Goal: Information Seeking & Learning: Learn about a topic

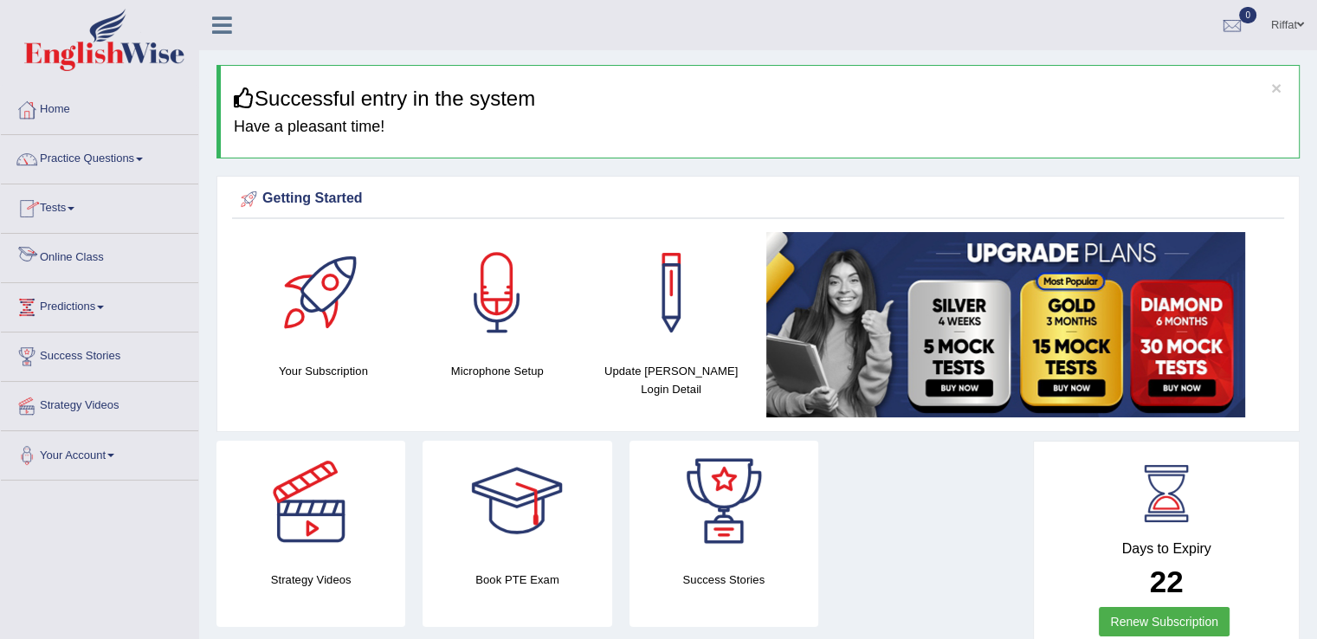
click at [121, 252] on link "Online Class" at bounding box center [99, 255] width 197 height 43
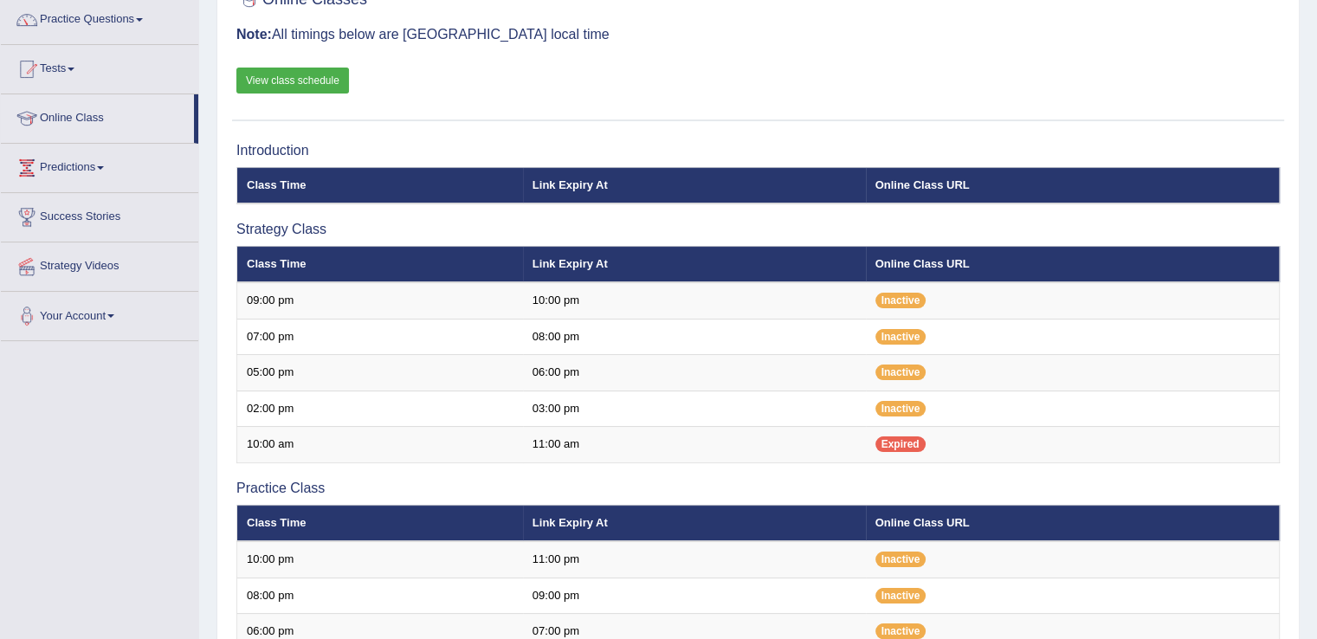
scroll to position [139, 0]
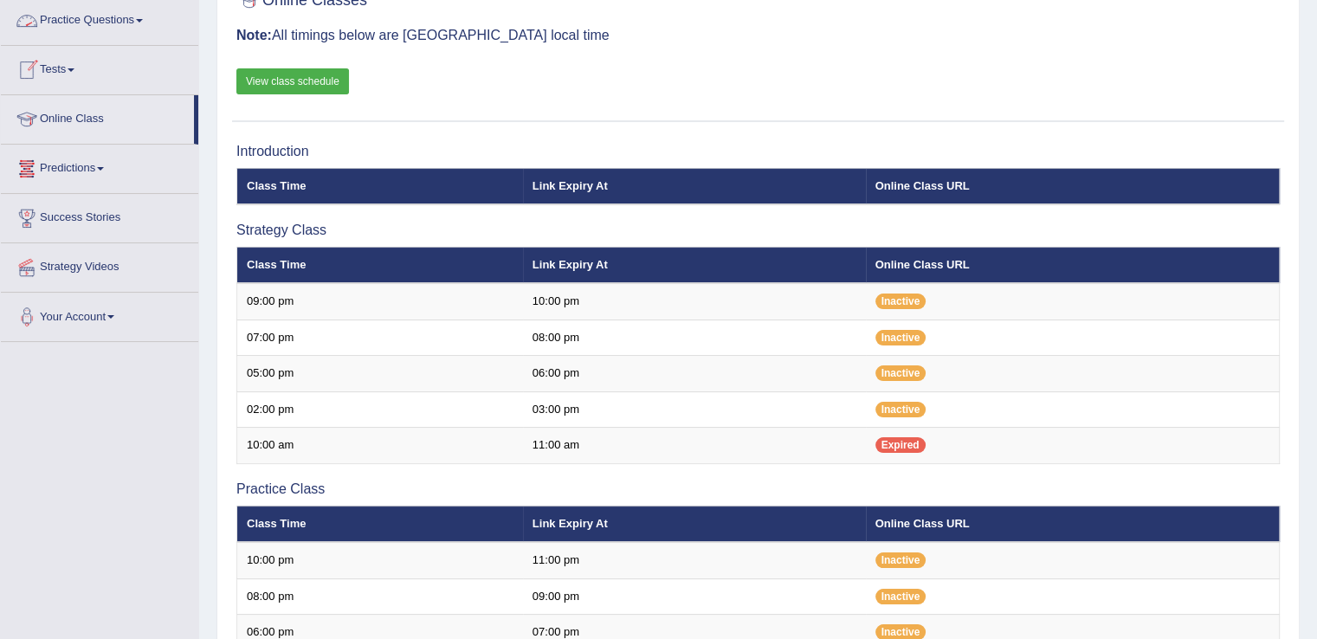
click at [289, 77] on link "View class schedule" at bounding box center [292, 81] width 113 height 26
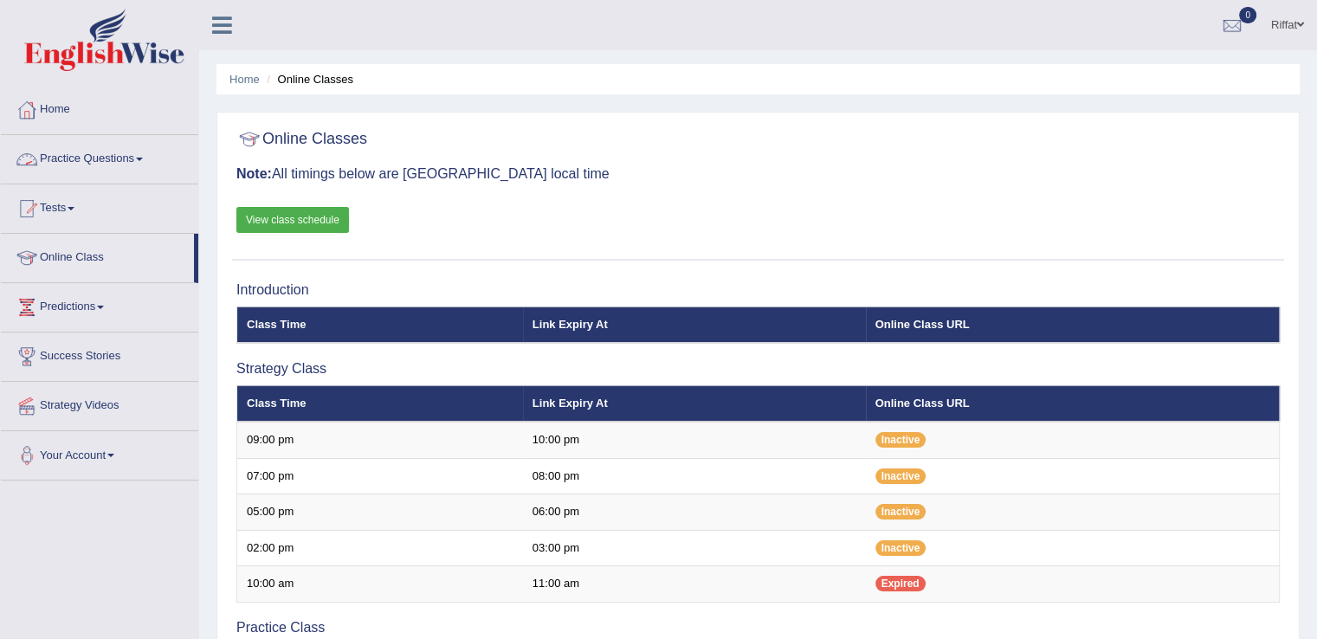
click at [119, 146] on link "Practice Questions" at bounding box center [99, 156] width 197 height 43
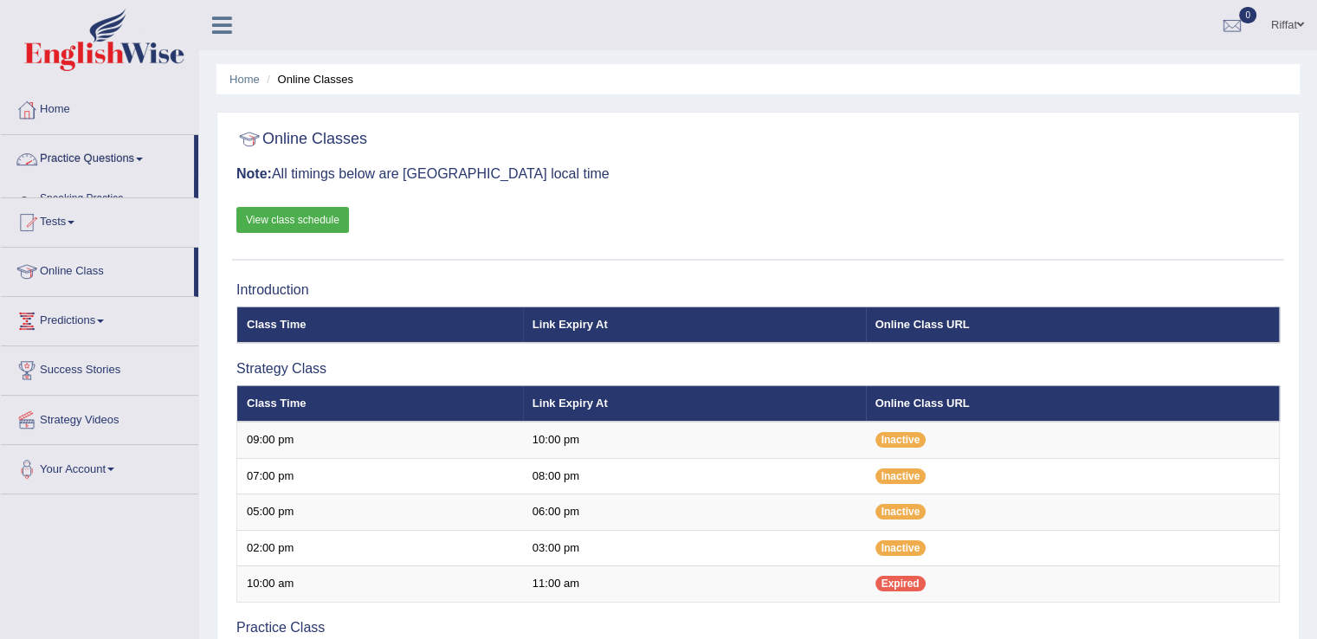
click at [119, 146] on link "Practice Questions" at bounding box center [97, 156] width 193 height 43
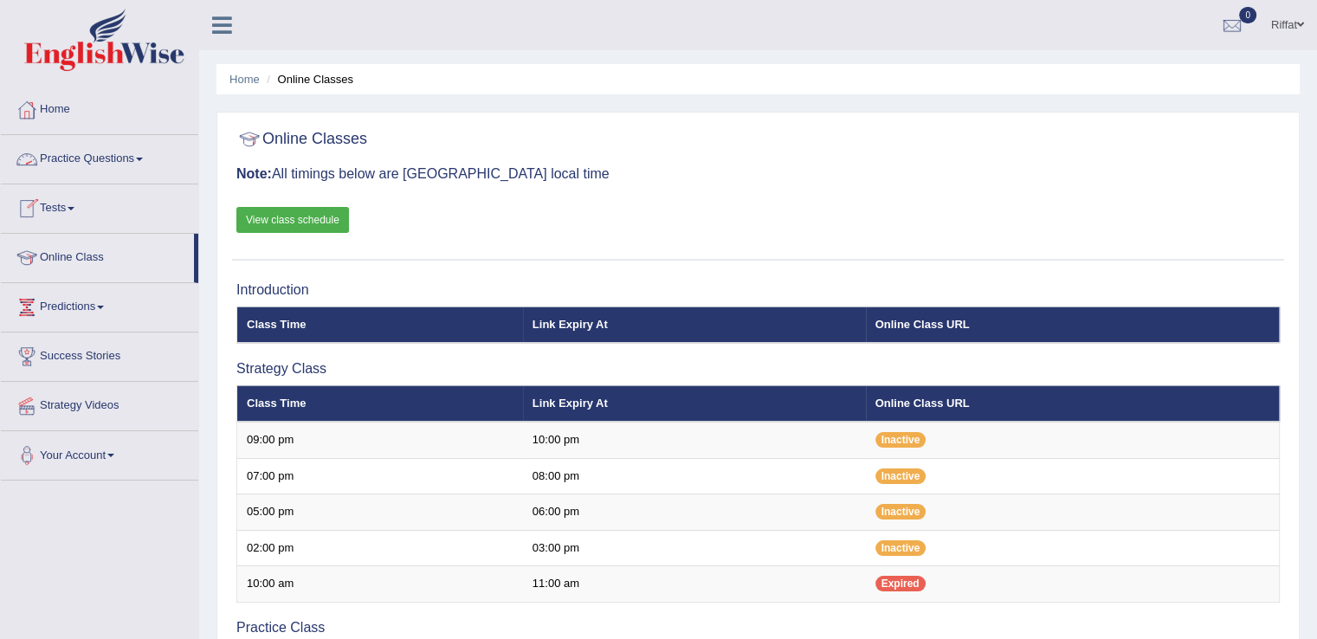
click at [151, 168] on link "Practice Questions" at bounding box center [99, 156] width 197 height 43
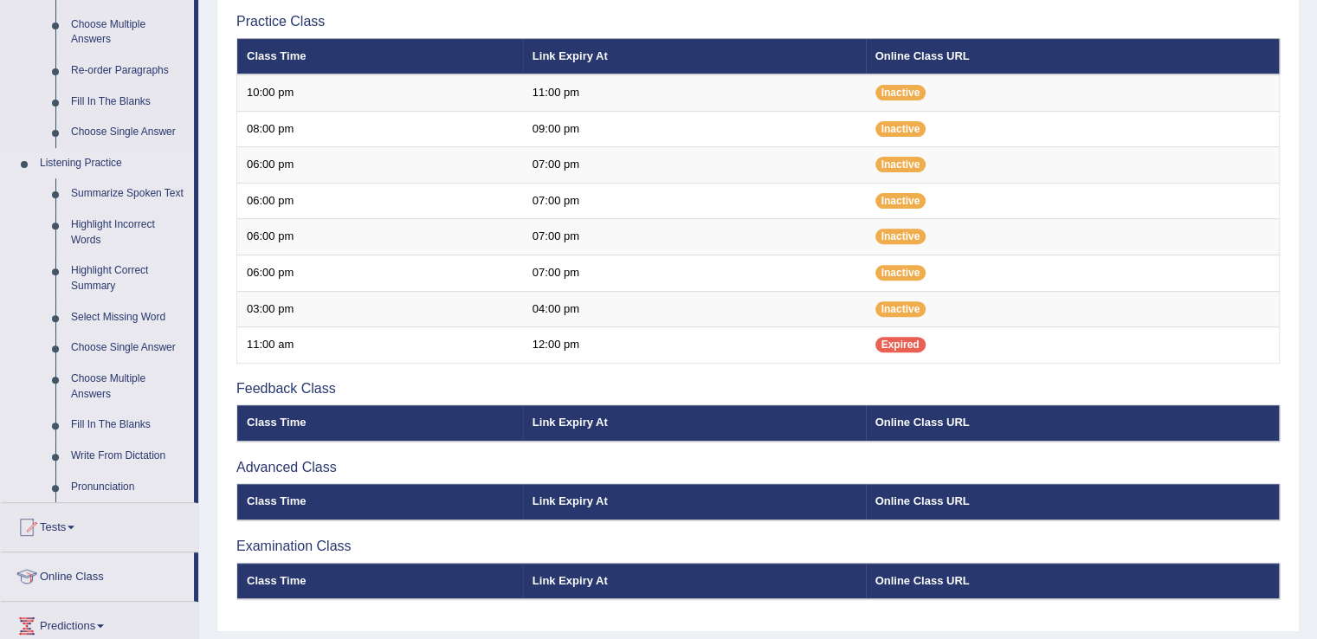
scroll to position [633, 0]
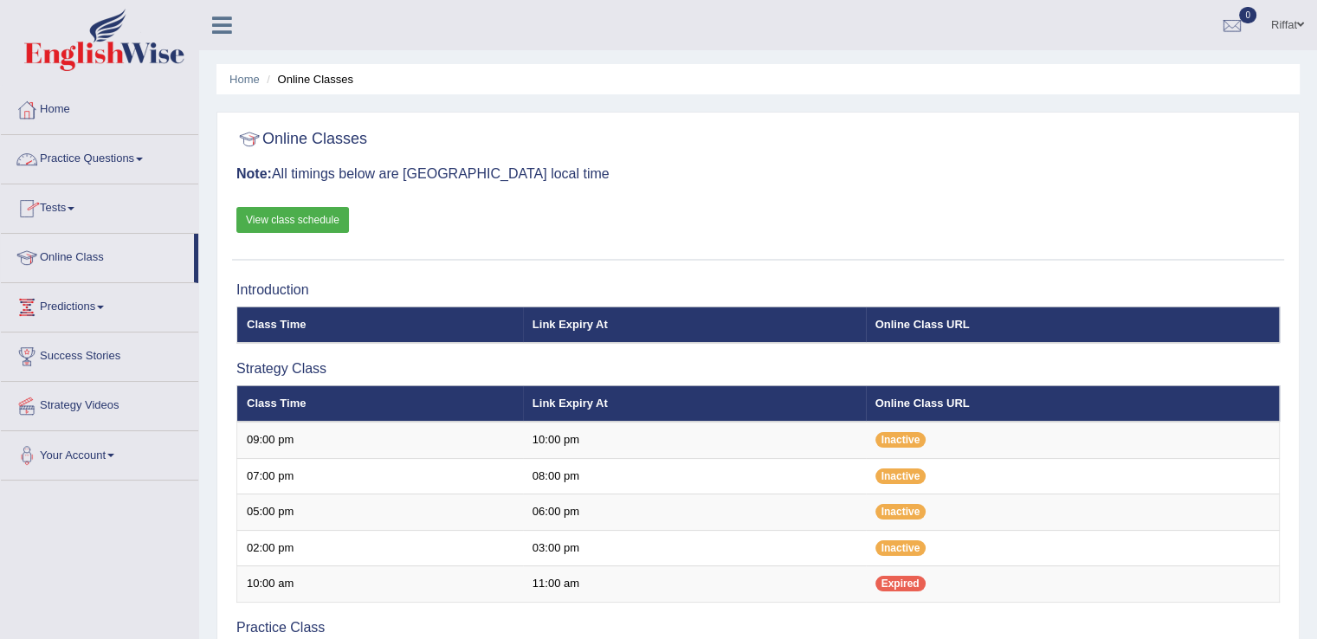
click at [158, 164] on link "Practice Questions" at bounding box center [99, 156] width 197 height 43
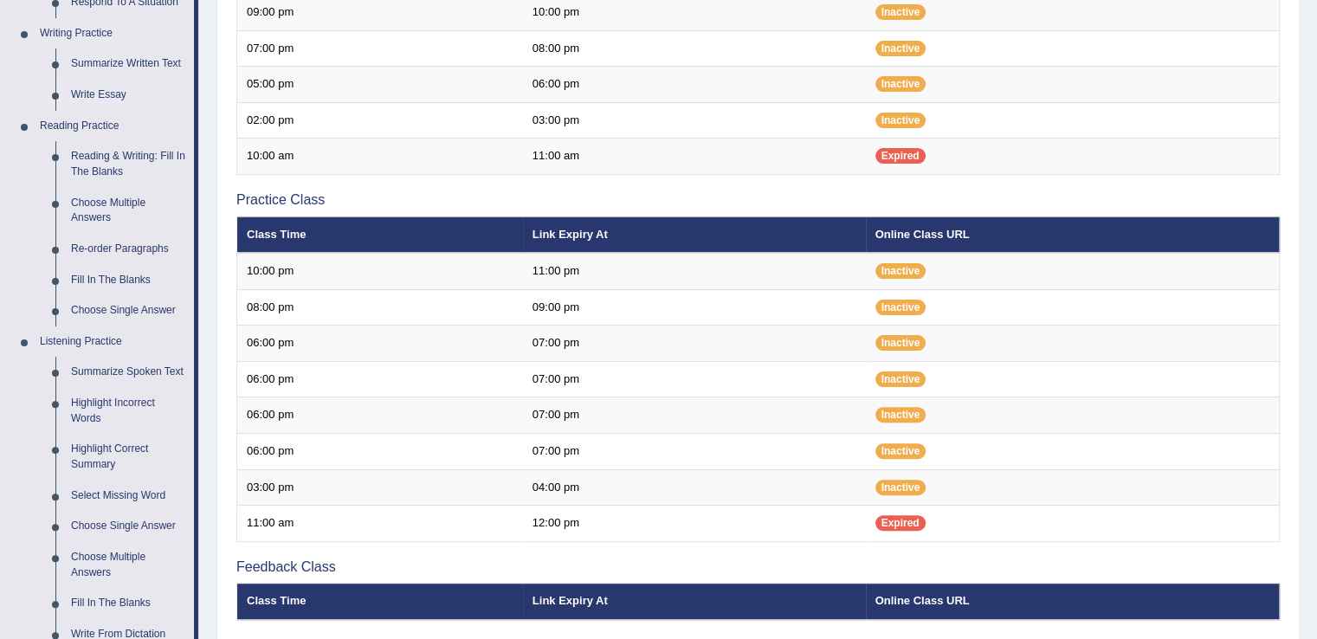
scroll to position [412, 0]
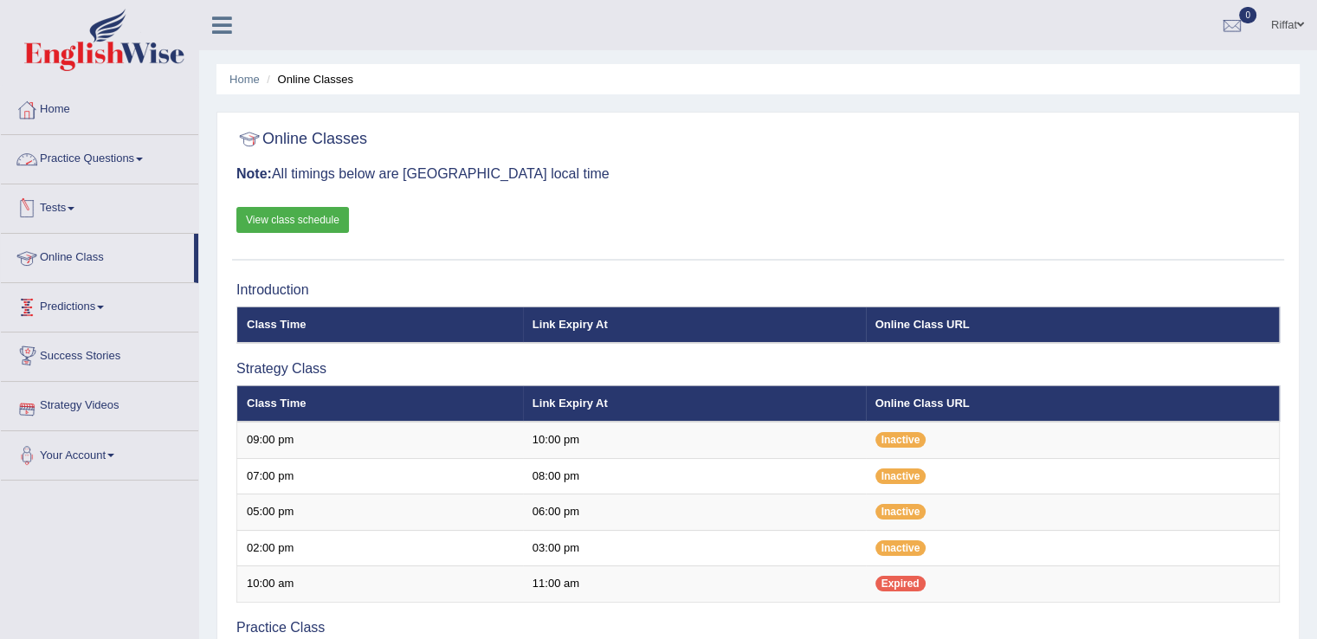
click at [139, 153] on link "Practice Questions" at bounding box center [99, 156] width 197 height 43
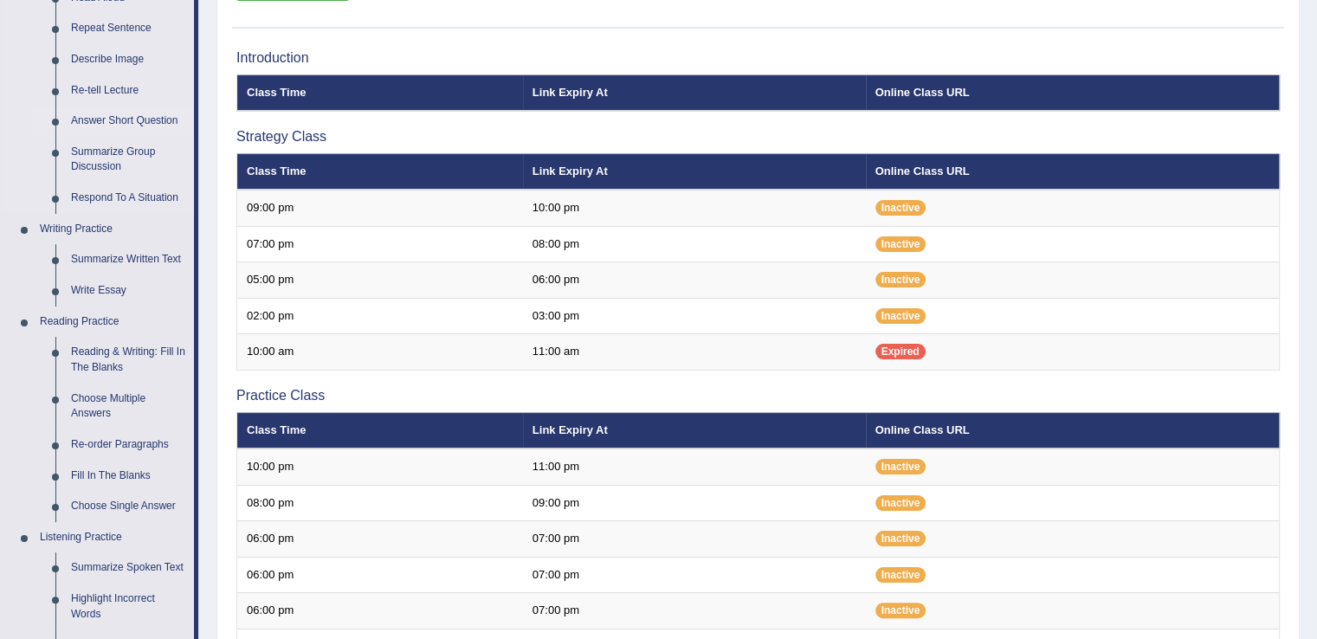
scroll to position [236, 0]
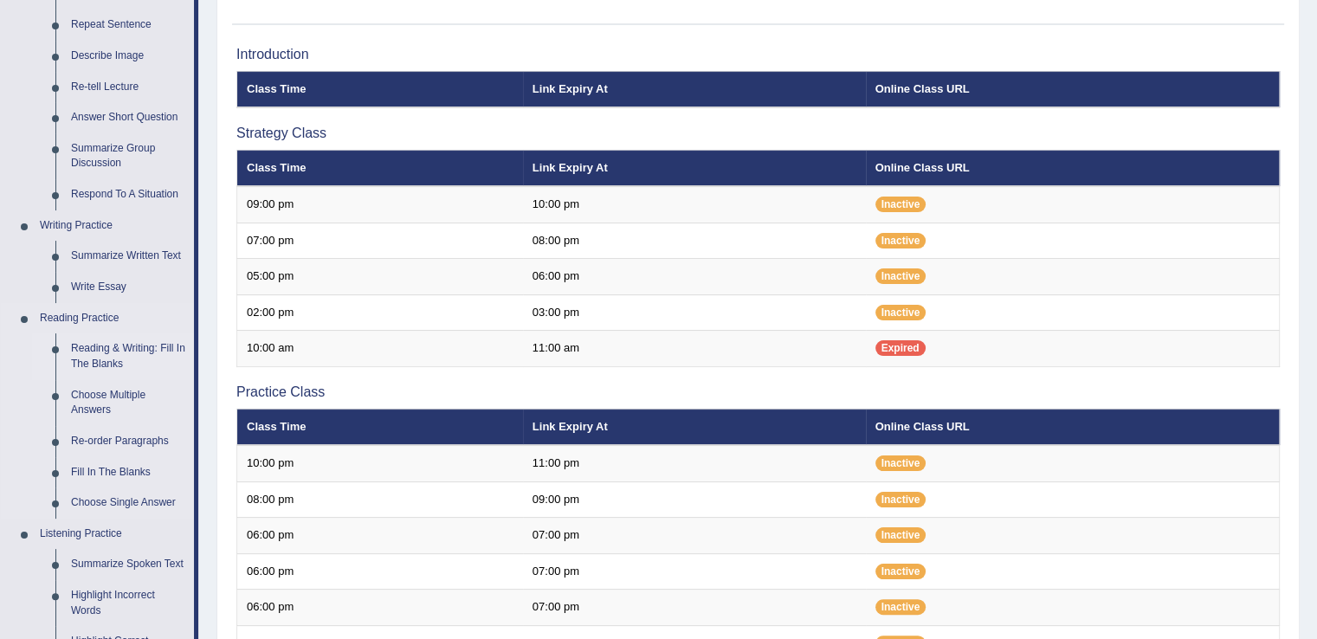
click at [132, 355] on link "Reading & Writing: Fill In The Blanks" at bounding box center [128, 356] width 131 height 46
click at [132, 355] on ul "Speaking Practice Read Aloud Repeat Sentence Describe Image Re-tell Lecture Ans…" at bounding box center [97, 405] width 193 height 915
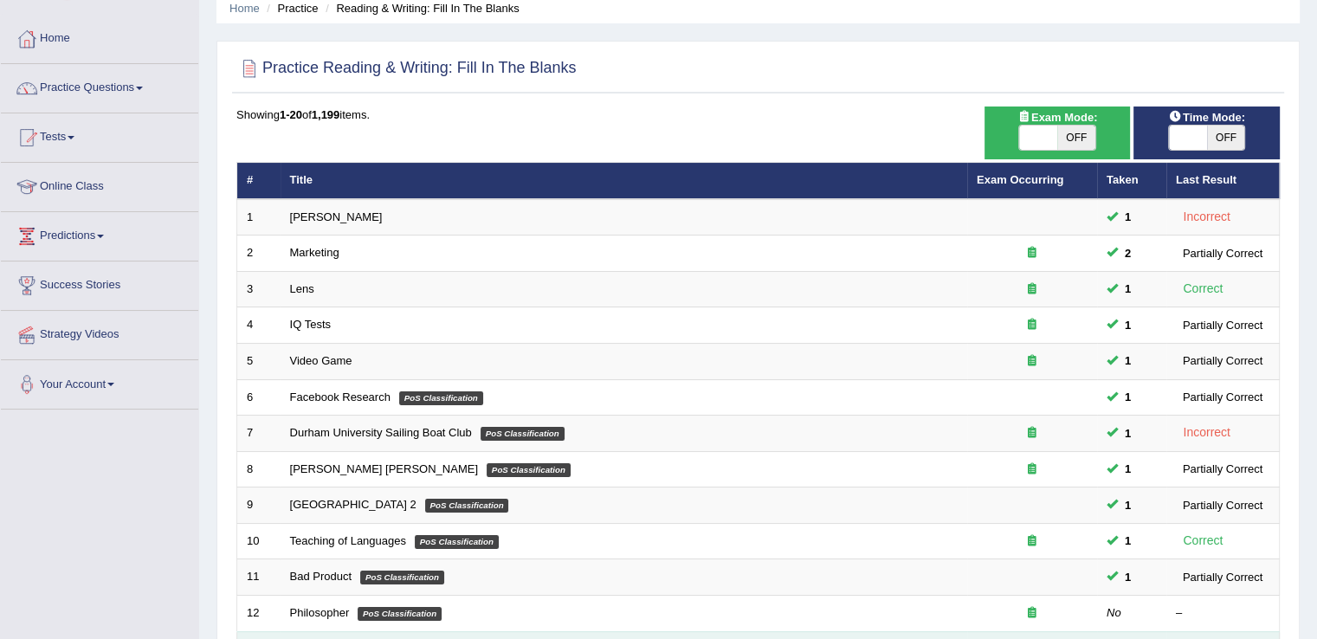
scroll to position [72, 0]
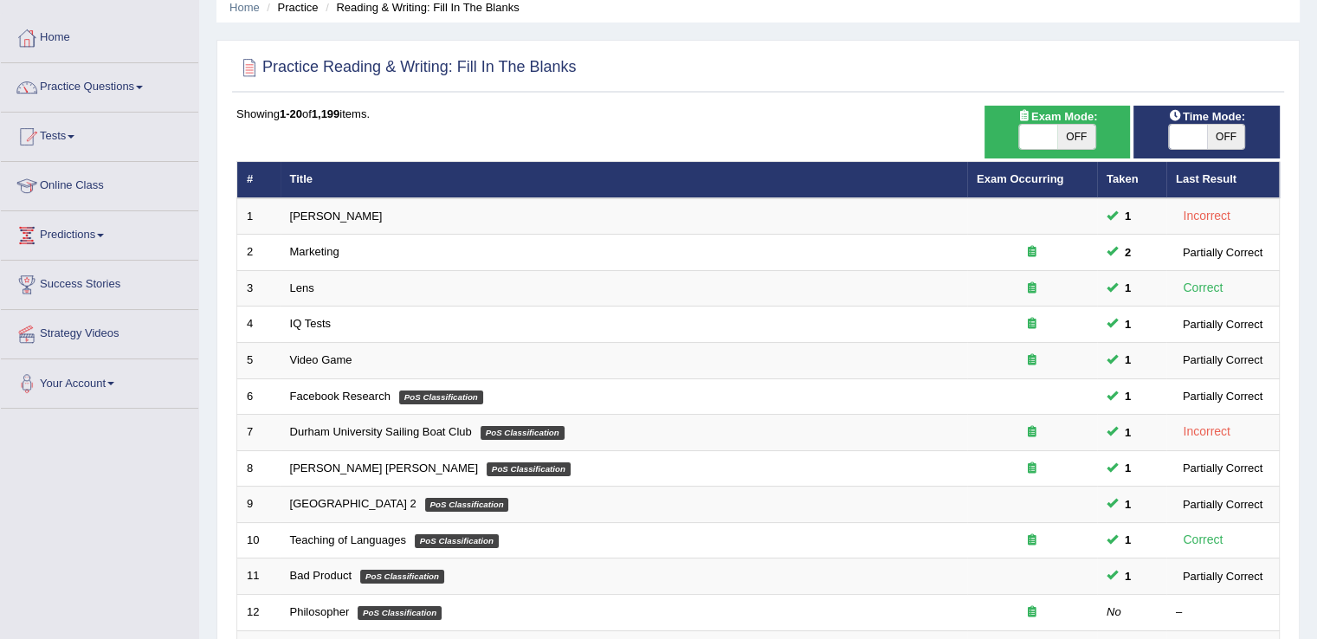
click at [1074, 132] on span "OFF" at bounding box center [1076, 137] width 38 height 24
checkbox input "true"
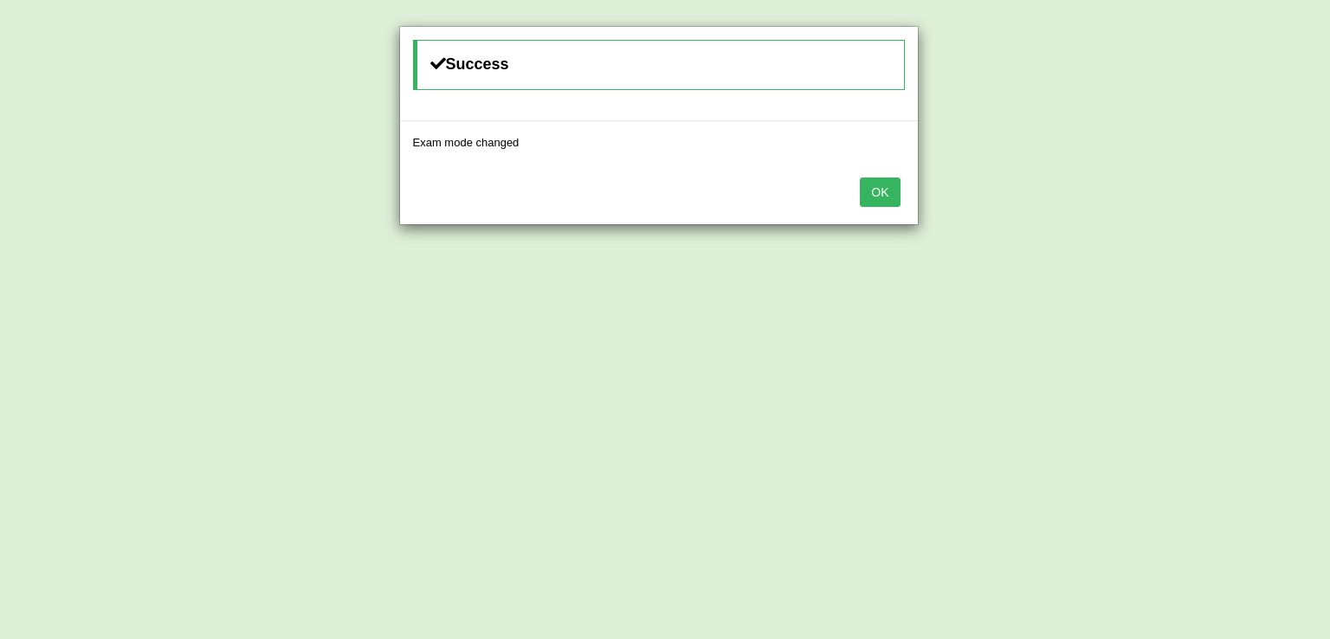
click at [894, 186] on button "OK" at bounding box center [880, 192] width 40 height 29
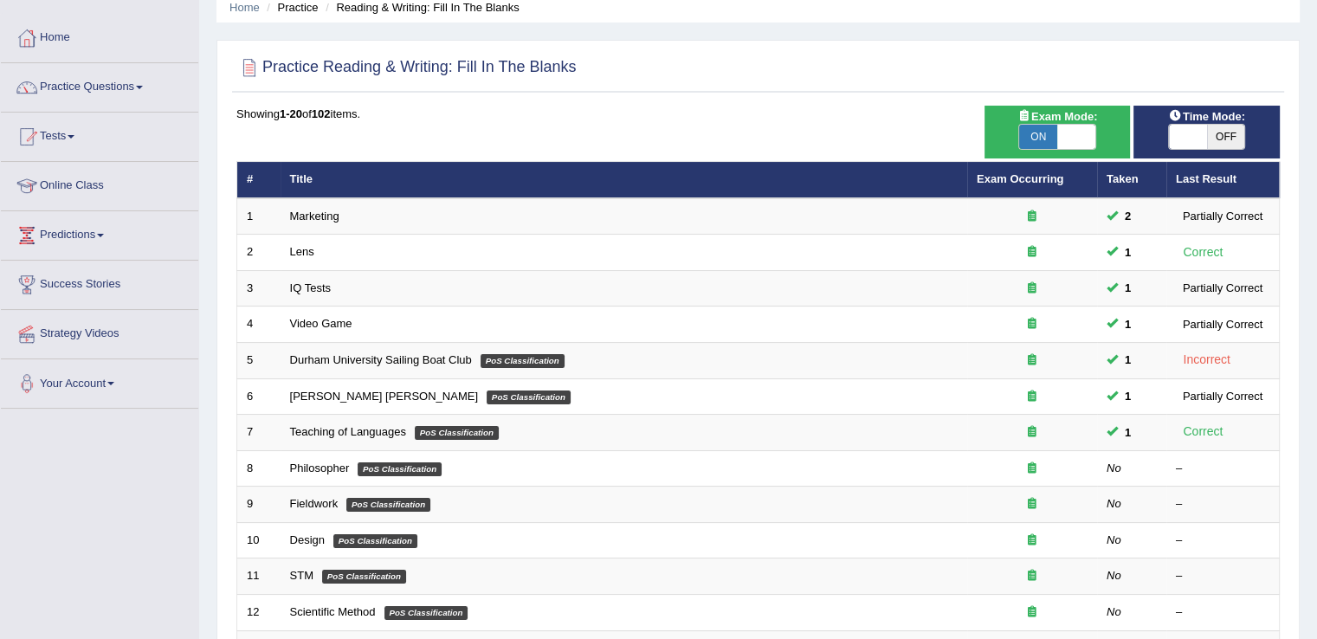
click at [1224, 134] on span "OFF" at bounding box center [1226, 137] width 38 height 24
checkbox input "true"
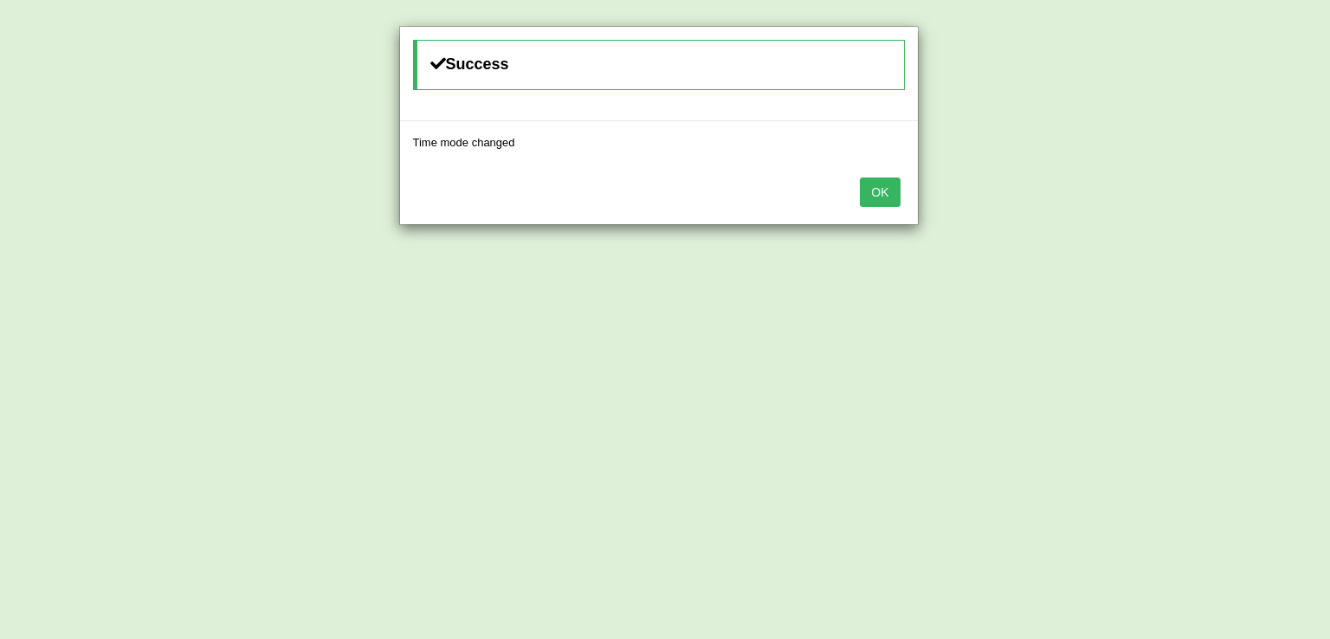
click at [875, 194] on button "OK" at bounding box center [880, 192] width 40 height 29
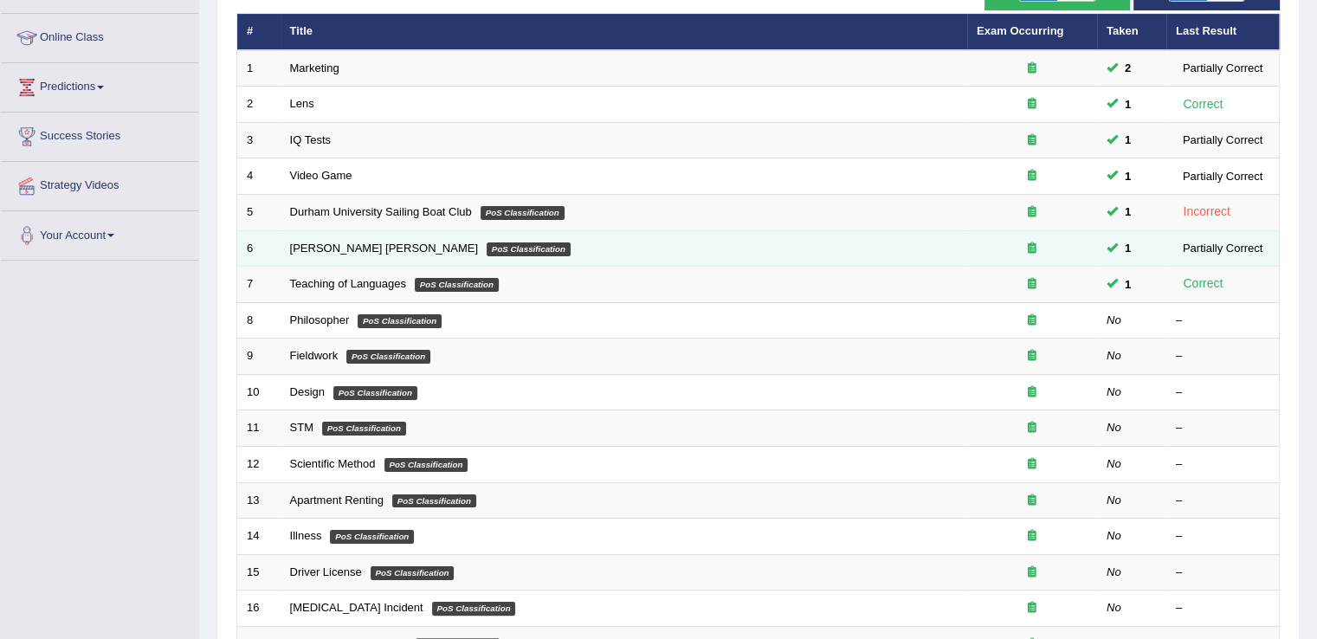
scroll to position [221, 0]
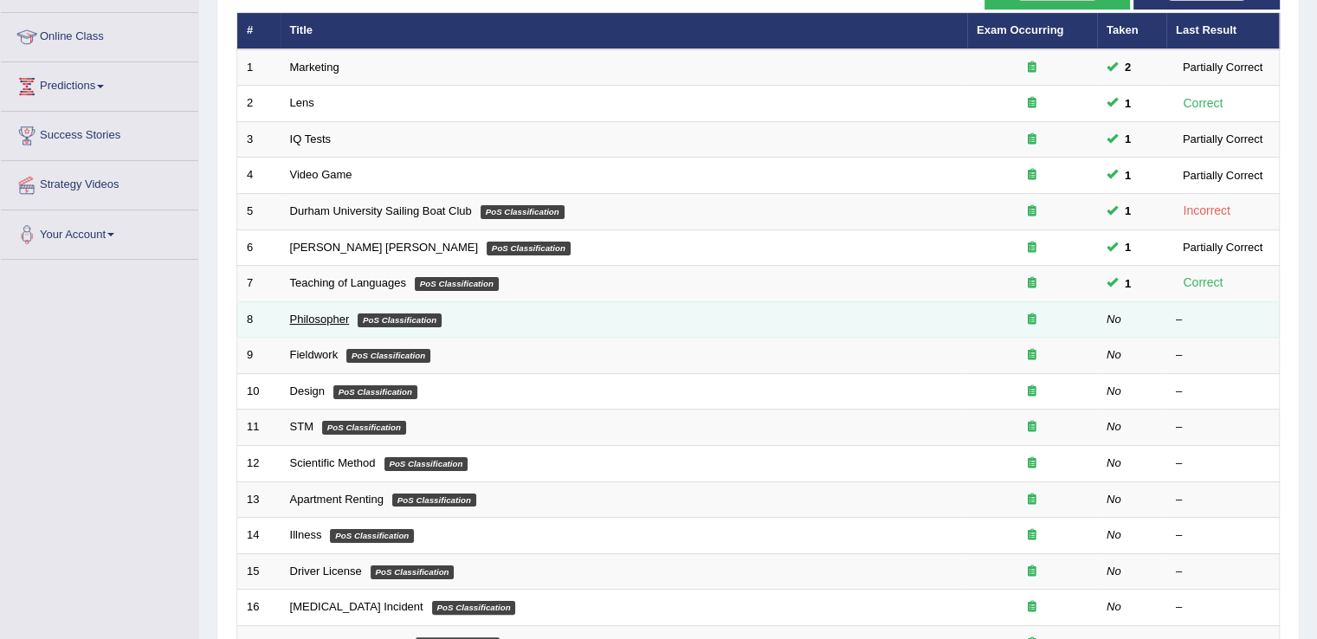
click at [332, 316] on link "Philosopher" at bounding box center [320, 319] width 60 height 13
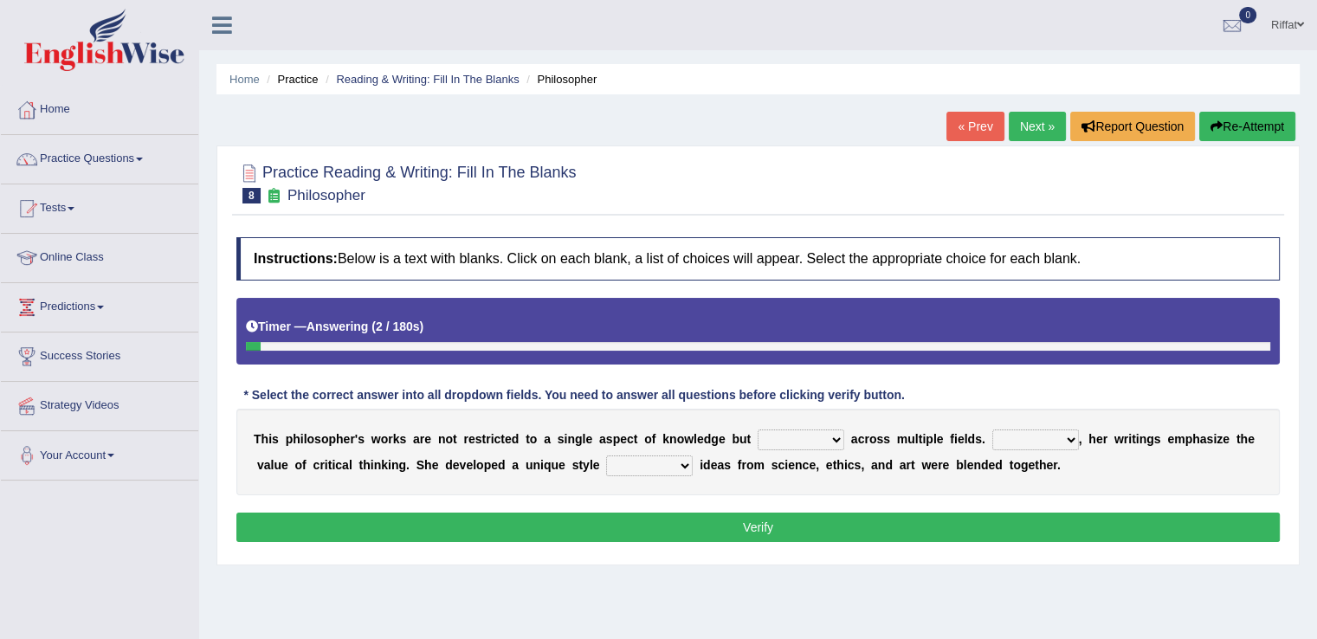
scroll to position [69, 0]
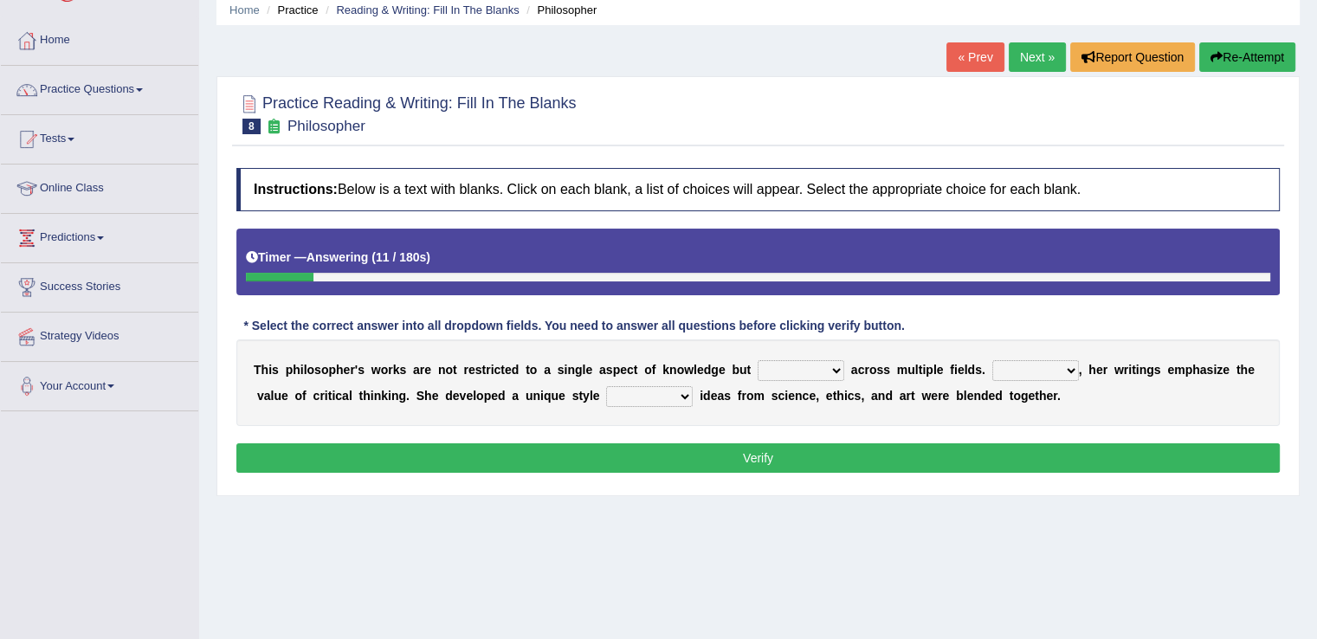
click at [834, 367] on select "constrain contain assemble extend" at bounding box center [801, 370] width 87 height 21
select select "extend"
click at [758, 360] on select "constrain contain assemble extend" at bounding box center [801, 370] width 87 height 21
click at [843, 370] on select "constrain contain assemble extend" at bounding box center [801, 370] width 87 height 21
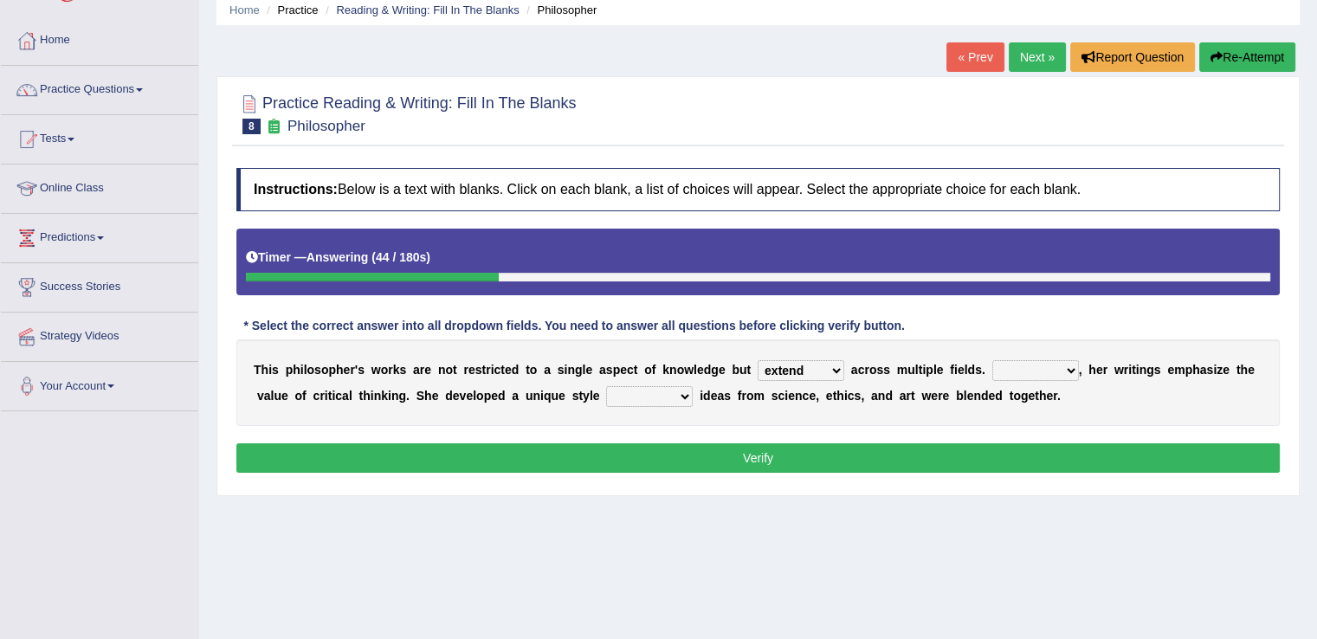
click at [1069, 367] on select "Rather So Moreover Likely" at bounding box center [1035, 370] width 87 height 21
select select "Moreover"
click at [992, 360] on select "Rather So Moreover Likely" at bounding box center [1035, 370] width 87 height 21
click at [682, 392] on select "in that that which in which" at bounding box center [649, 396] width 87 height 21
select select "in that"
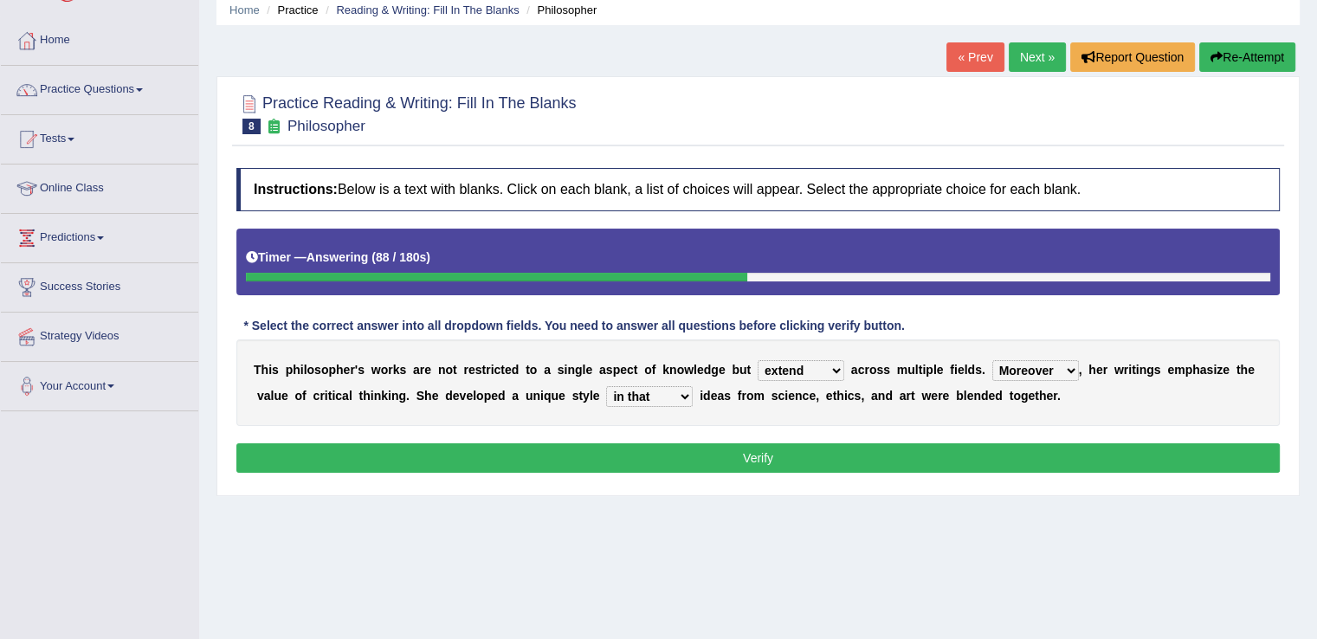
click at [606, 386] on select "in that that which in which" at bounding box center [649, 396] width 87 height 21
click at [688, 396] on select "in that that which in which" at bounding box center [649, 396] width 87 height 21
click at [686, 391] on select "in that that which in which" at bounding box center [649, 396] width 87 height 21
click at [693, 452] on button "Verify" at bounding box center [757, 457] width 1043 height 29
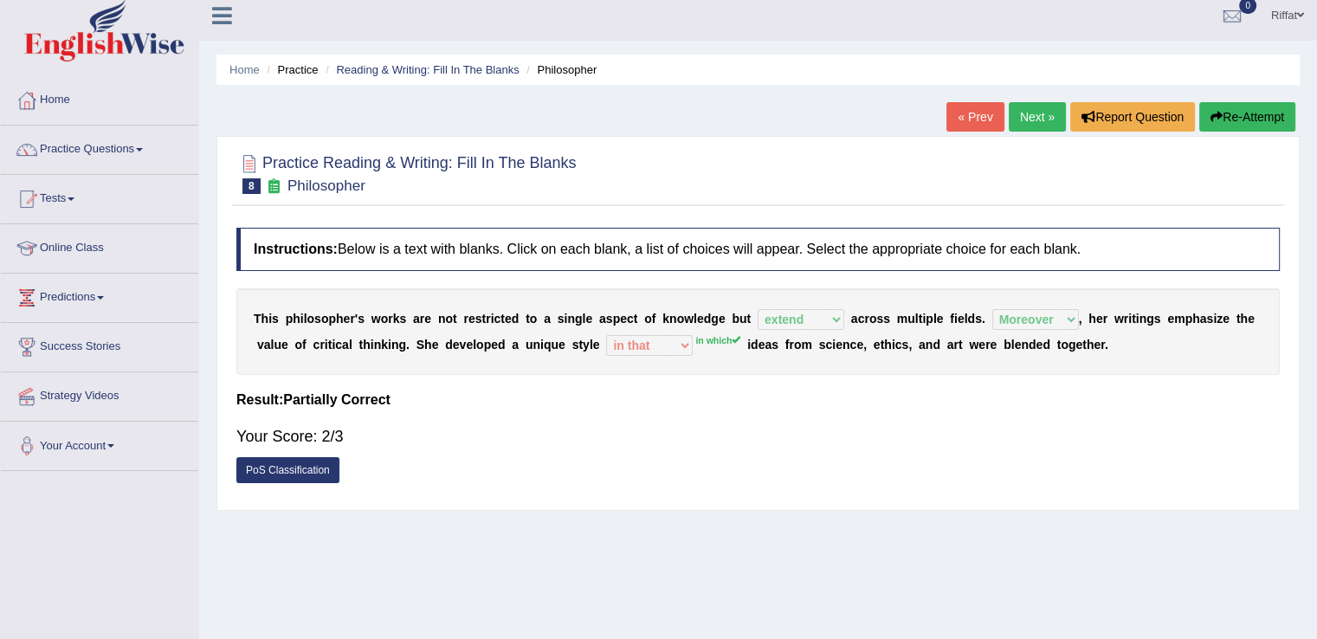
scroll to position [2, 0]
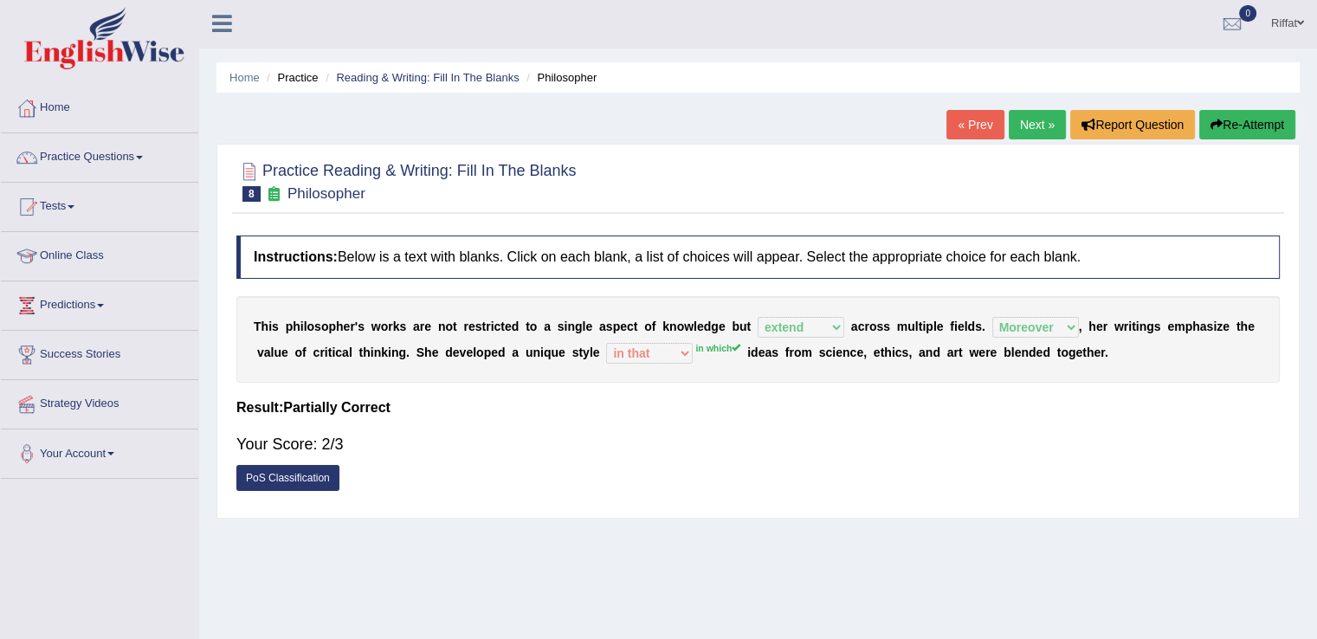
click at [1024, 125] on link "Next »" at bounding box center [1037, 124] width 57 height 29
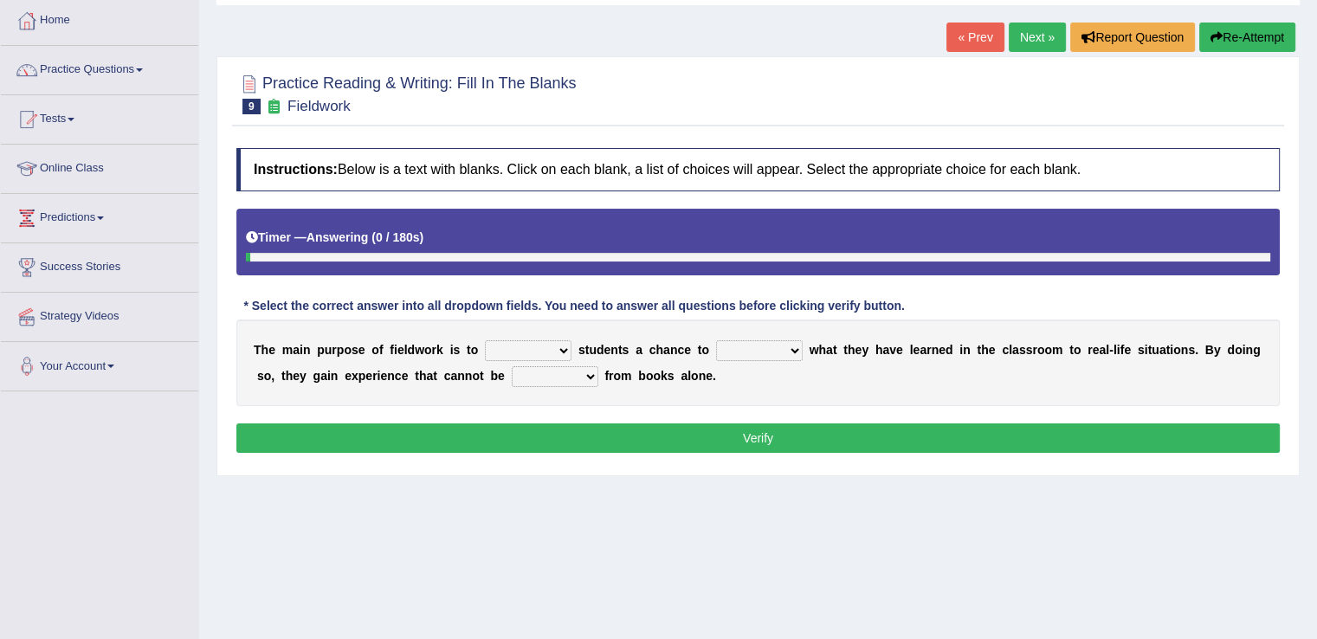
scroll to position [113, 0]
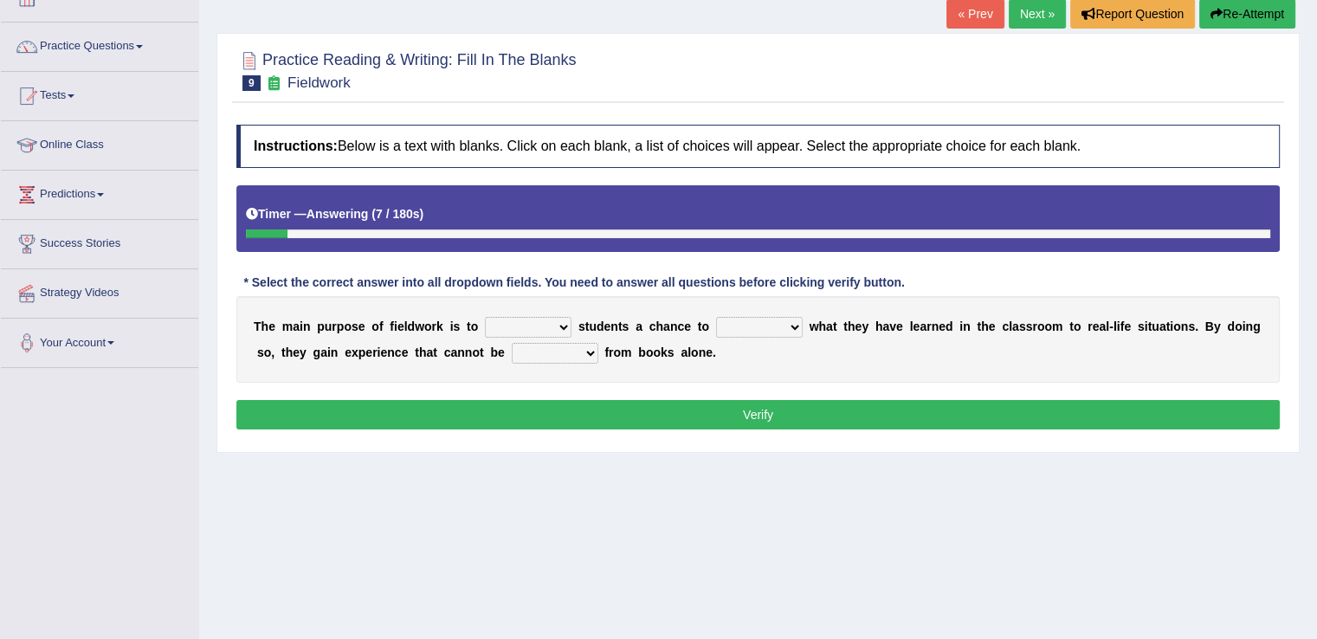
click at [565, 322] on select "resemble stow rave offer" at bounding box center [528, 327] width 87 height 21
select select "offer"
click at [485, 317] on select "resemble stow rave offer" at bounding box center [528, 327] width 87 height 21
click at [798, 327] on select "compare align apply dismount" at bounding box center [759, 327] width 87 height 21
select select "apply"
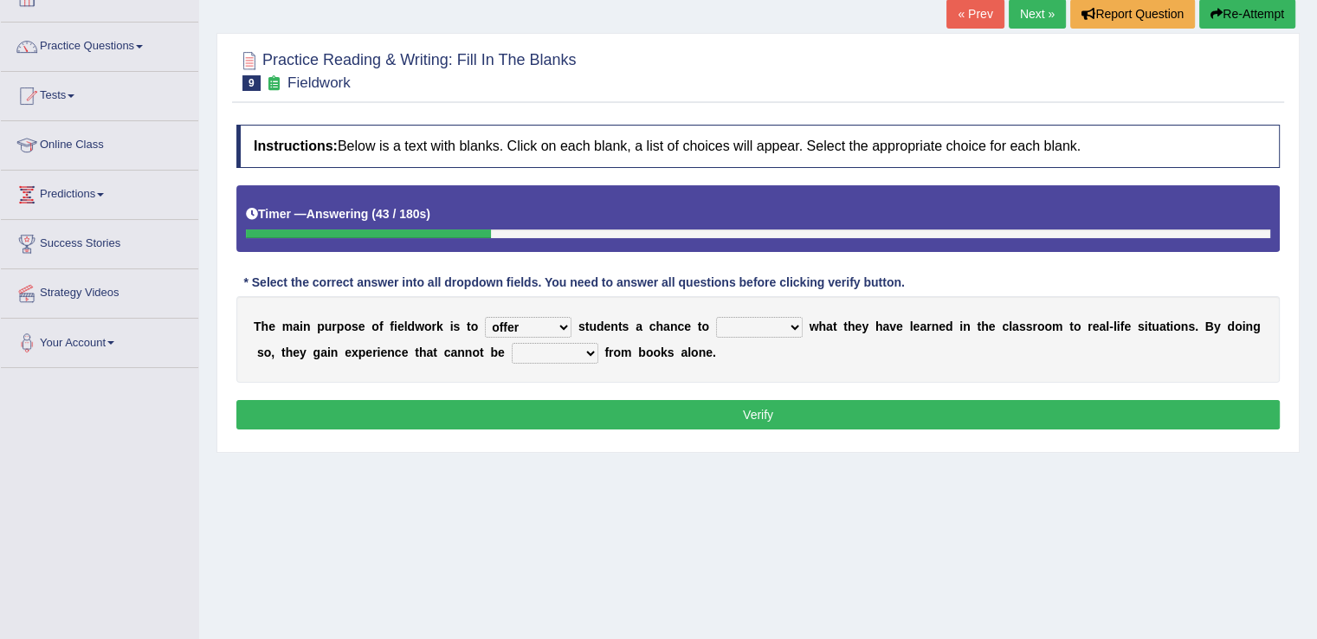
click at [716, 317] on select "compare align apply dismount" at bounding box center [759, 327] width 87 height 21
click at [706, 455] on div "Home Practice Reading & Writing: Fill In The Blanks Fieldwork « Prev Next » Rep…" at bounding box center [758, 320] width 1118 height 866
click at [591, 350] on select "originated prepared obtained touted" at bounding box center [555, 353] width 87 height 21
select select "obtained"
click at [512, 343] on select "originated prepared obtained touted" at bounding box center [555, 353] width 87 height 21
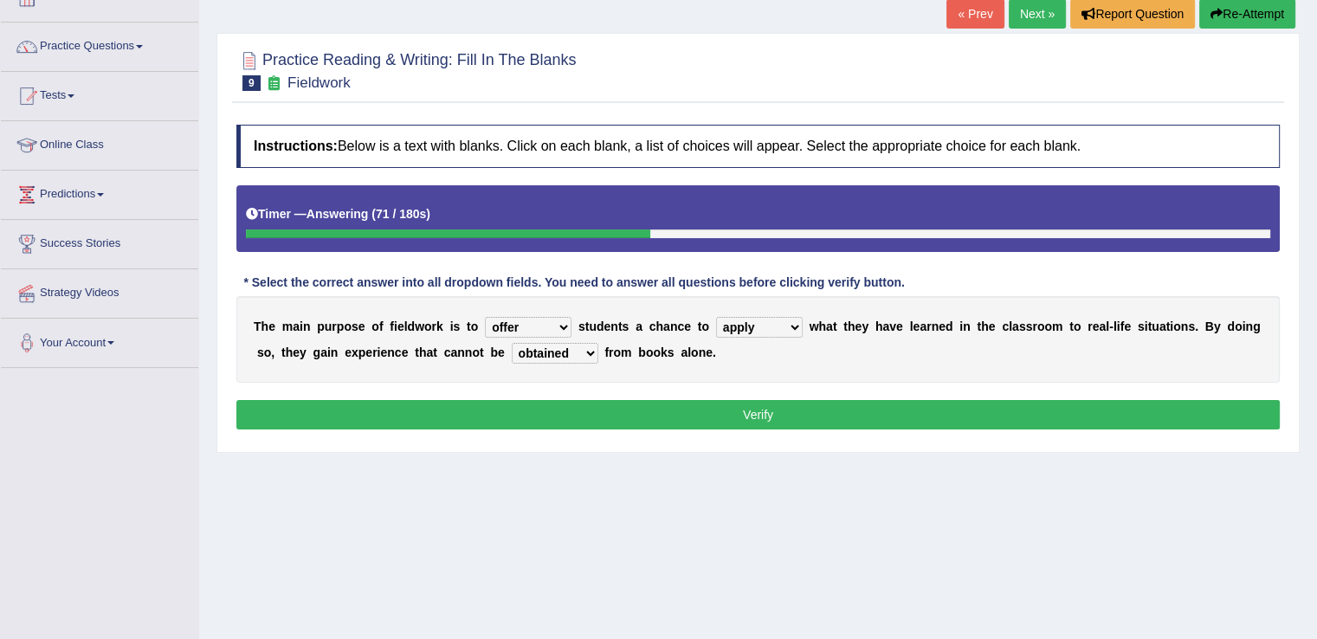
click at [591, 400] on button "Verify" at bounding box center [757, 414] width 1043 height 29
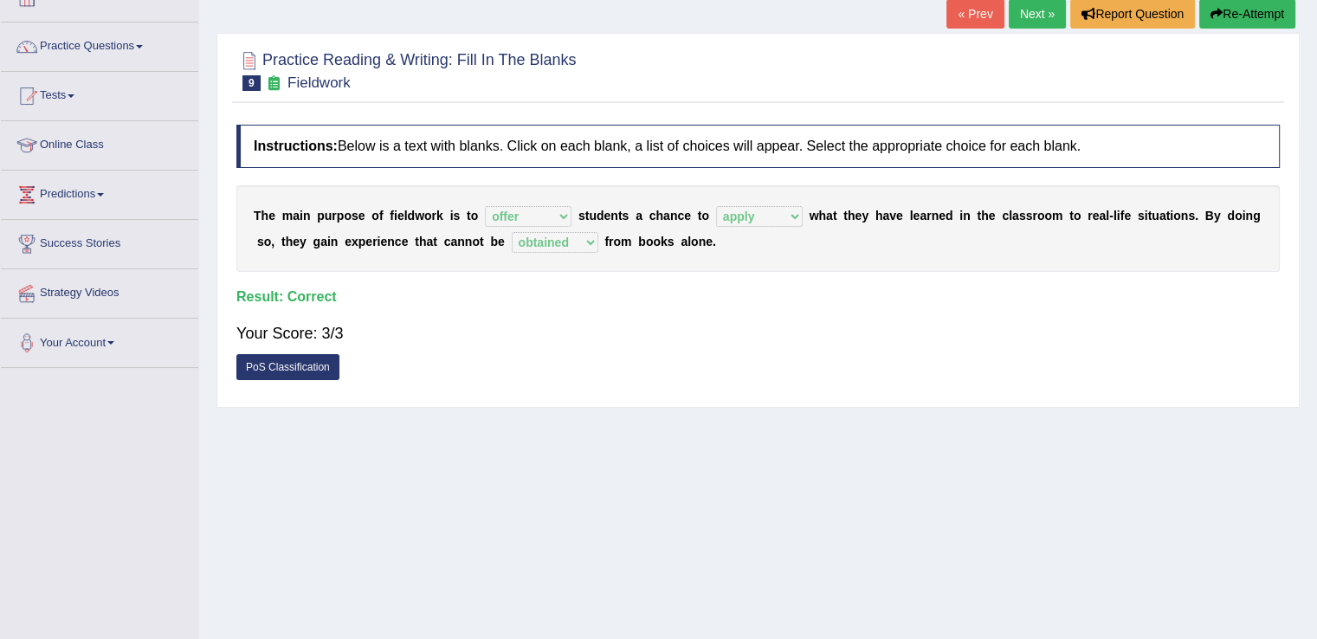
click at [1035, 8] on link "Next »" at bounding box center [1037, 13] width 57 height 29
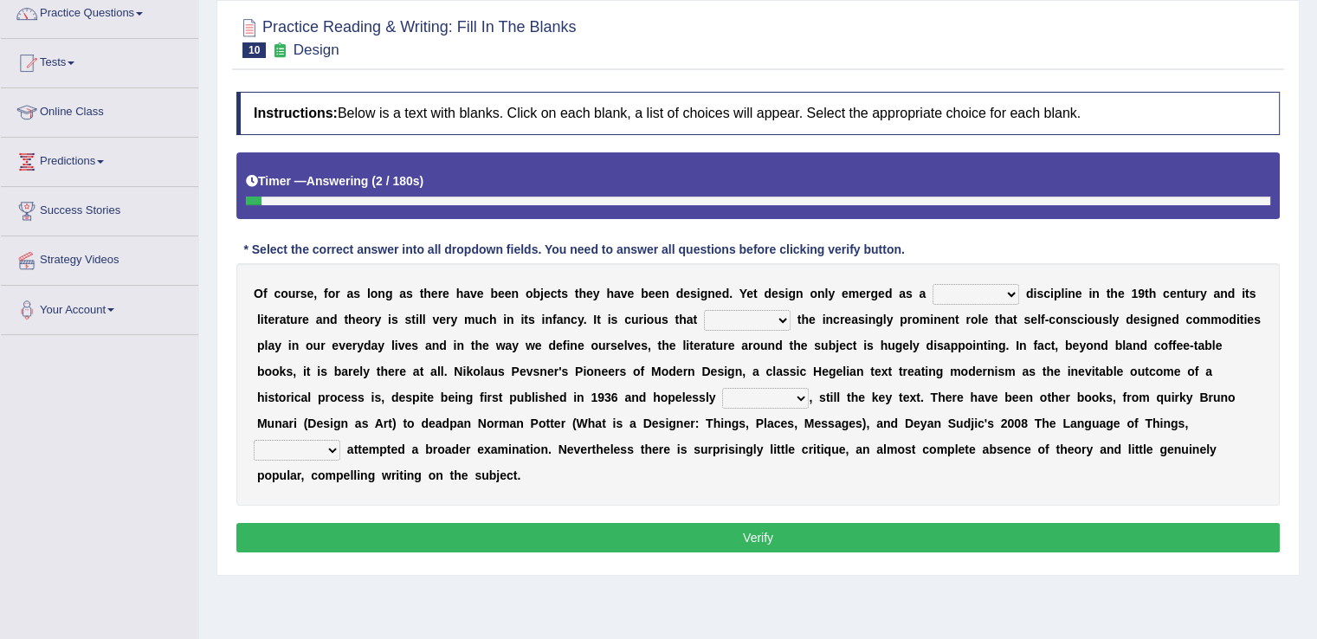
scroll to position [147, 0]
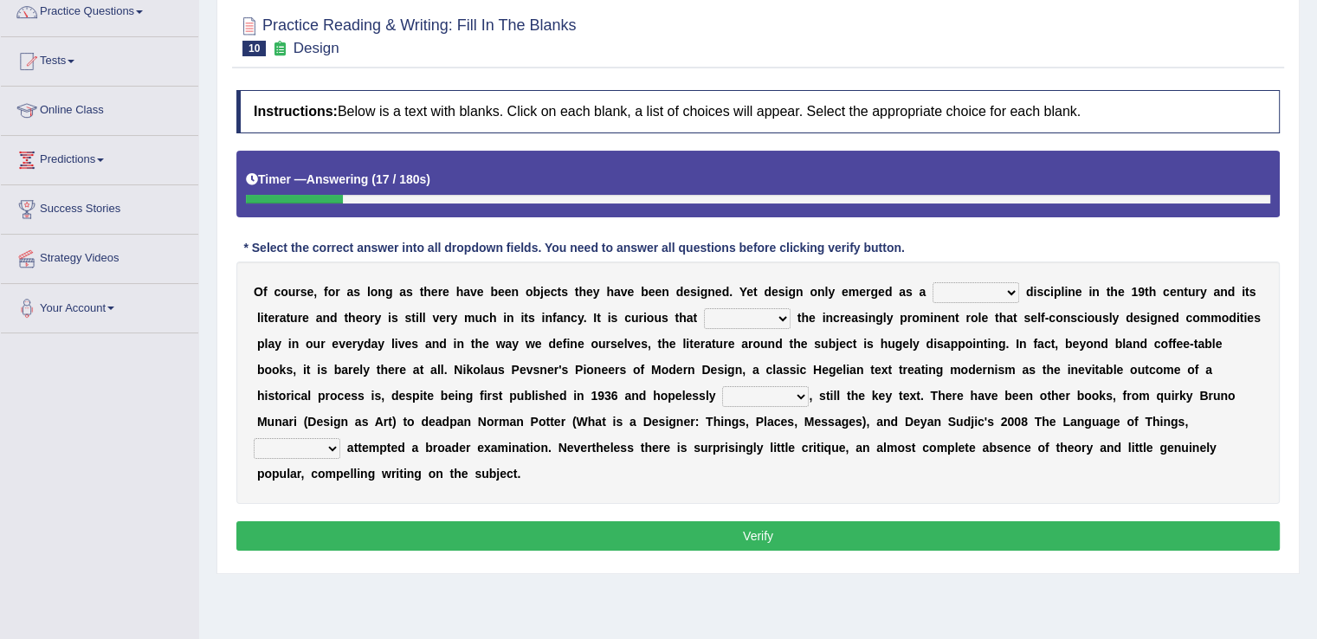
click at [1011, 288] on select "bilateral ubiquitous foremost dedicated" at bounding box center [976, 292] width 87 height 21
select select "dedicated"
click at [933, 282] on select "bilateral ubiquitous foremost dedicated" at bounding box center [976, 292] width 87 height 21
click at [784, 315] on select "since despite within through" at bounding box center [747, 318] width 87 height 21
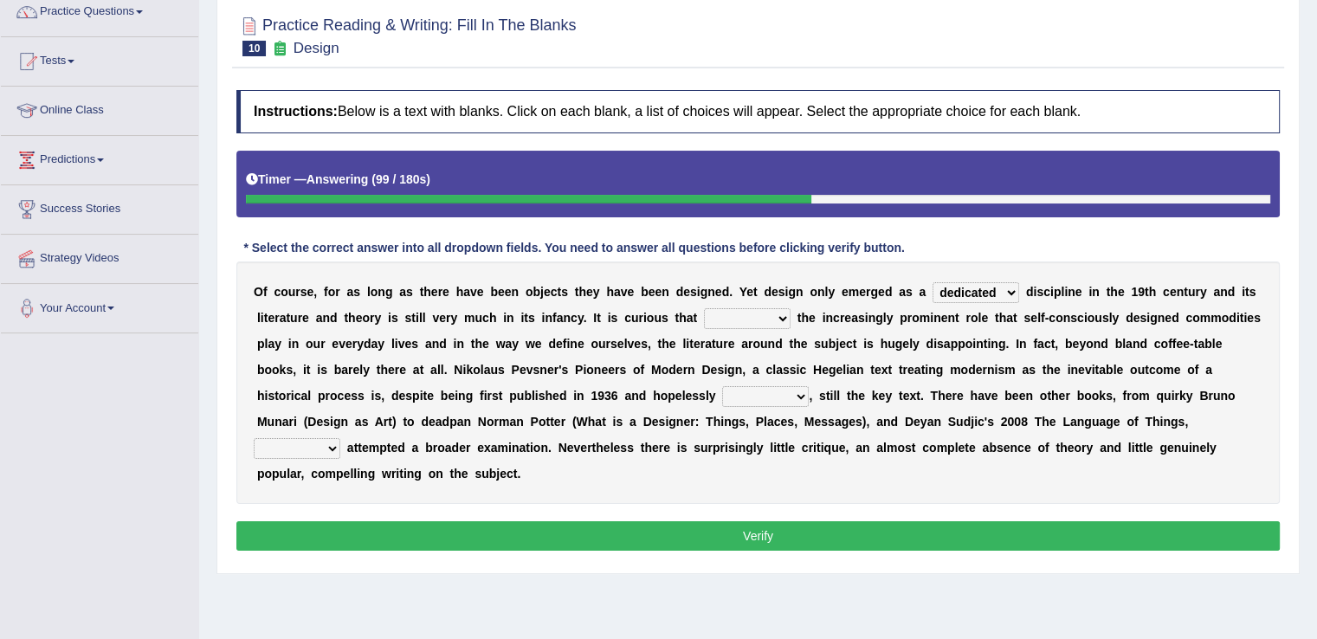
select select "despite"
click at [704, 308] on select "since despite within through" at bounding box center [747, 318] width 87 height 21
click at [803, 390] on select "dates dating date dated" at bounding box center [765, 396] width 87 height 21
select select "dated"
click at [722, 386] on select "dates dating date dated" at bounding box center [765, 396] width 87 height 21
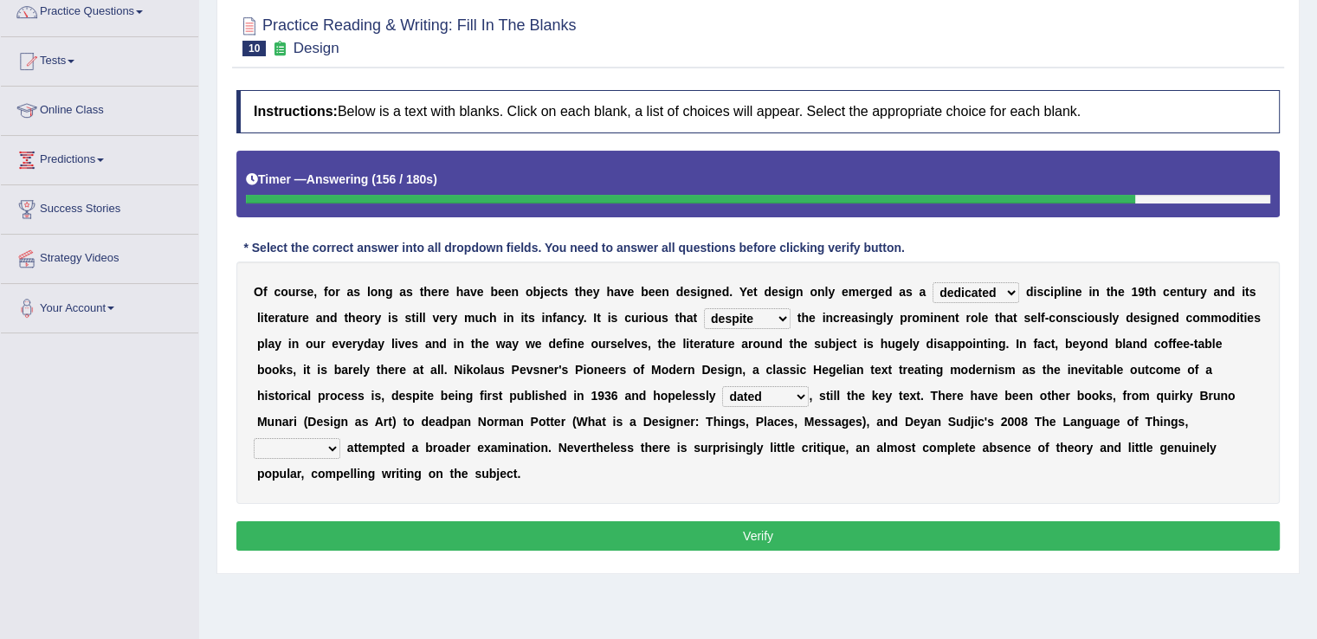
click at [336, 449] on select "which then however as" at bounding box center [297, 448] width 87 height 21
select select "then"
click at [254, 438] on select "which then however as" at bounding box center [297, 448] width 87 height 21
click at [339, 526] on button "Verify" at bounding box center [757, 535] width 1043 height 29
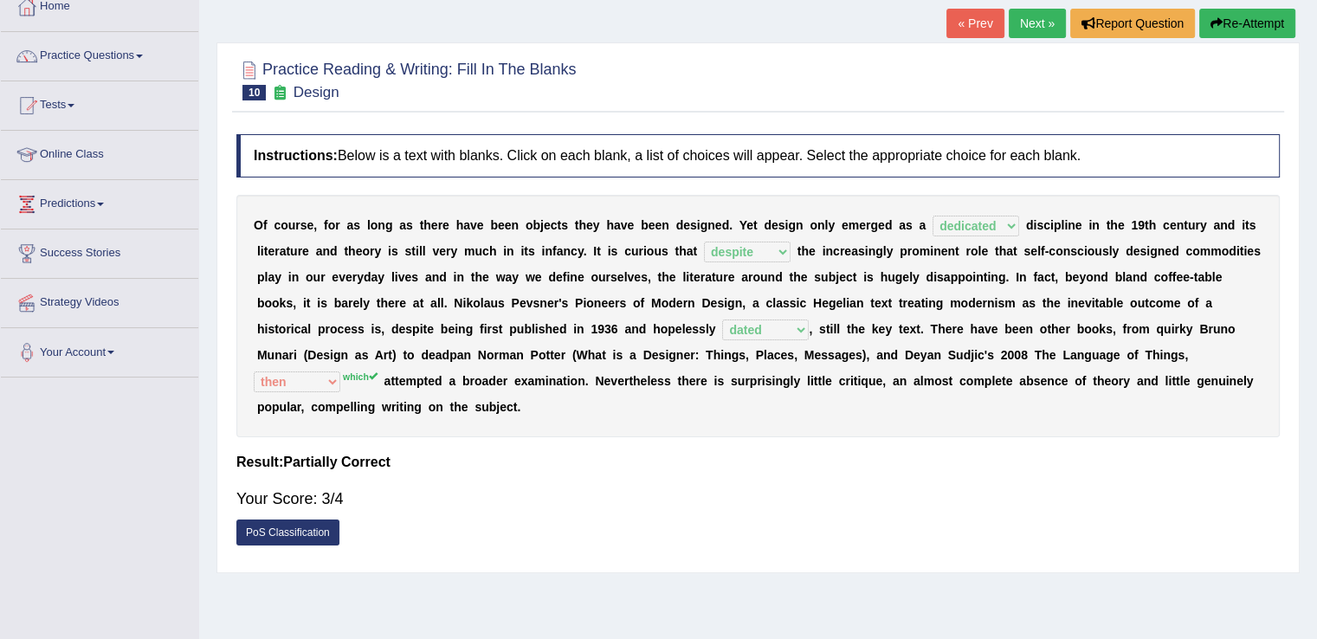
scroll to position [102, 0]
click at [1032, 25] on link "Next »" at bounding box center [1037, 24] width 57 height 29
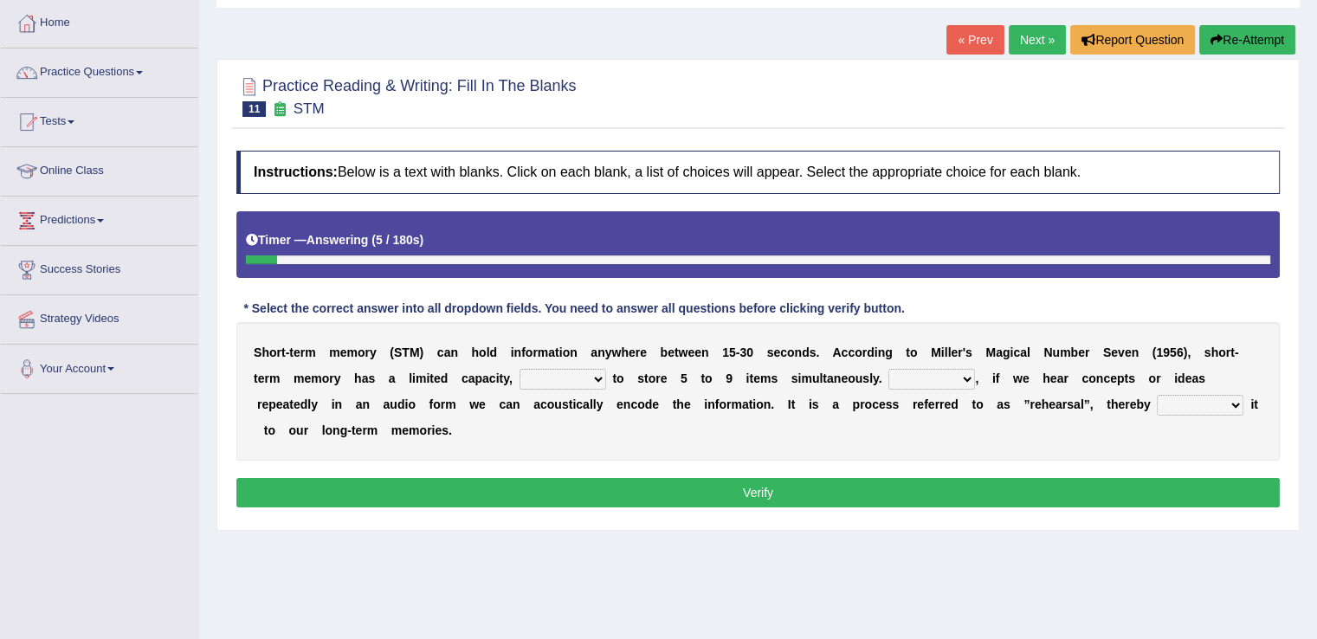
scroll to position [120, 0]
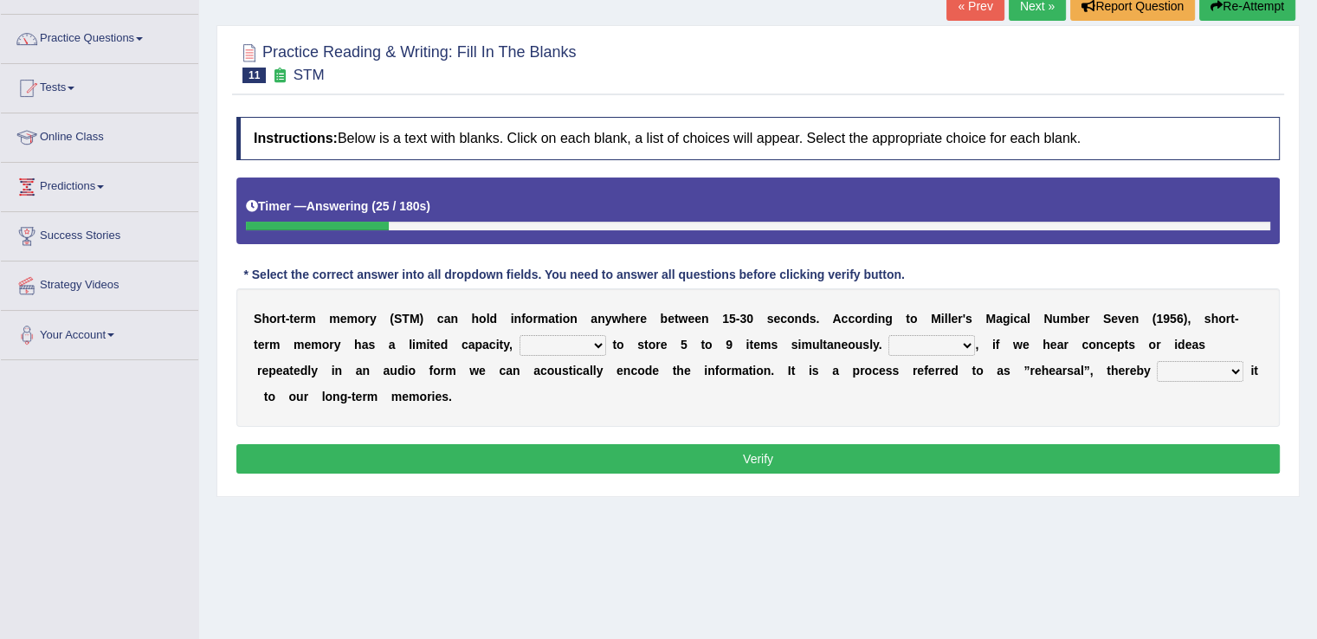
click at [602, 338] on select "being able is able be able unable" at bounding box center [563, 345] width 87 height 21
select select "being able"
click at [520, 335] on select "being able is able be able unable" at bounding box center [563, 345] width 87 height 21
click at [968, 346] on select "However So Moreover Therefore" at bounding box center [931, 345] width 87 height 21
select select "However"
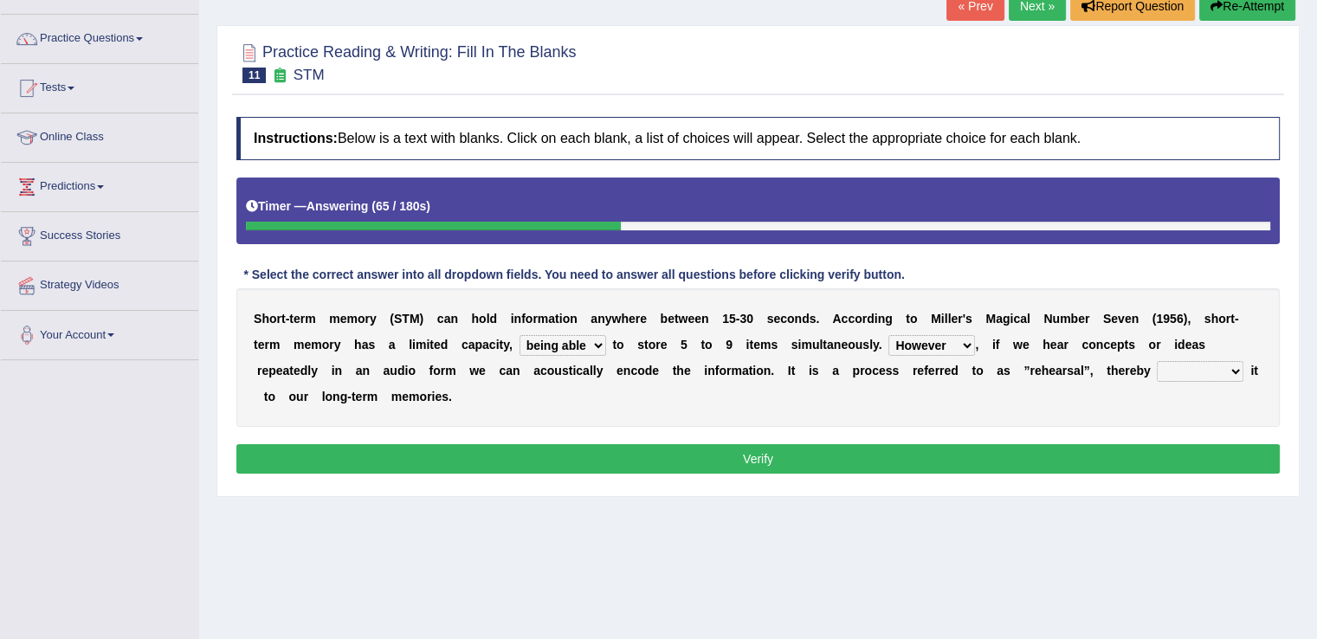
click at [888, 335] on select "However So Moreover Therefore" at bounding box center [931, 345] width 87 height 21
click at [1237, 365] on select "commit commits commiting commited" at bounding box center [1200, 371] width 87 height 21
select select "commits"
click at [1157, 361] on select "commit commits commiting commited" at bounding box center [1200, 371] width 87 height 21
click at [1145, 454] on button "Verify" at bounding box center [757, 458] width 1043 height 29
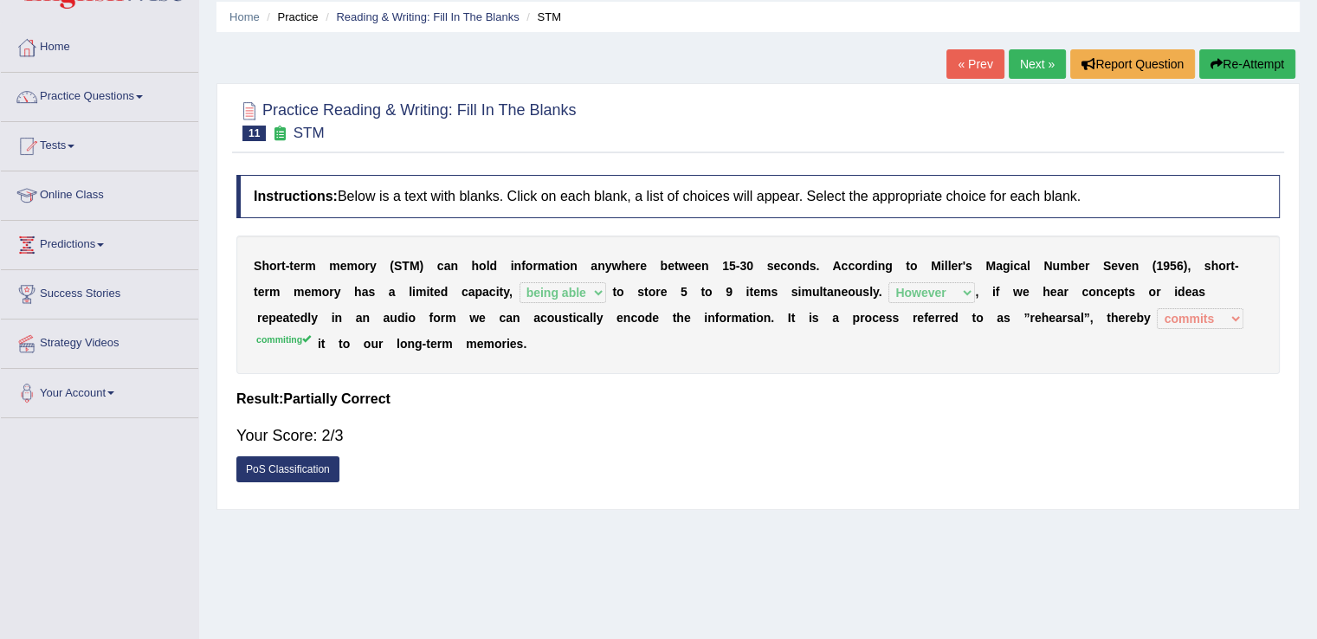
scroll to position [0, 0]
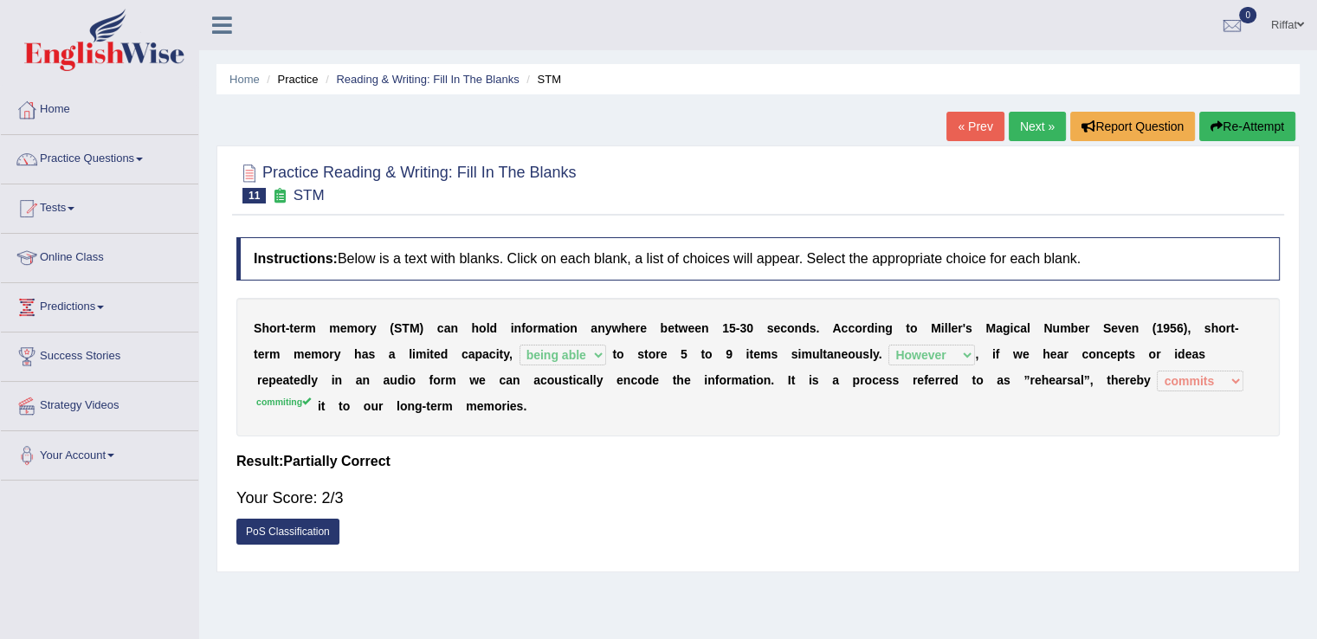
click at [1023, 129] on link "Next »" at bounding box center [1037, 126] width 57 height 29
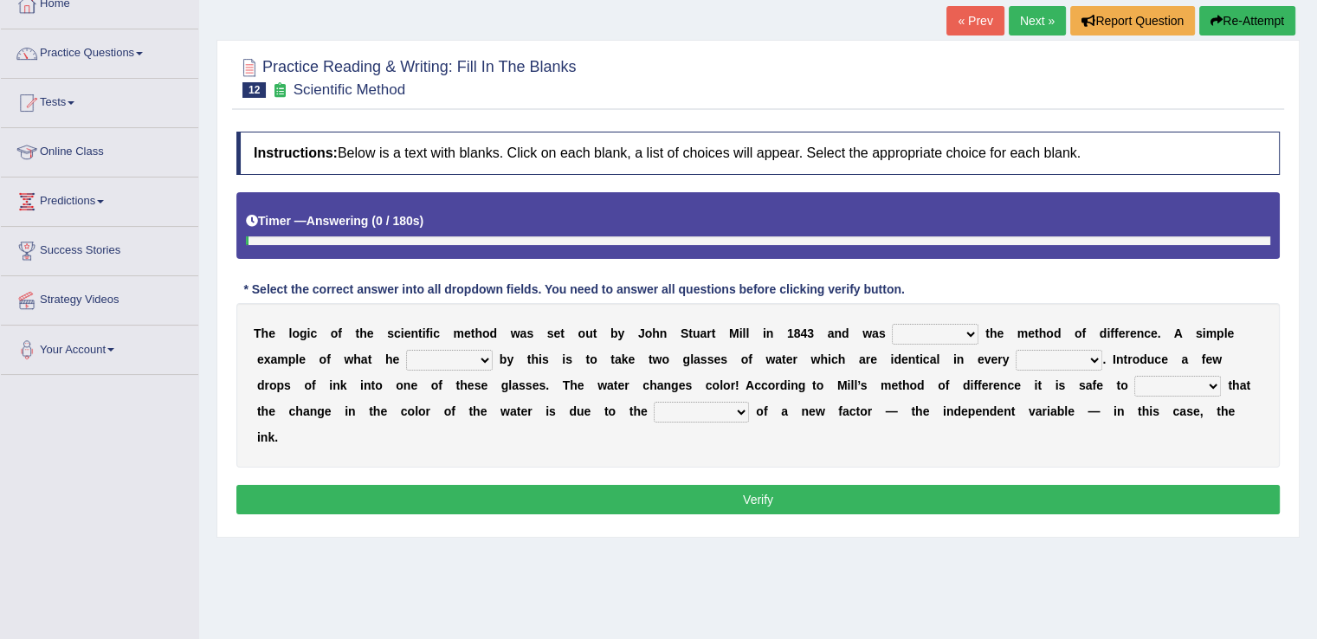
scroll to position [119, 0]
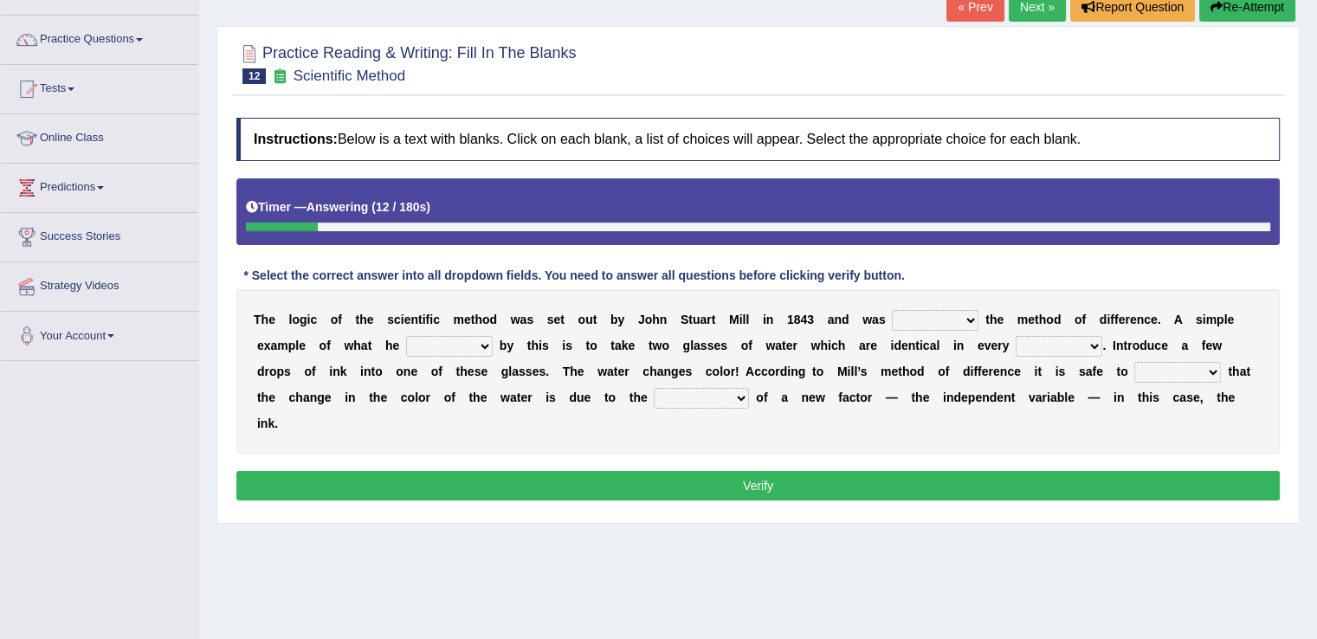
click at [974, 317] on select "pointed claimed demanded named" at bounding box center [935, 320] width 87 height 21
select select "named"
click at [892, 310] on select "pointed claimed demanded named" at bounding box center [935, 320] width 87 height 21
click at [486, 345] on select "capped charged found meant" at bounding box center [449, 346] width 87 height 21
select select "found"
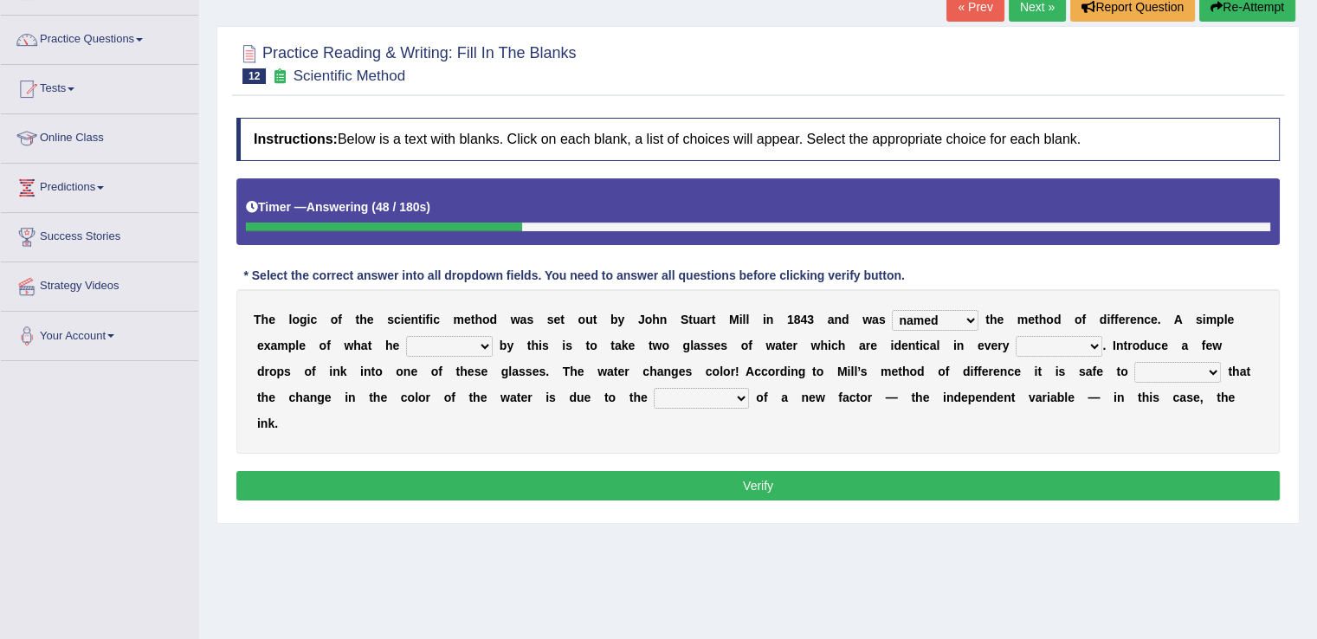
click at [406, 336] on select "capped charged found meant" at bounding box center [449, 346] width 87 height 21
click at [1096, 345] on select "thought identity measure respect" at bounding box center [1059, 346] width 87 height 21
select select "measure"
click at [1016, 336] on select "thought identity measure respect" at bounding box center [1059, 346] width 87 height 21
click at [1214, 370] on select "assume discuss prefer acclaim" at bounding box center [1177, 372] width 87 height 21
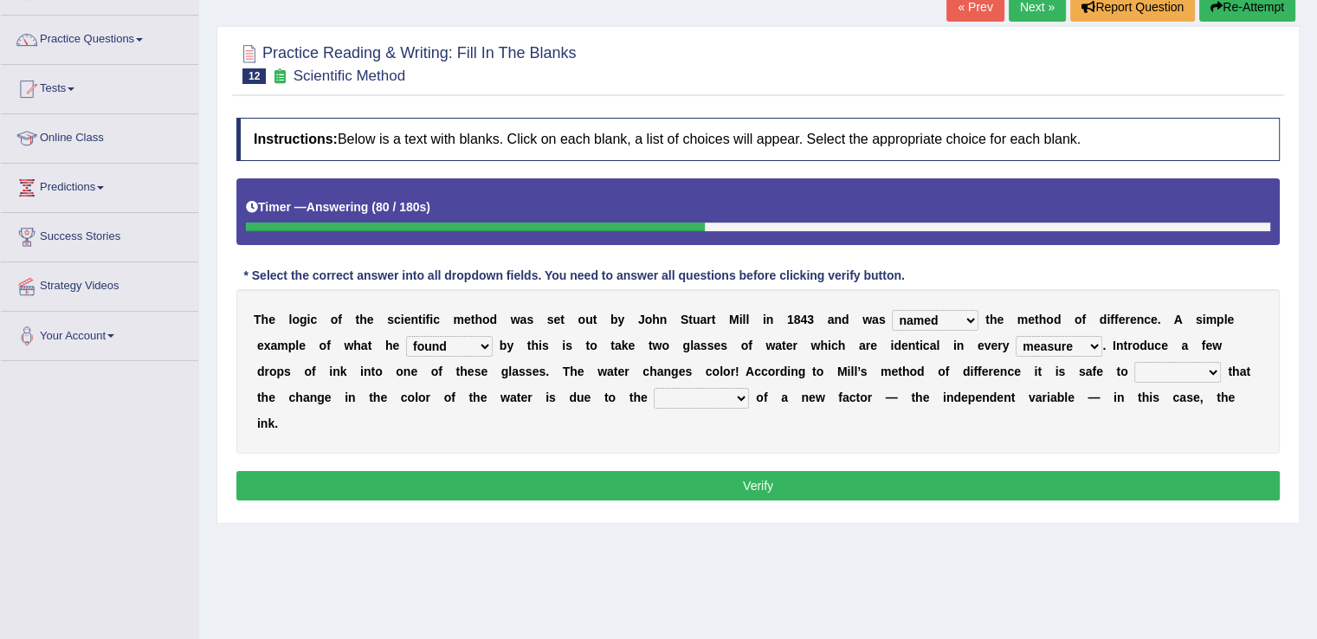
select select "assume"
click at [1134, 362] on select "assume discuss prefer acclaim" at bounding box center [1177, 372] width 87 height 21
click at [744, 393] on select "introduction magnitude preparation purification" at bounding box center [701, 398] width 95 height 21
select select "preparation"
click at [654, 388] on select "introduction magnitude preparation purification" at bounding box center [701, 398] width 95 height 21
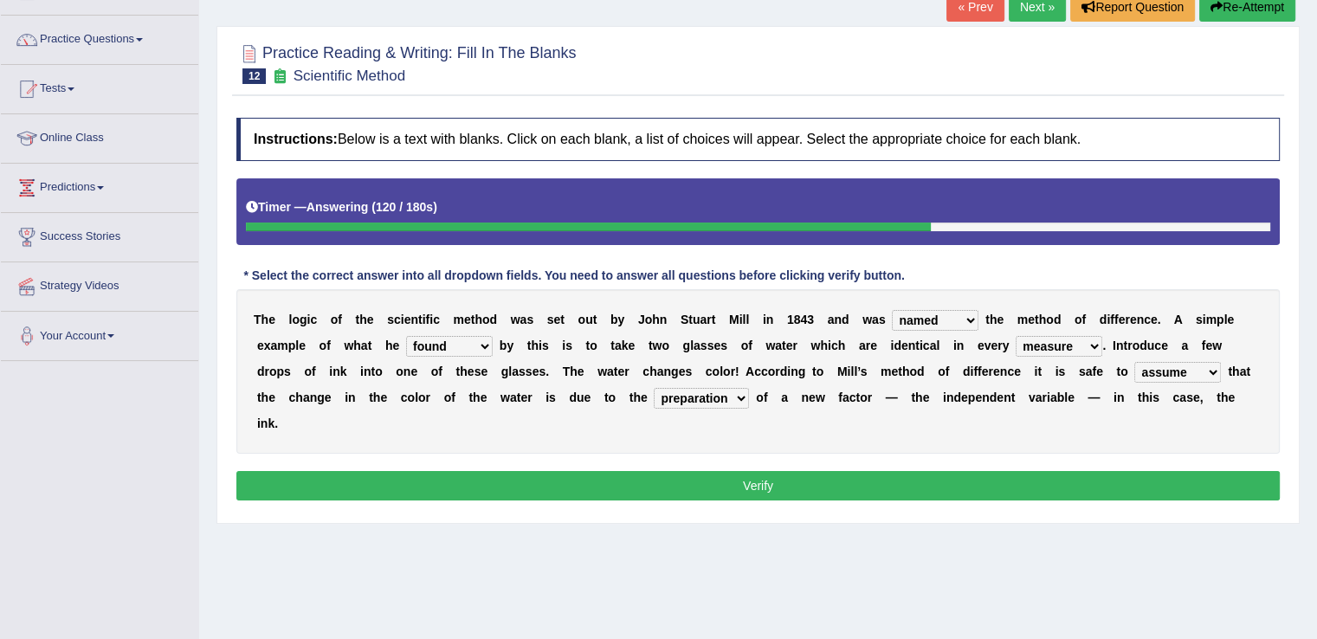
click at [731, 481] on button "Verify" at bounding box center [757, 485] width 1043 height 29
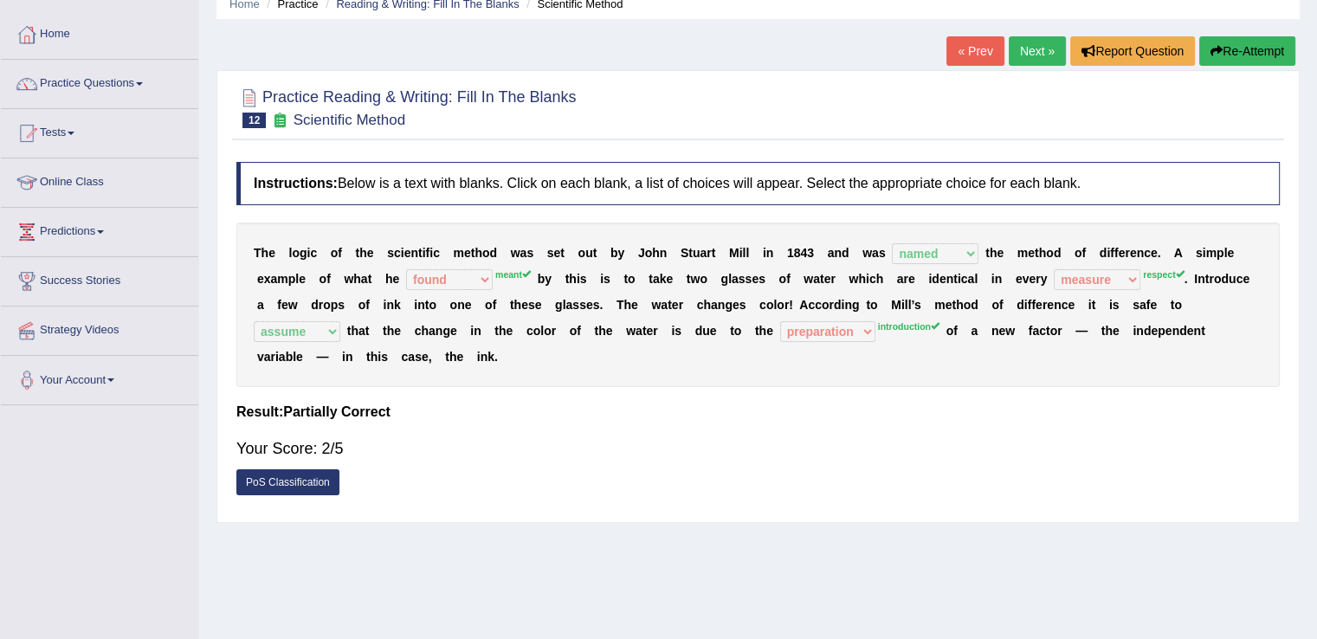
scroll to position [74, 0]
click at [1036, 53] on link "Next »" at bounding box center [1037, 51] width 57 height 29
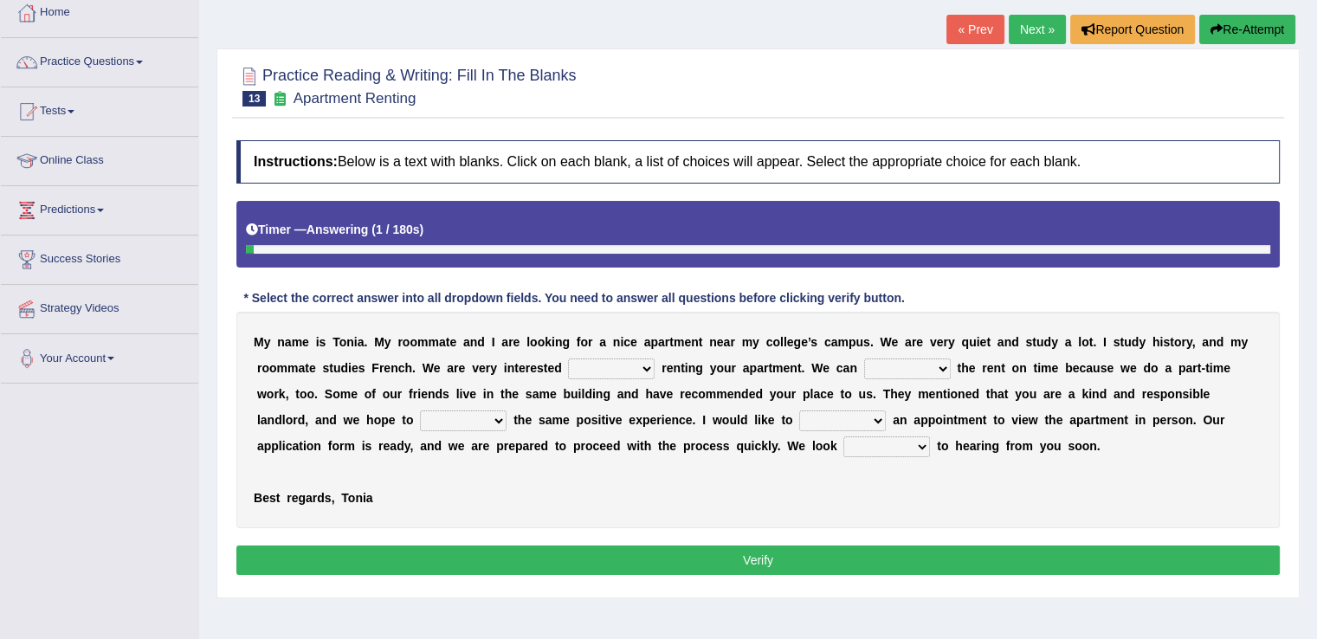
scroll to position [147, 0]
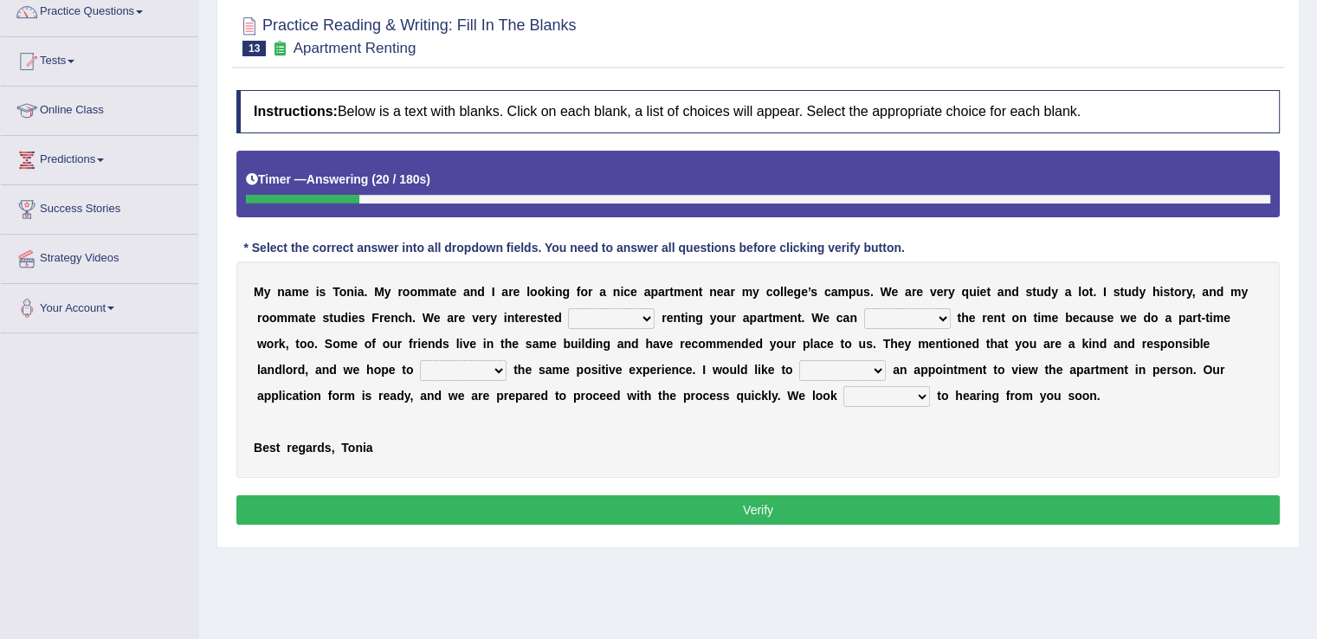
click at [650, 316] on select "for about at in" at bounding box center [611, 318] width 87 height 21
select select "for"
click at [568, 308] on select "for about at in" at bounding box center [611, 318] width 87 height 21
click at [940, 317] on select "afford get pay bring" at bounding box center [907, 318] width 87 height 21
select select "pay"
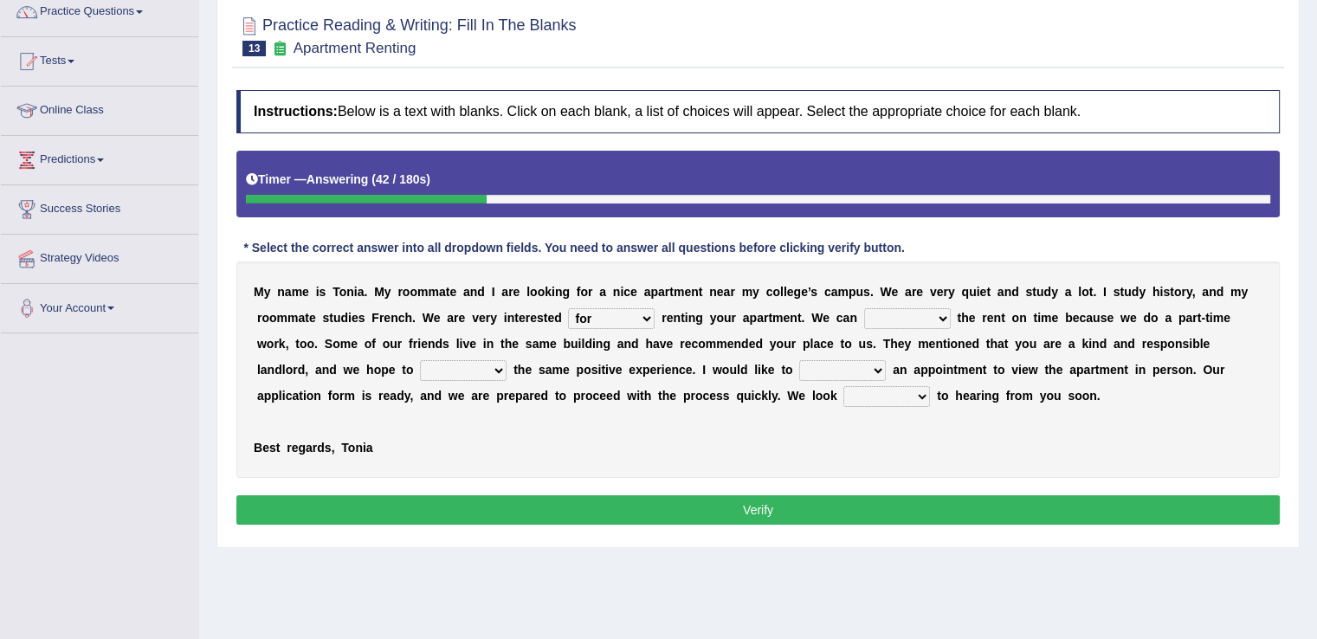
click at [864, 308] on select "afford get pay bring" at bounding box center [907, 318] width 87 height 21
click at [501, 362] on select "form meet have decide" at bounding box center [463, 370] width 87 height 21
select select "have"
click at [420, 360] on select "form meet have decide" at bounding box center [463, 370] width 87 height 21
click at [883, 362] on select "own recall revise make" at bounding box center [842, 370] width 87 height 21
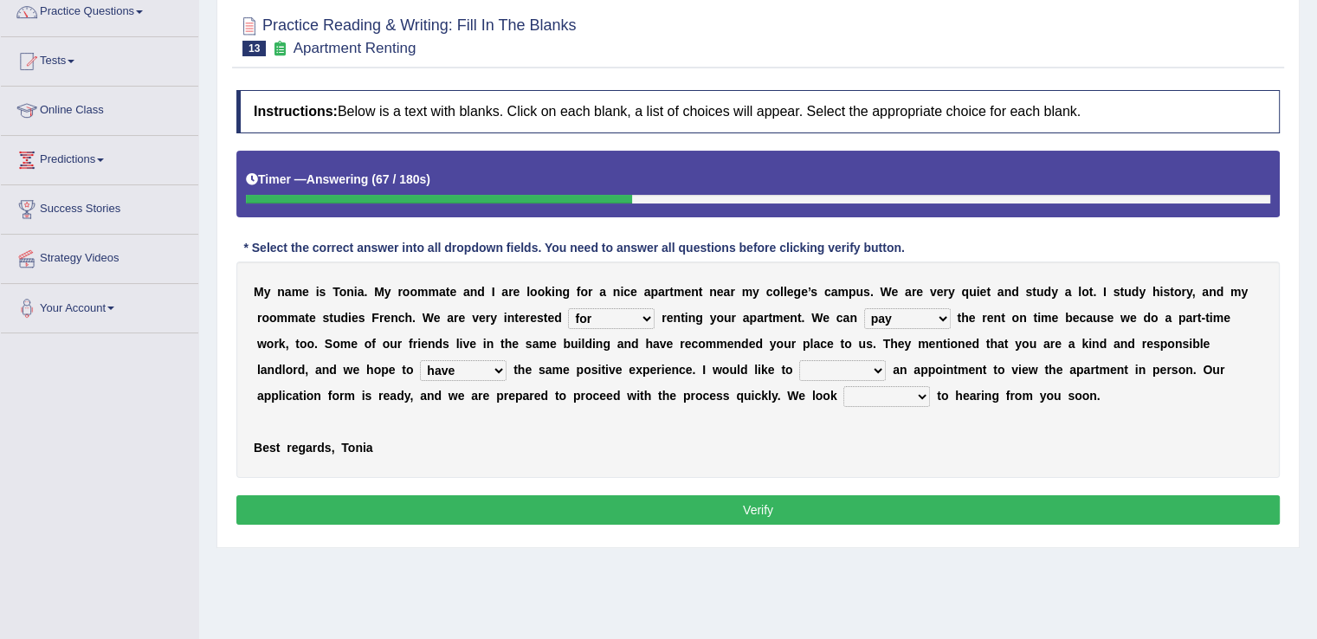
select select "make"
click at [799, 360] on select "own recall revise make" at bounding box center [842, 370] width 87 height 21
click at [921, 402] on select "around out in forward" at bounding box center [886, 396] width 87 height 21
select select "forward"
click at [843, 386] on select "around out in forward" at bounding box center [886, 396] width 87 height 21
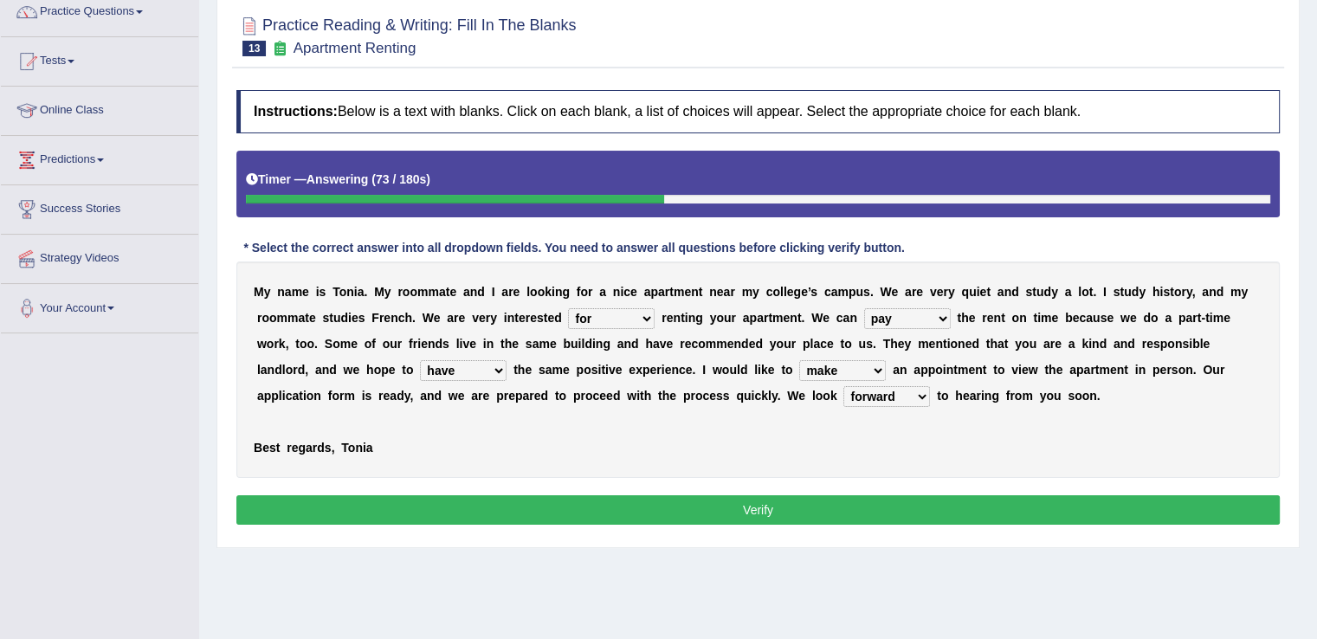
click at [901, 498] on button "Verify" at bounding box center [757, 509] width 1043 height 29
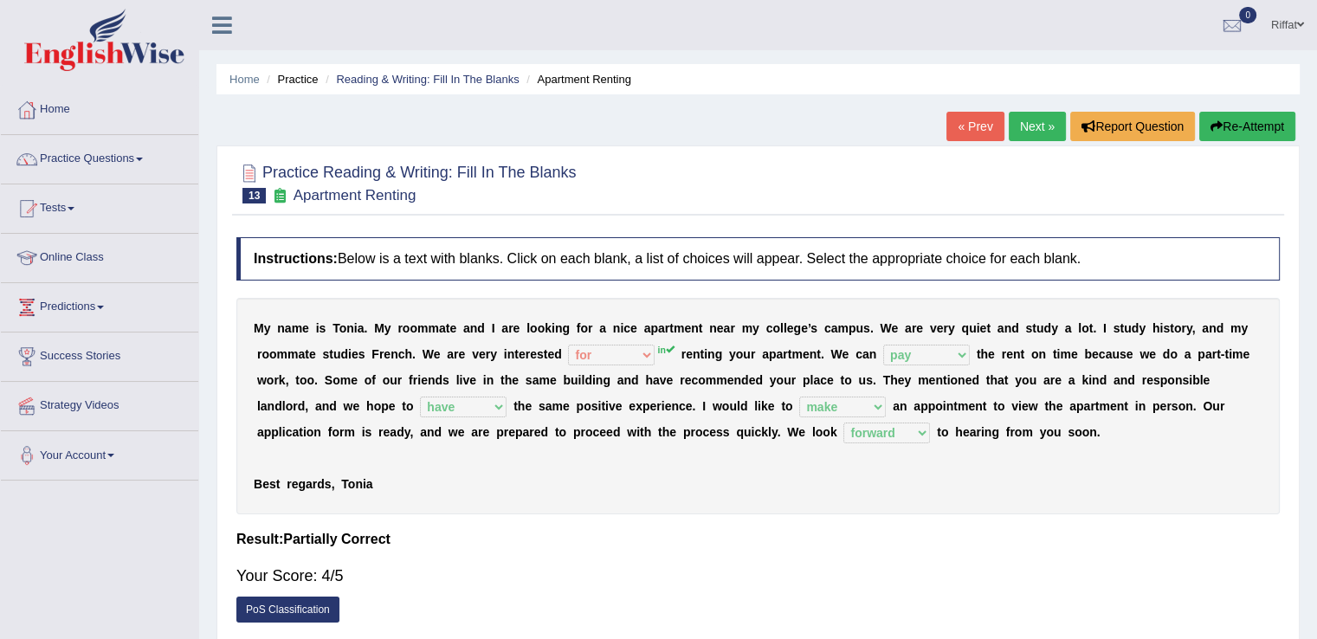
scroll to position [0, 0]
click at [1025, 125] on link "Next »" at bounding box center [1037, 126] width 57 height 29
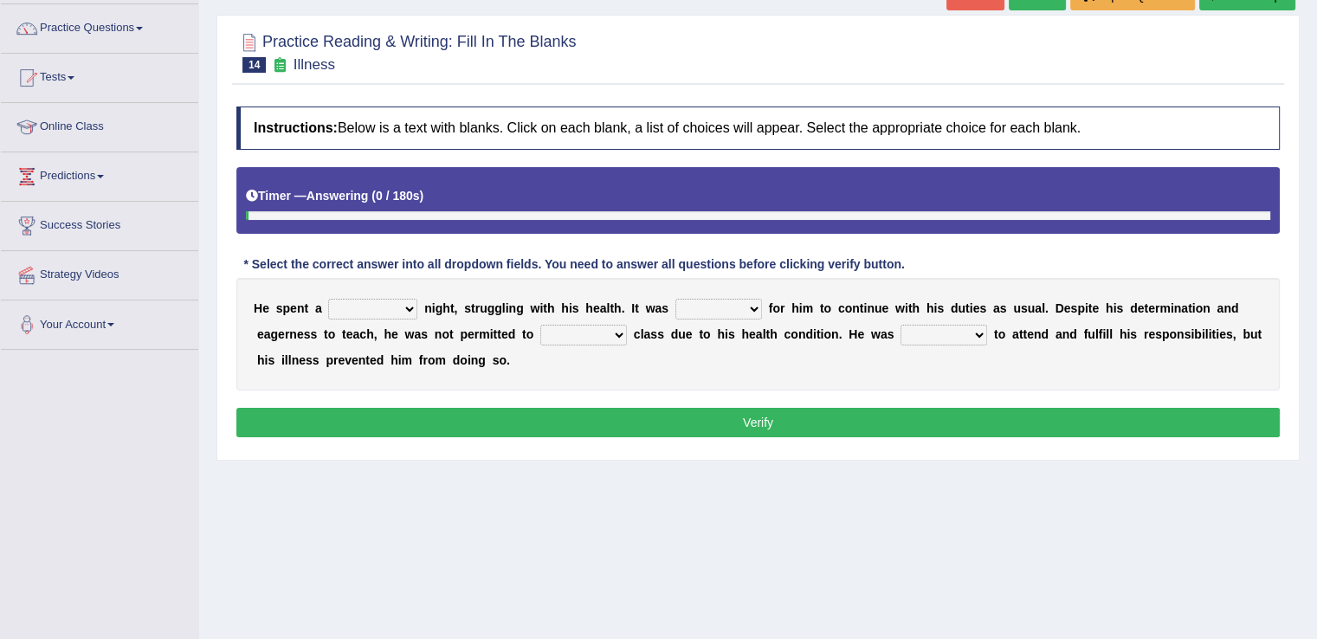
scroll to position [137, 0]
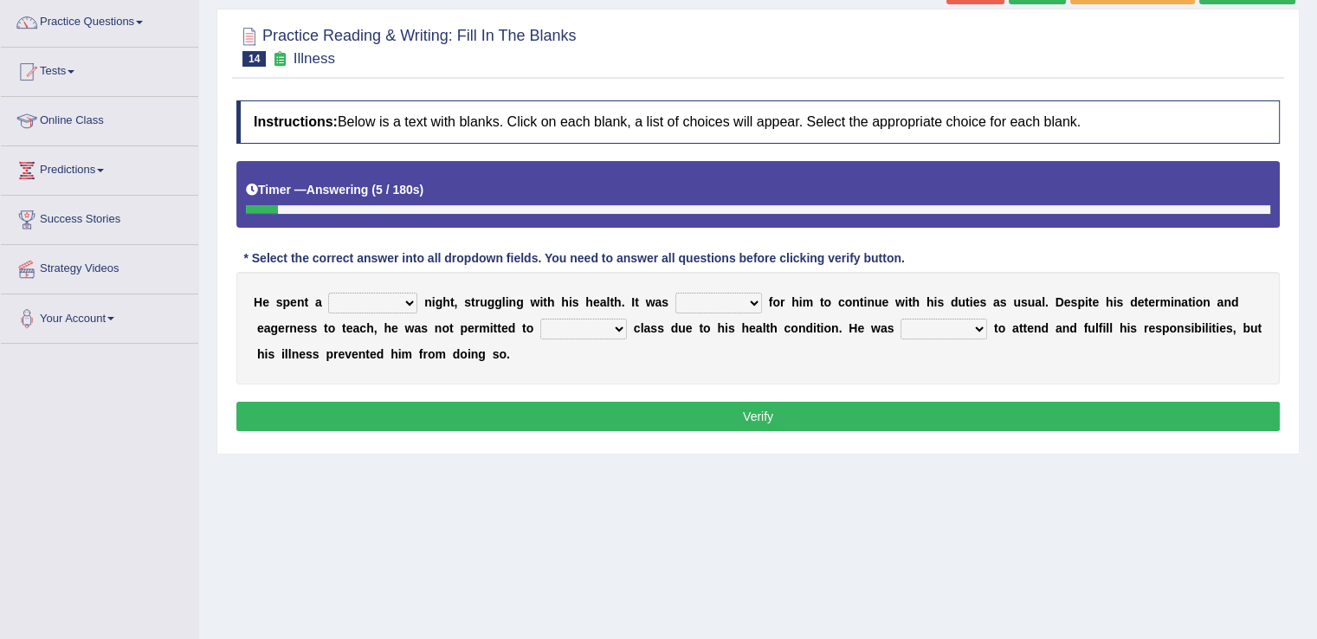
click at [409, 300] on select "cheerful restful meaningful painful" at bounding box center [372, 303] width 89 height 21
select select "painful"
click at [328, 293] on select "cheerful restful meaningful painful" at bounding box center [372, 303] width 89 height 21
click at [755, 294] on select "enjoyable simple difficult natural" at bounding box center [718, 303] width 87 height 21
select select "difficult"
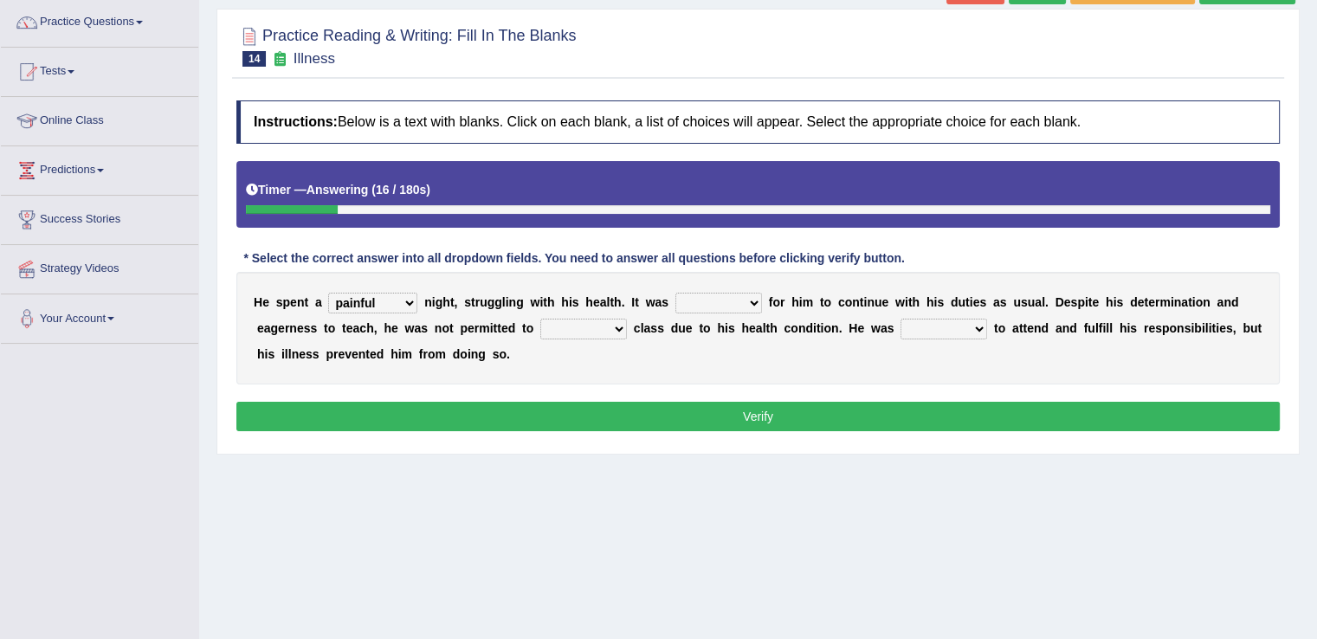
click at [675, 293] on select "enjoyable simple difficult natural" at bounding box center [718, 303] width 87 height 21
click at [620, 330] on select "teach leave cancel attend" at bounding box center [583, 329] width 87 height 21
select select "attend"
click at [540, 319] on select "teach leave cancel attend" at bounding box center [583, 329] width 87 height 21
click at [983, 321] on select "anxious forced lazy happy" at bounding box center [944, 329] width 87 height 21
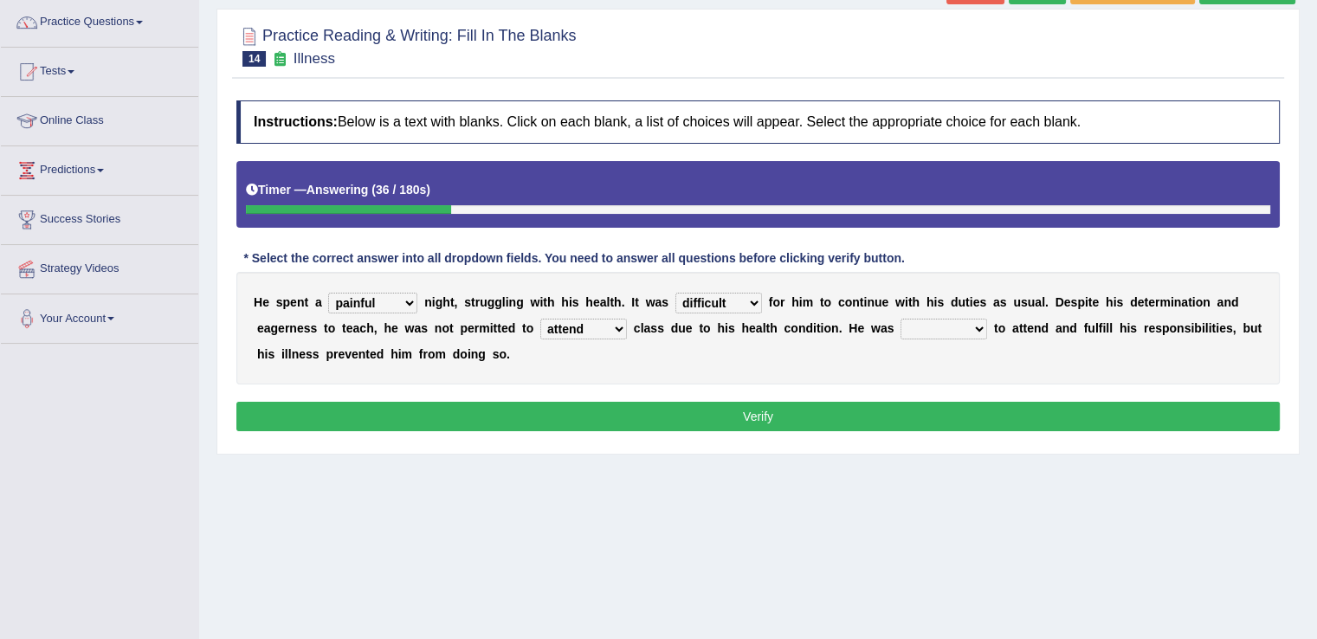
select select "anxious"
click at [901, 319] on select "anxious forced lazy happy" at bounding box center [944, 329] width 87 height 21
click at [927, 409] on button "Verify" at bounding box center [757, 416] width 1043 height 29
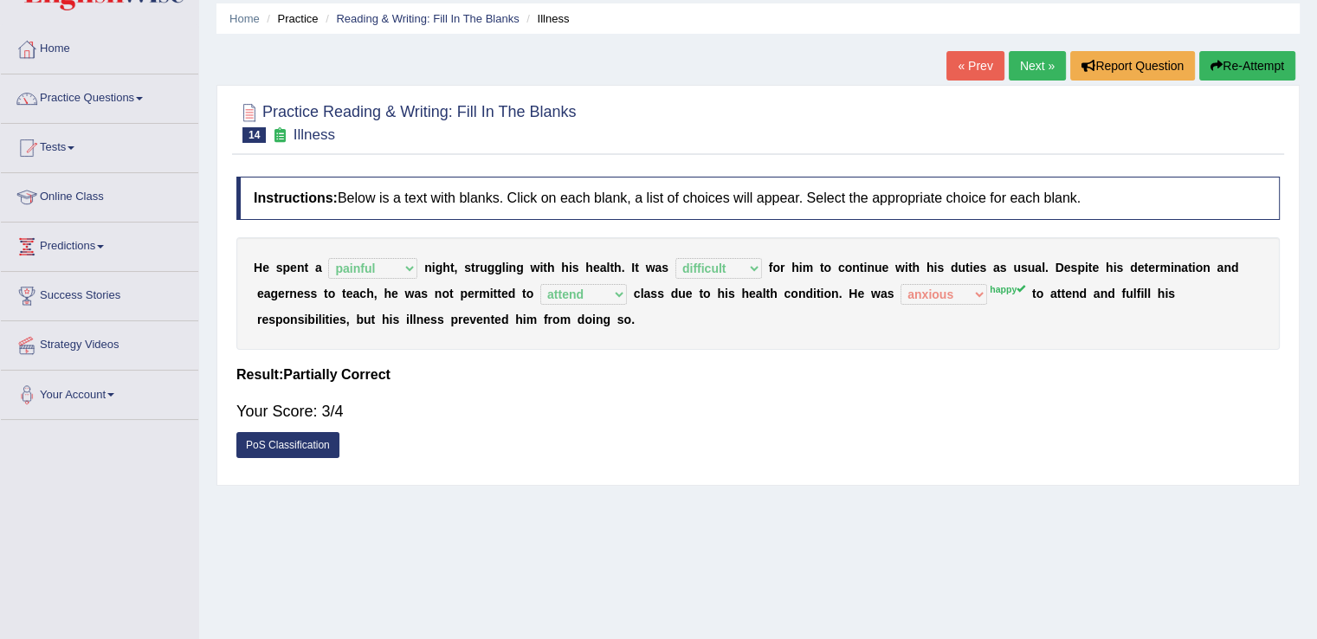
scroll to position [0, 0]
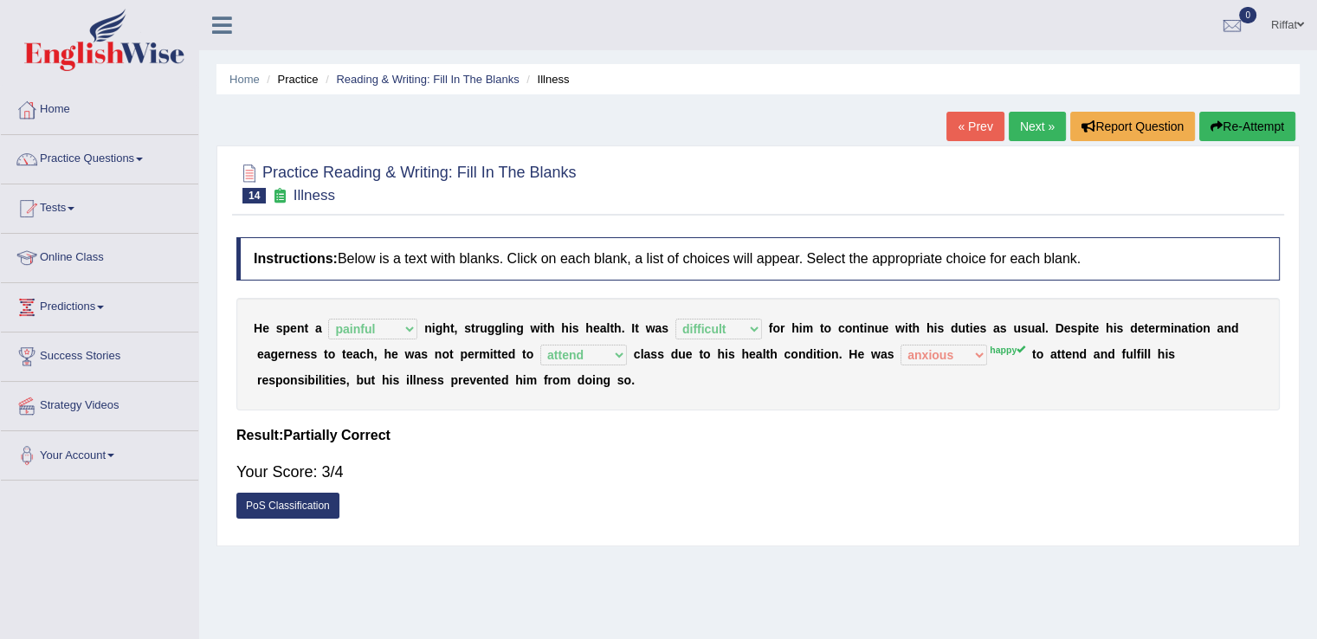
click at [1027, 132] on link "Next »" at bounding box center [1037, 126] width 57 height 29
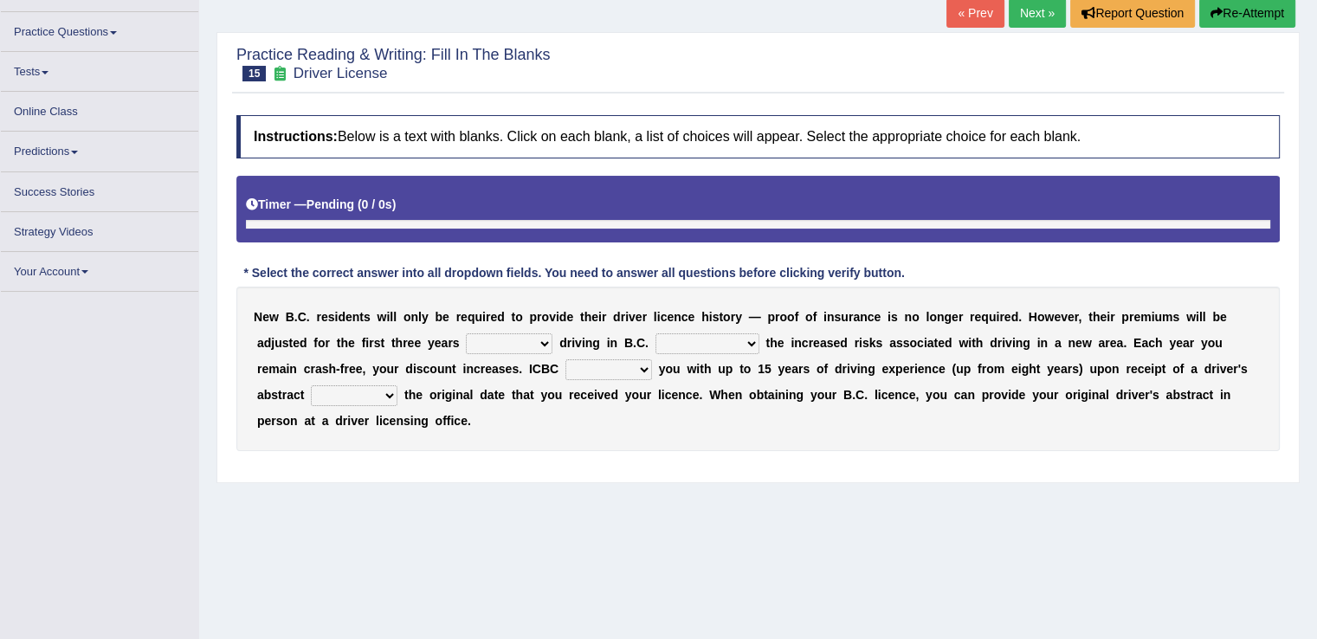
scroll to position [114, 0]
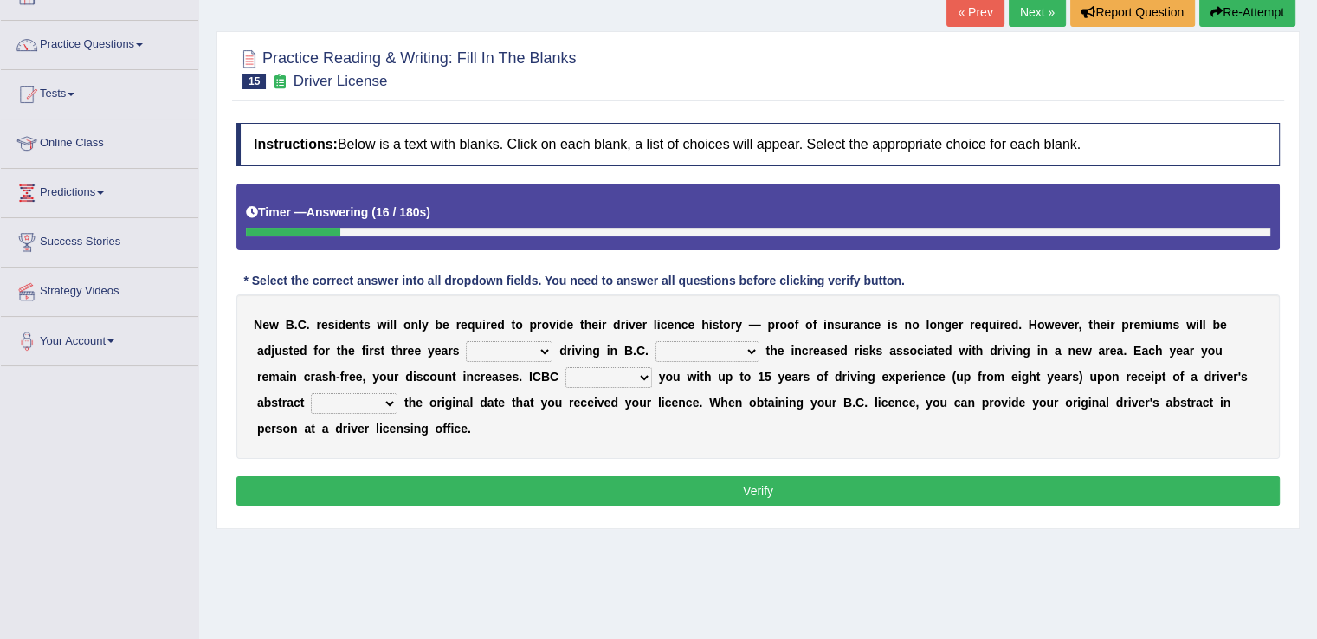
click at [545, 345] on select "within among against of" at bounding box center [509, 351] width 87 height 21
select select "of"
click at [466, 341] on select "within among against of" at bounding box center [509, 351] width 87 height 21
click at [754, 346] on select "depending on as for due to thanks to" at bounding box center [708, 351] width 104 height 21
select select "due to"
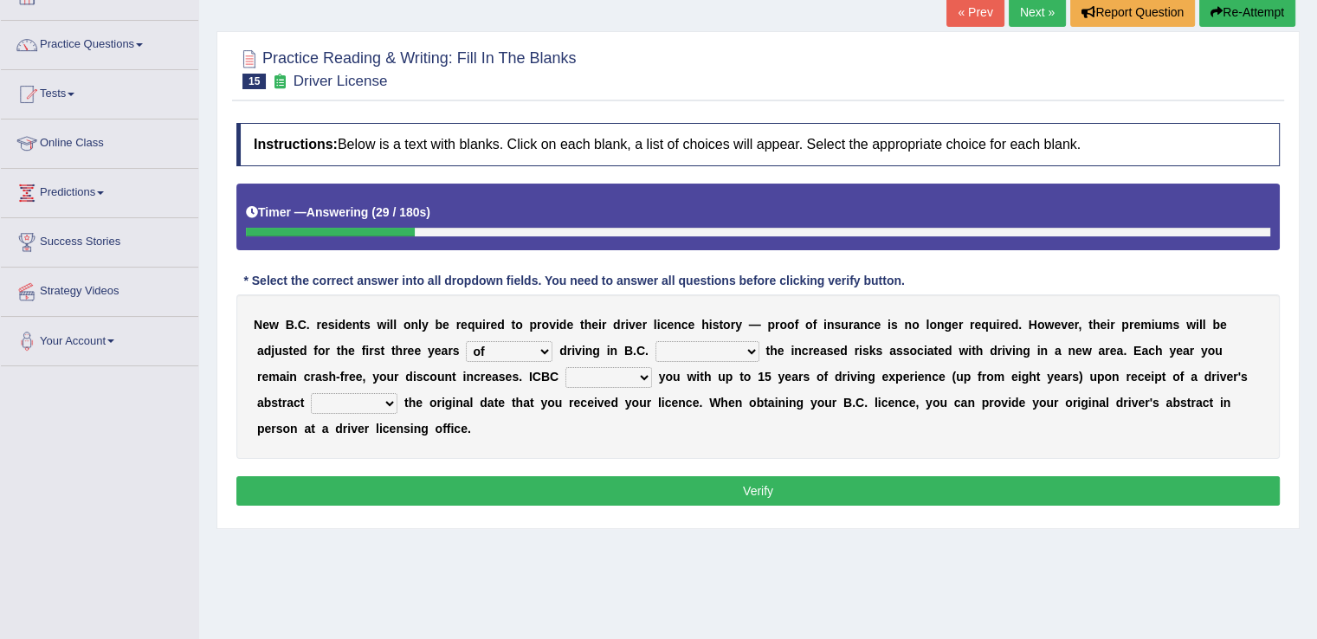
click at [656, 341] on select "depending on as for due to thanks to" at bounding box center [708, 351] width 104 height 21
click at [645, 378] on select "credited crediting credit will credit" at bounding box center [608, 377] width 87 height 21
select select "will credit"
click at [565, 367] on select "credited crediting credit will credit" at bounding box center [608, 377] width 87 height 21
click at [388, 401] on select "showing show shows shown" at bounding box center [354, 403] width 87 height 21
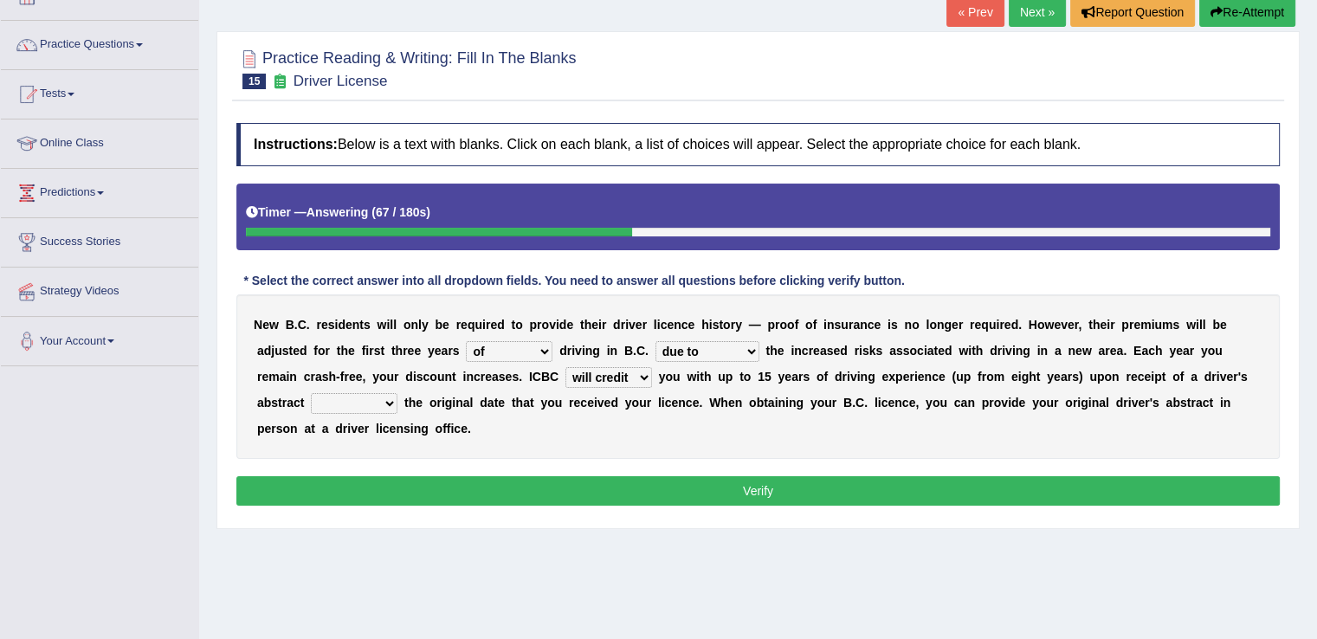
select select "showing"
click at [311, 393] on select "showing show shows shown" at bounding box center [354, 403] width 87 height 21
click at [386, 488] on button "Verify" at bounding box center [757, 490] width 1043 height 29
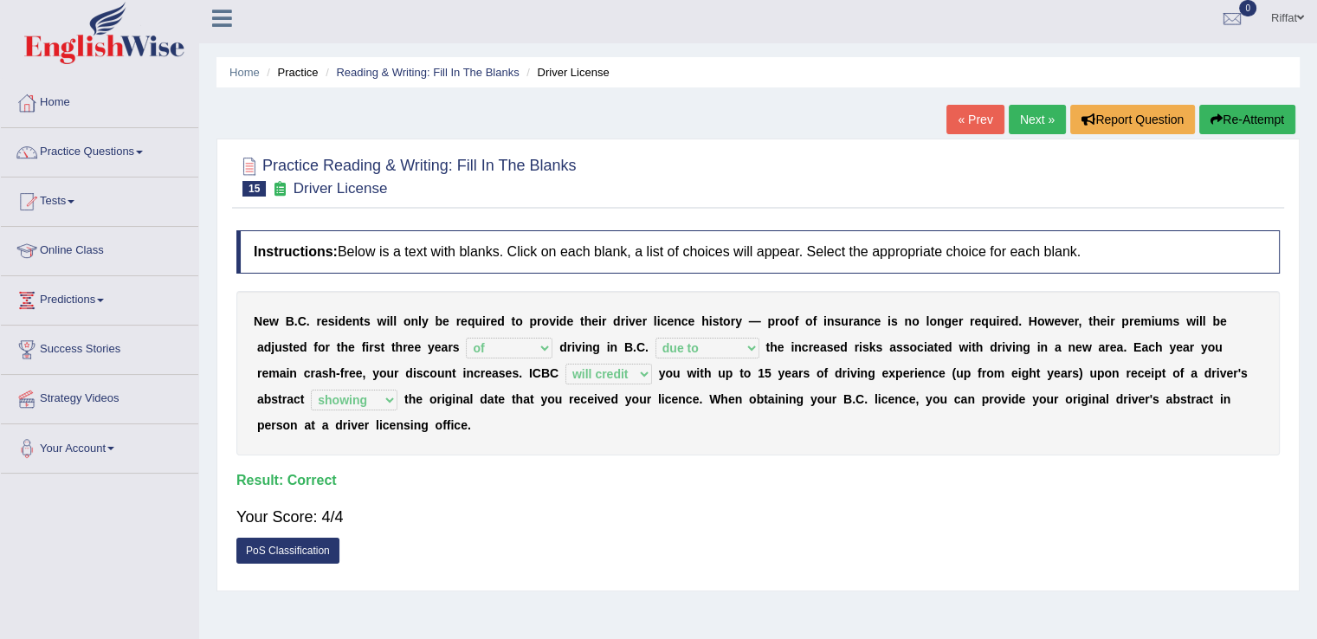
scroll to position [0, 0]
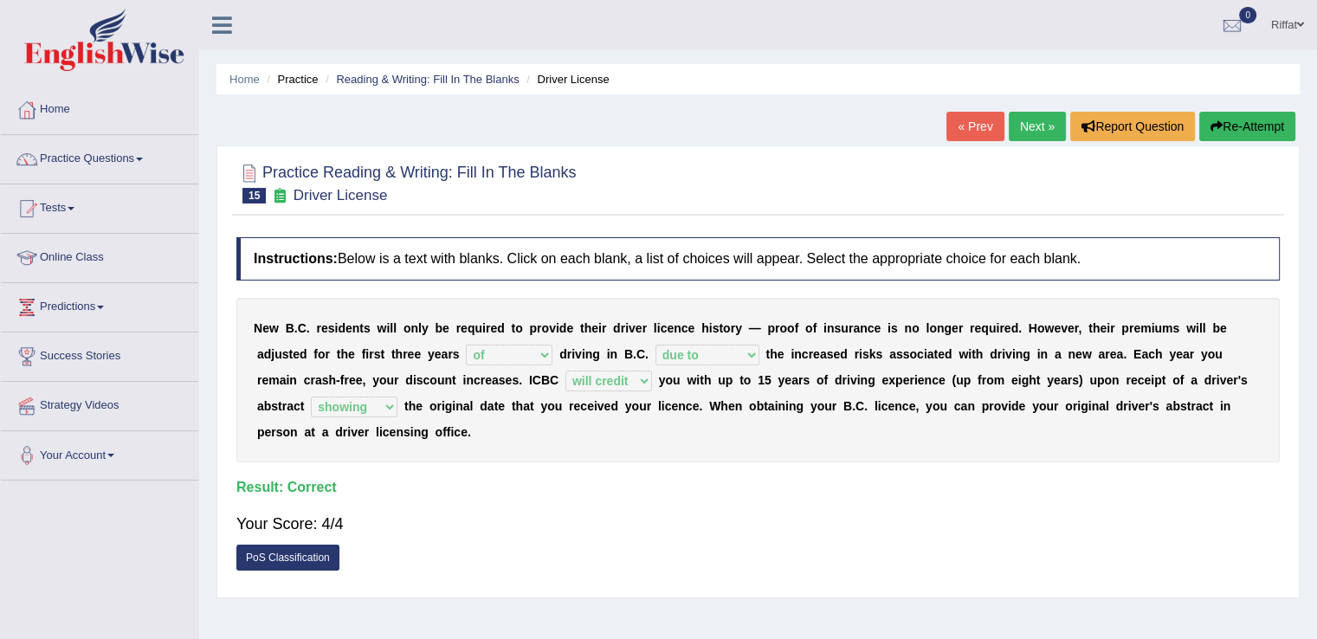
click at [1030, 129] on link "Next »" at bounding box center [1037, 126] width 57 height 29
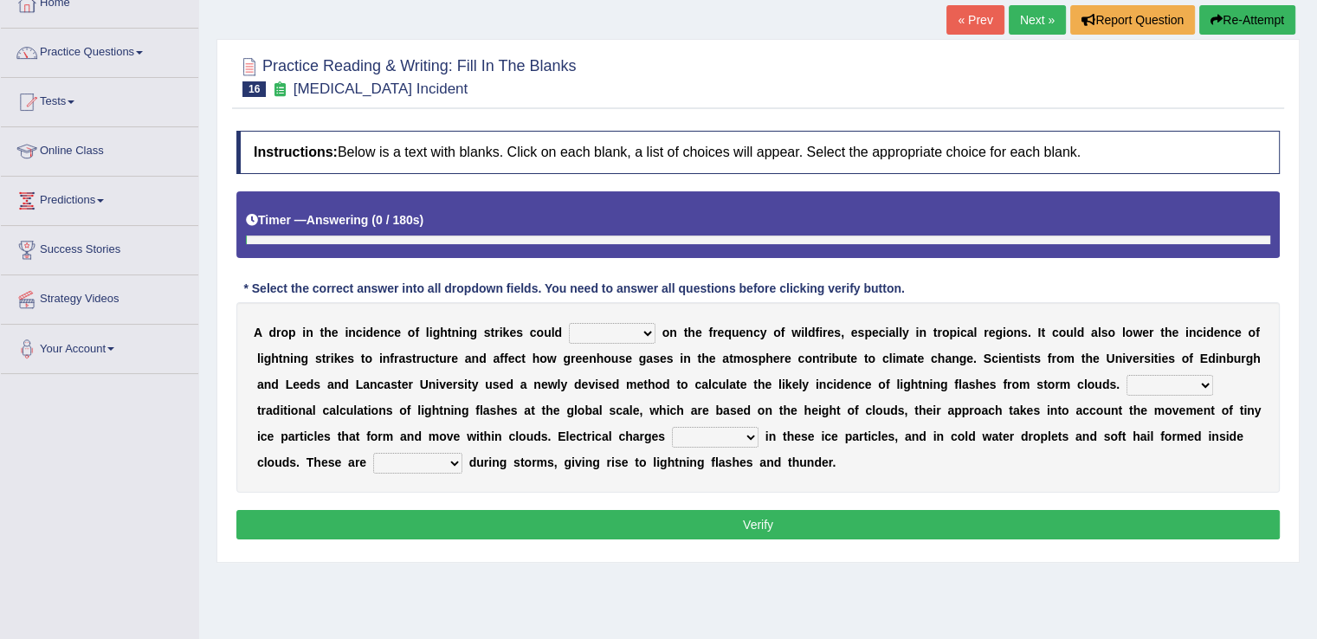
scroll to position [107, 0]
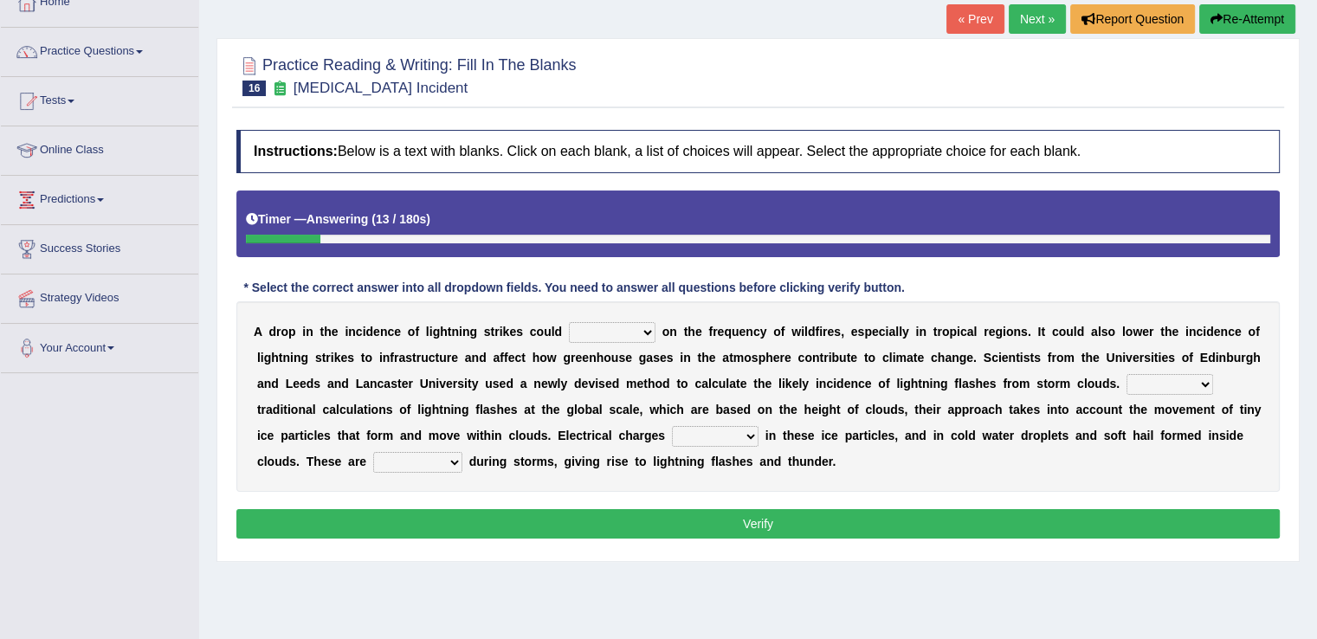
click at [648, 330] on select "dwell focus impact depend" at bounding box center [612, 332] width 87 height 21
select select "impact"
click at [569, 322] on select "dwell focus impact depend" at bounding box center [612, 332] width 87 height 21
click at [1205, 385] on select "Unlike Unless Except Besides" at bounding box center [1170, 384] width 87 height 21
select select "Unlike"
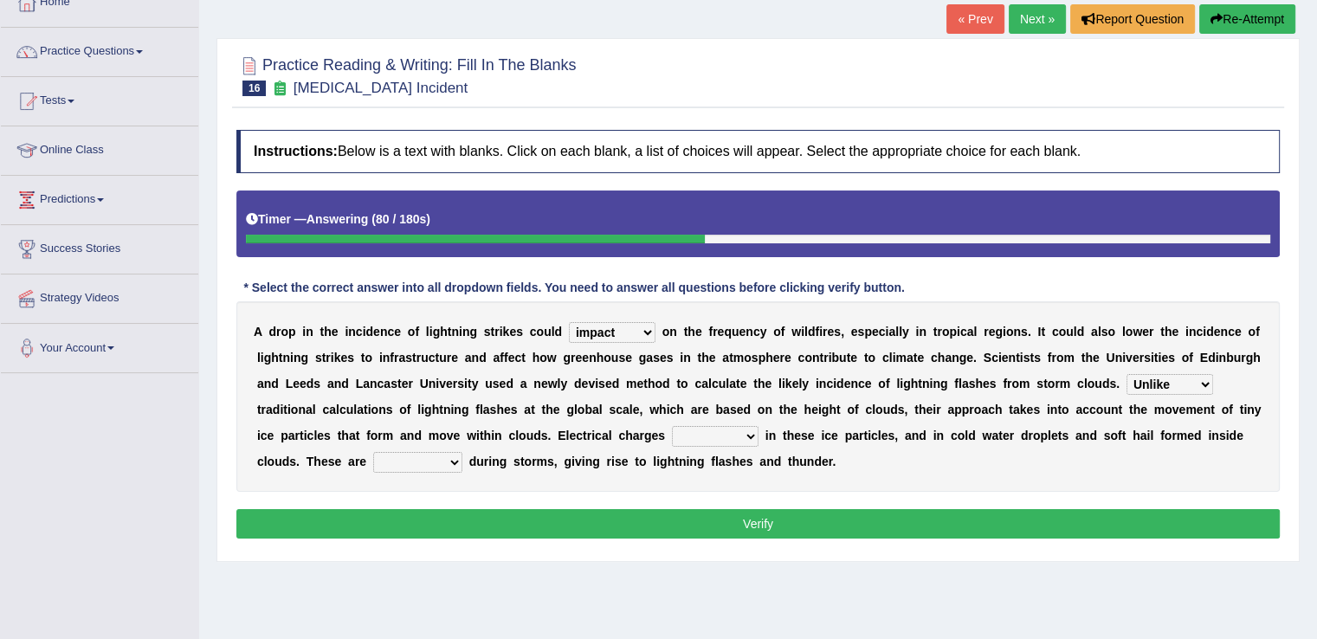
click at [1127, 374] on select "Unlike Unless Except Besides" at bounding box center [1170, 384] width 87 height 21
click at [752, 430] on select "run off build up mess up zoom in" at bounding box center [715, 436] width 87 height 21
select select "build up"
click at [672, 426] on select "run off build up mess up zoom in" at bounding box center [715, 436] width 87 height 21
click at [459, 459] on select "collected diverted rounded discharged" at bounding box center [417, 462] width 89 height 21
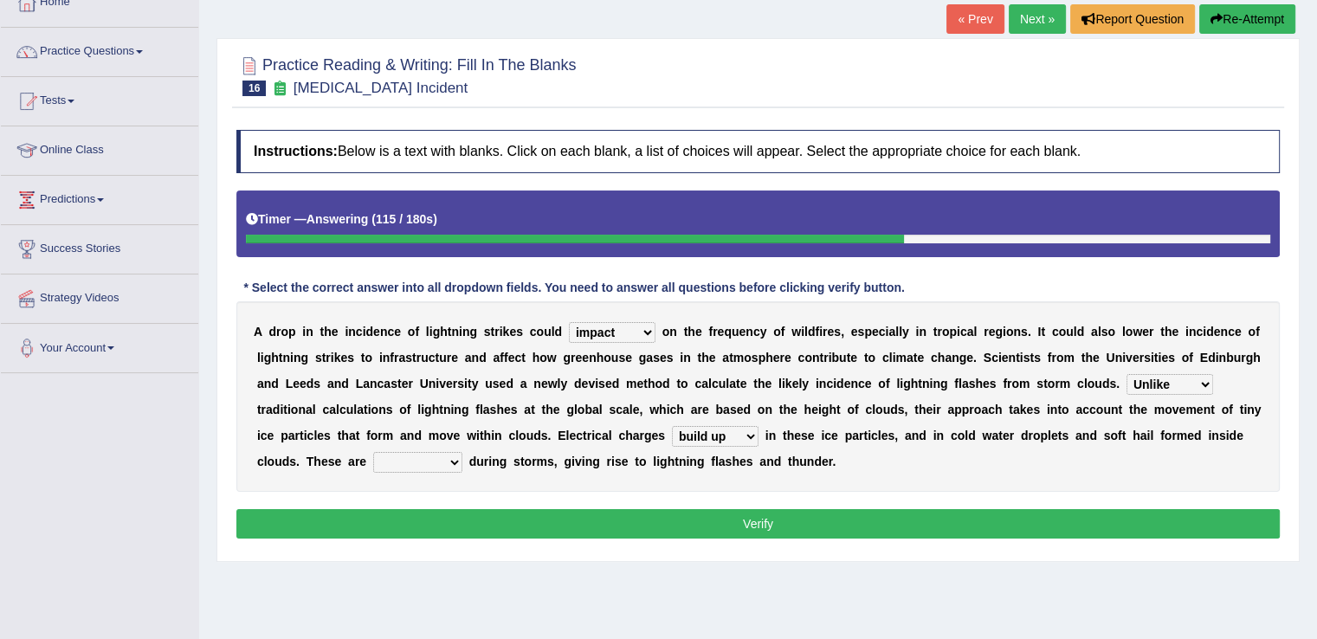
select select "discharged"
click at [373, 452] on select "collected diverted rounded discharged" at bounding box center [417, 462] width 89 height 21
click at [460, 528] on button "Verify" at bounding box center [757, 523] width 1043 height 29
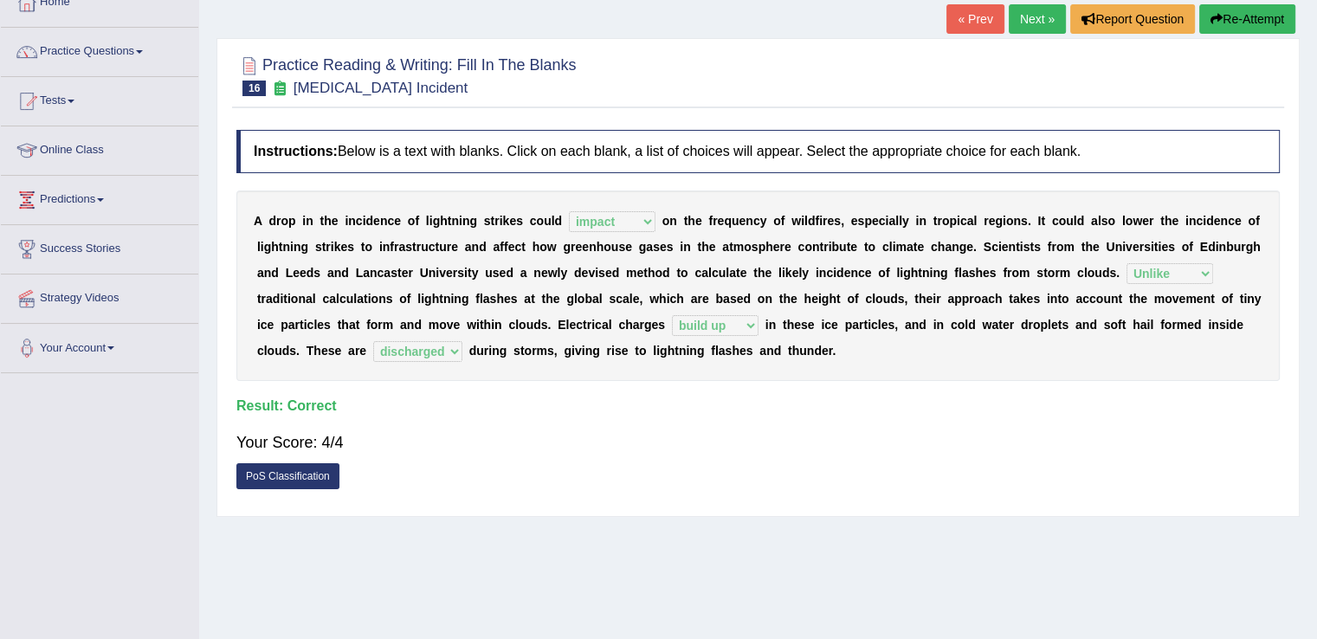
click at [1037, 29] on link "Next »" at bounding box center [1037, 18] width 57 height 29
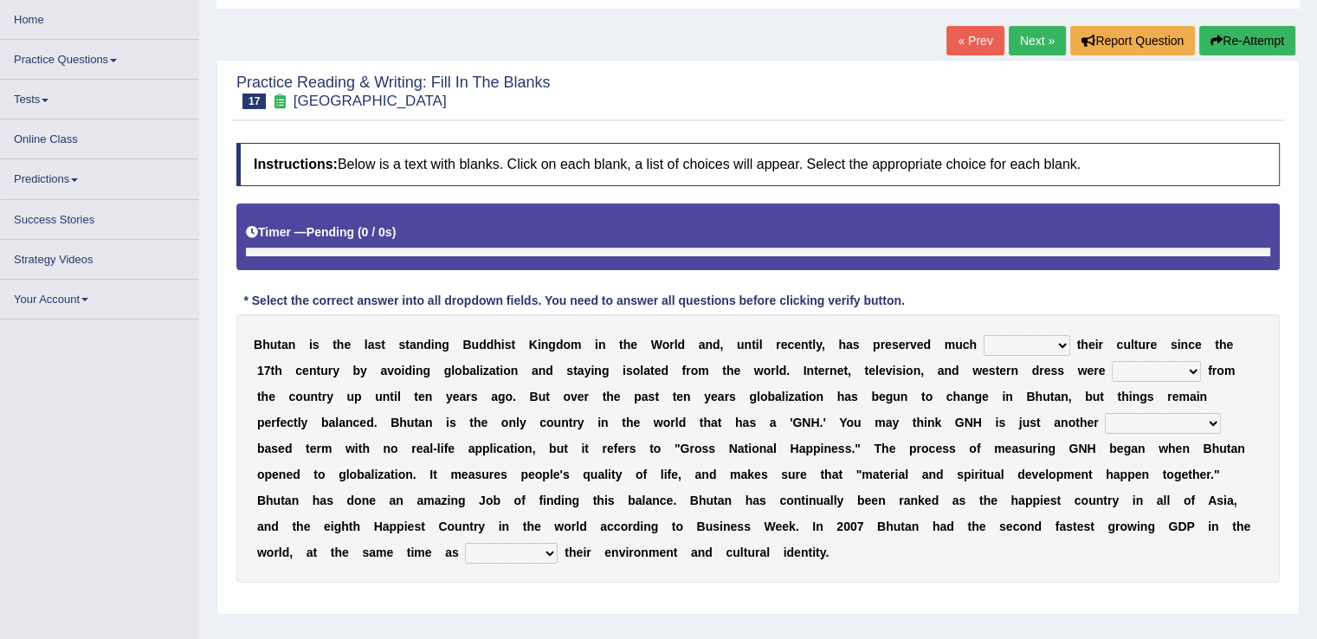
scroll to position [117, 0]
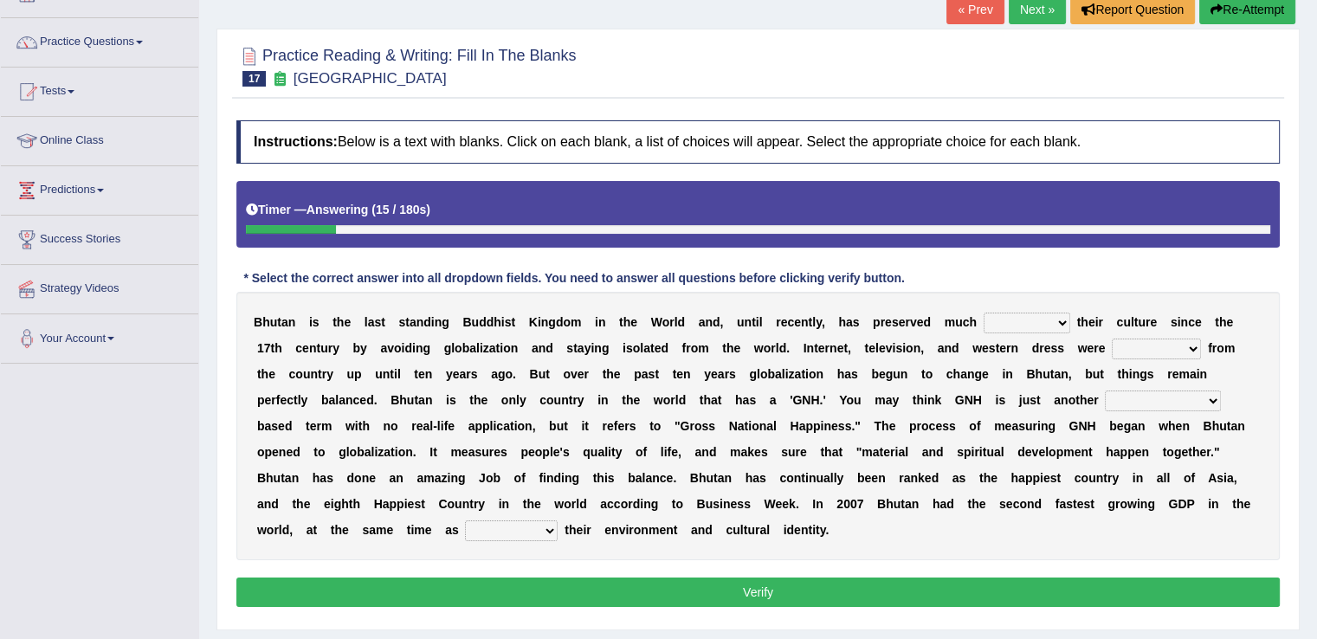
click at [1063, 322] on select "of about to for" at bounding box center [1027, 323] width 87 height 21
select select "about"
click at [984, 313] on select "of about to for" at bounding box center [1027, 323] width 87 height 21
click at [1192, 348] on select "summoned observed displayed banned" at bounding box center [1156, 349] width 89 height 21
select select "displayed"
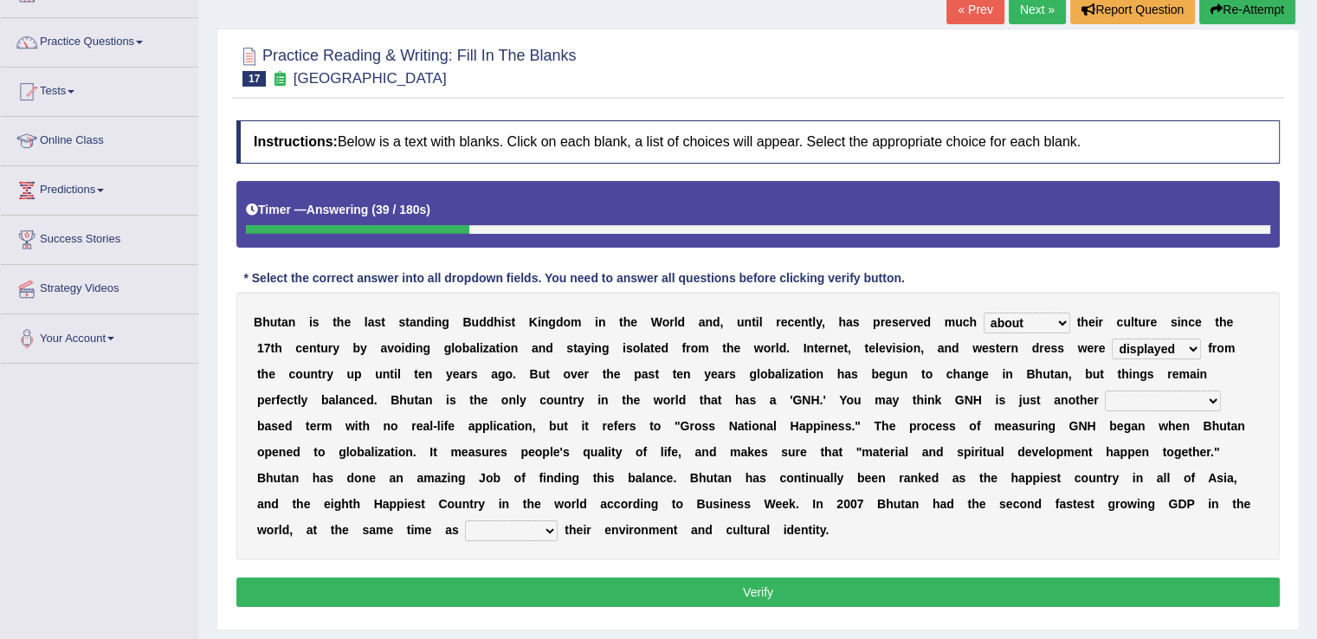
click at [1112, 339] on select "summoned observed displayed banned" at bounding box center [1156, 349] width 89 height 21
click at [1212, 401] on select "statistically barely overwhelmingly roughly" at bounding box center [1163, 401] width 116 height 21
select select "statistically"
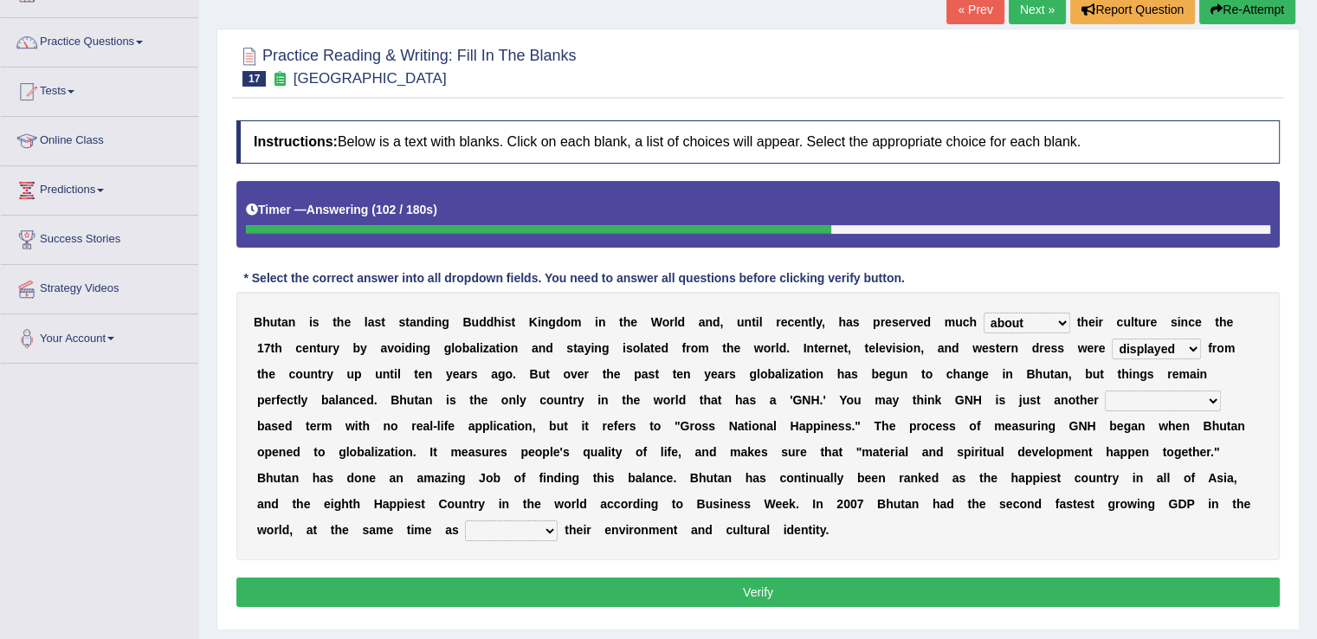
click at [1105, 391] on select "statistically barely overwhelmingly roughly" at bounding box center [1163, 401] width 116 height 21
click at [482, 530] on select "demeaning intruding maintaining mourning" at bounding box center [511, 530] width 93 height 21
select select "maintaining"
click at [465, 520] on select "demeaning intruding maintaining mourning" at bounding box center [511, 530] width 93 height 21
click at [489, 593] on button "Verify" at bounding box center [757, 592] width 1043 height 29
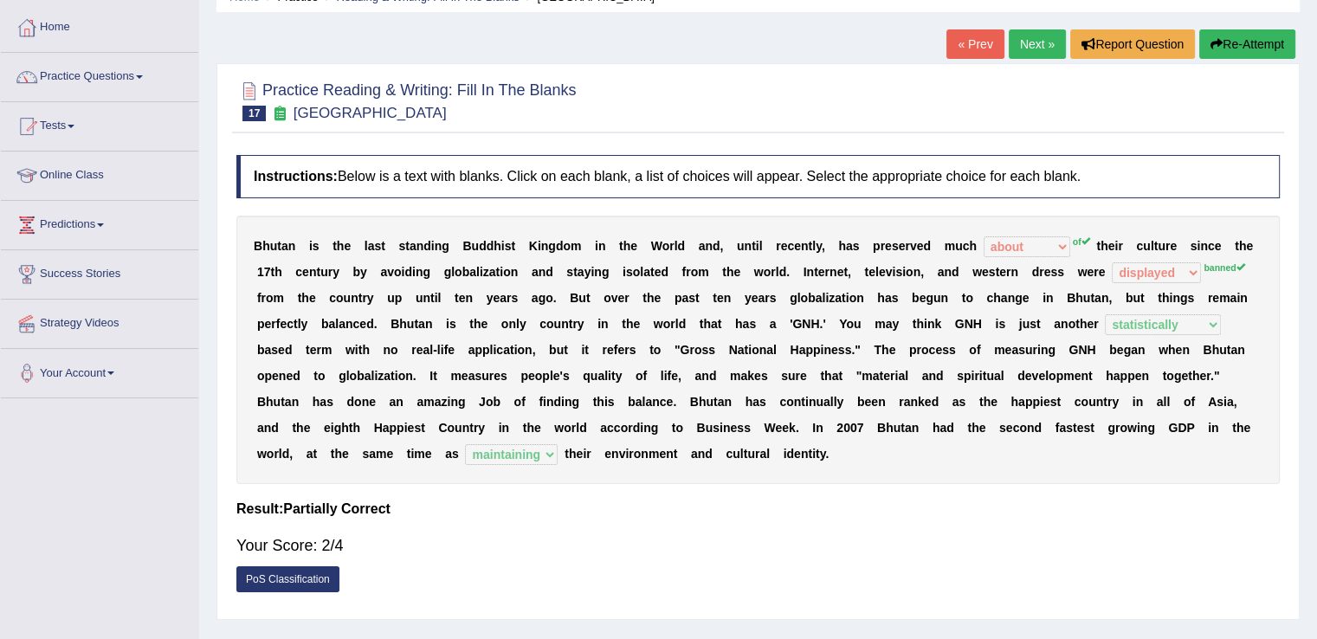
scroll to position [82, 0]
click at [1037, 49] on link "Next »" at bounding box center [1037, 43] width 57 height 29
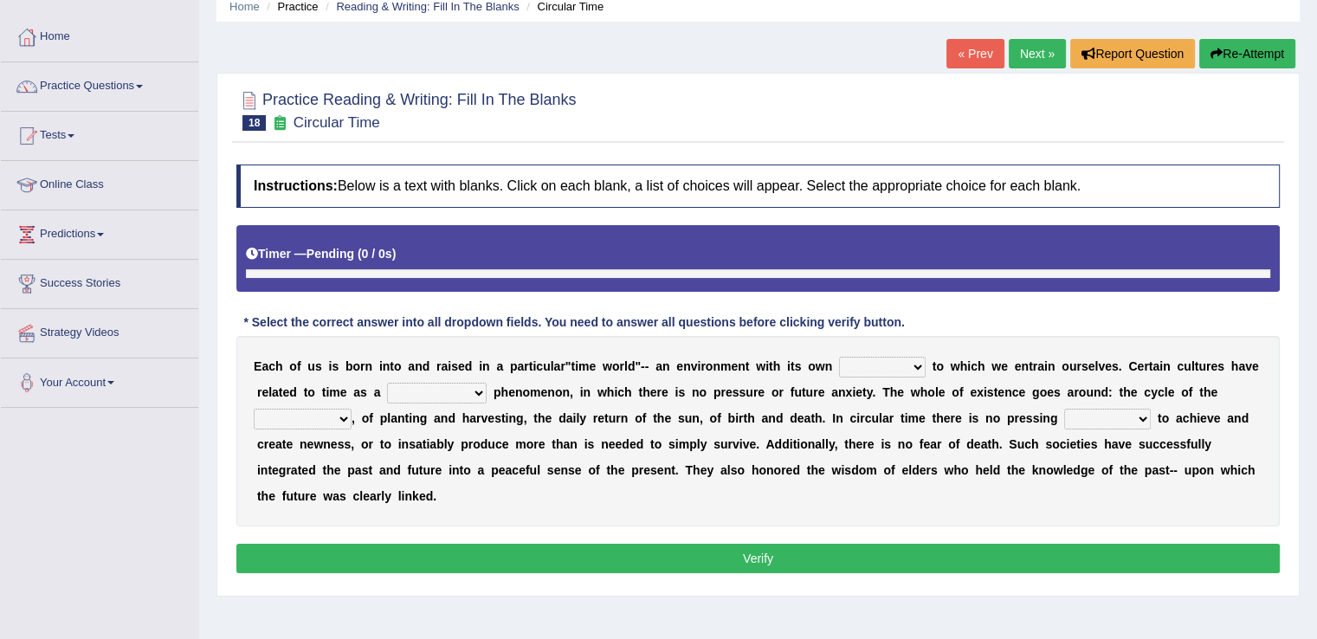
scroll to position [113, 0]
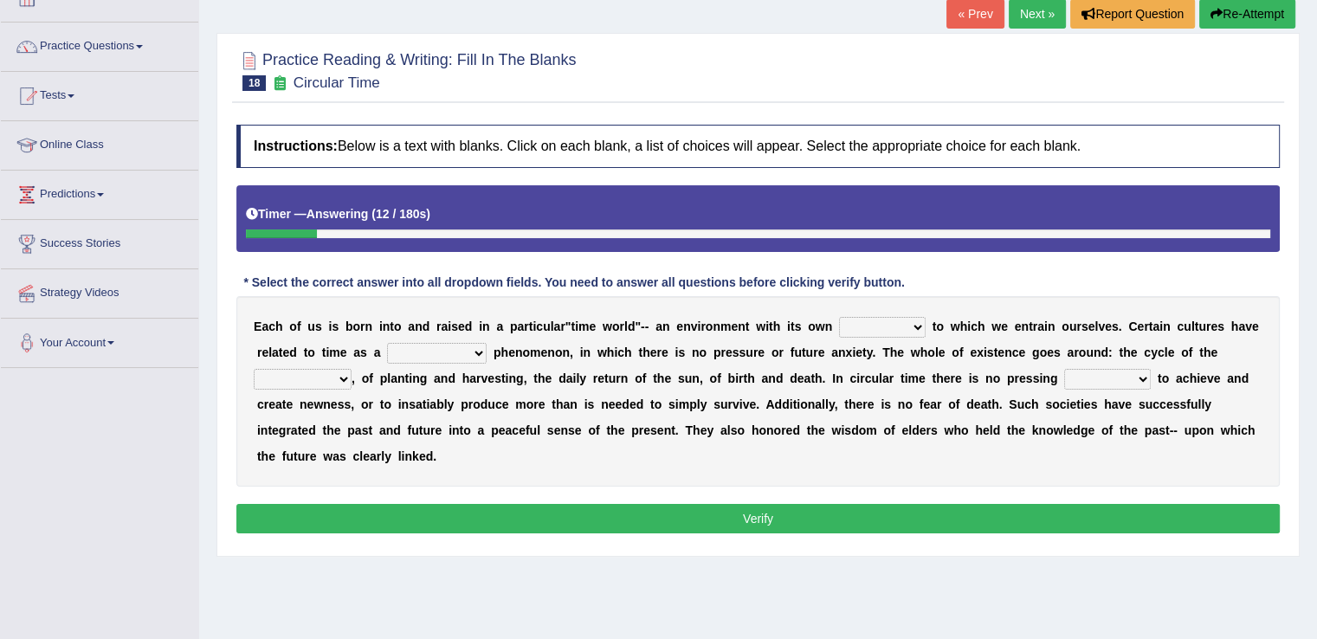
click at [918, 326] on select "area shape rhythm inclination" at bounding box center [882, 327] width 87 height 21
select select "rhythm"
click at [839, 317] on select "area shape rhythm inclination" at bounding box center [882, 327] width 87 height 21
click at [474, 348] on select "cyclical conventional recycling cylindrical" at bounding box center [437, 353] width 100 height 21
select select "cyclical"
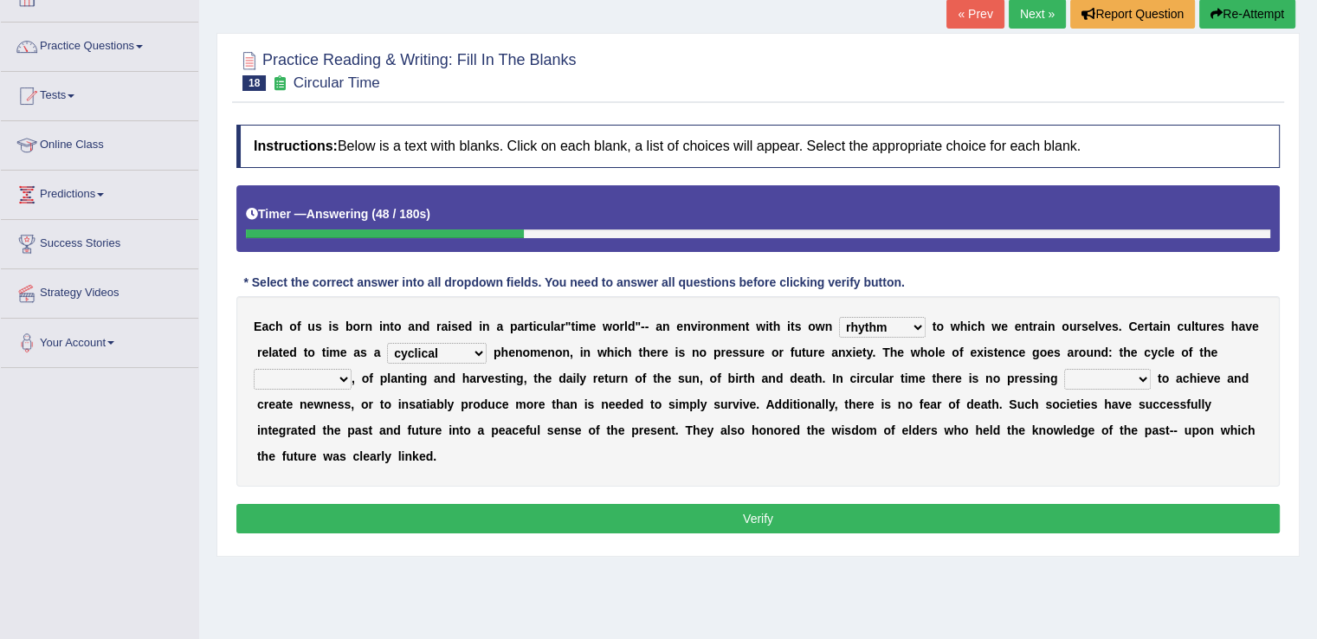
click at [387, 343] on select "cyclical conventional recycling cylindrical" at bounding box center [437, 353] width 100 height 21
click at [1146, 376] on select "issue point cause need" at bounding box center [1107, 379] width 87 height 21
click at [880, 469] on div "E a c h o f u s i s b o r n i n t o a n d r a i s e d i n a p a r t i c u l a r…" at bounding box center [757, 391] width 1043 height 191
click at [343, 375] on select "days seasons arrangement periods" at bounding box center [303, 379] width 98 height 21
select select "seasons"
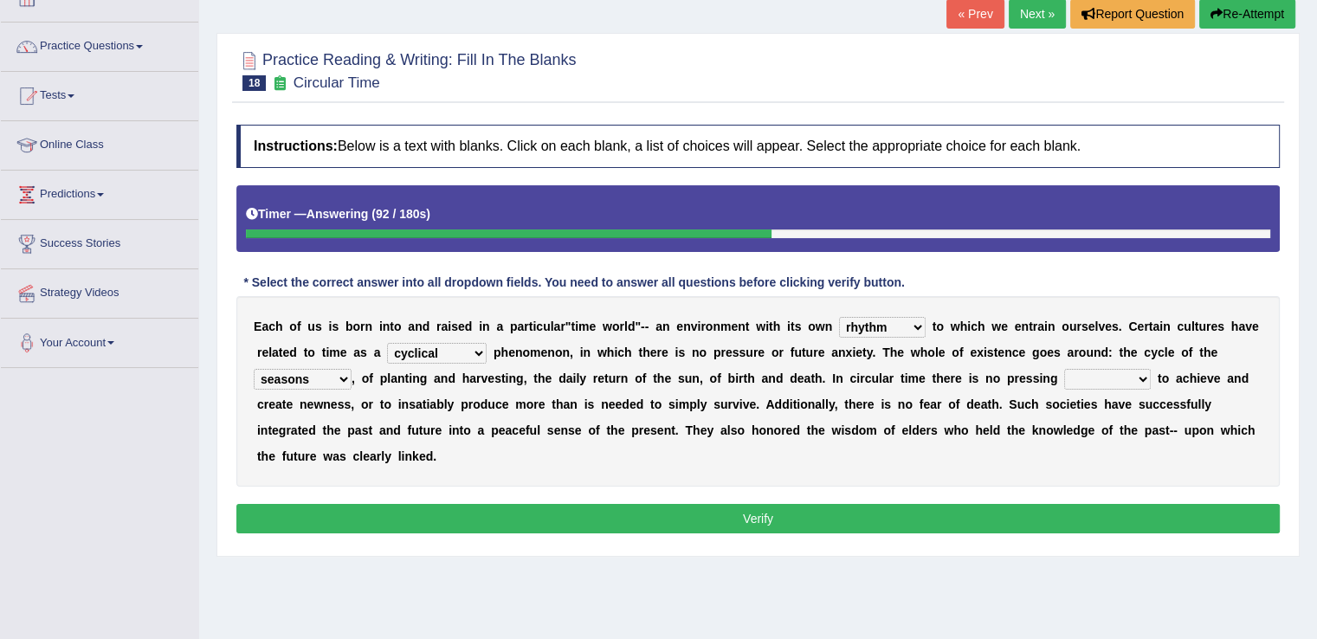
click at [254, 369] on select "days seasons arrangement periods" at bounding box center [303, 379] width 98 height 21
click at [346, 372] on select "days seasons arrangement periods" at bounding box center [303, 379] width 98 height 21
click at [1144, 378] on select "issue point cause need" at bounding box center [1107, 379] width 87 height 21
select select "point"
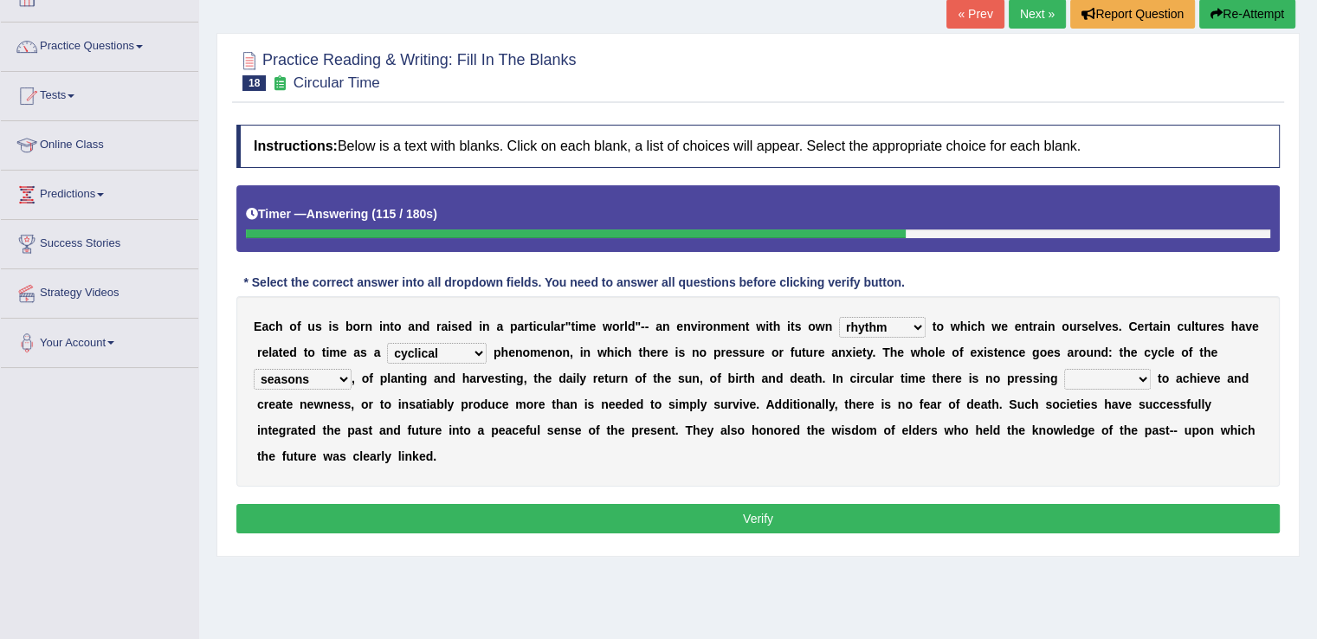
click at [1064, 369] on select "issue point cause need" at bounding box center [1107, 379] width 87 height 21
click at [962, 515] on button "Verify" at bounding box center [757, 518] width 1043 height 29
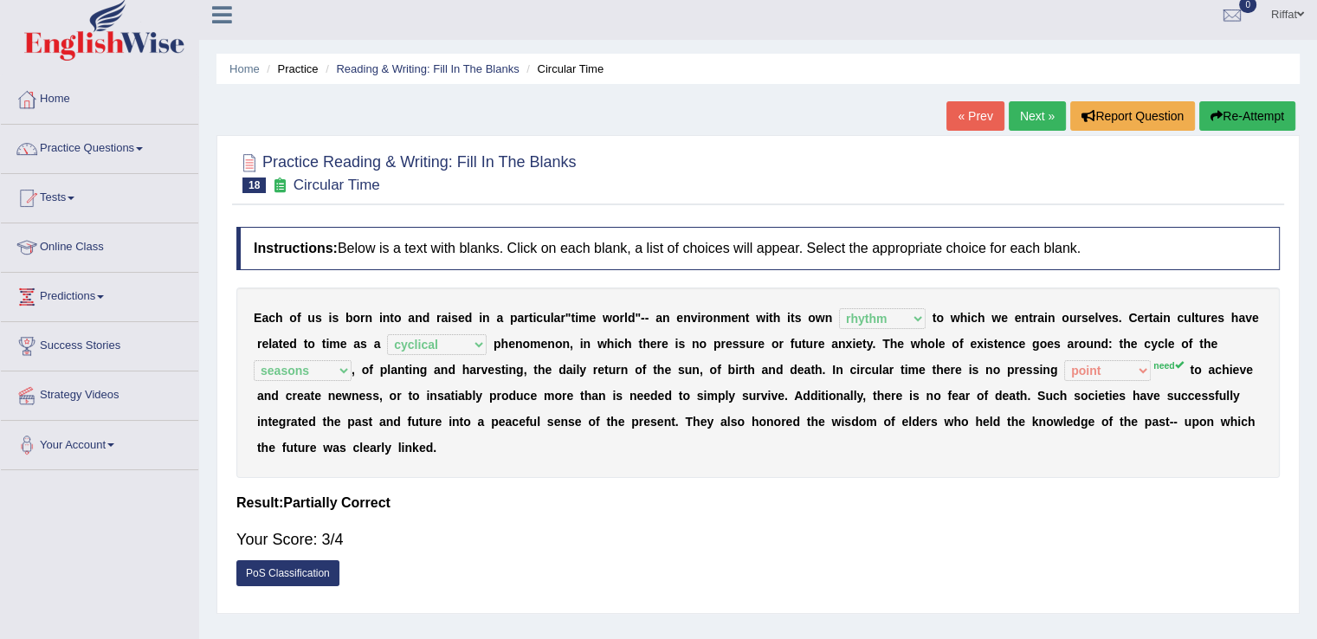
scroll to position [10, 0]
click at [1031, 122] on link "Next »" at bounding box center [1037, 116] width 57 height 29
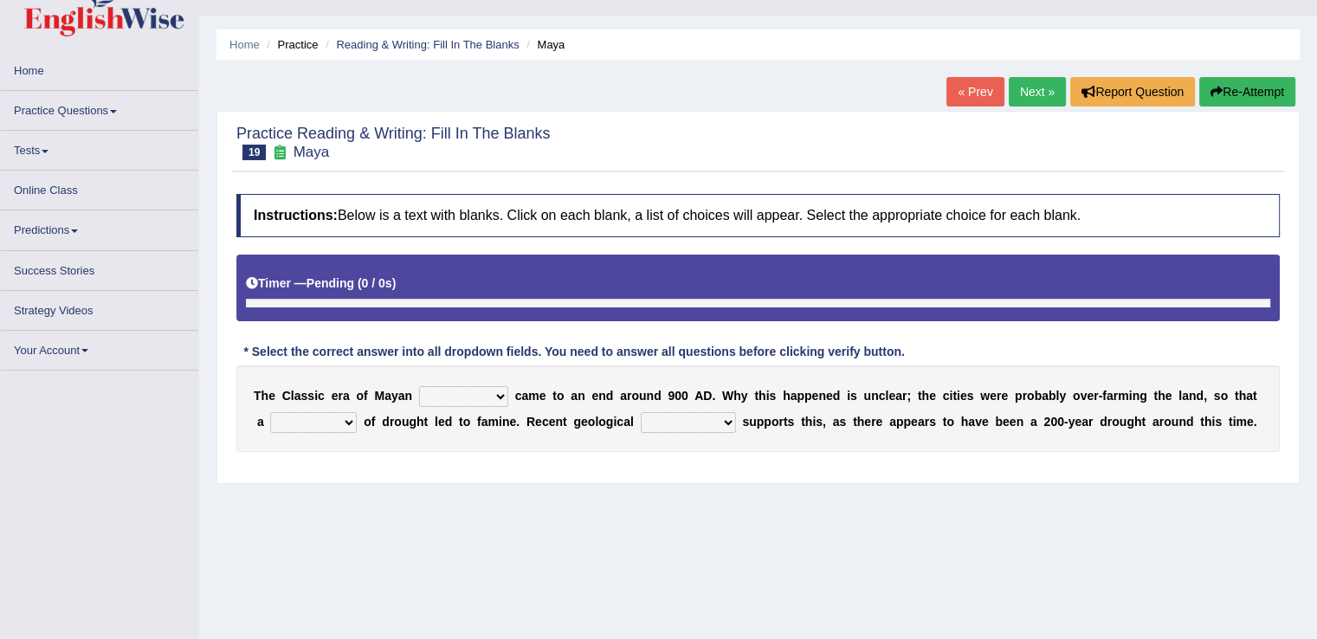
scroll to position [36, 0]
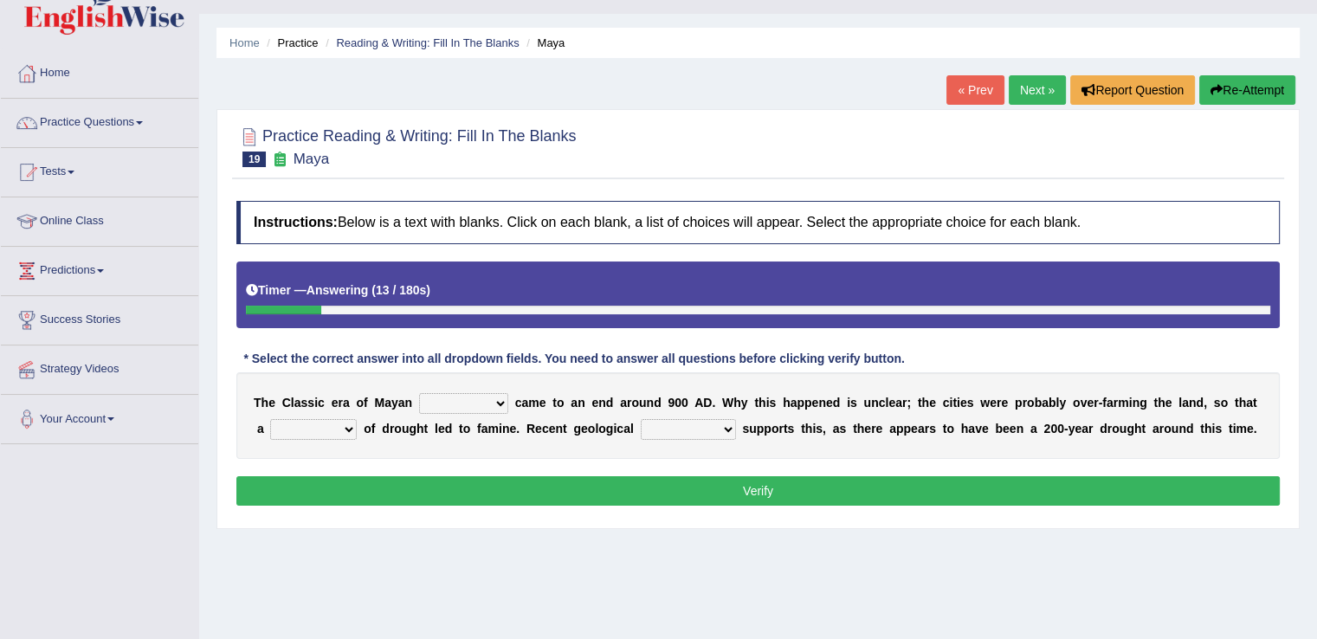
click at [497, 401] on select "community society civilization class" at bounding box center [463, 403] width 89 height 21
select select "community"
click at [419, 393] on select "community society civilization class" at bounding box center [463, 403] width 89 height 21
click at [350, 430] on select "time period range phase" at bounding box center [313, 429] width 87 height 21
select select "phase"
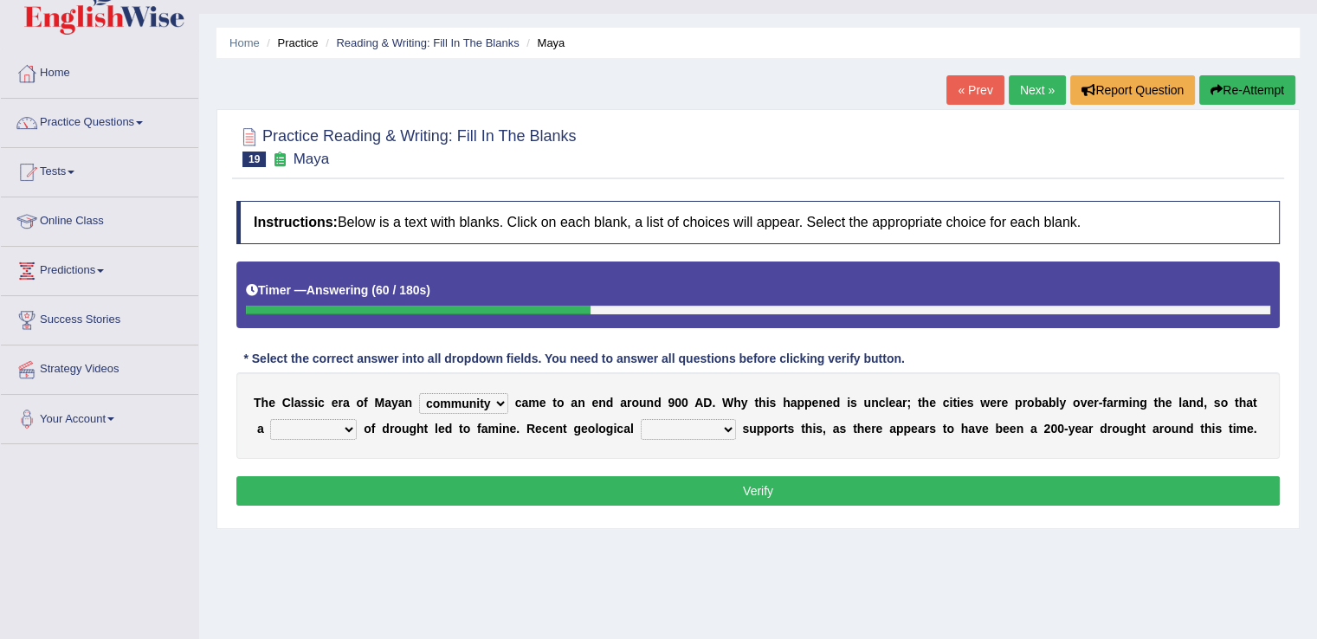
click at [270, 419] on select "time period range phase" at bounding box center [313, 429] width 87 height 21
click at [728, 423] on select "research test examination exploitation" at bounding box center [688, 429] width 95 height 21
select select "research"
click at [641, 419] on select "research test examination exploitation" at bounding box center [688, 429] width 95 height 21
click at [703, 487] on button "Verify" at bounding box center [757, 490] width 1043 height 29
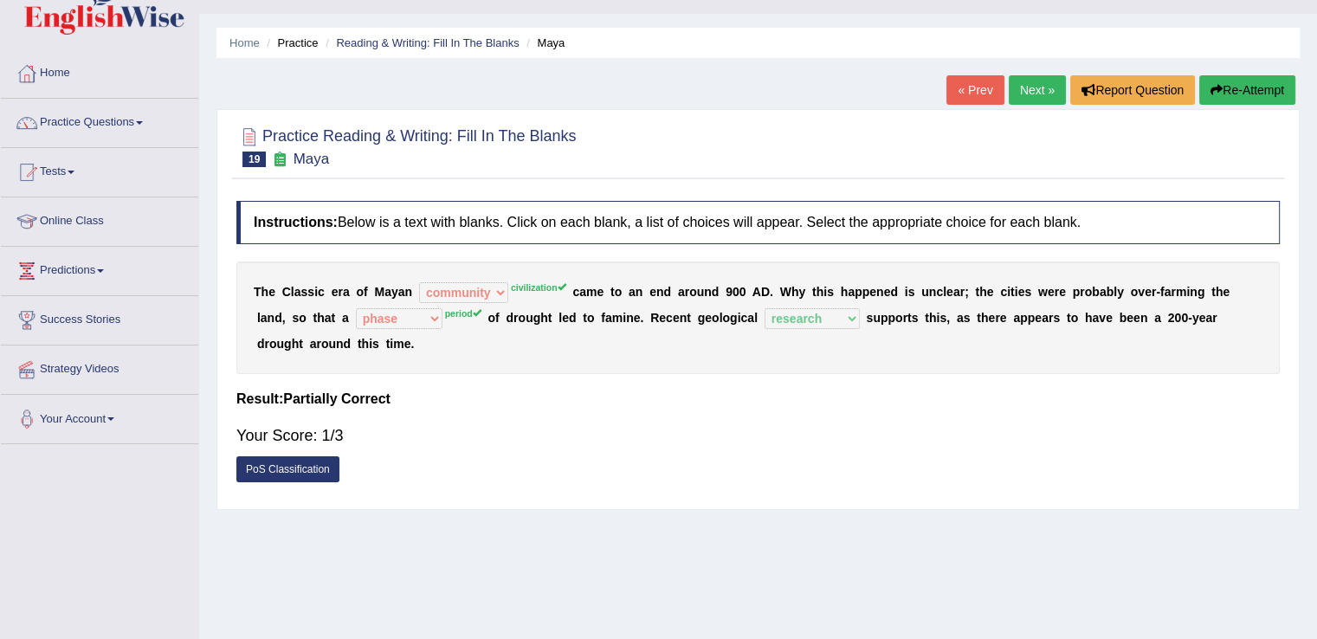
click at [1028, 86] on link "Next »" at bounding box center [1037, 89] width 57 height 29
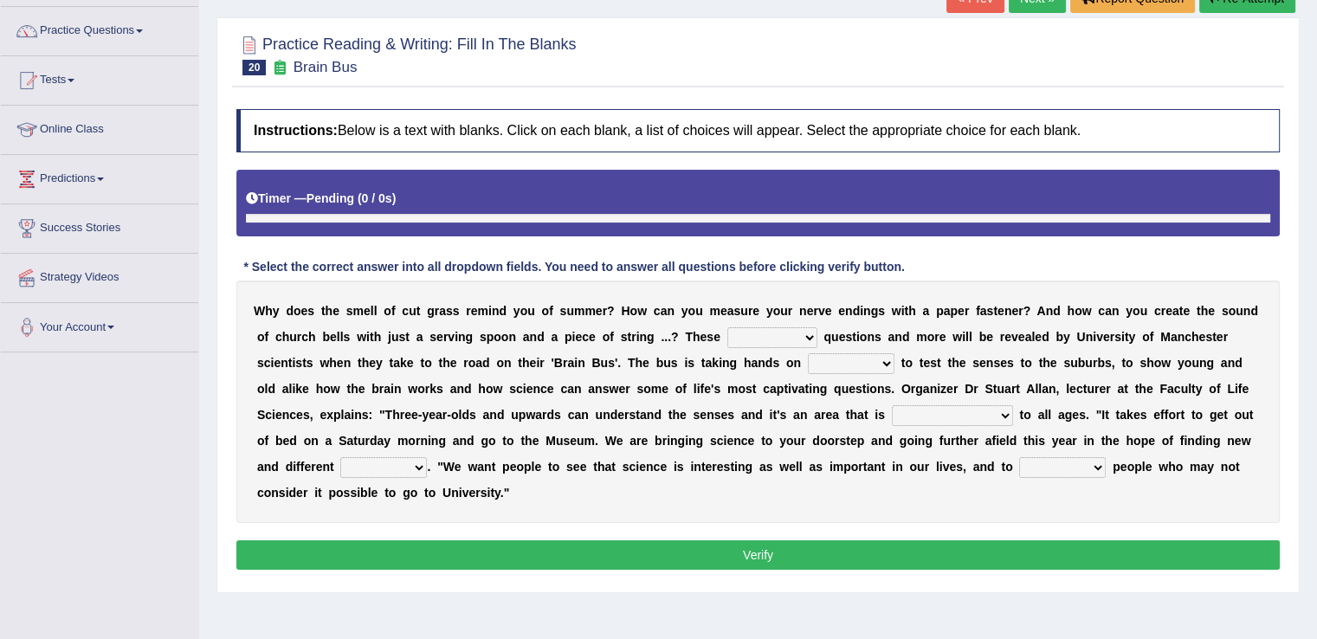
scroll to position [142, 0]
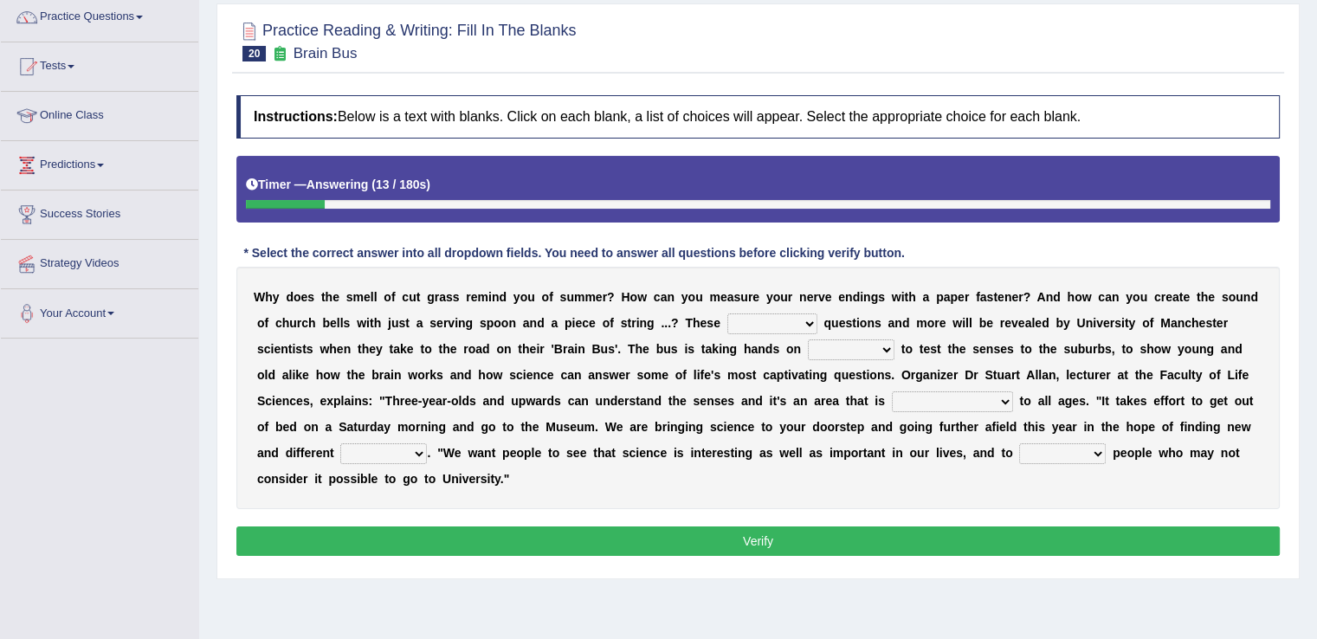
click at [807, 317] on select "fascinating unattended gratuitous underlying" at bounding box center [772, 323] width 90 height 21
select select "fascinating"
click at [727, 313] on select "fascinating unattended gratuitous underlying" at bounding box center [772, 323] width 90 height 21
click at [886, 346] on select "activities mages facets revenues" at bounding box center [851, 349] width 87 height 21
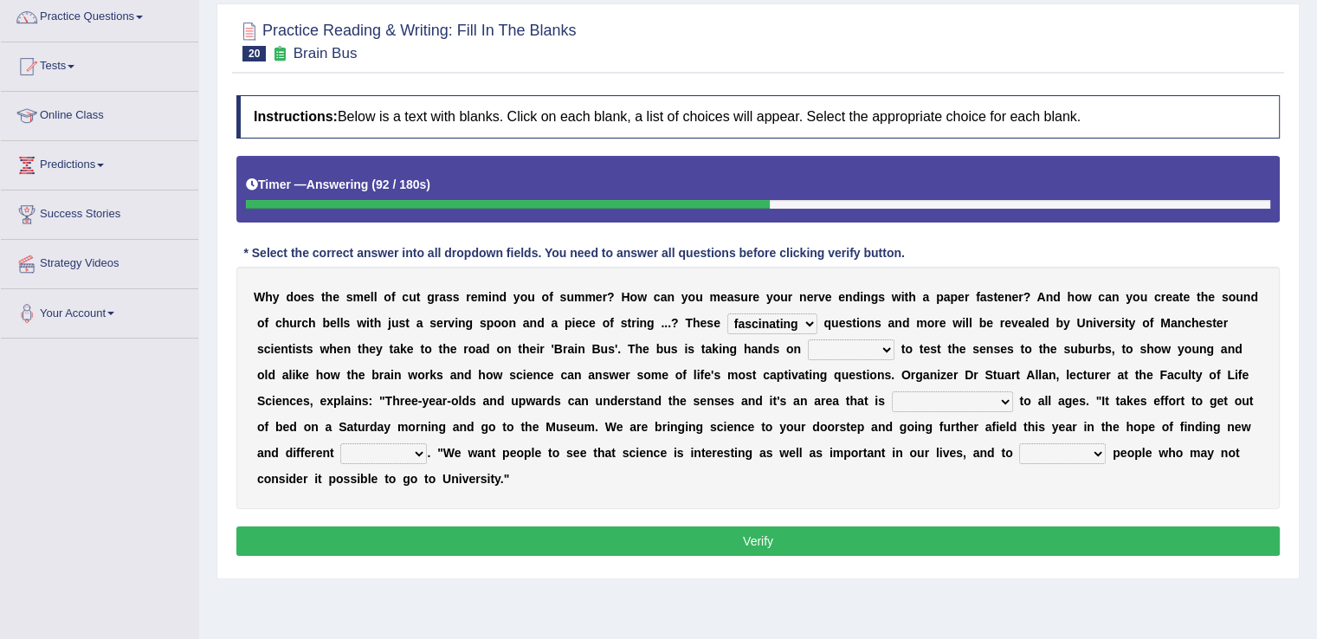
select select "mages"
click at [808, 339] on select "activities mages facets revenues" at bounding box center [851, 349] width 87 height 21
click at [1004, 402] on select "misleading disproportionate intriguing proximal" at bounding box center [952, 401] width 121 height 21
select select "disproportionate"
click at [892, 391] on select "misleading disproportionate intriguing proximal" at bounding box center [952, 401] width 121 height 21
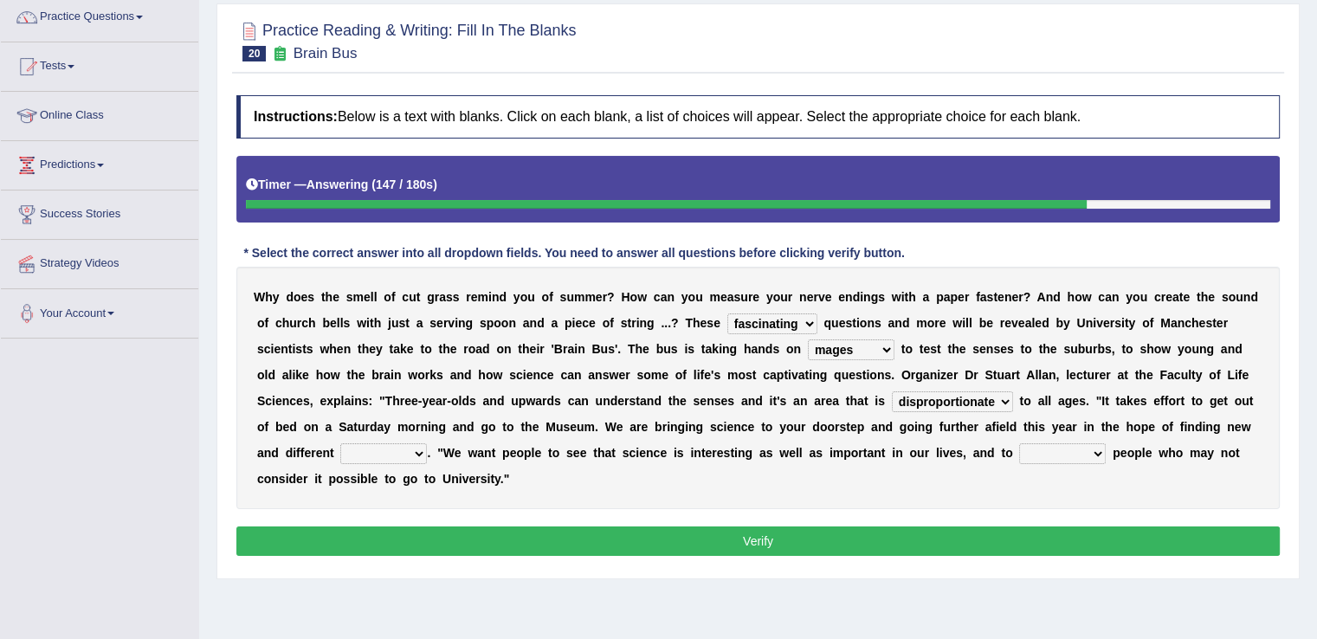
click at [418, 455] on select "groups mobs auditors audiences" at bounding box center [383, 453] width 87 height 21
select select "audiences"
click at [340, 443] on select "groups mobs auditors audiences" at bounding box center [383, 453] width 87 height 21
click at [1101, 452] on select "force plead credit encourage" at bounding box center [1062, 453] width 87 height 21
select select "encourage"
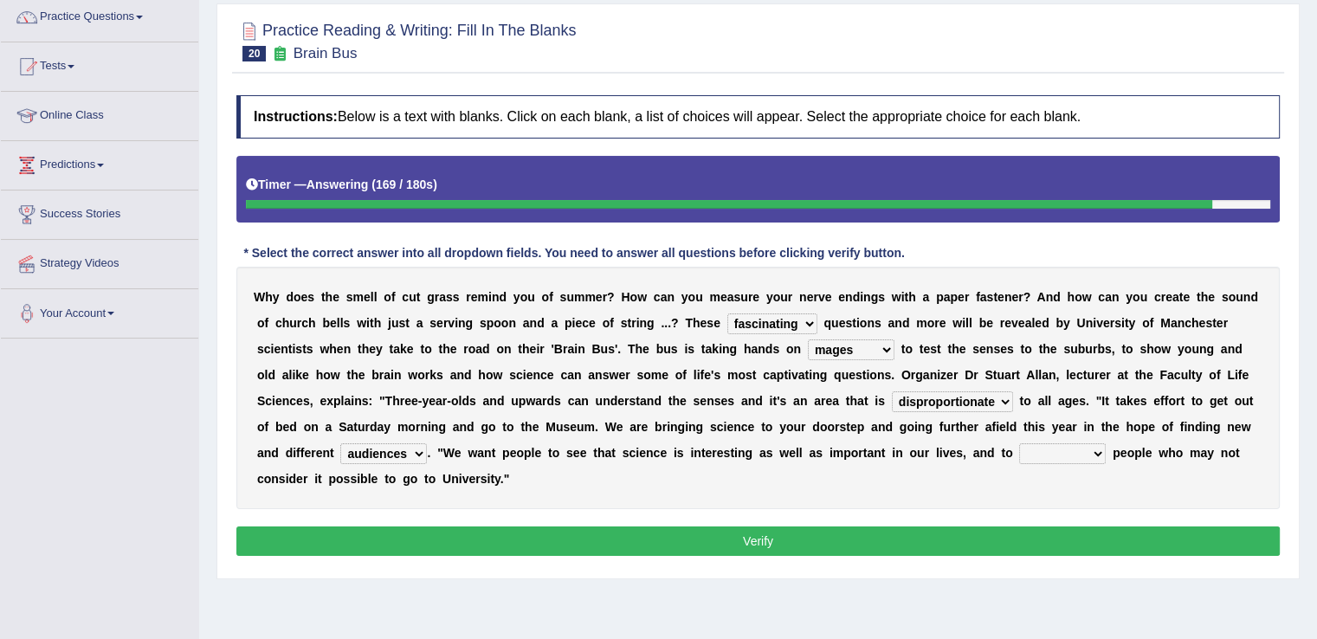
click at [1019, 443] on select "force plead credit encourage" at bounding box center [1062, 453] width 87 height 21
click at [1044, 543] on button "Verify" at bounding box center [757, 540] width 1043 height 29
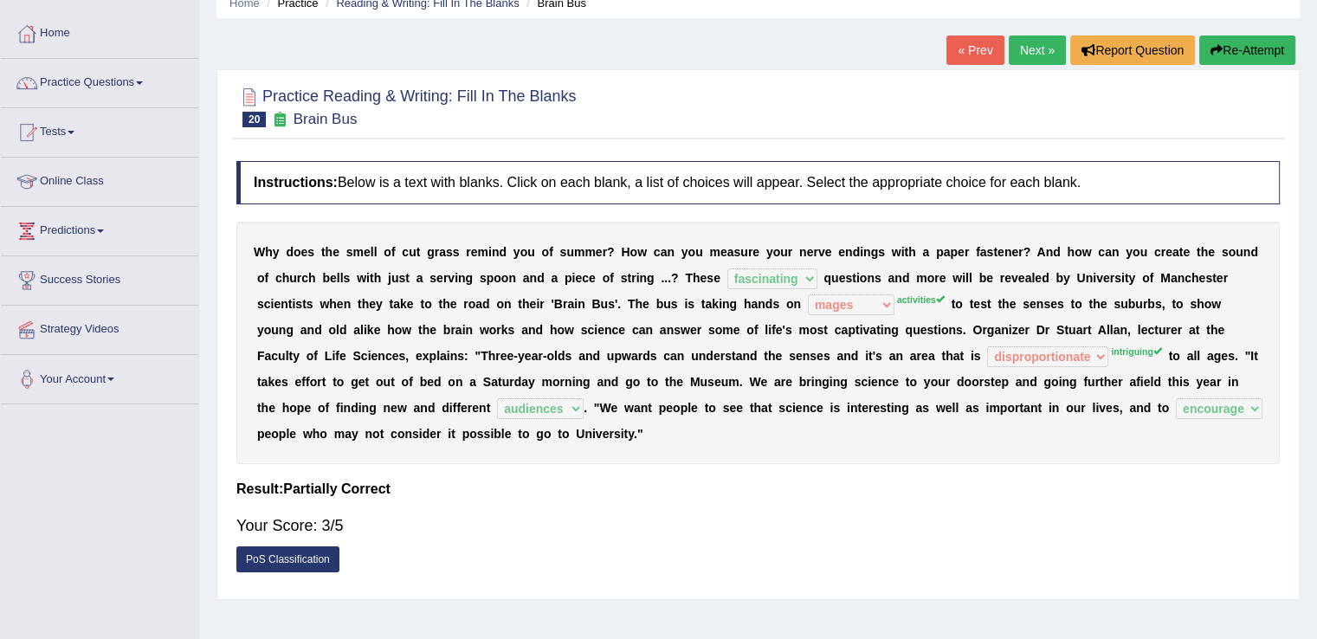
scroll to position [76, 0]
click at [1029, 49] on link "Next »" at bounding box center [1037, 50] width 57 height 29
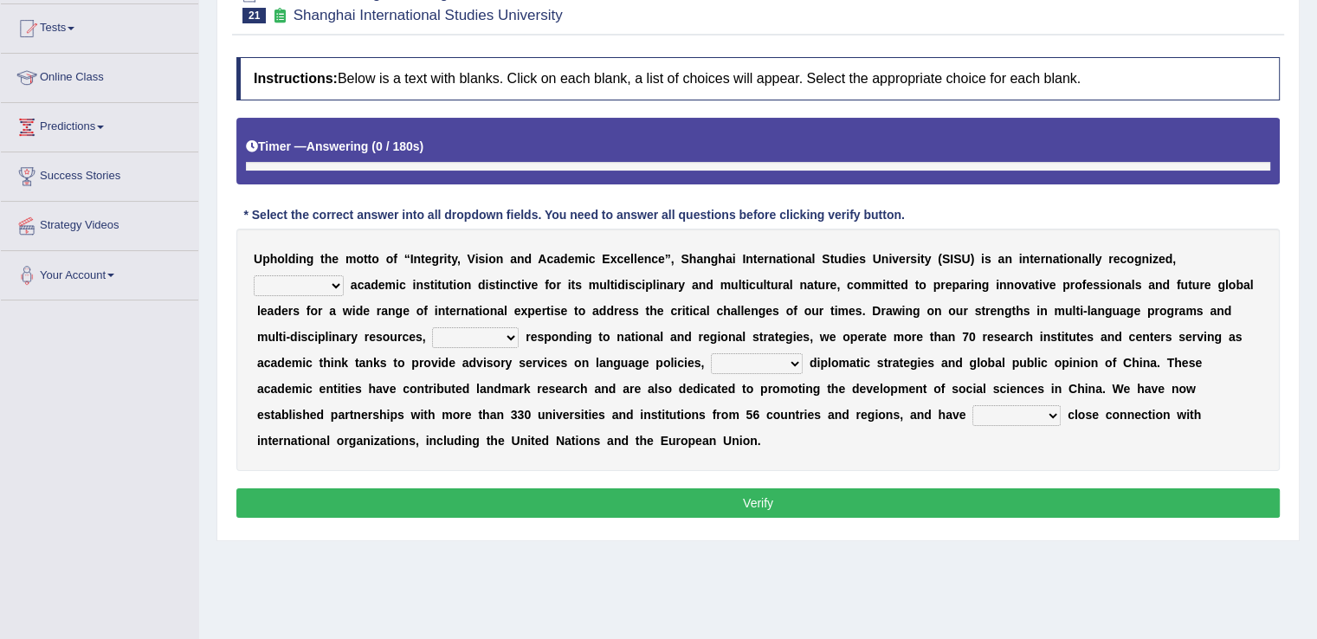
scroll to position [203, 0]
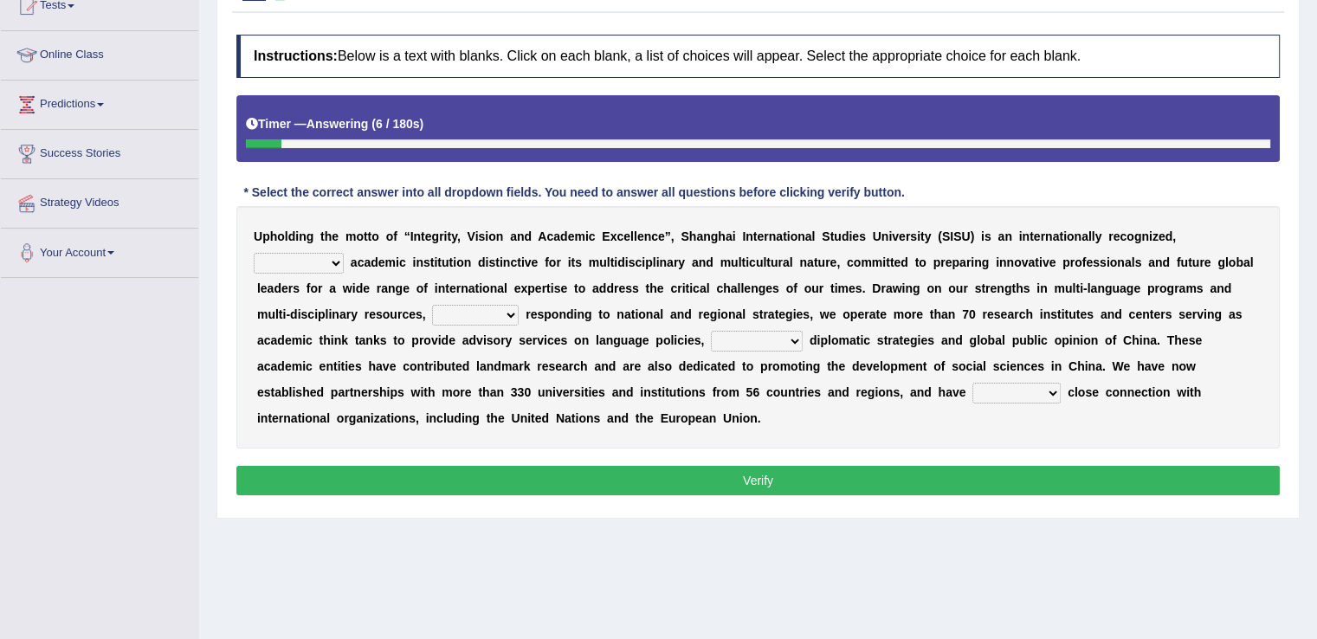
click at [334, 257] on select "universal amiable dishonest prestigious" at bounding box center [299, 263] width 90 height 21
select select "prestigious"
click at [254, 253] on select "universal amiable dishonest prestigious" at bounding box center [299, 263] width 90 height 21
click at [513, 308] on select "of as with while" at bounding box center [475, 315] width 87 height 21
select select "with"
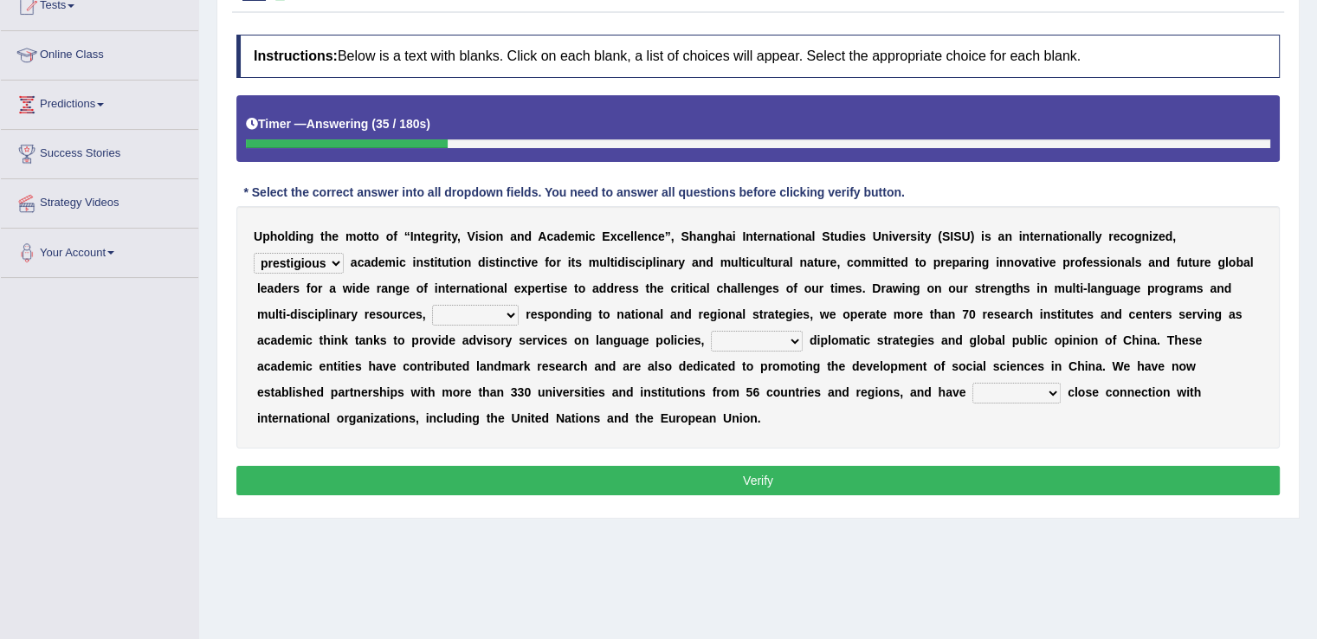
click at [432, 305] on select "of as with while" at bounding box center [475, 315] width 87 height 21
click at [793, 339] on select "city's country's university's province's" at bounding box center [757, 341] width 92 height 21
select select "country's"
click at [711, 331] on select "city's country's university's province's" at bounding box center [757, 341] width 92 height 21
click at [797, 332] on select "city's country's university's province's" at bounding box center [757, 341] width 92 height 21
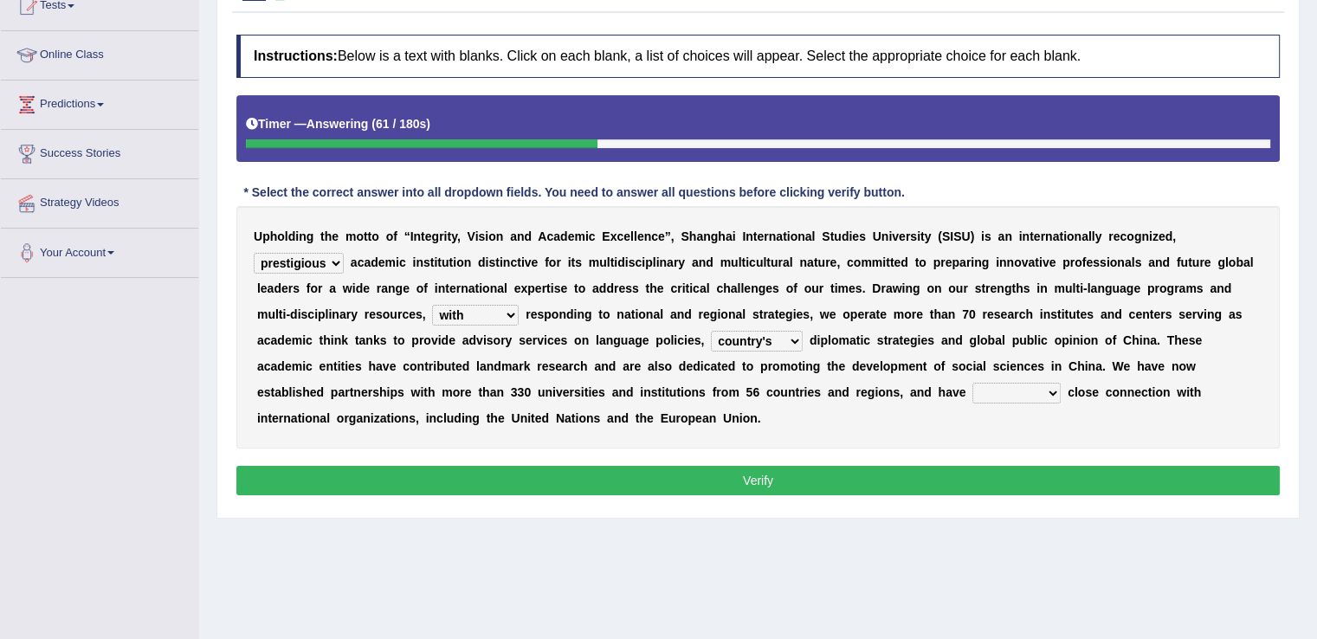
click at [797, 332] on select "city's country's university's province's" at bounding box center [757, 341] width 92 height 21
click at [1057, 385] on select "maintained disarmed displaced revised" at bounding box center [1016, 393] width 88 height 21
select select "maintained"
click at [972, 383] on select "maintained disarmed displaced revised" at bounding box center [1016, 393] width 88 height 21
click at [1025, 473] on button "Verify" at bounding box center [757, 480] width 1043 height 29
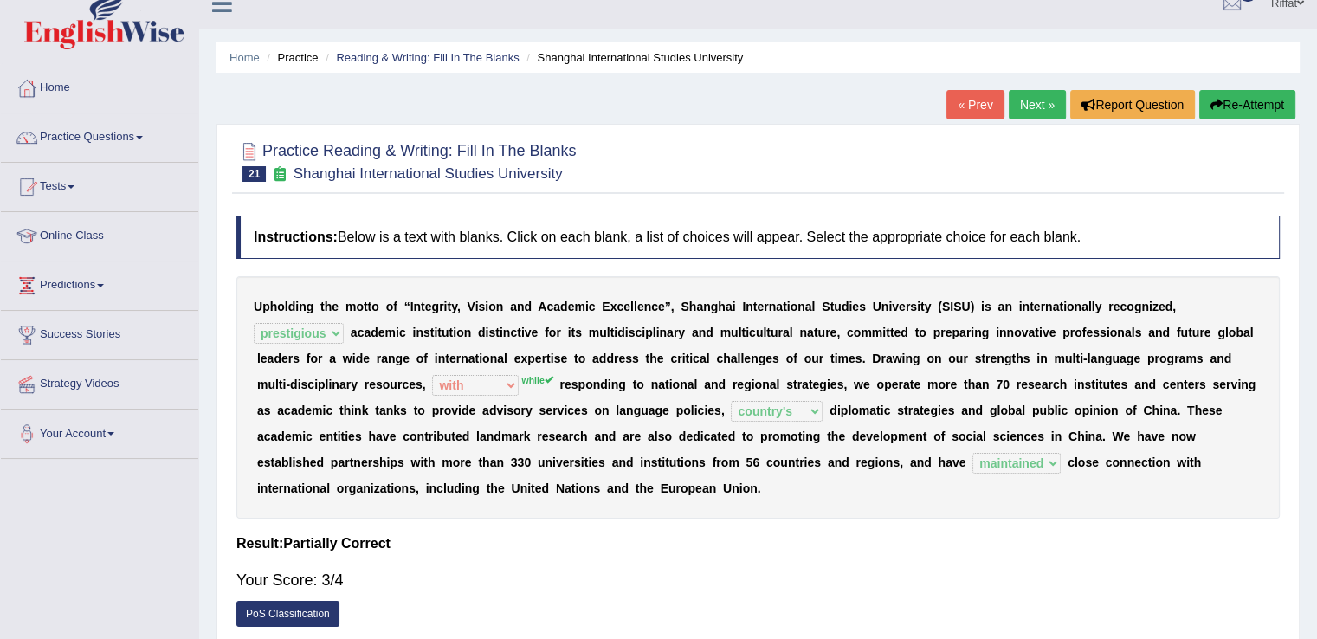
scroll to position [21, 0]
click at [1041, 108] on link "Next »" at bounding box center [1037, 105] width 57 height 29
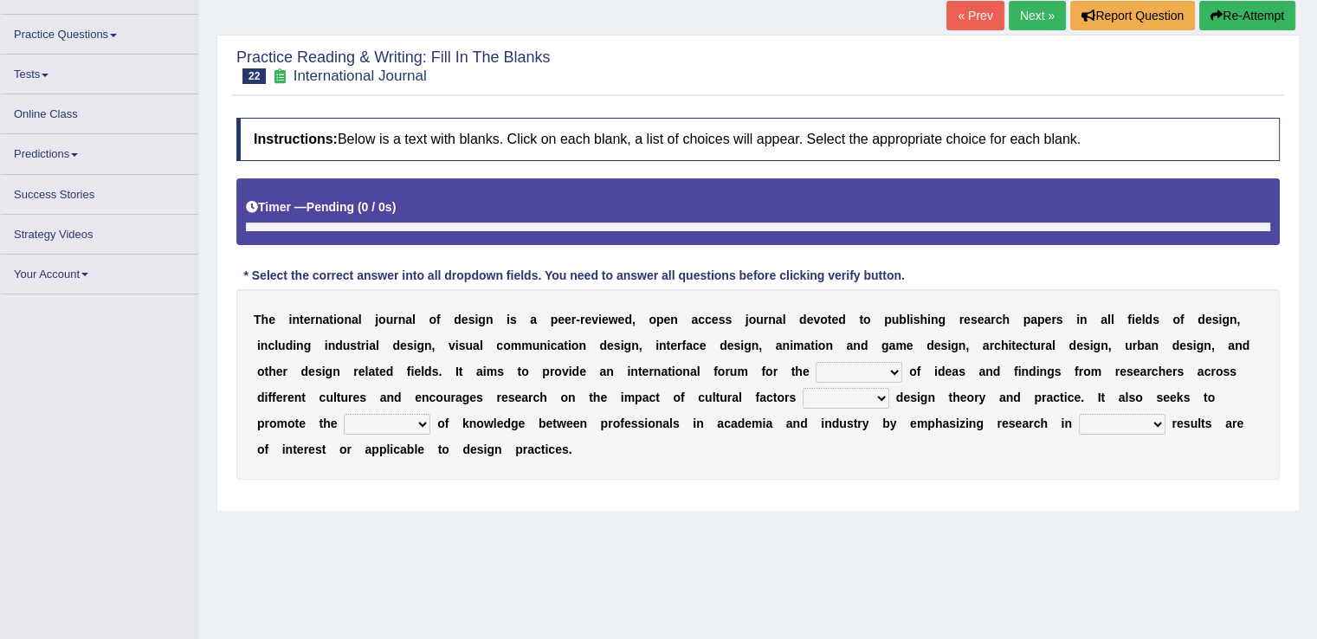
scroll to position [114, 0]
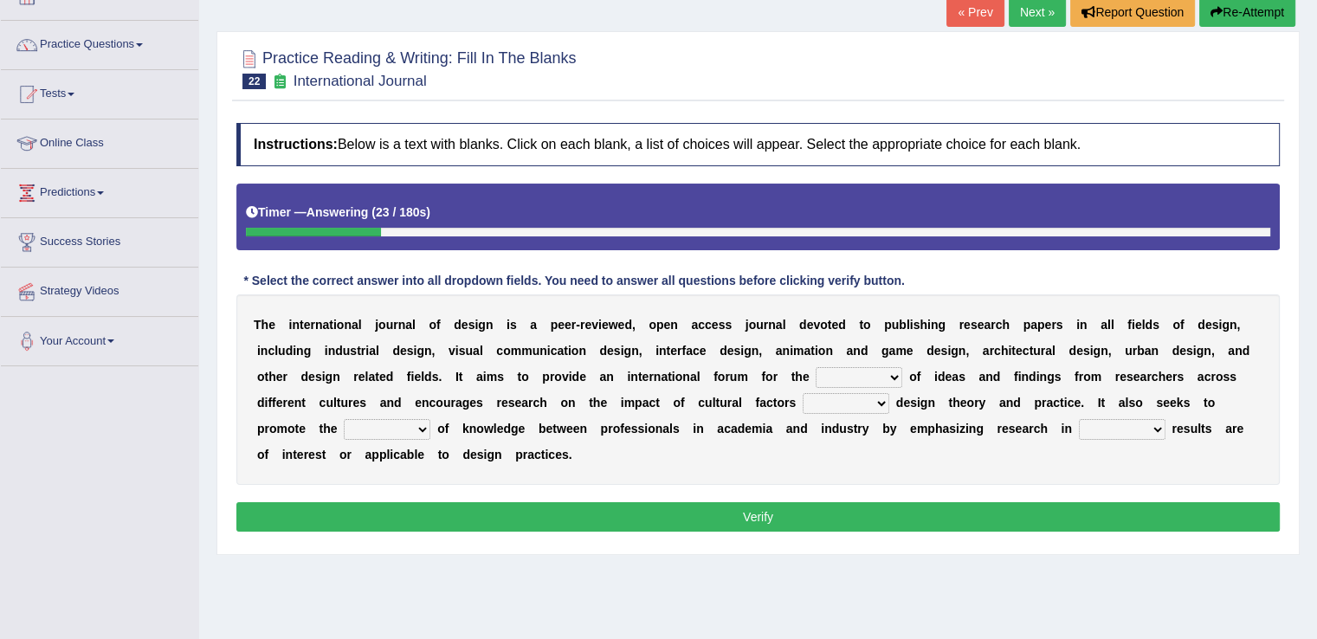
click at [895, 377] on select "infliction change exchange occurence" at bounding box center [859, 377] width 87 height 21
select select "exchange"
click at [816, 367] on select "infliction change exchange occurence" at bounding box center [859, 377] width 87 height 21
click at [883, 399] on select "on without inside at" at bounding box center [846, 403] width 87 height 21
click at [803, 393] on select "on without inside at" at bounding box center [846, 403] width 87 height 21
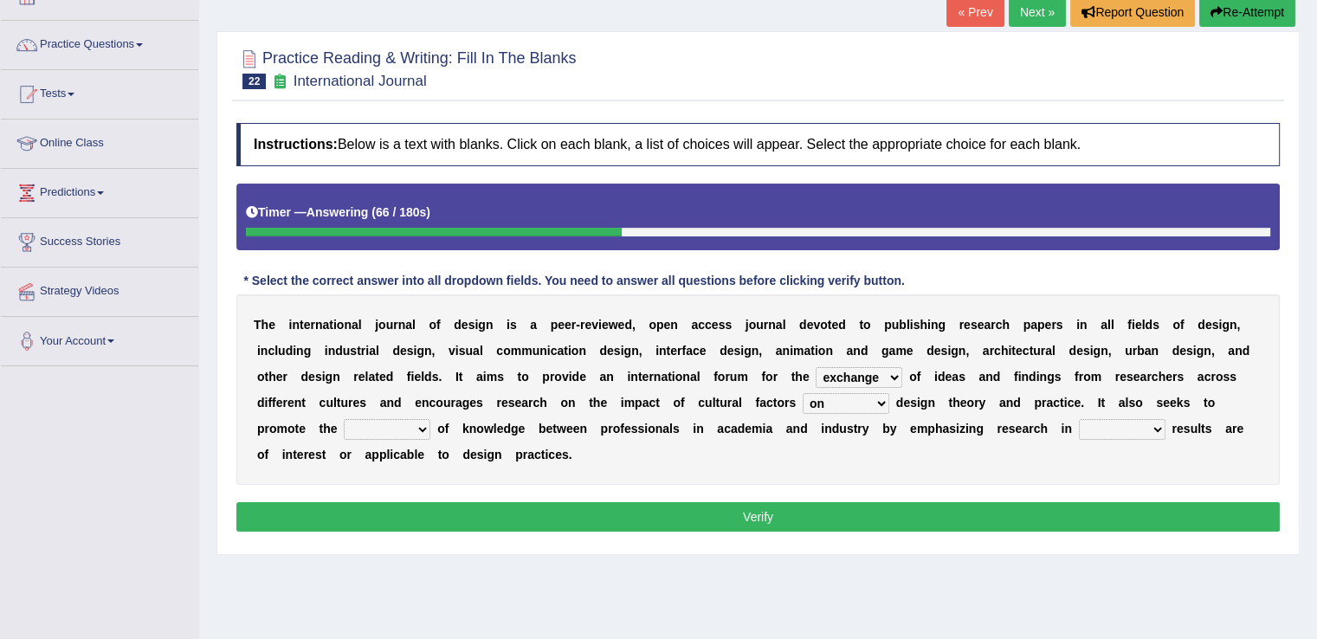
click at [885, 401] on select "on without inside at" at bounding box center [846, 403] width 87 height 21
select select "inside"
click at [803, 393] on select "on without inside at" at bounding box center [846, 403] width 87 height 21
click at [425, 426] on select "overlap transplant transfer estimation" at bounding box center [387, 429] width 87 height 21
select select "transfer"
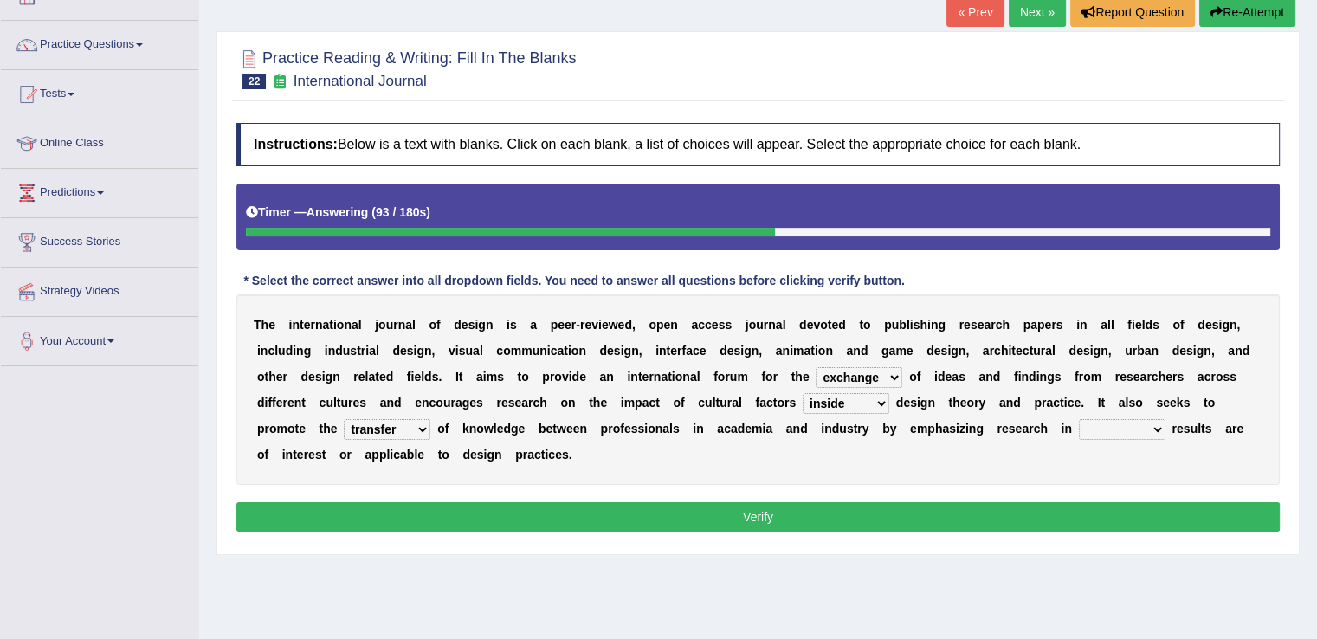
click at [344, 419] on select "overlap transplant transfer estimation" at bounding box center [387, 429] width 87 height 21
click at [1159, 423] on select "the which that what" at bounding box center [1122, 429] width 87 height 21
select select "what"
click at [1079, 419] on select "the which that what" at bounding box center [1122, 429] width 87 height 21
click at [1126, 513] on button "Verify" at bounding box center [757, 516] width 1043 height 29
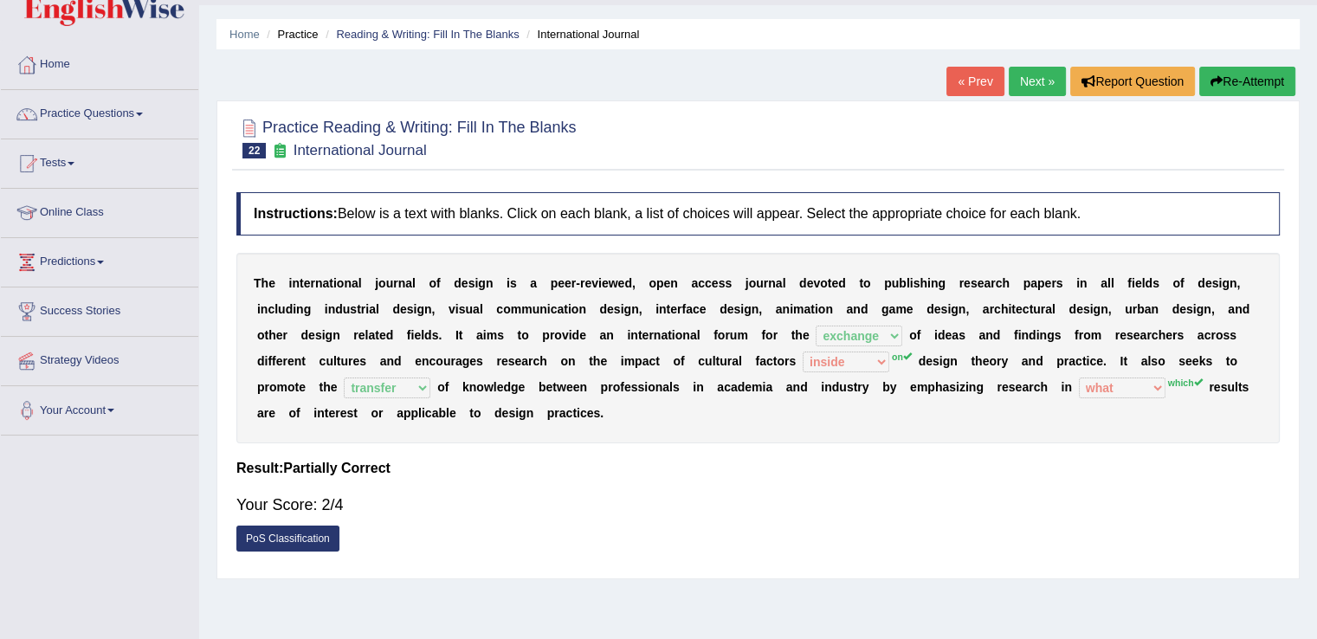
scroll to position [31, 0]
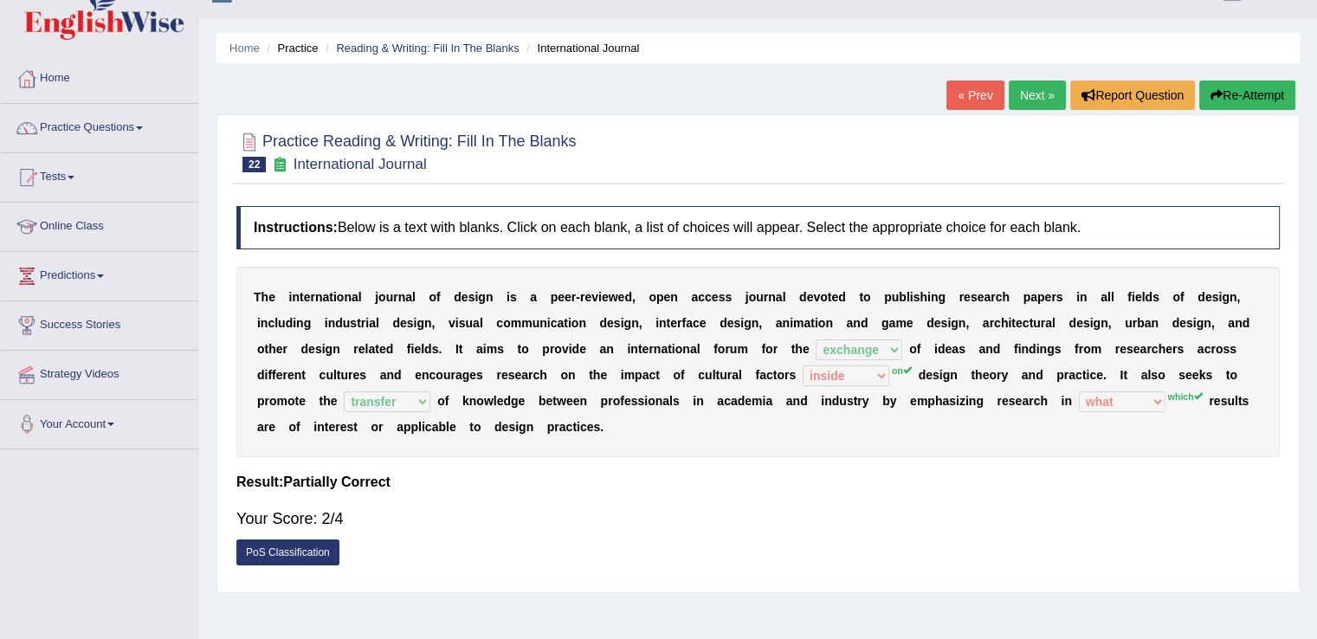
click at [1027, 100] on link "Next »" at bounding box center [1037, 95] width 57 height 29
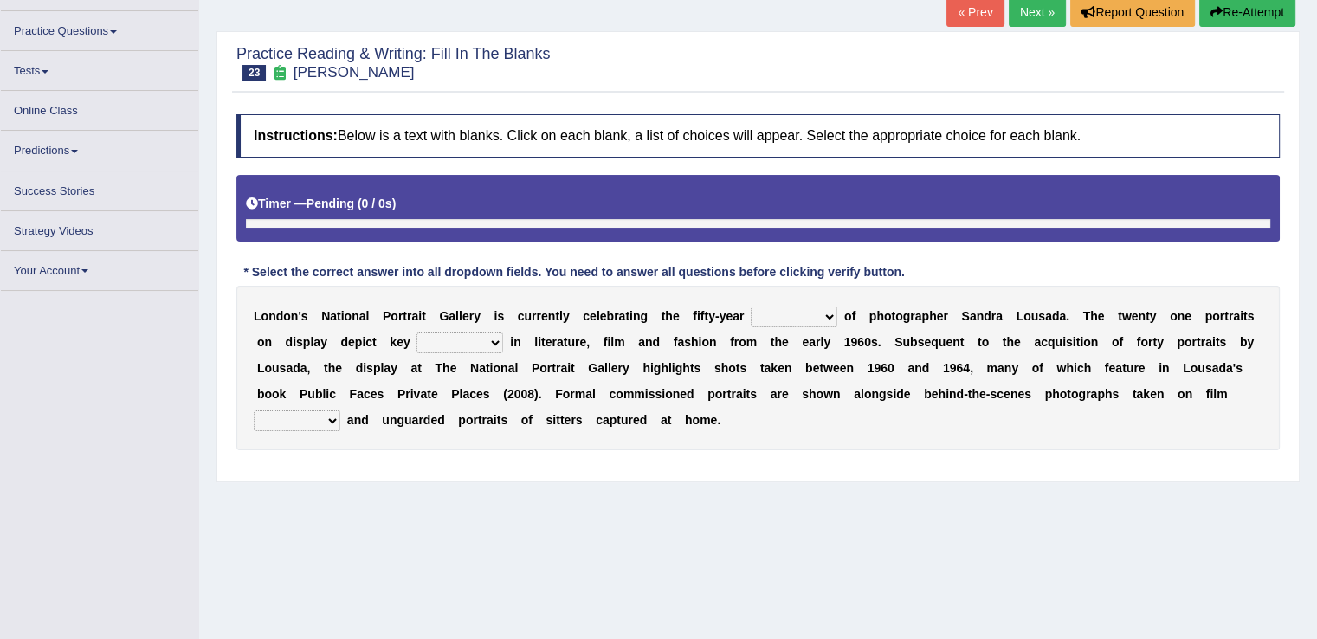
scroll to position [119, 0]
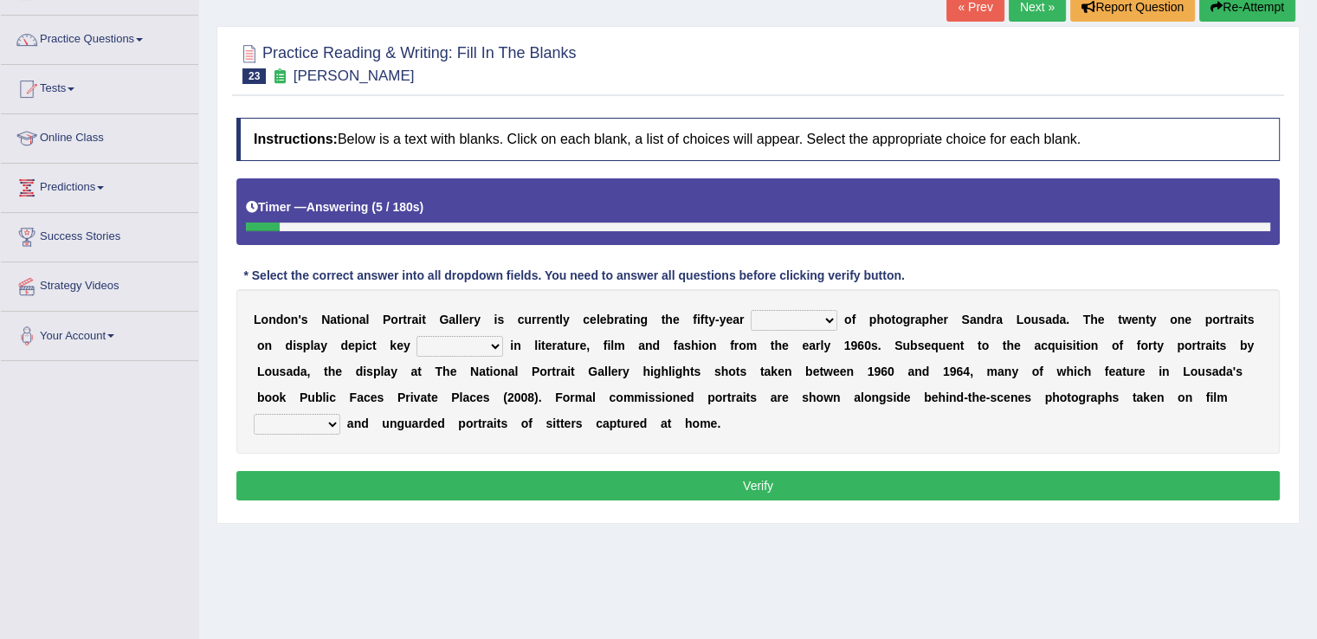
click at [829, 320] on select "invitation promotion training career" at bounding box center [794, 320] width 87 height 21
select select "career"
click at [751, 310] on select "invitation promotion training career" at bounding box center [794, 320] width 87 height 21
click at [495, 343] on select "figures gadgets fashions genres" at bounding box center [460, 346] width 87 height 21
select select "figures"
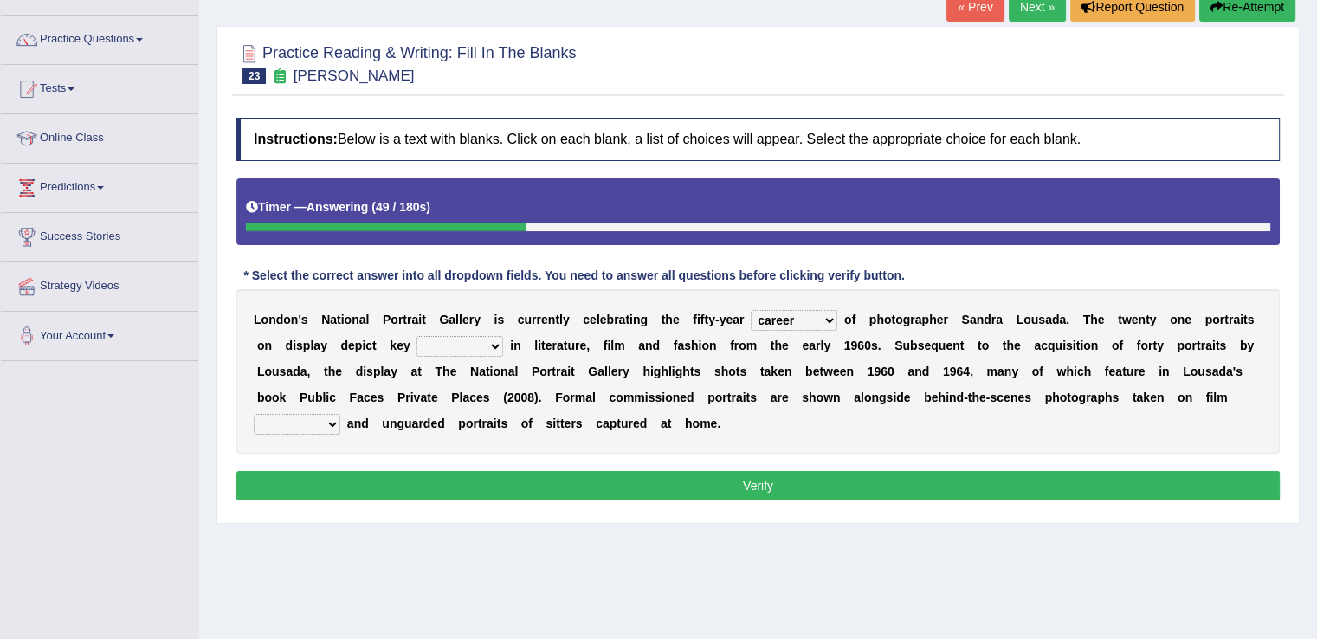
click at [417, 336] on select "figures gadgets fashions genres" at bounding box center [460, 346] width 87 height 21
click at [494, 345] on select "figures gadgets fashions genres" at bounding box center [460, 346] width 87 height 21
click at [332, 429] on select "gists sets tickets aisles" at bounding box center [297, 424] width 87 height 21
select select "tickets"
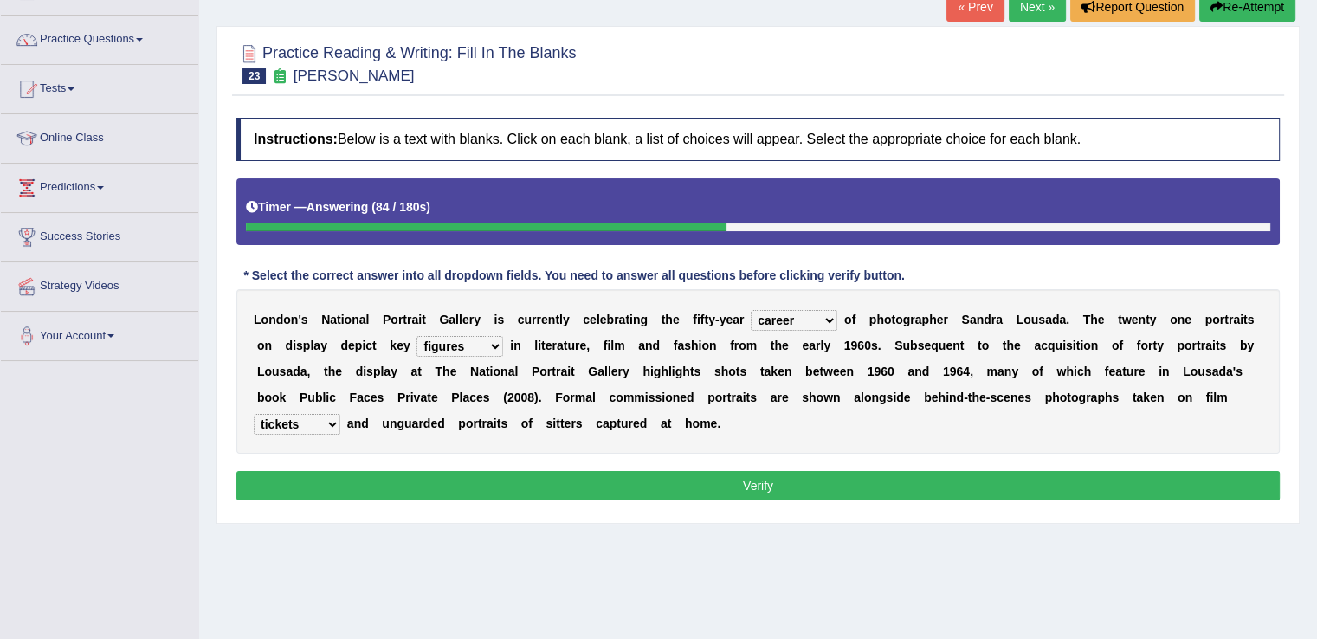
click at [254, 414] on select "gists sets tickets aisles" at bounding box center [297, 424] width 87 height 21
click at [357, 490] on button "Verify" at bounding box center [757, 485] width 1043 height 29
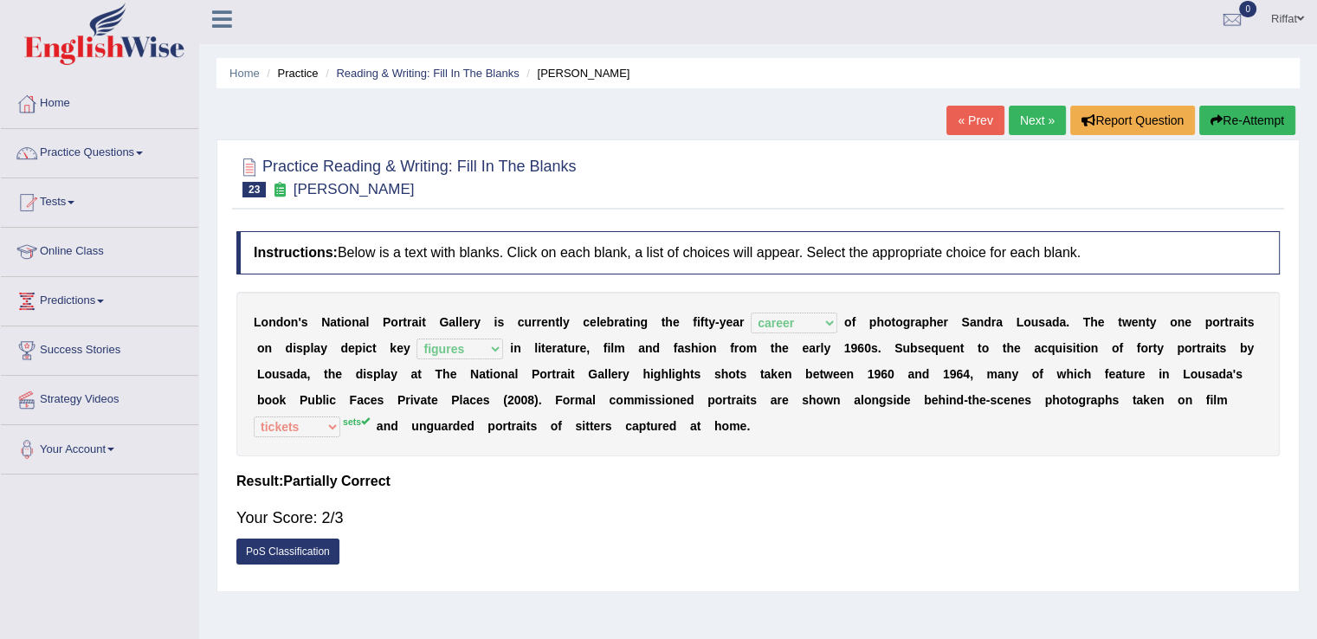
scroll to position [5, 0]
click at [1032, 122] on link "Next »" at bounding box center [1037, 121] width 57 height 29
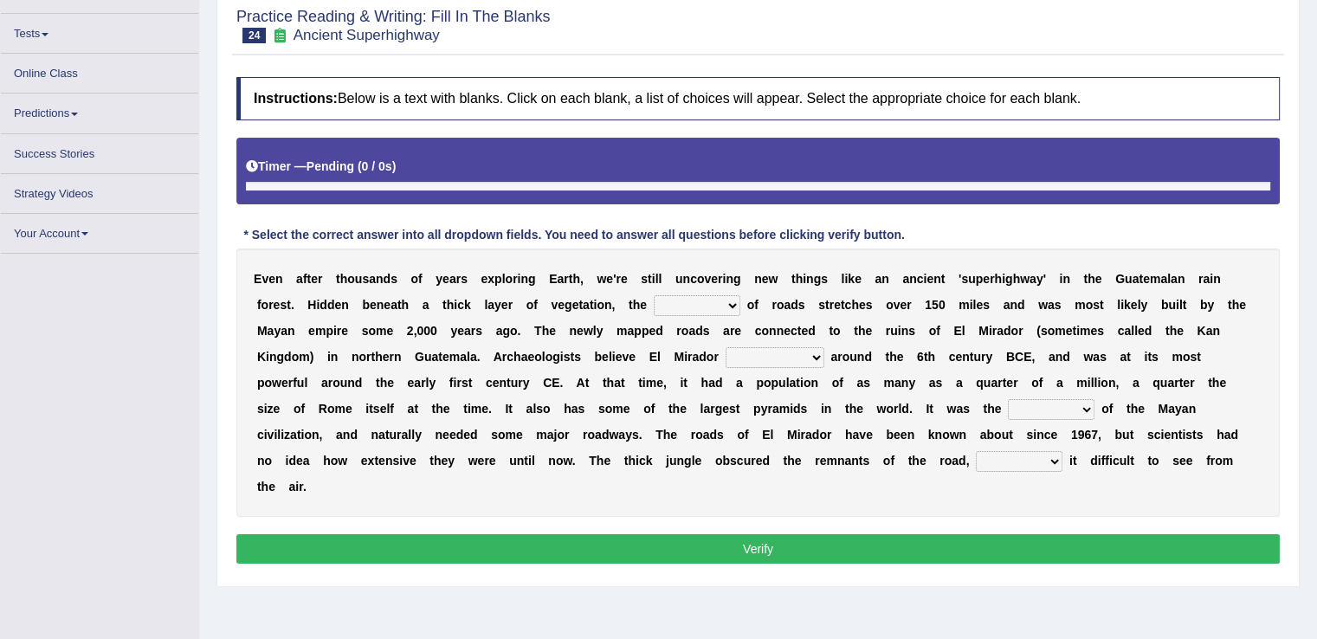
scroll to position [161, 0]
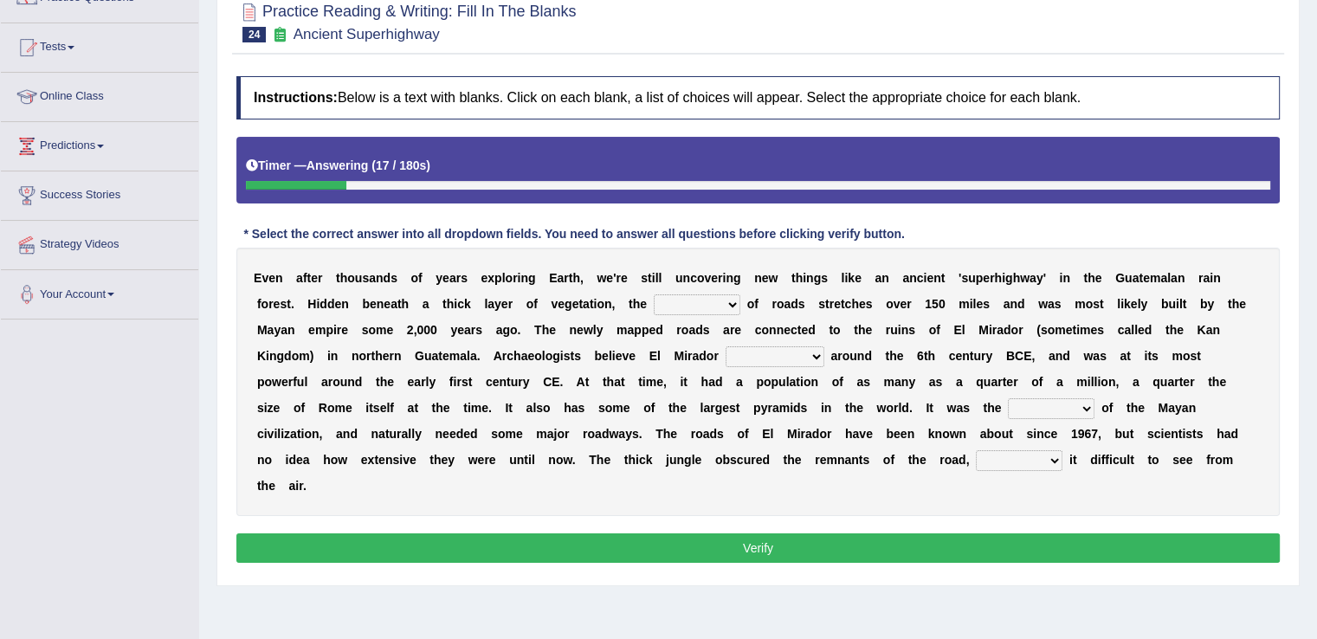
click at [733, 310] on select "network surface interface width" at bounding box center [697, 304] width 87 height 21
click at [654, 294] on select "network surface interface width" at bounding box center [697, 304] width 87 height 21
click at [736, 302] on select "network surface interface width" at bounding box center [697, 304] width 87 height 21
select select "network"
click at [654, 294] on select "network surface interface width" at bounding box center [697, 304] width 87 height 21
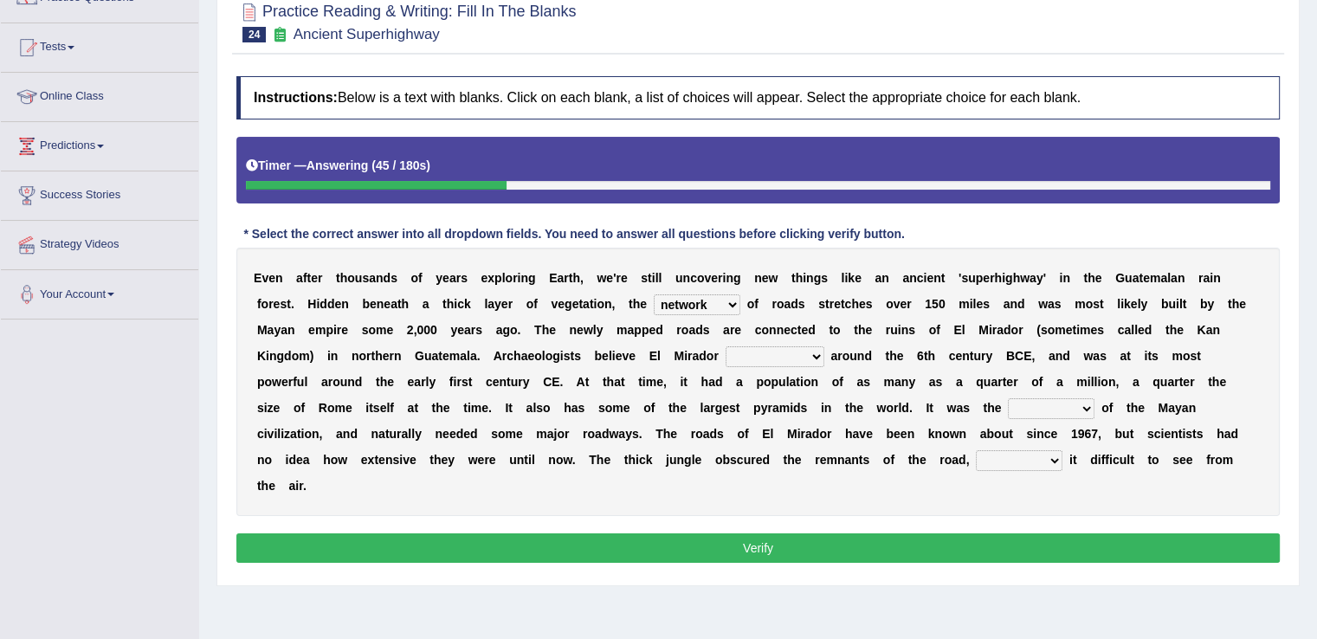
click at [817, 357] on select "has founded founded was founded was found" at bounding box center [775, 356] width 99 height 21
click at [813, 351] on select "has founded founded was founded was found" at bounding box center [775, 356] width 99 height 21
select select "was found"
click at [726, 346] on select "has founded founded was founded was found" at bounding box center [775, 356] width 99 height 21
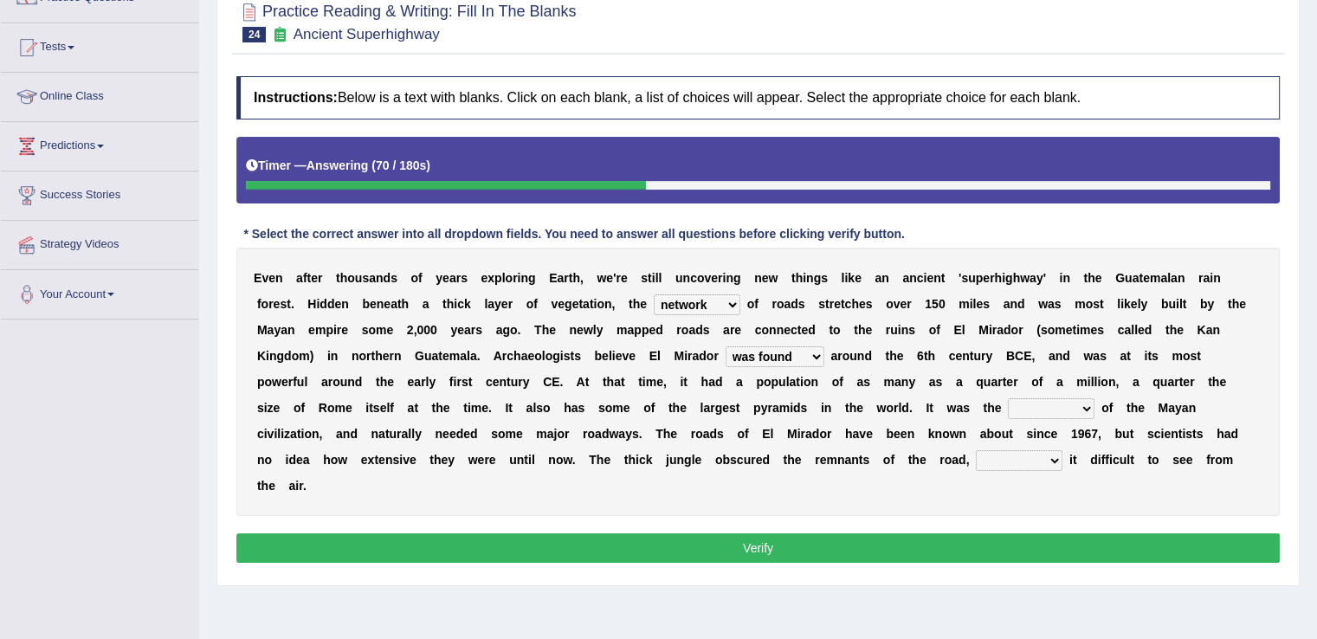
click at [901, 453] on b at bounding box center [904, 460] width 7 height 14
click at [1054, 408] on select "volume heart column facet" at bounding box center [1051, 408] width 87 height 21
select select "heart"
click at [1008, 398] on select "volume heart column facet" at bounding box center [1051, 408] width 87 height 21
click at [976, 454] on select "makes making make made" at bounding box center [1019, 460] width 87 height 21
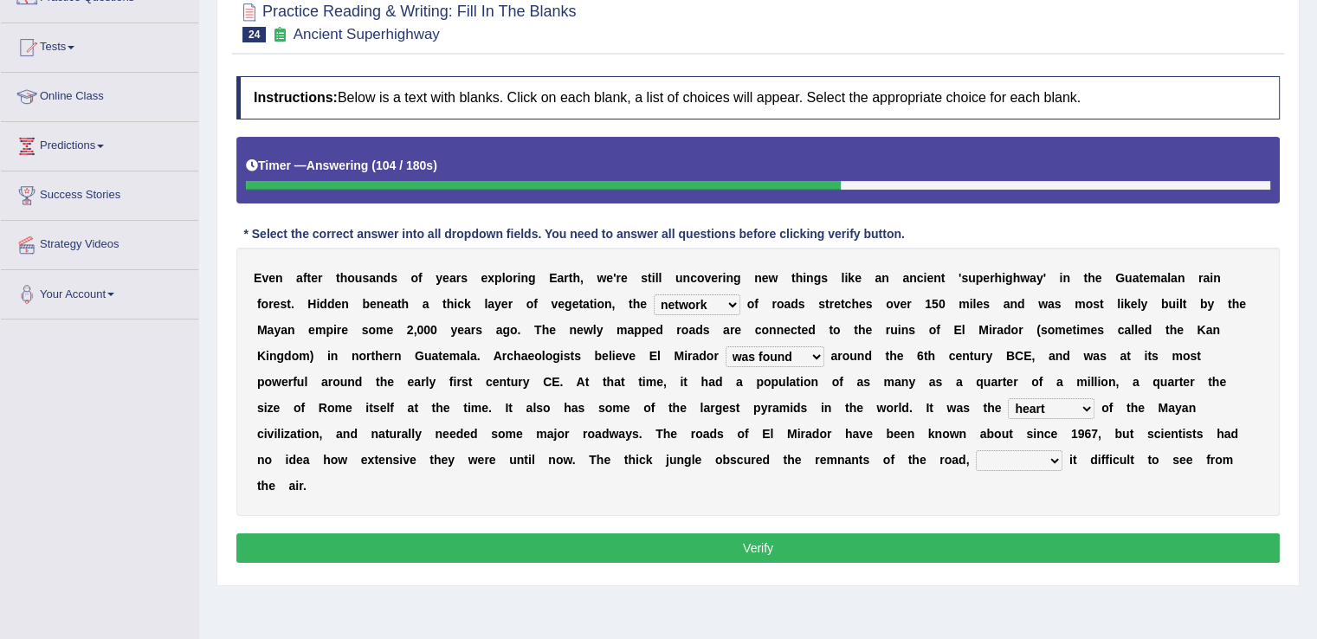
select select "makes"
click at [976, 450] on select "makes making make made" at bounding box center [1019, 460] width 87 height 21
click at [908, 533] on button "Verify" at bounding box center [757, 547] width 1043 height 29
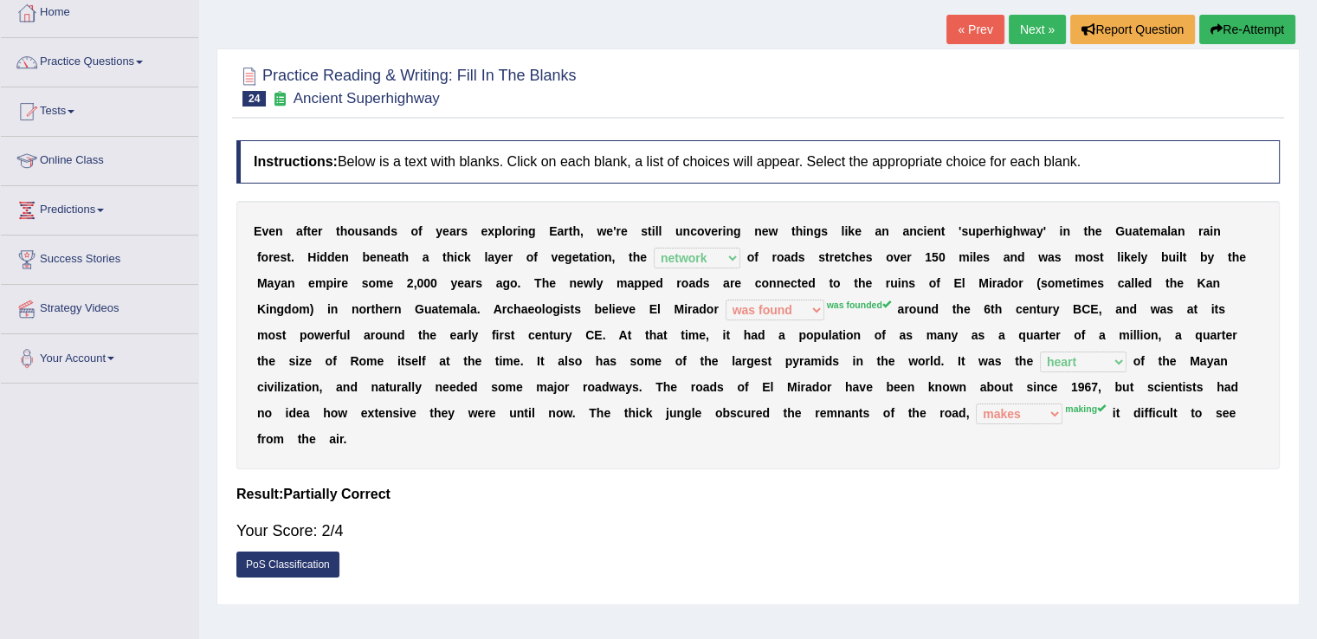
scroll to position [92, 0]
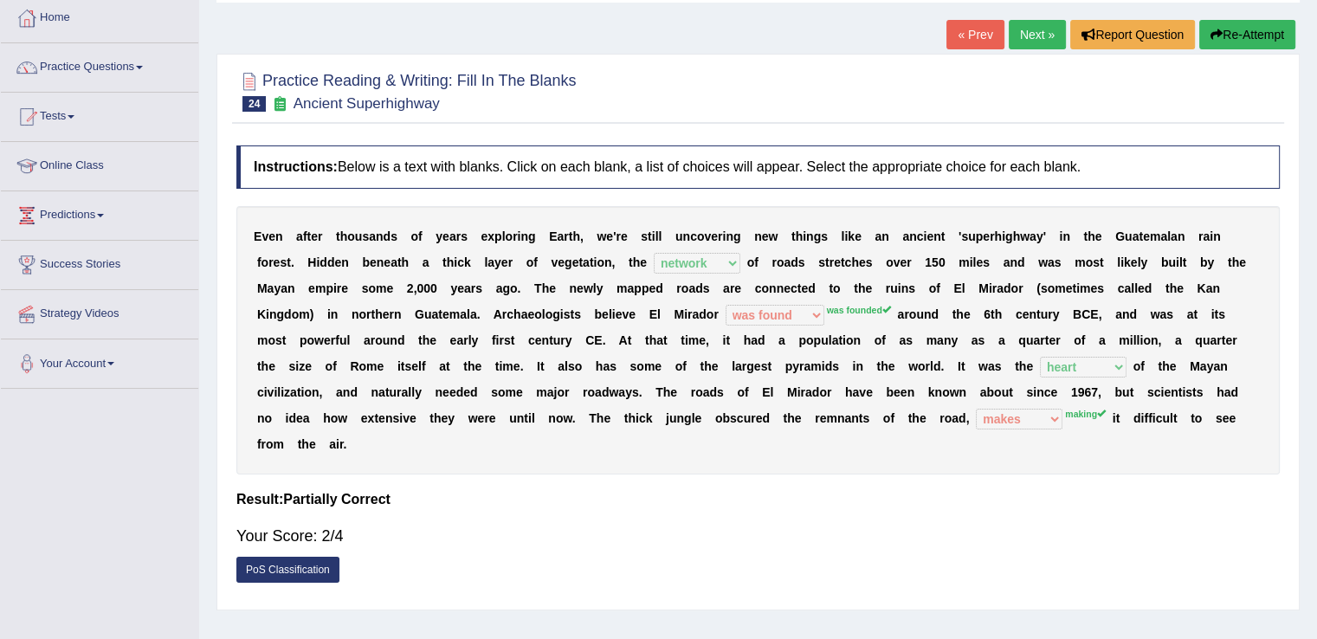
click at [1030, 36] on link "Next »" at bounding box center [1037, 34] width 57 height 29
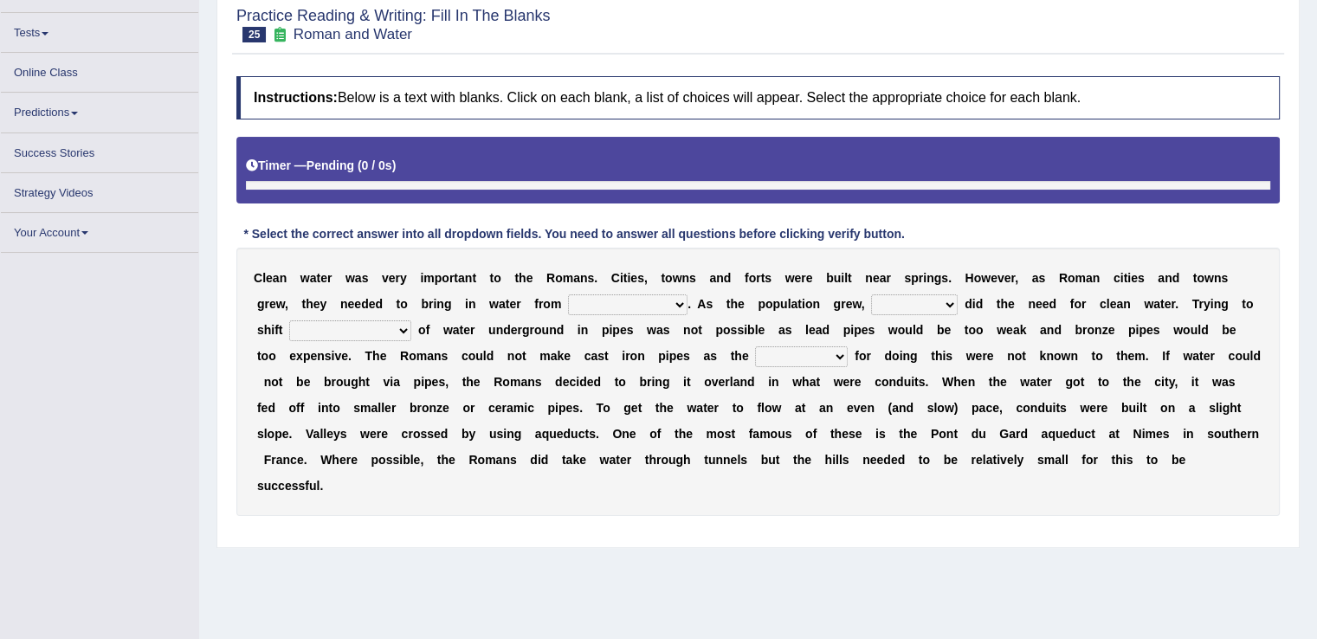
scroll to position [163, 0]
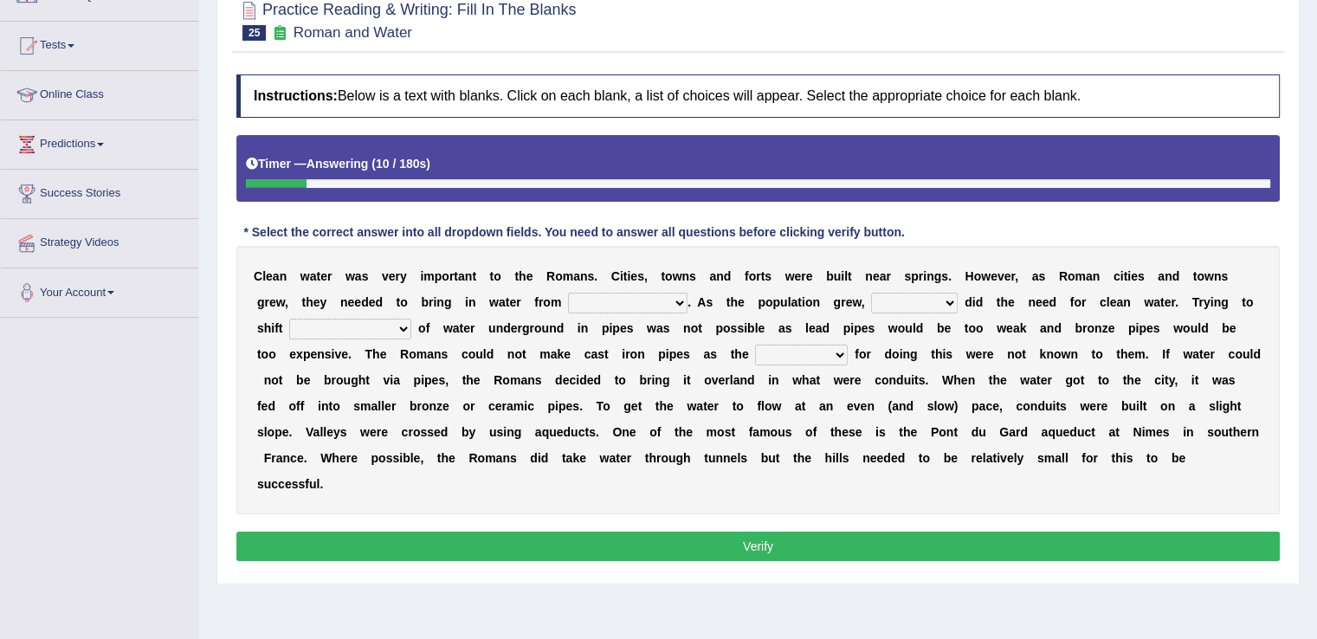
click at [676, 296] on select "further afield these origins different parts specific sources" at bounding box center [627, 303] width 119 height 21
select select "different parts"
click at [568, 293] on select "further afield these origins different parts specific sources" at bounding box center [627, 303] width 119 height 21
click at [947, 304] on select "as well so how thus" at bounding box center [914, 303] width 87 height 21
click at [871, 293] on select "as well so how thus" at bounding box center [914, 303] width 87 height 21
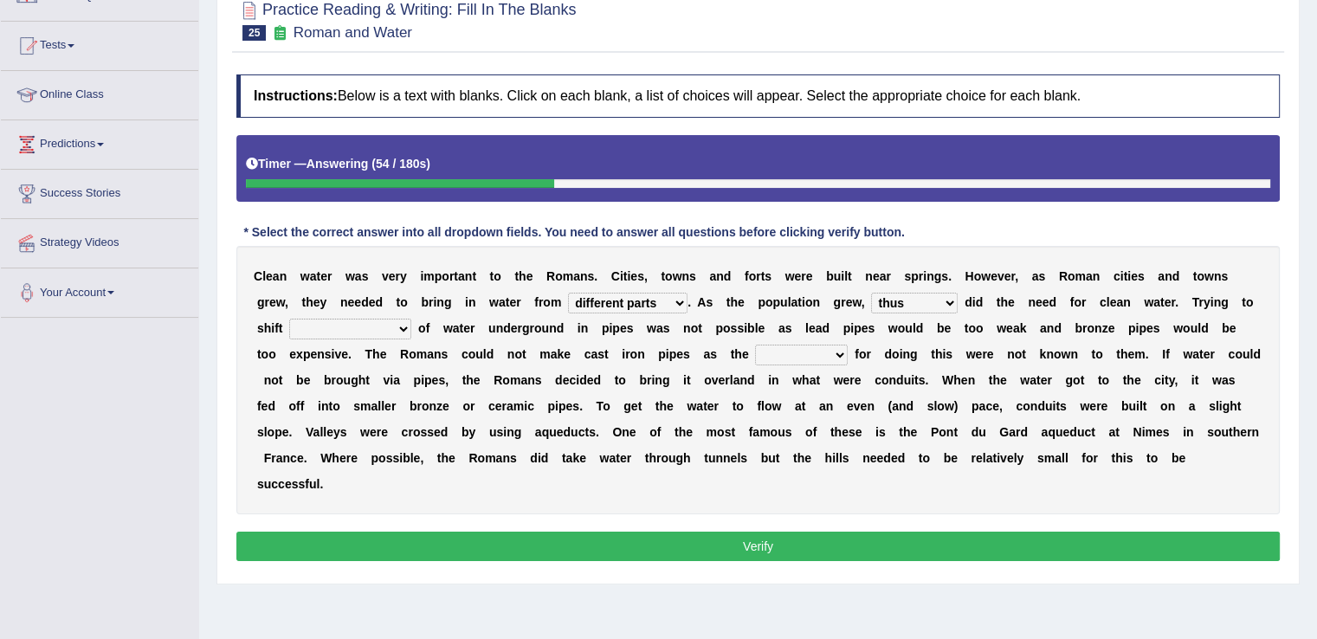
click at [946, 300] on select "as well so how thus" at bounding box center [914, 303] width 87 height 21
select select "so"
click at [871, 293] on select "as well so how thus" at bounding box center [914, 303] width 87 height 21
click at [402, 326] on select "few loads improper intakes relative levels large volumes" at bounding box center [350, 329] width 122 height 21
select select "few loads"
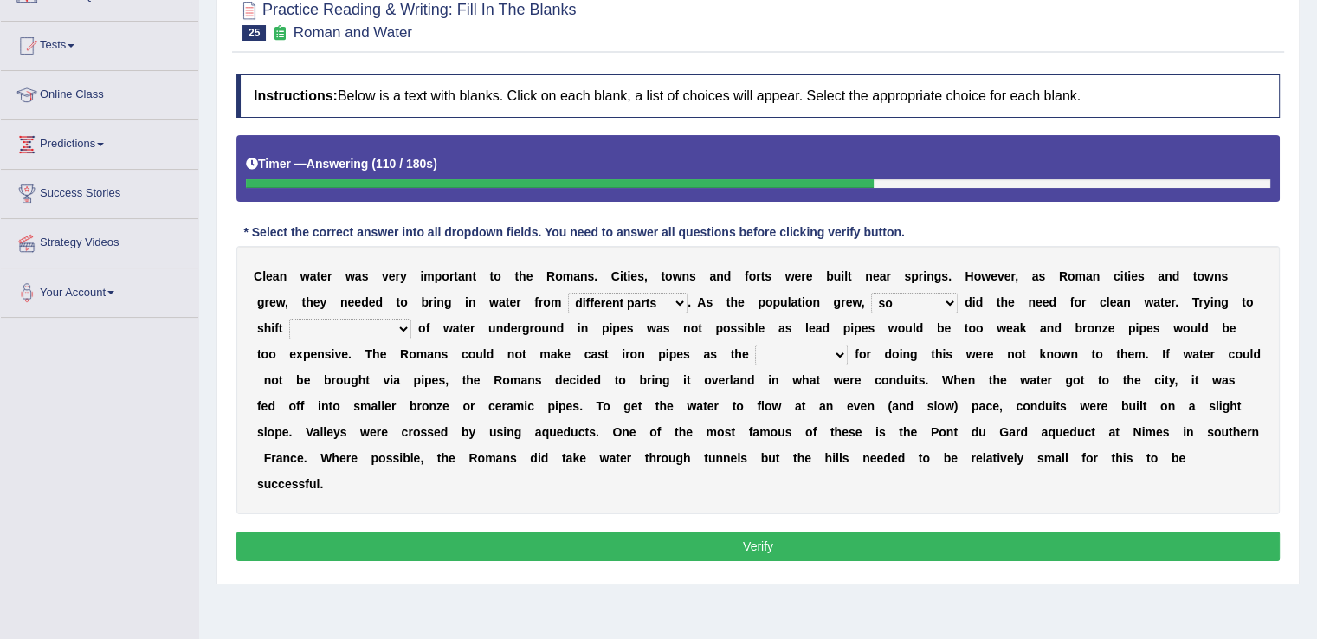
click at [289, 319] on select "few loads improper intakes relative levels large volumes" at bounding box center [350, 329] width 122 height 21
click at [843, 353] on select "spans scales proportions techniques" at bounding box center [801, 355] width 93 height 21
select select "techniques"
click at [755, 345] on select "spans scales proportions techniques" at bounding box center [801, 355] width 93 height 21
click at [800, 545] on button "Verify" at bounding box center [757, 546] width 1043 height 29
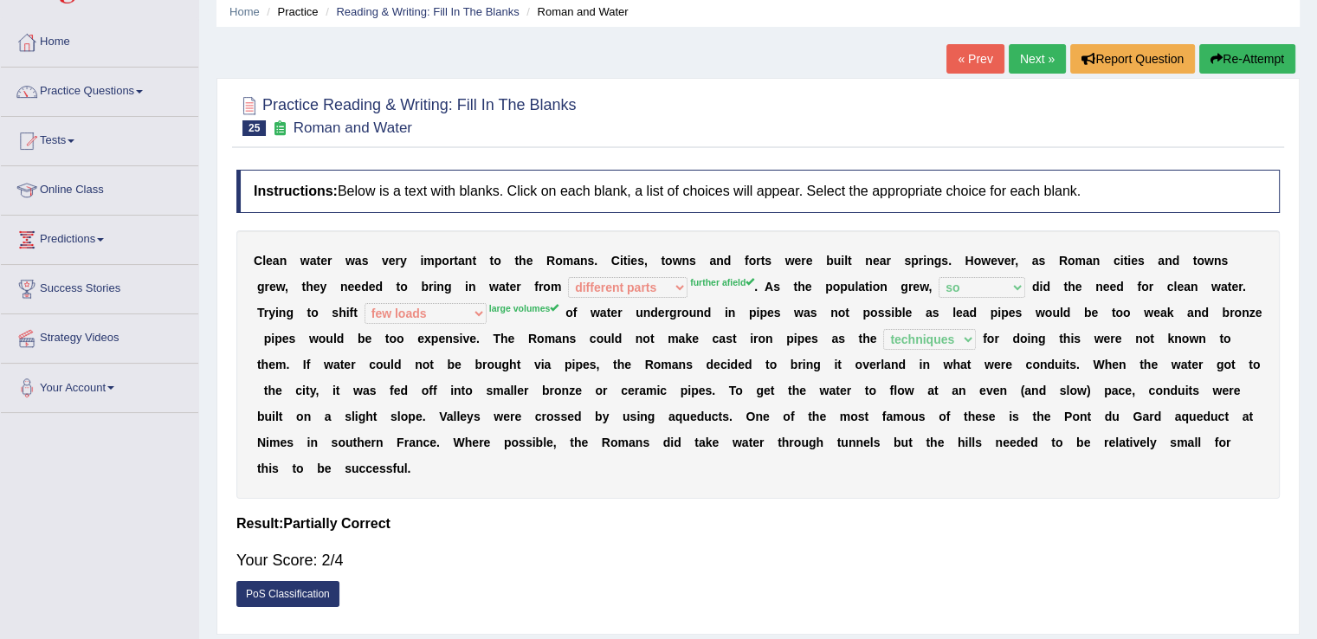
scroll to position [66, 0]
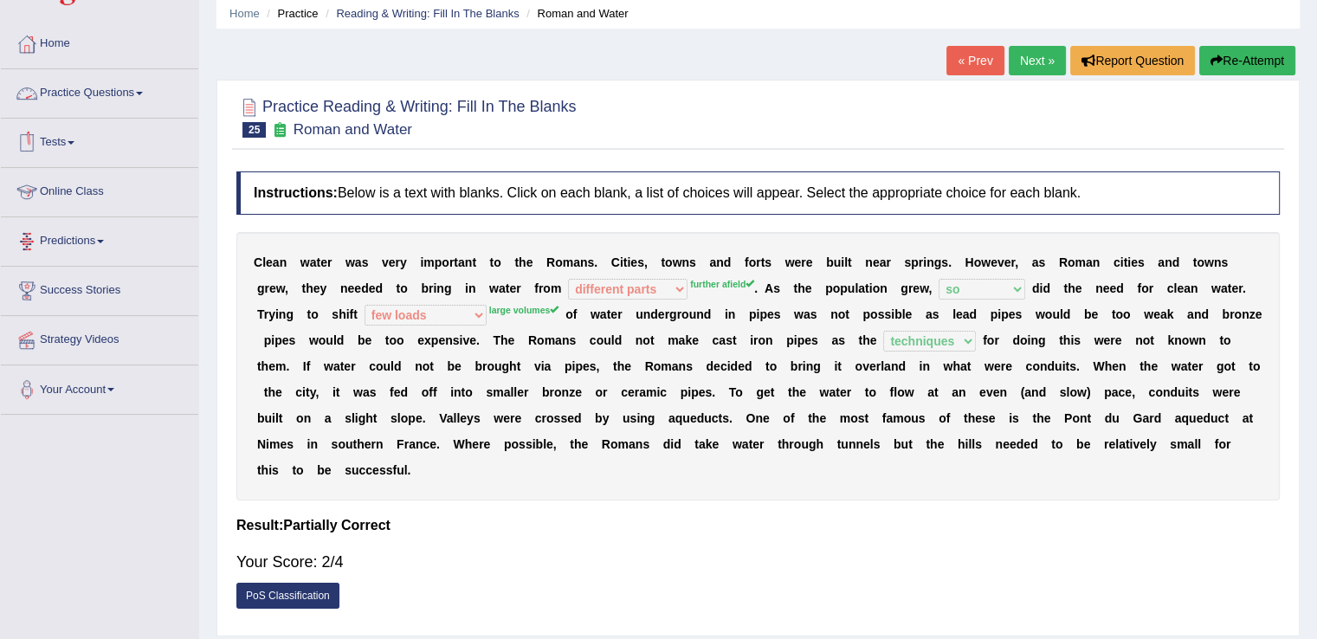
click at [158, 94] on link "Practice Questions" at bounding box center [99, 90] width 197 height 43
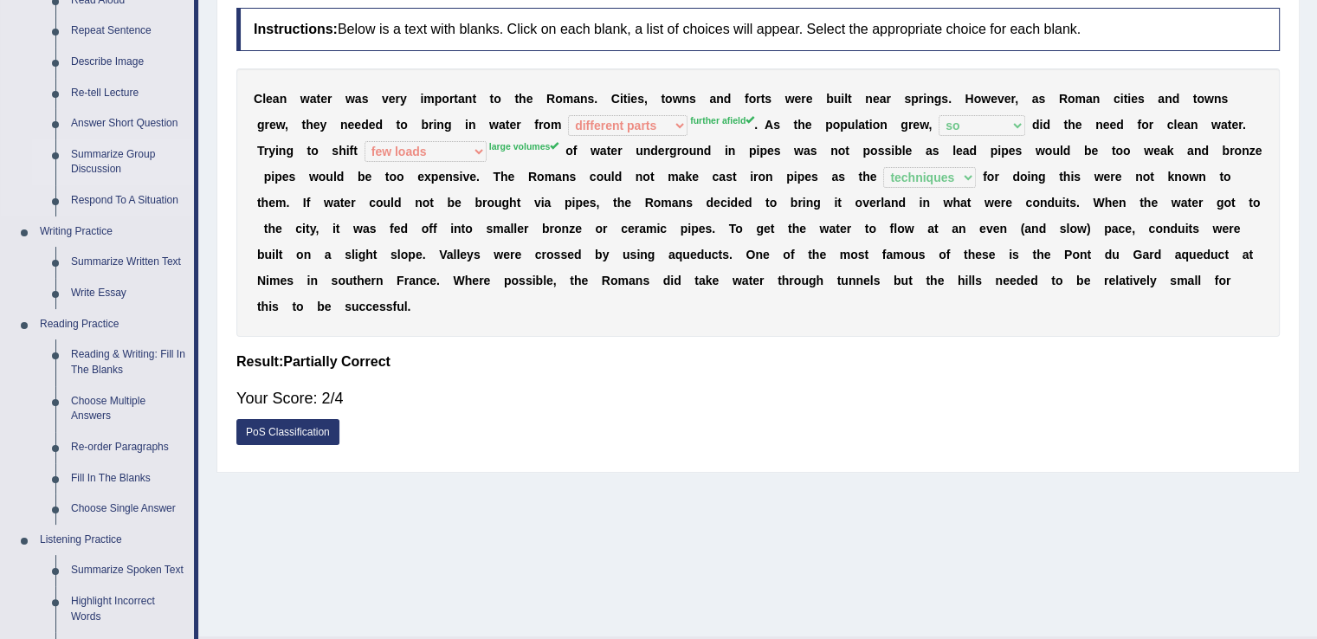
scroll to position [265, 0]
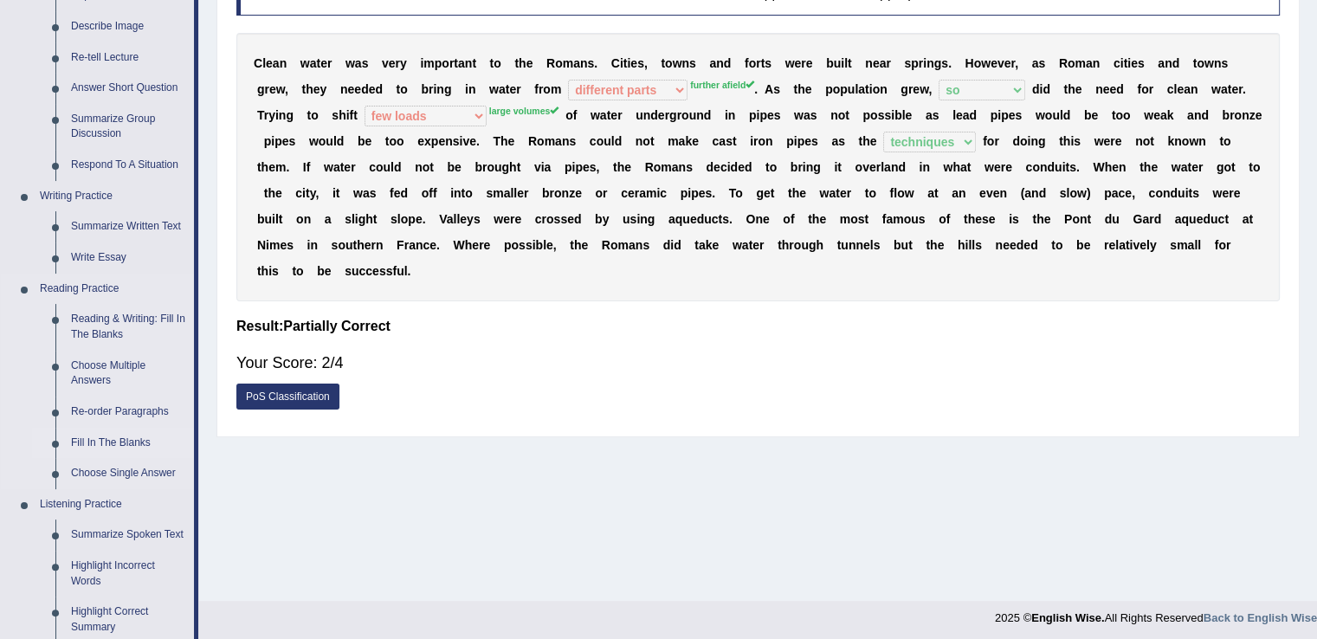
click at [139, 441] on link "Fill In The Blanks" at bounding box center [128, 443] width 131 height 31
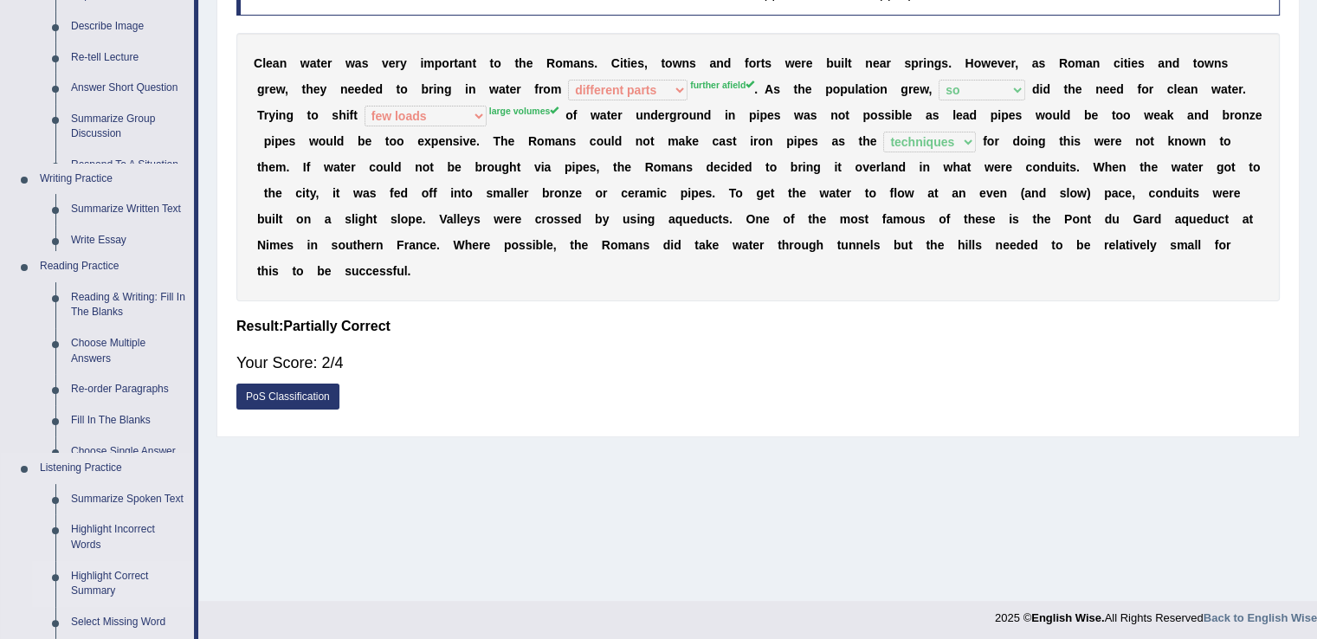
click at [139, 441] on ul "Home Practice Questions Speaking Practice Read Aloud Repeat Sentence Describe I…" at bounding box center [99, 445] width 197 height 1248
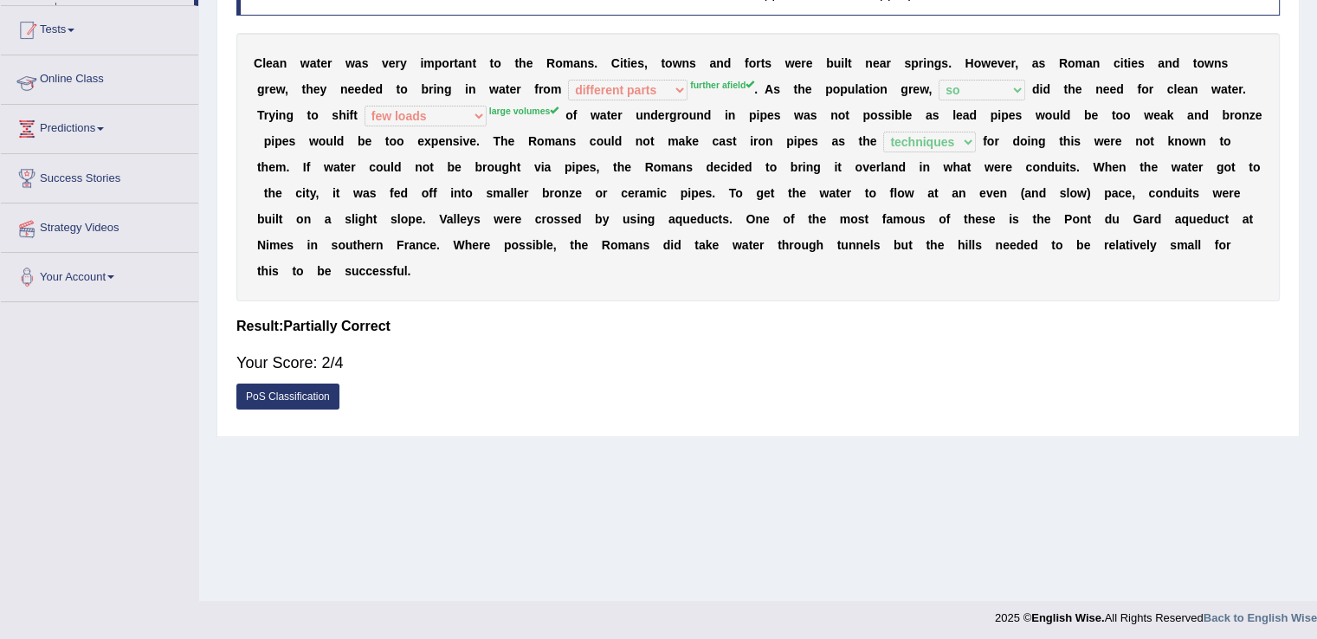
scroll to position [270, 0]
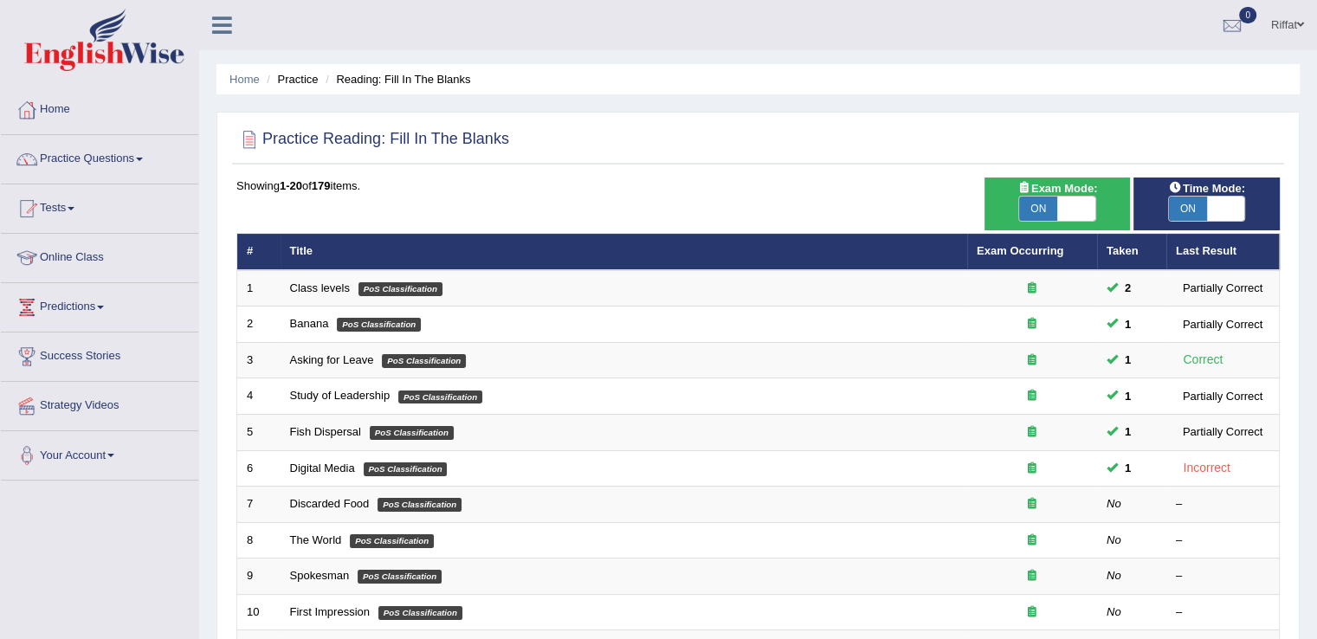
click at [1043, 210] on span "ON" at bounding box center [1038, 209] width 38 height 24
checkbox input "false"
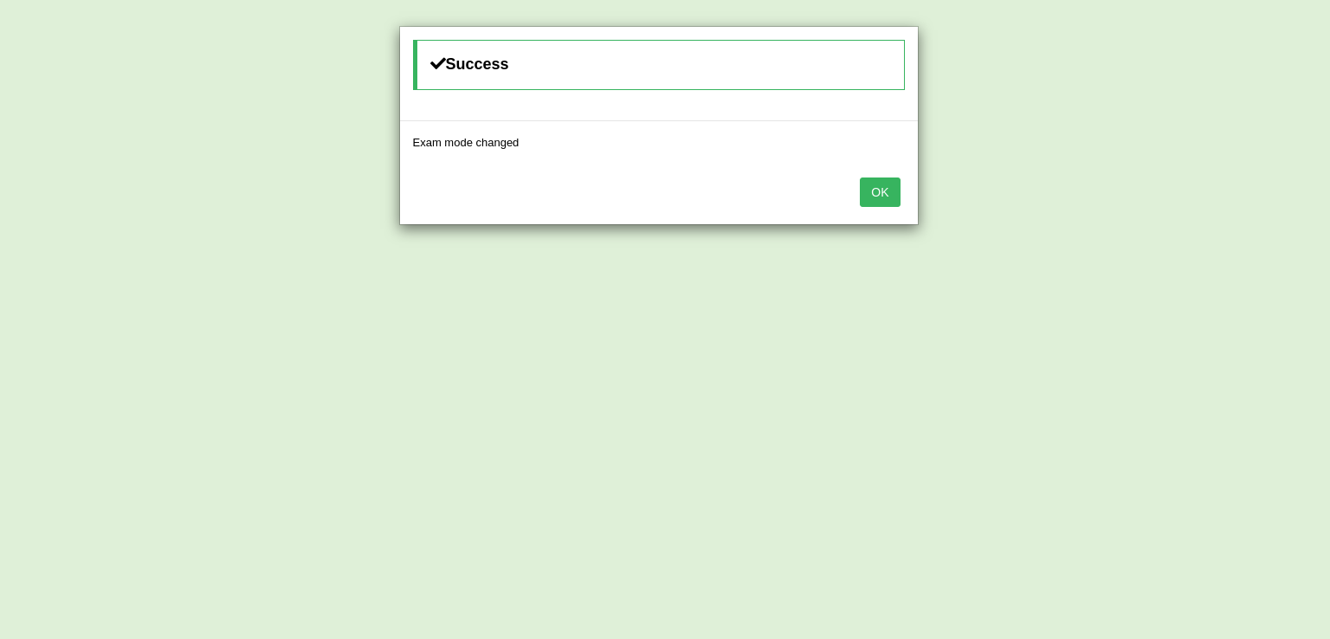
click at [884, 185] on button "OK" at bounding box center [880, 192] width 40 height 29
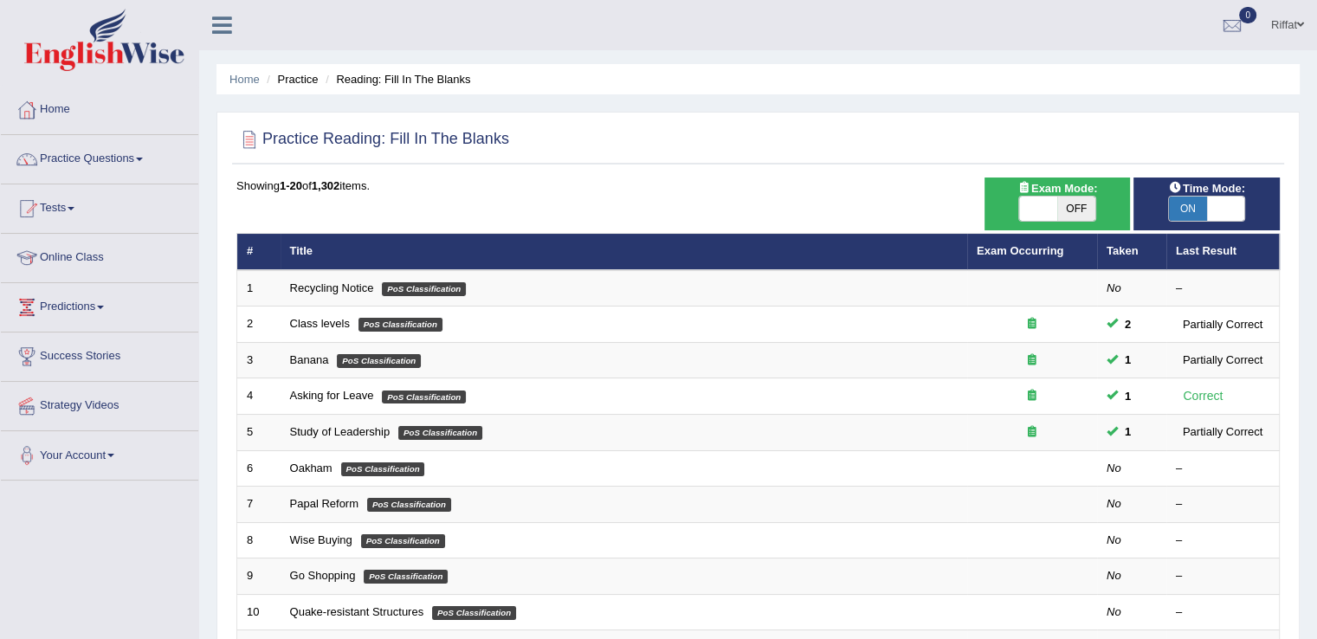
click at [1078, 204] on span "OFF" at bounding box center [1076, 209] width 38 height 24
checkbox input "true"
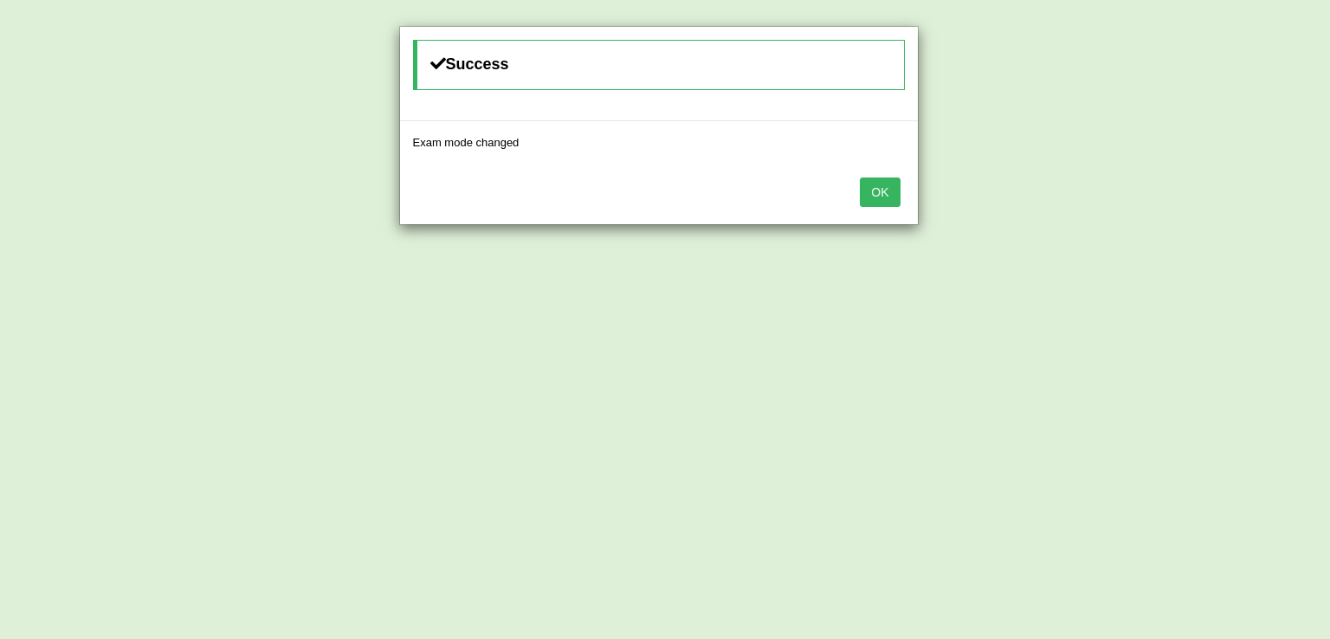
click at [893, 194] on button "OK" at bounding box center [880, 192] width 40 height 29
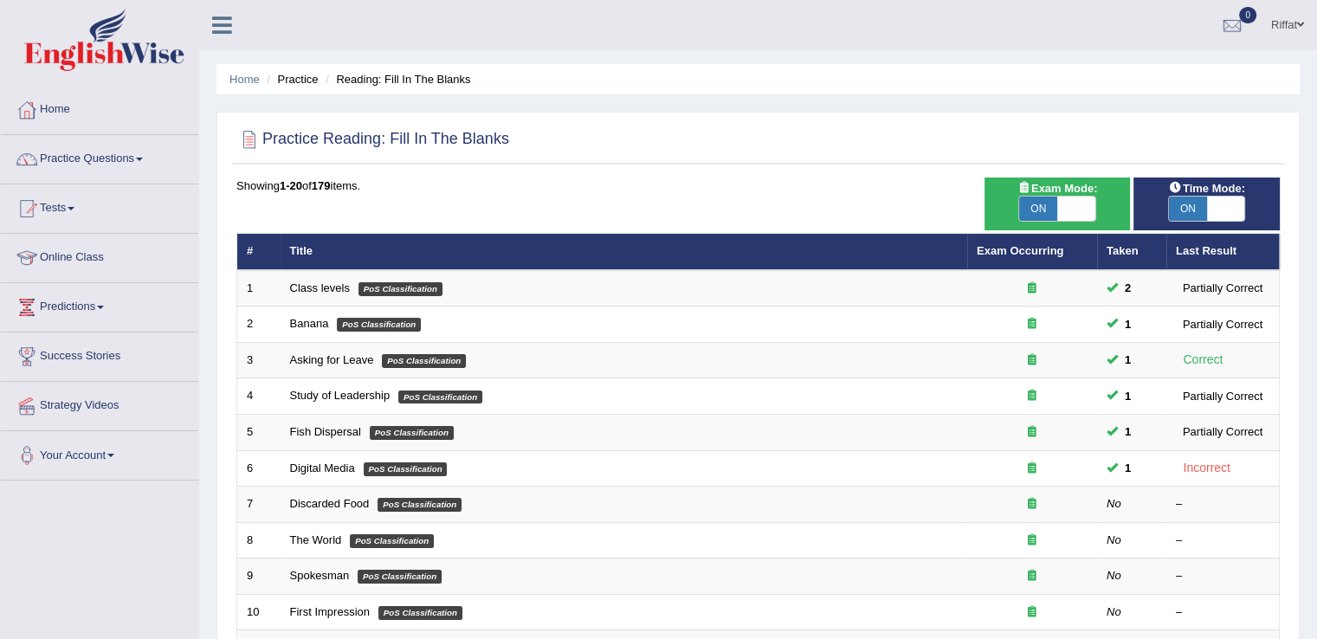
scroll to position [315, 0]
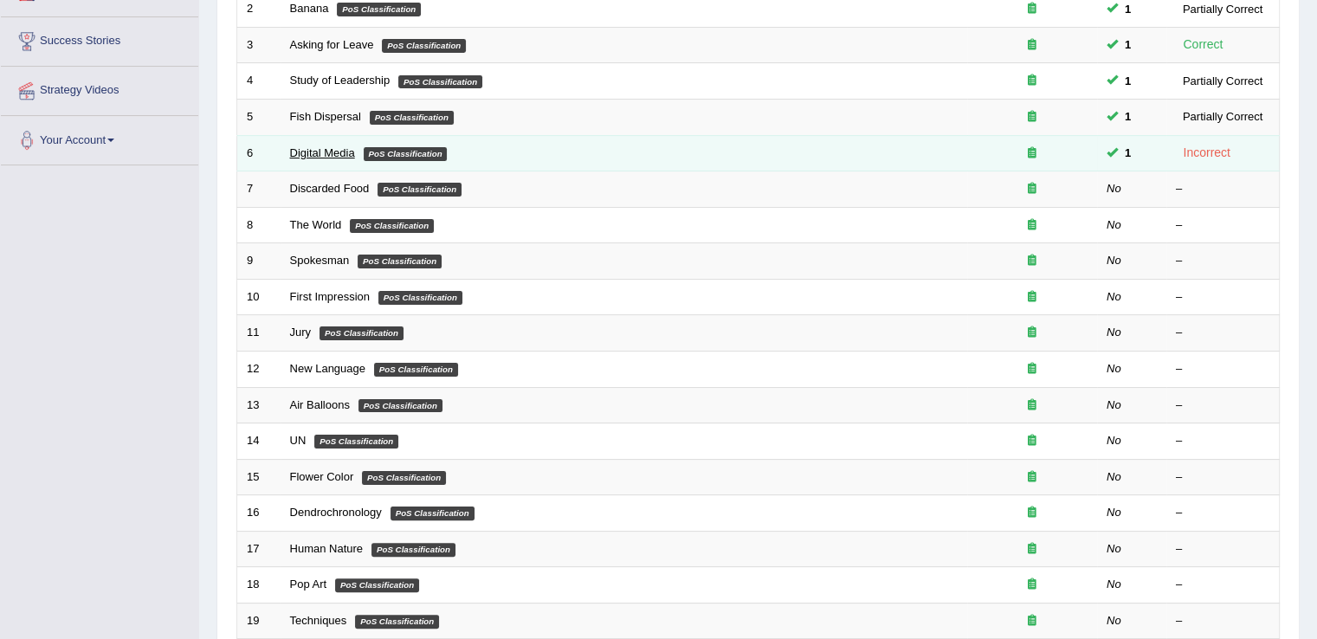
click at [333, 146] on link "Digital Media" at bounding box center [322, 152] width 65 height 13
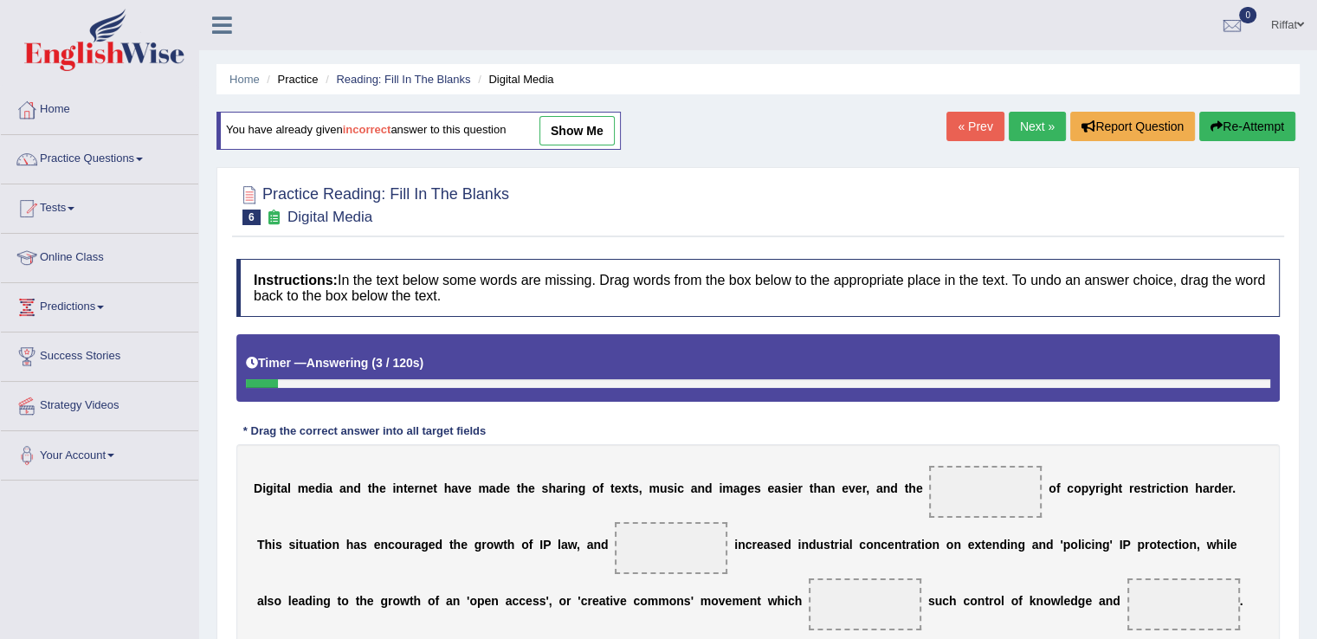
click at [965, 130] on link "« Prev" at bounding box center [974, 126] width 57 height 29
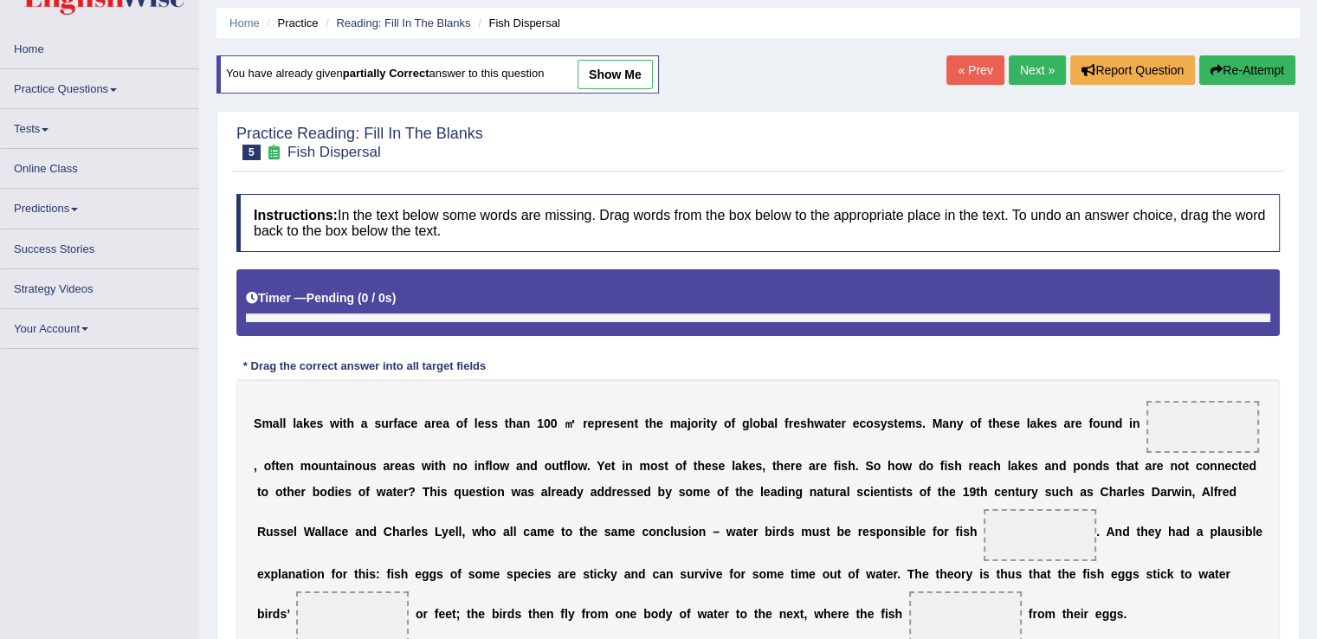
scroll to position [21, 0]
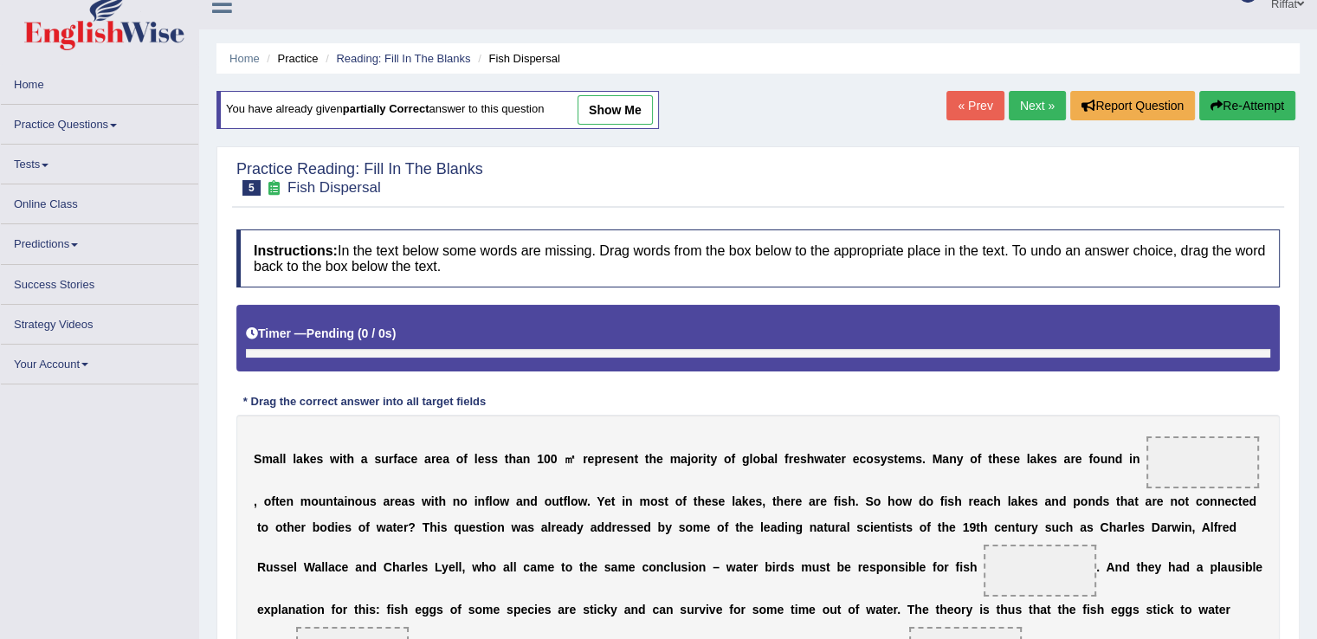
click at [1038, 105] on link "Next »" at bounding box center [1037, 105] width 57 height 29
click at [1026, 101] on link "Next »" at bounding box center [1037, 105] width 57 height 29
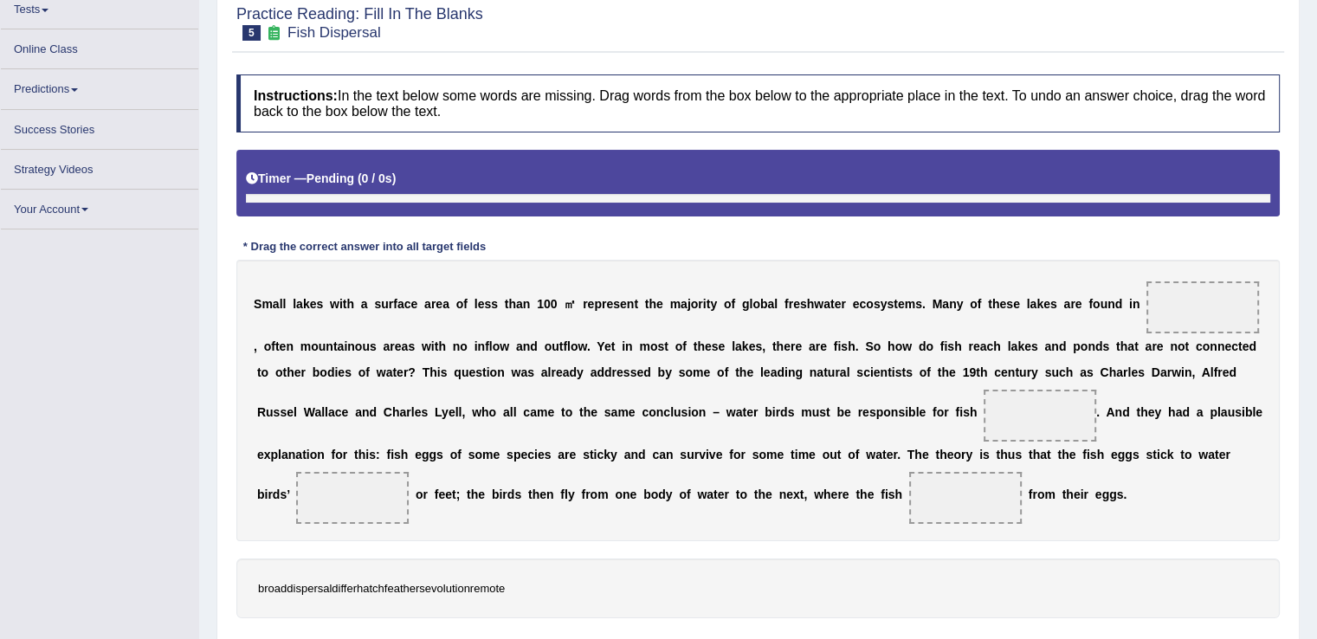
scroll to position [111, 0]
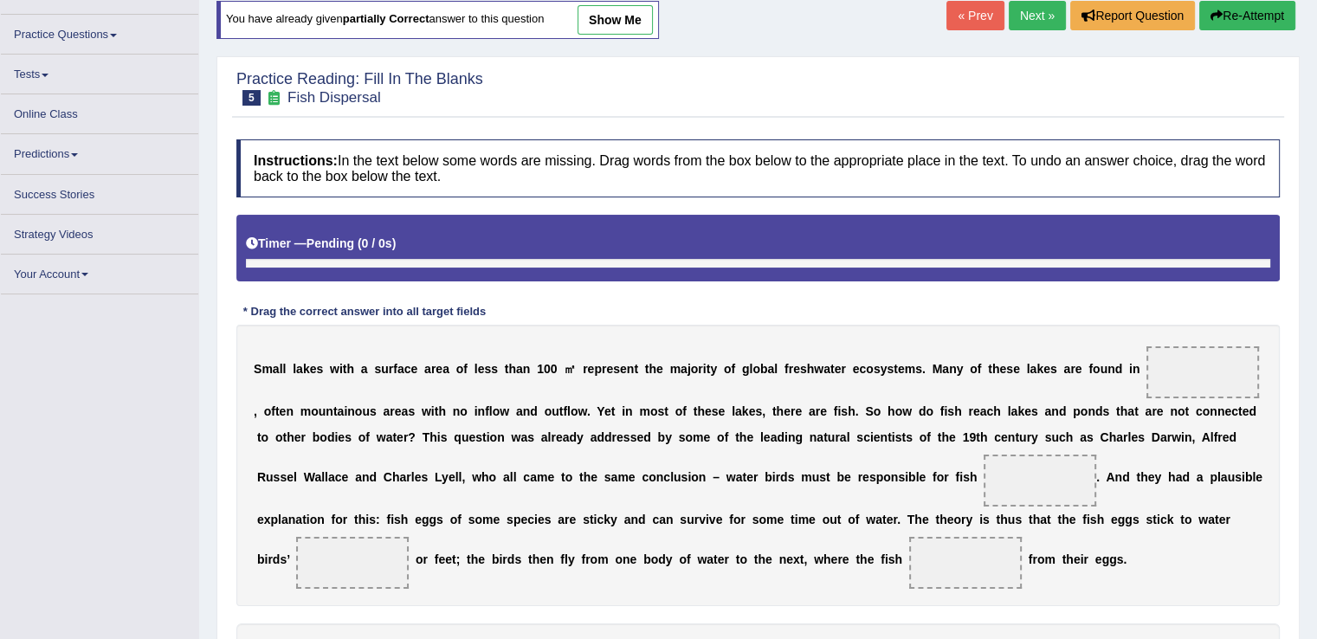
click at [1017, 13] on link "Next »" at bounding box center [1037, 15] width 57 height 29
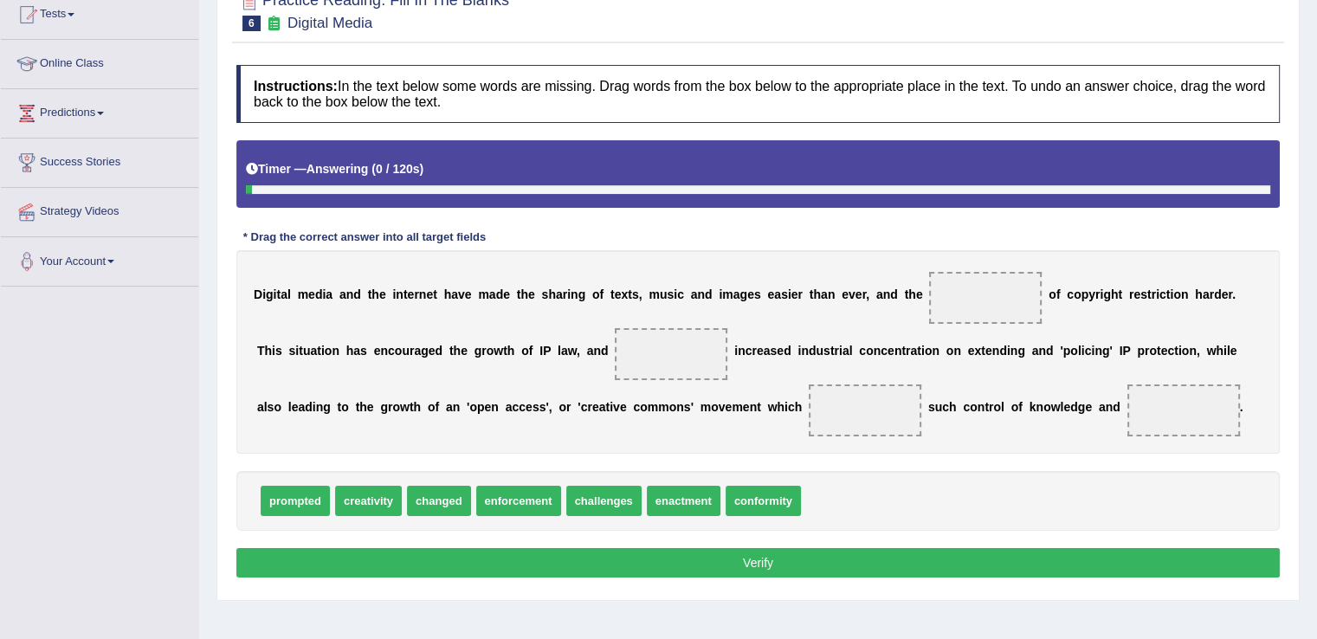
scroll to position [193, 0]
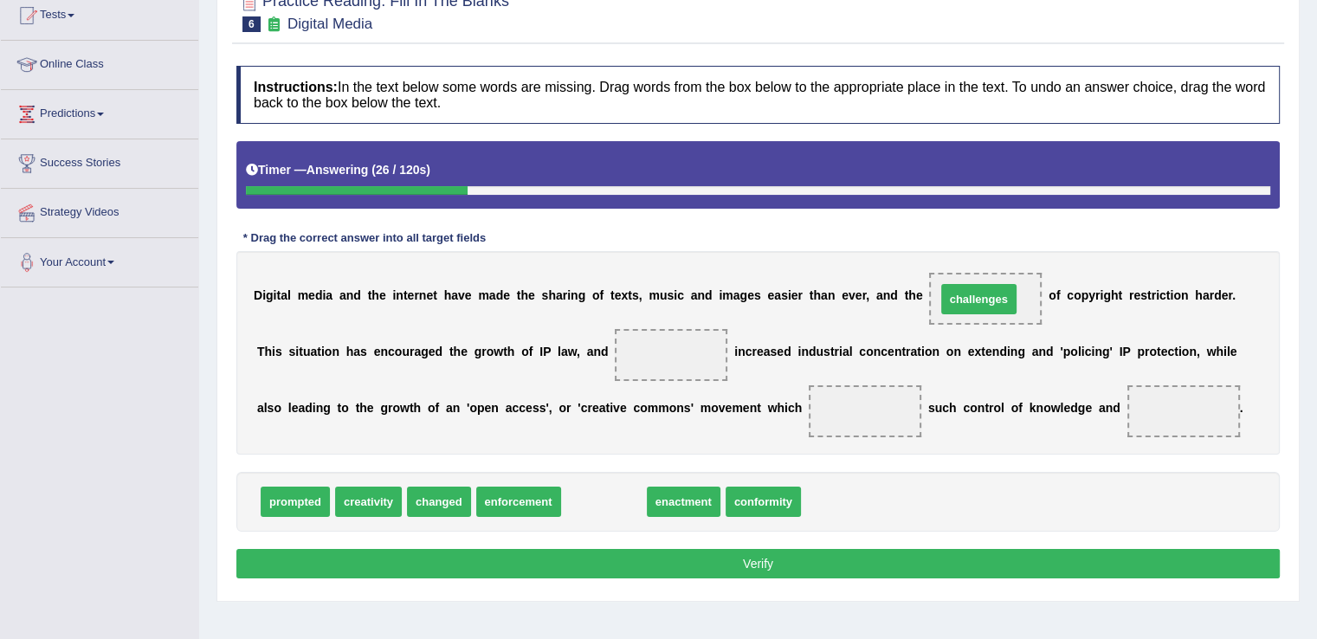
drag, startPoint x: 608, startPoint y: 503, endPoint x: 983, endPoint y: 300, distance: 426.6
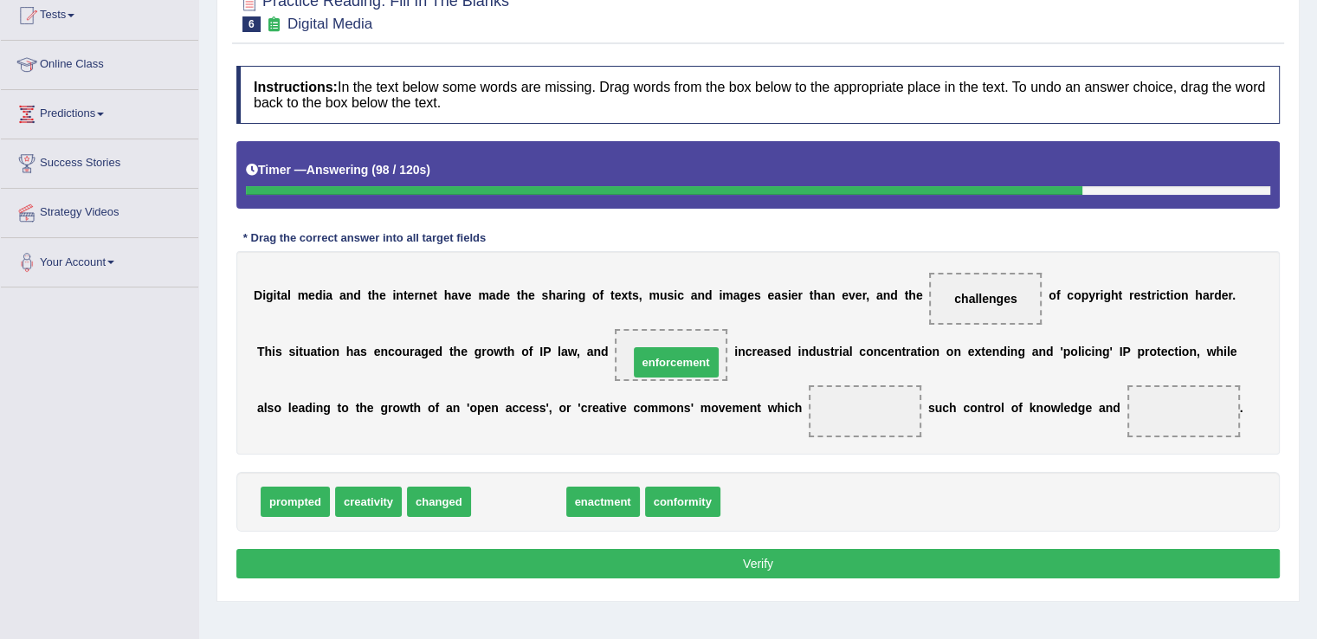
drag, startPoint x: 526, startPoint y: 501, endPoint x: 683, endPoint y: 357, distance: 213.3
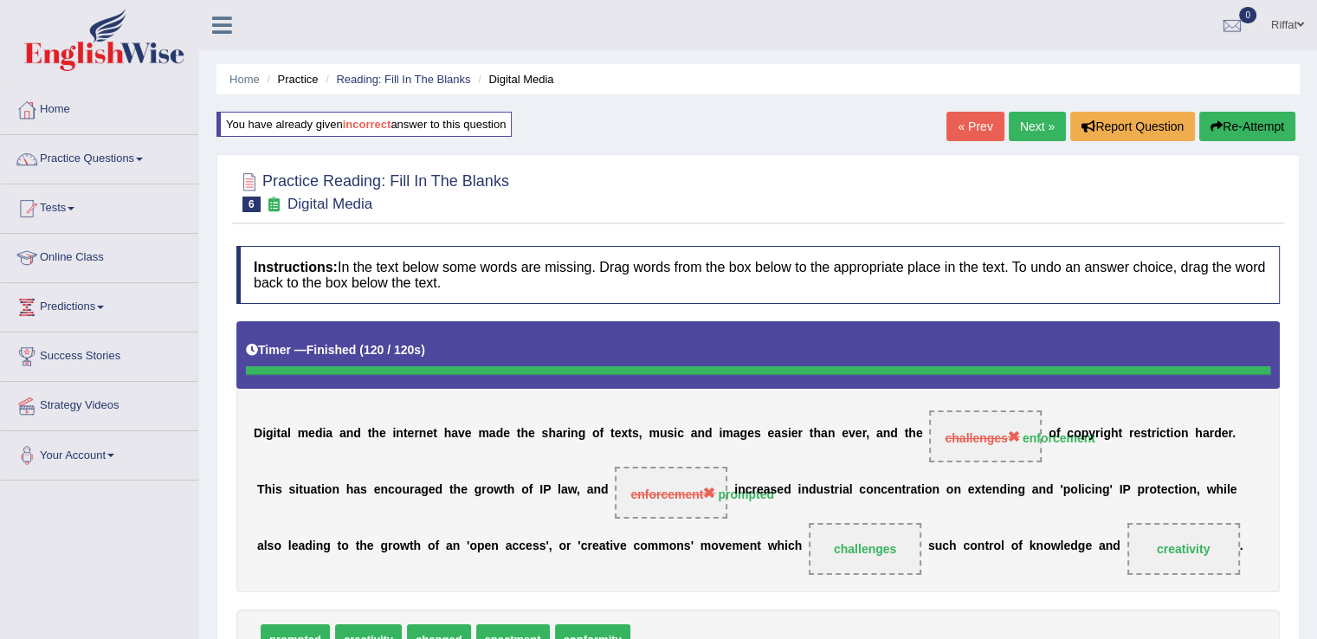
scroll to position [0, 0]
click at [1036, 118] on link "Next »" at bounding box center [1037, 126] width 57 height 29
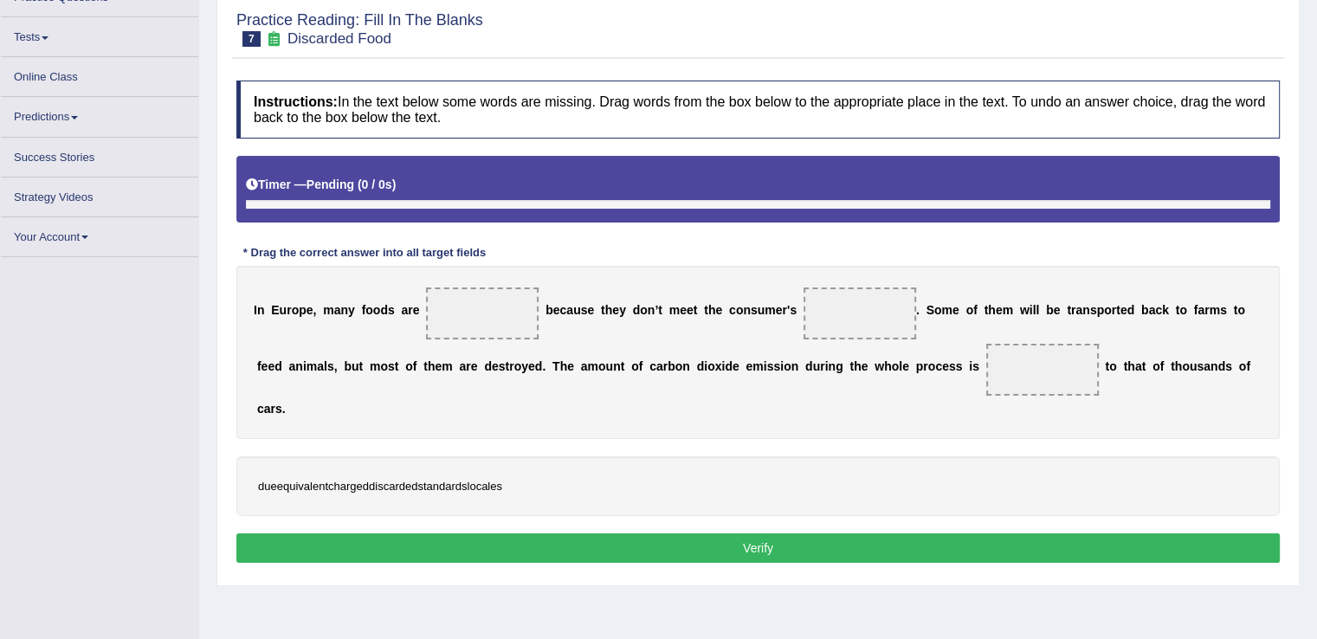
scroll to position [162, 0]
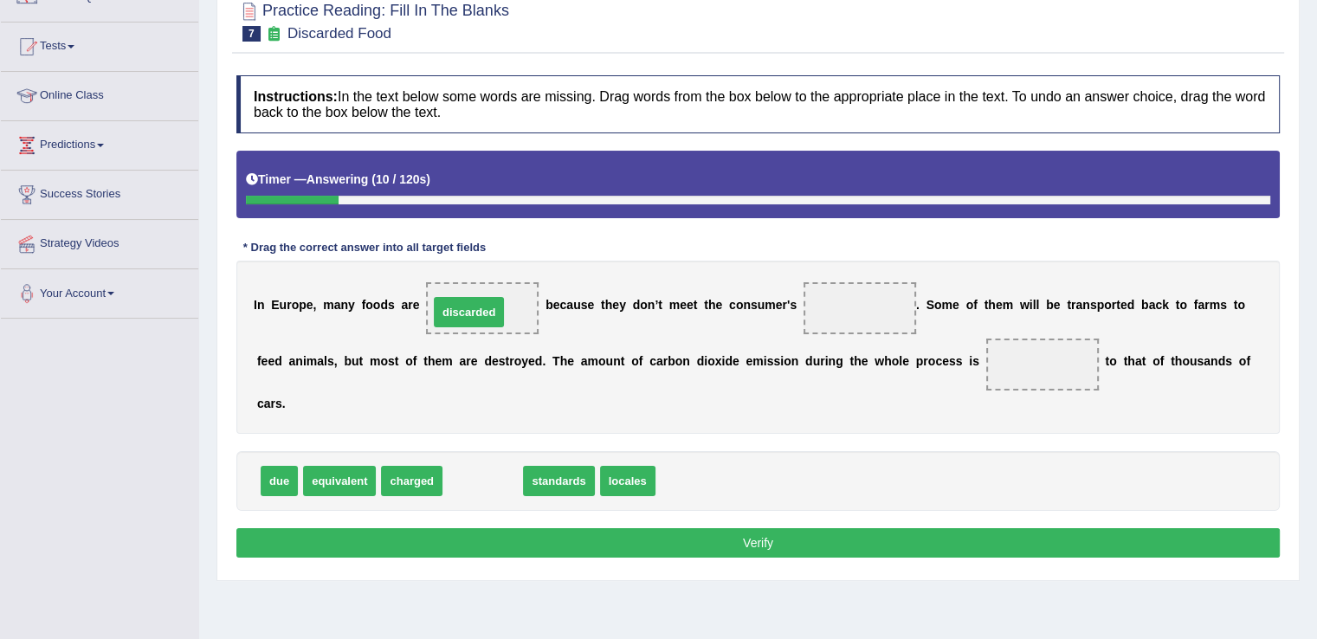
drag, startPoint x: 478, startPoint y: 486, endPoint x: 464, endPoint y: 316, distance: 170.3
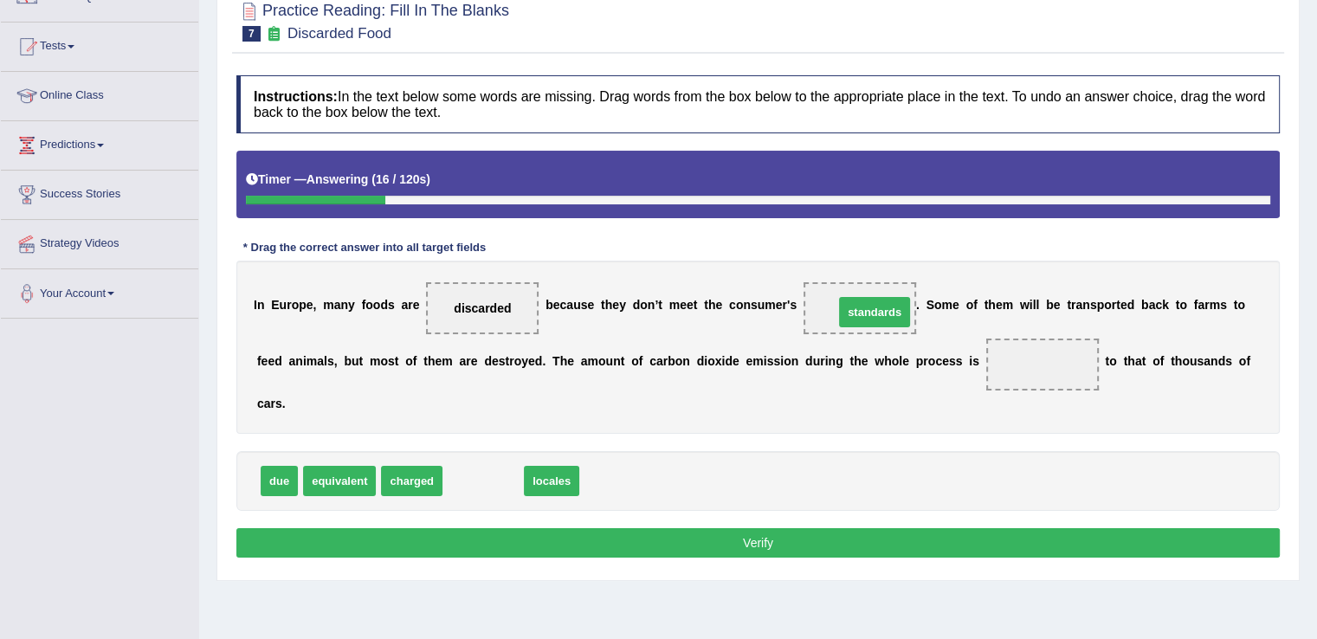
drag, startPoint x: 485, startPoint y: 478, endPoint x: 876, endPoint y: 309, distance: 426.3
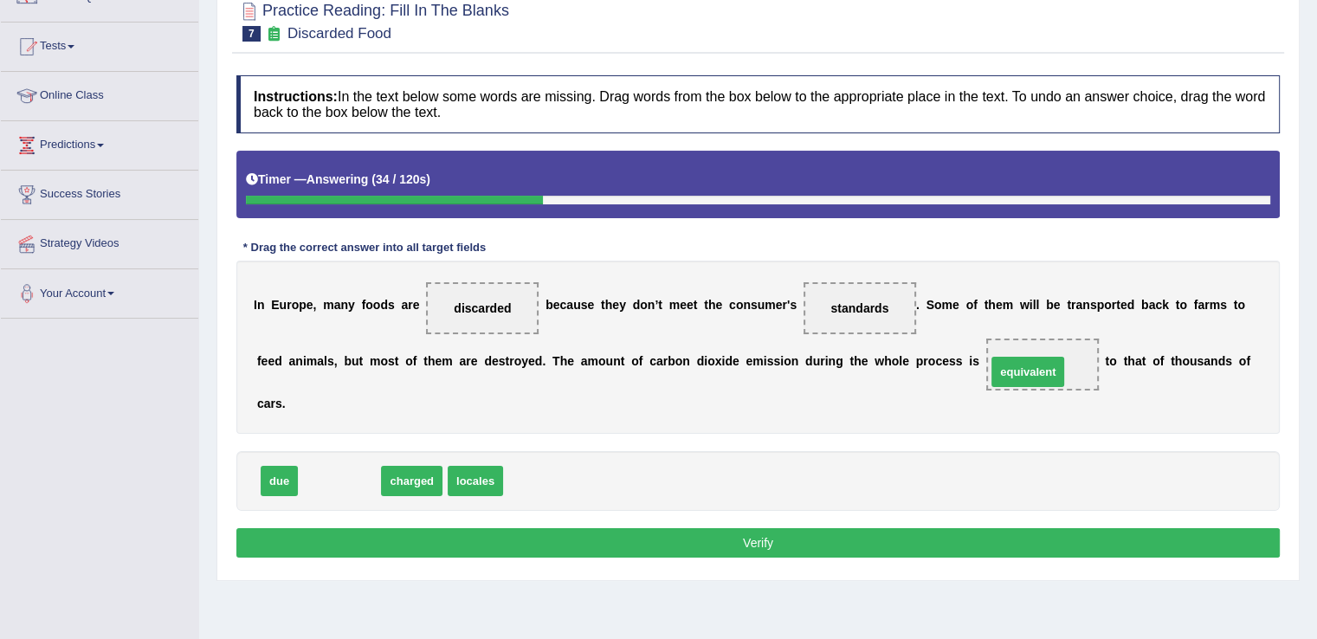
drag, startPoint x: 340, startPoint y: 477, endPoint x: 1029, endPoint y: 368, distance: 697.0
click at [917, 539] on button "Verify" at bounding box center [757, 542] width 1043 height 29
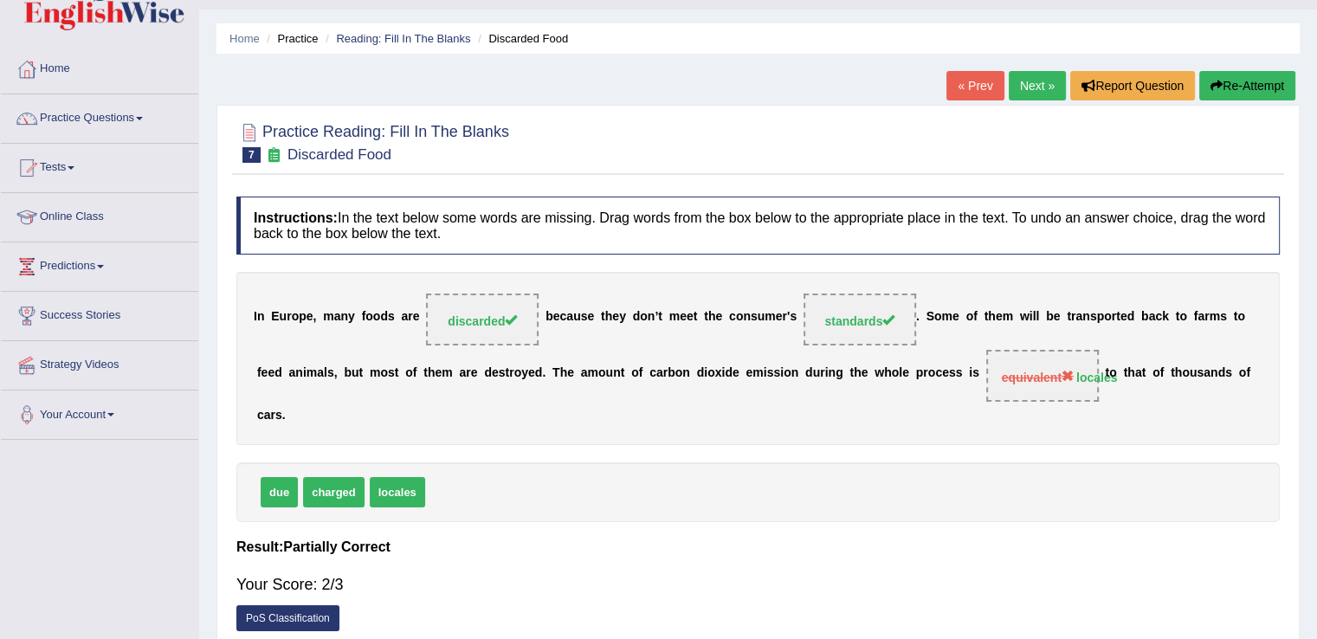
scroll to position [34, 0]
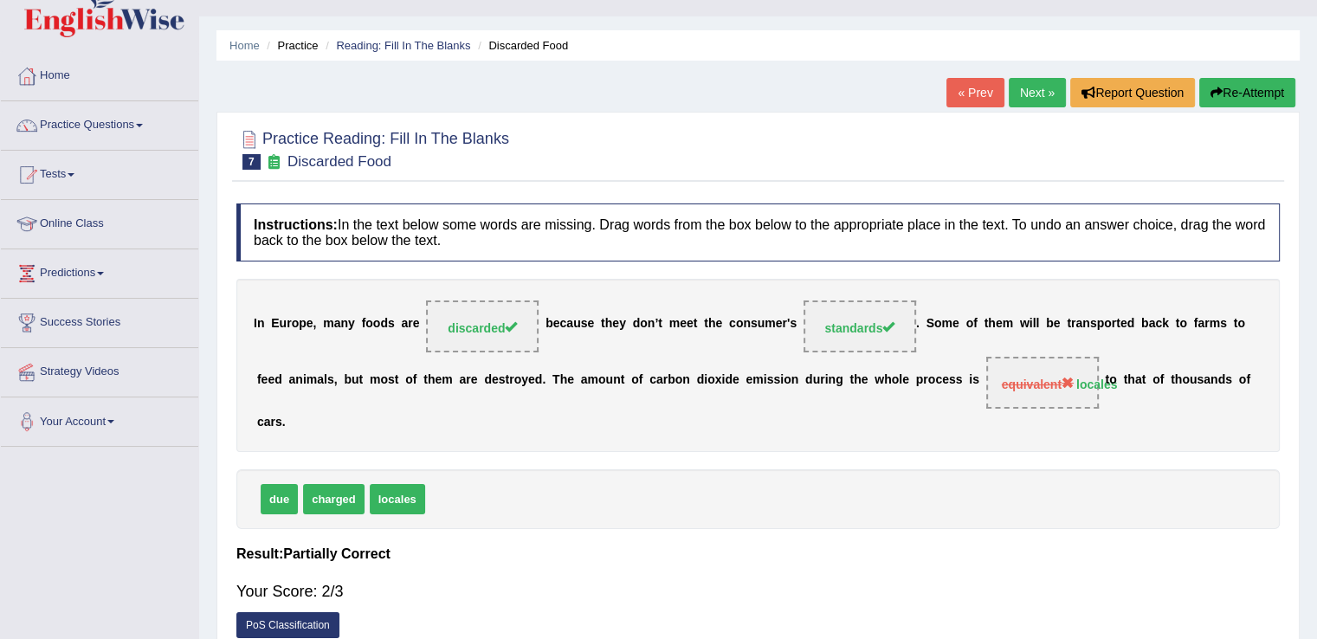
click at [1025, 94] on link "Next »" at bounding box center [1037, 92] width 57 height 29
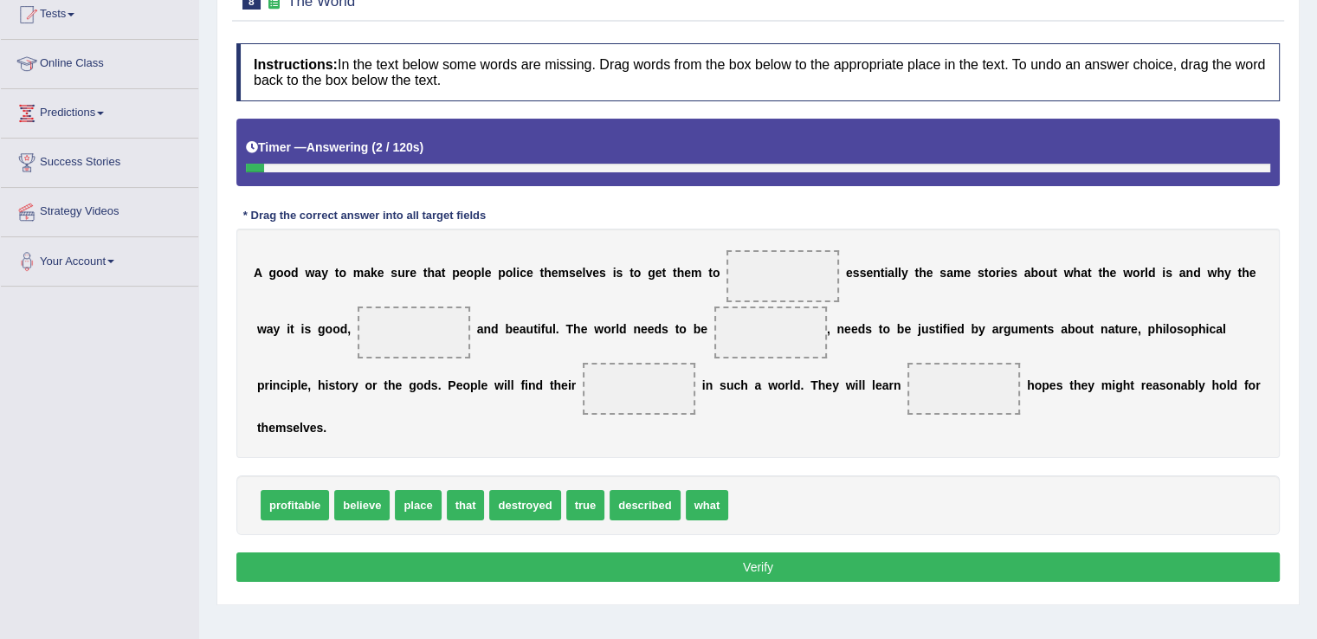
scroll to position [195, 0]
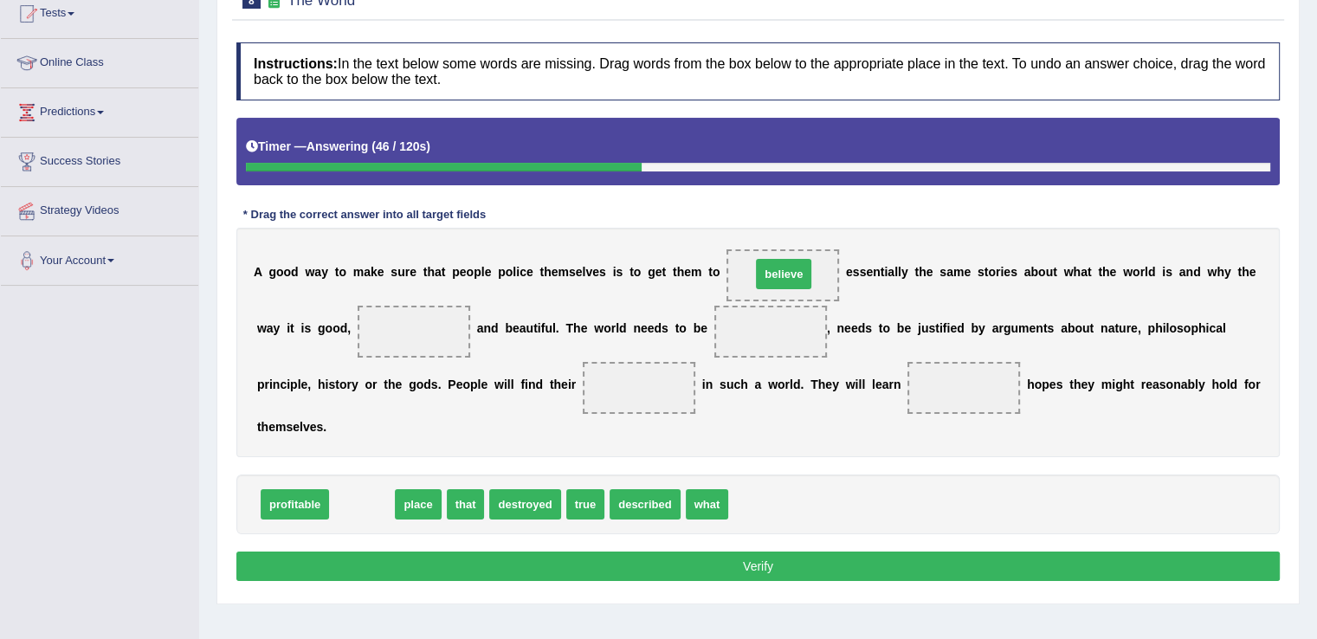
drag, startPoint x: 371, startPoint y: 507, endPoint x: 793, endPoint y: 276, distance: 480.5
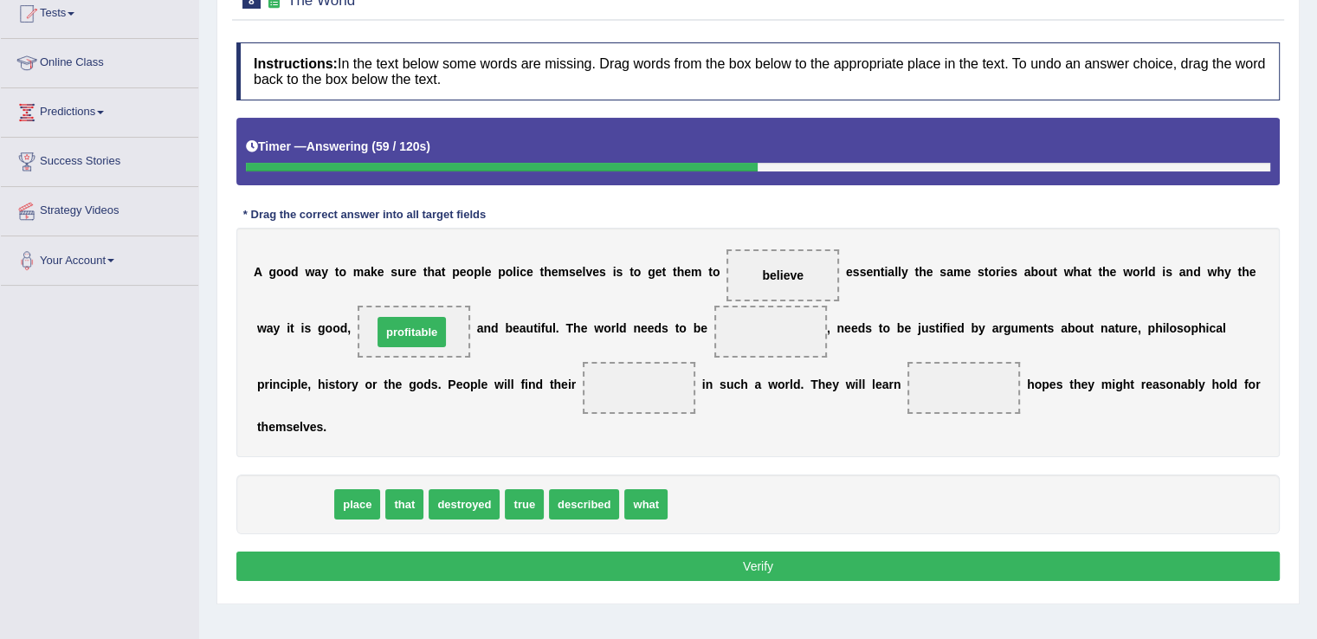
drag, startPoint x: 293, startPoint y: 501, endPoint x: 410, endPoint y: 329, distance: 208.2
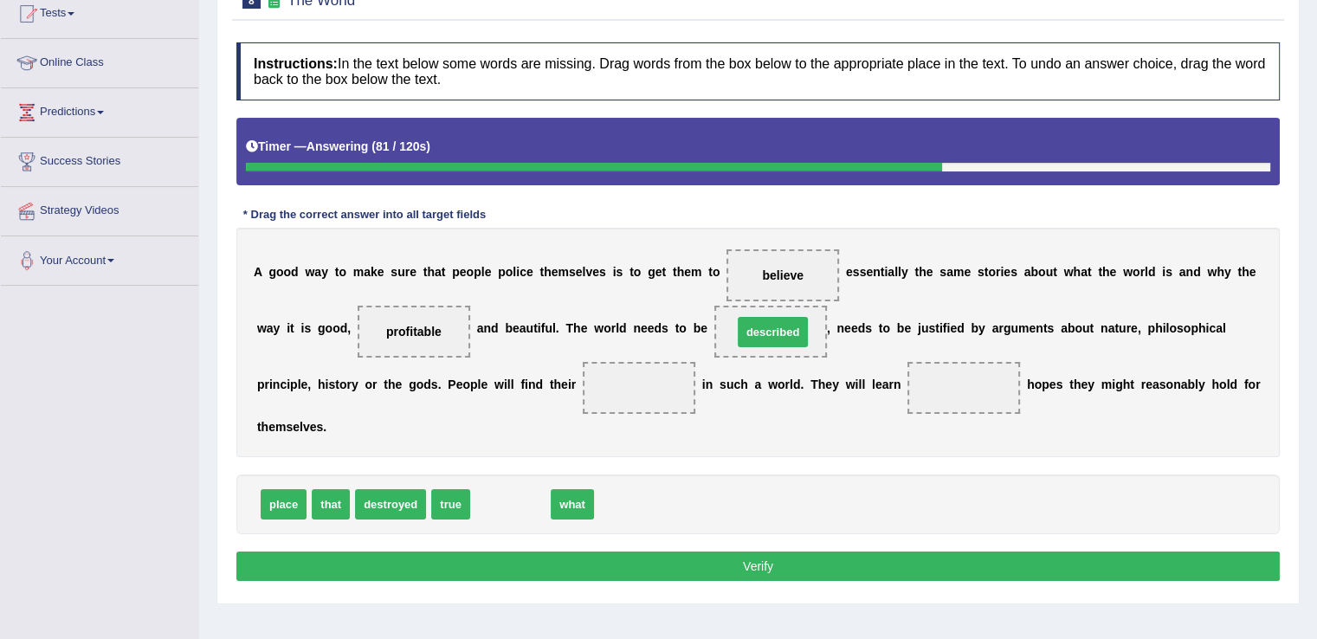
drag, startPoint x: 519, startPoint y: 504, endPoint x: 779, endPoint y: 332, distance: 312.5
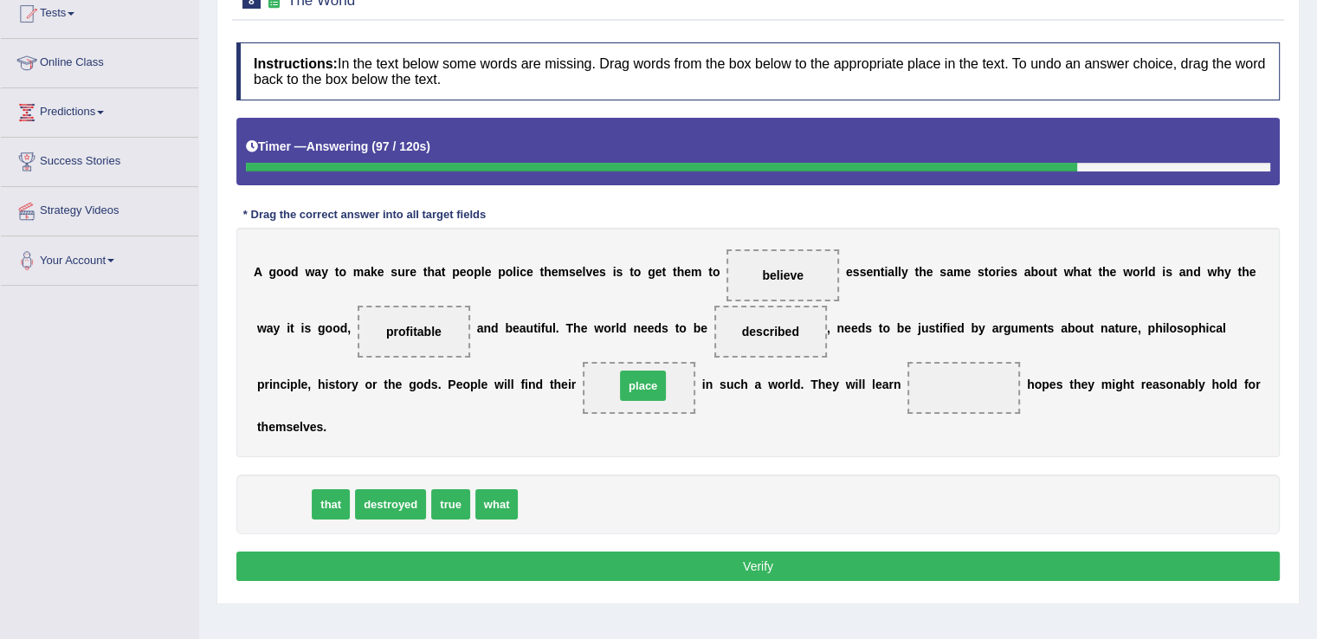
drag, startPoint x: 281, startPoint y: 505, endPoint x: 641, endPoint y: 386, distance: 378.4
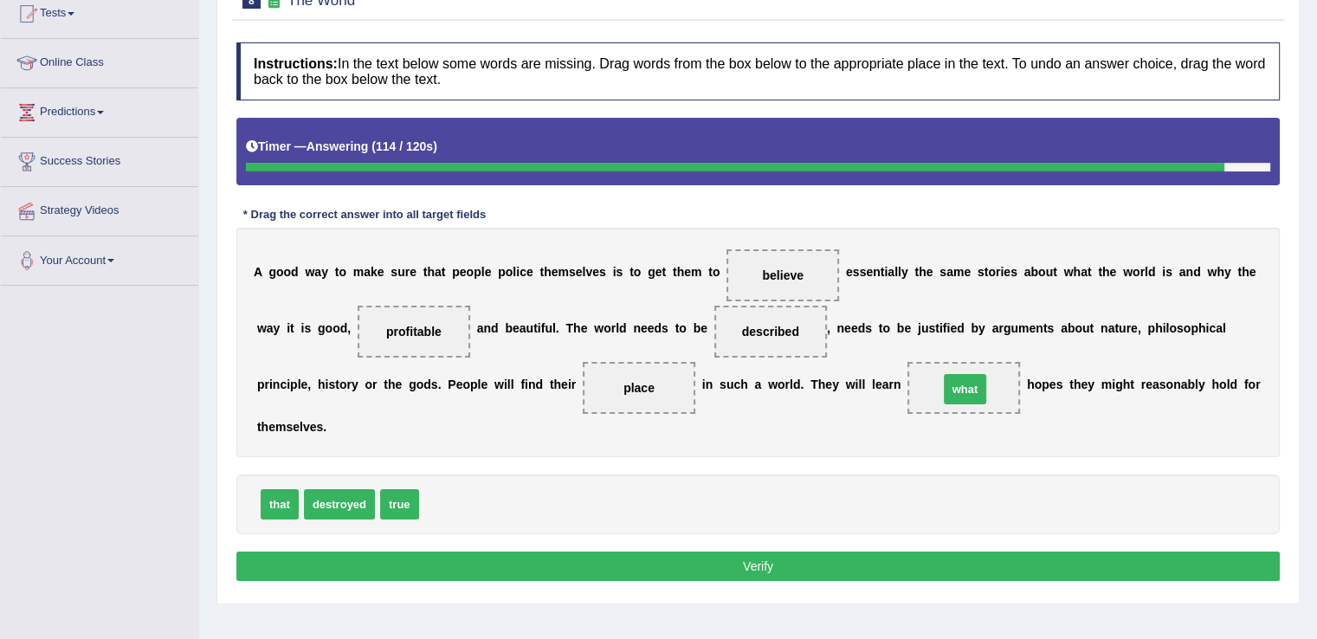
drag, startPoint x: 444, startPoint y: 500, endPoint x: 967, endPoint y: 383, distance: 535.9
click at [851, 556] on button "Verify" at bounding box center [757, 566] width 1043 height 29
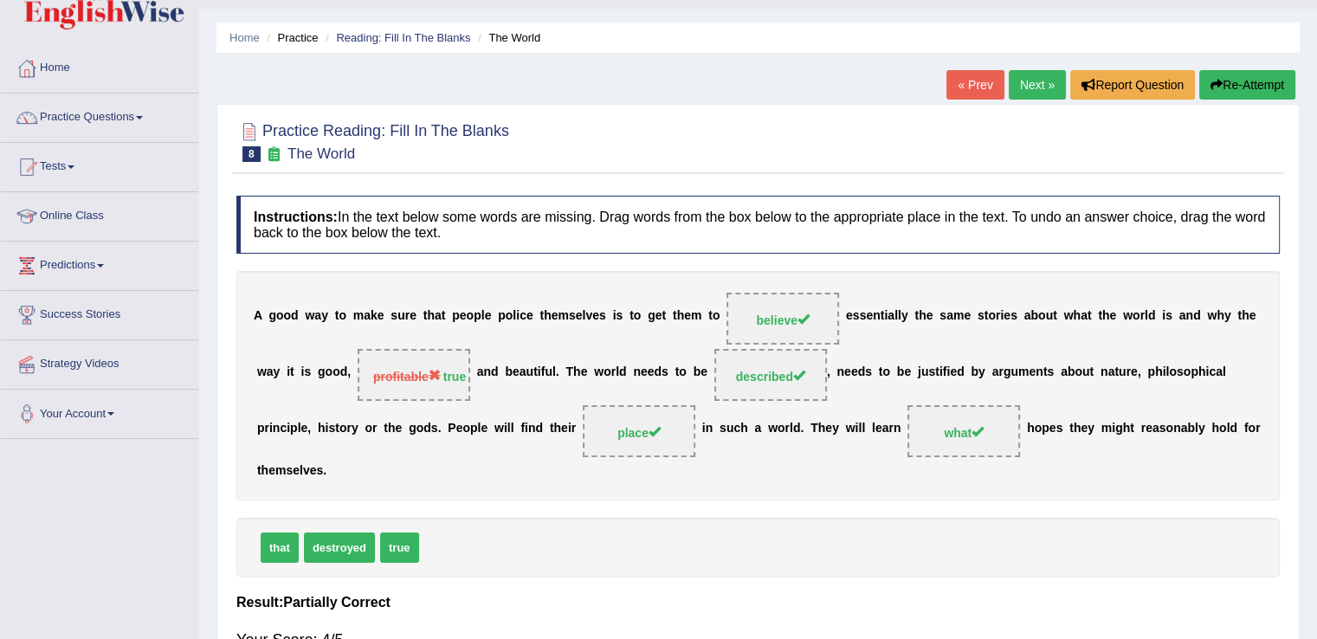
scroll to position [42, 0]
click at [106, 228] on link "Online Class" at bounding box center [99, 212] width 197 height 43
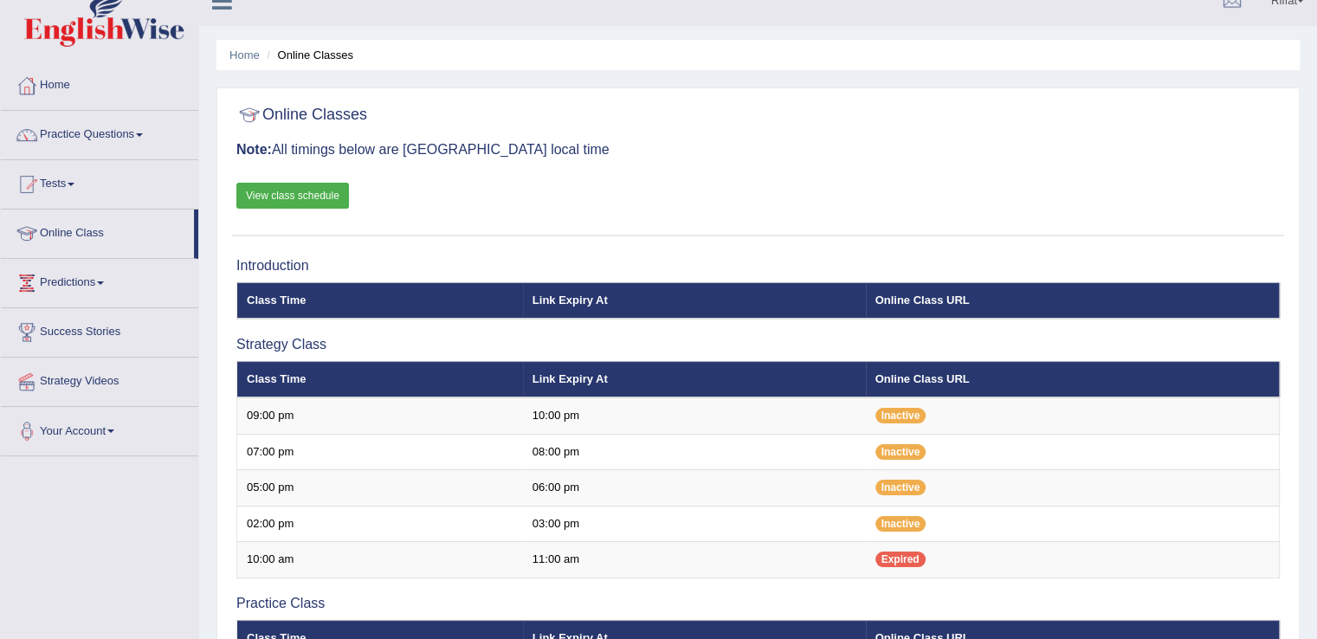
scroll to position [21, 0]
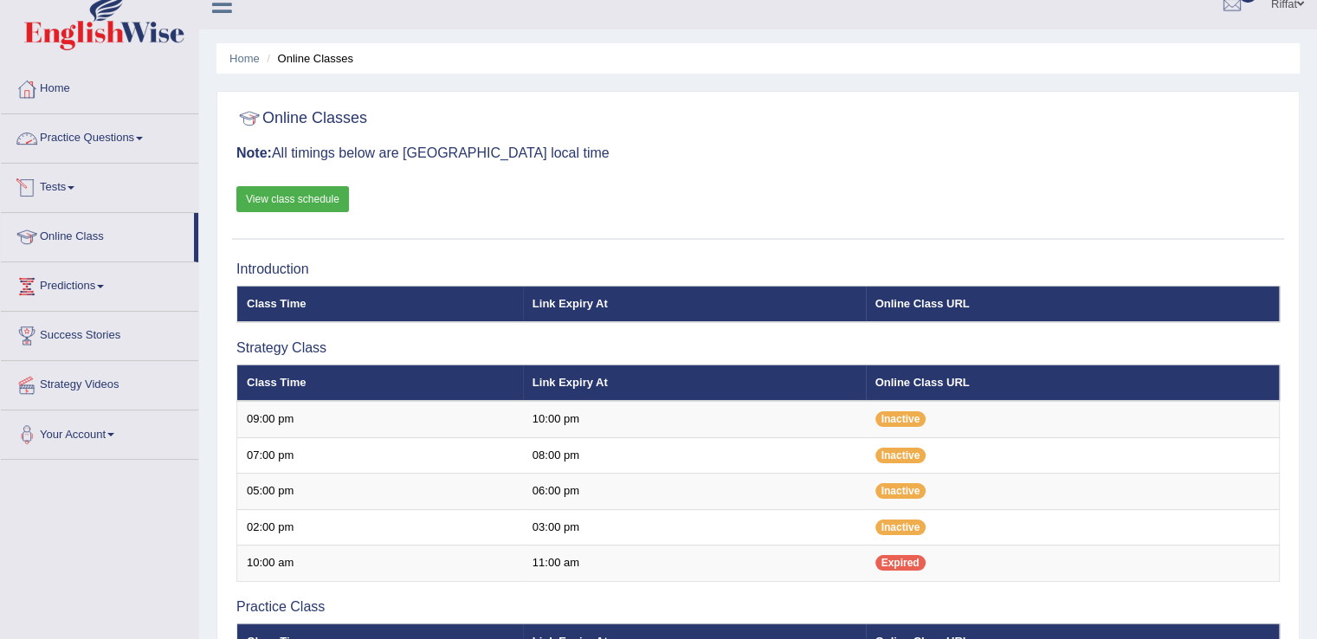
click at [170, 147] on link "Practice Questions" at bounding box center [99, 135] width 197 height 43
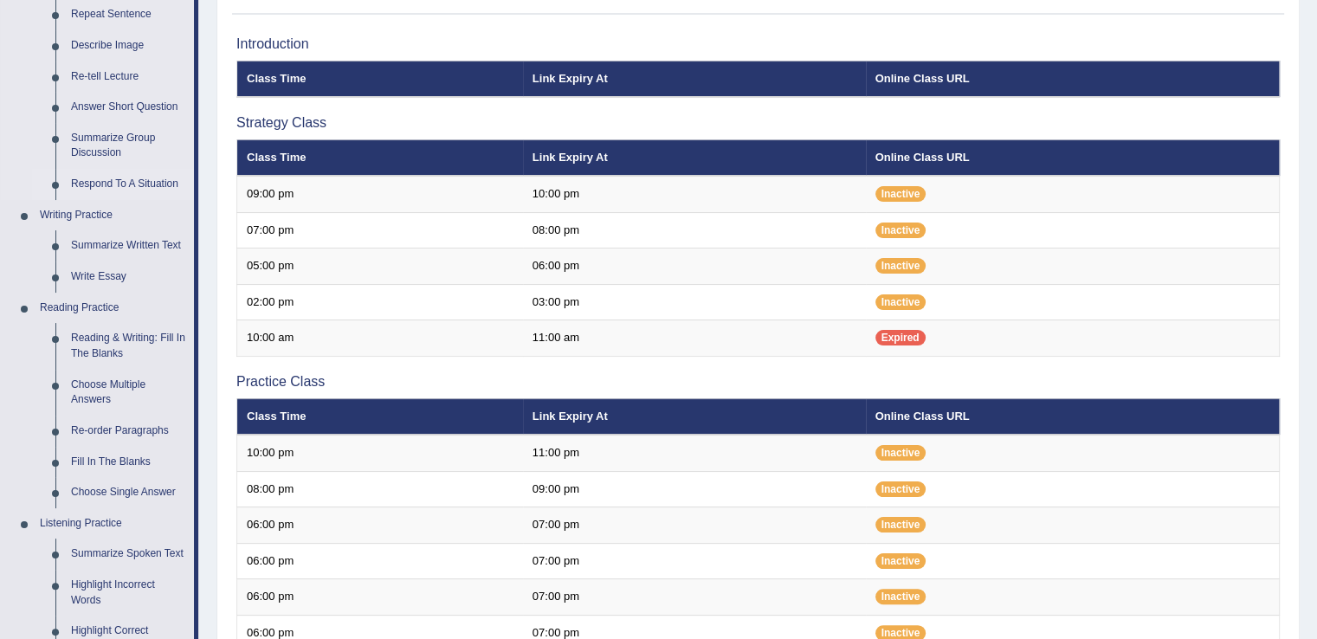
scroll to position [249, 0]
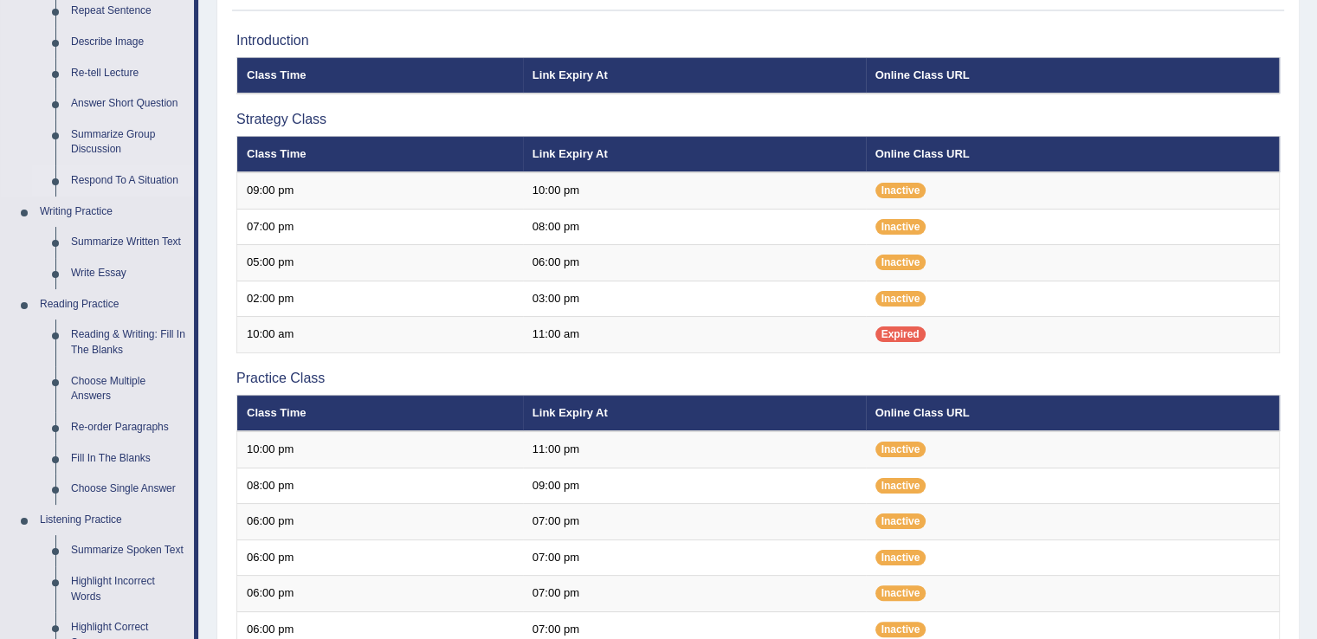
click at [150, 422] on link "Re-order Paragraphs" at bounding box center [128, 427] width 131 height 31
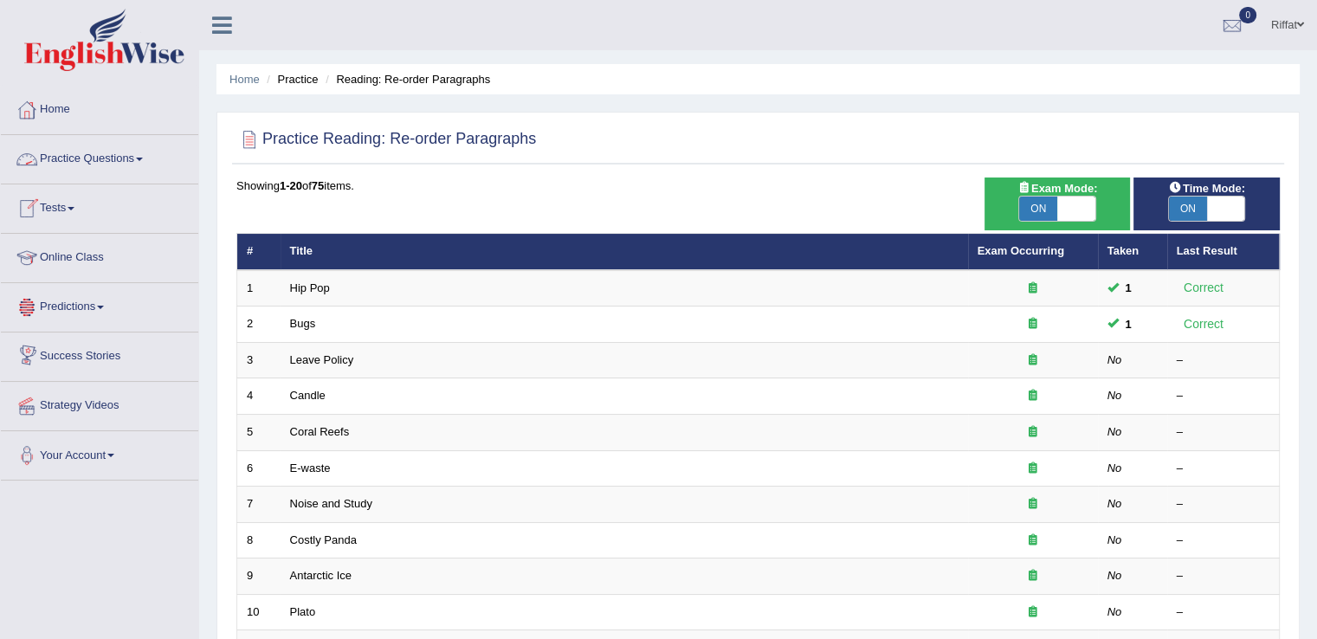
click at [163, 157] on link "Practice Questions" at bounding box center [99, 156] width 197 height 43
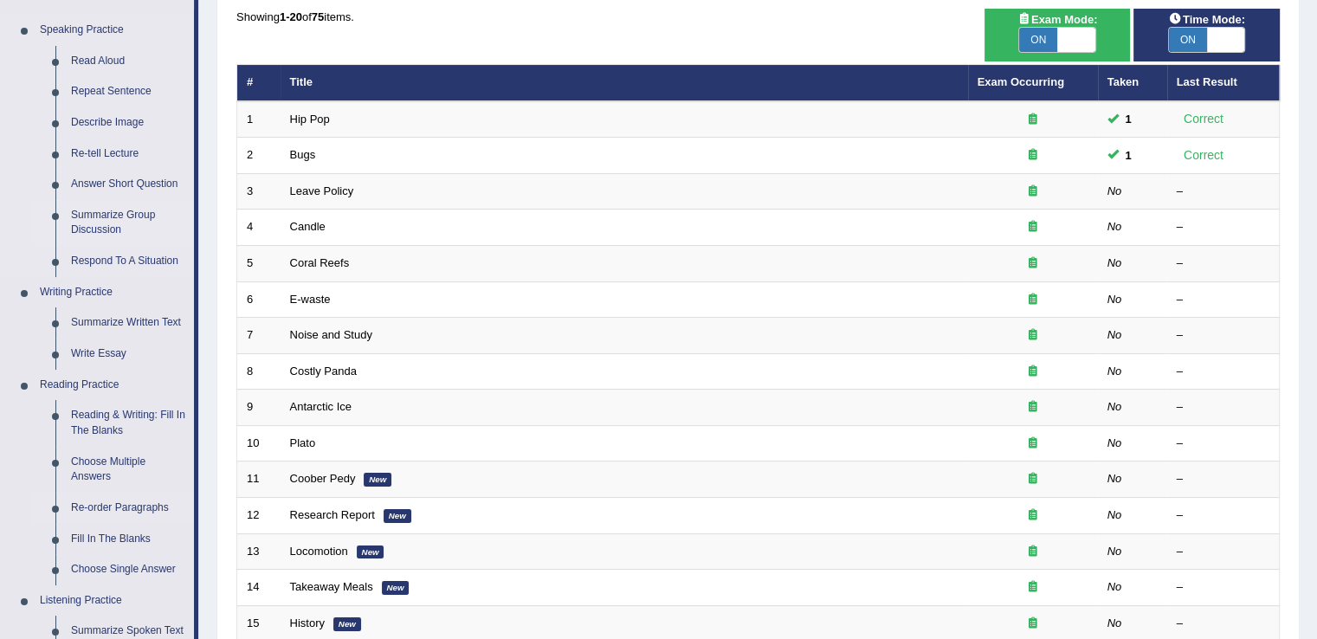
scroll to position [249, 0]
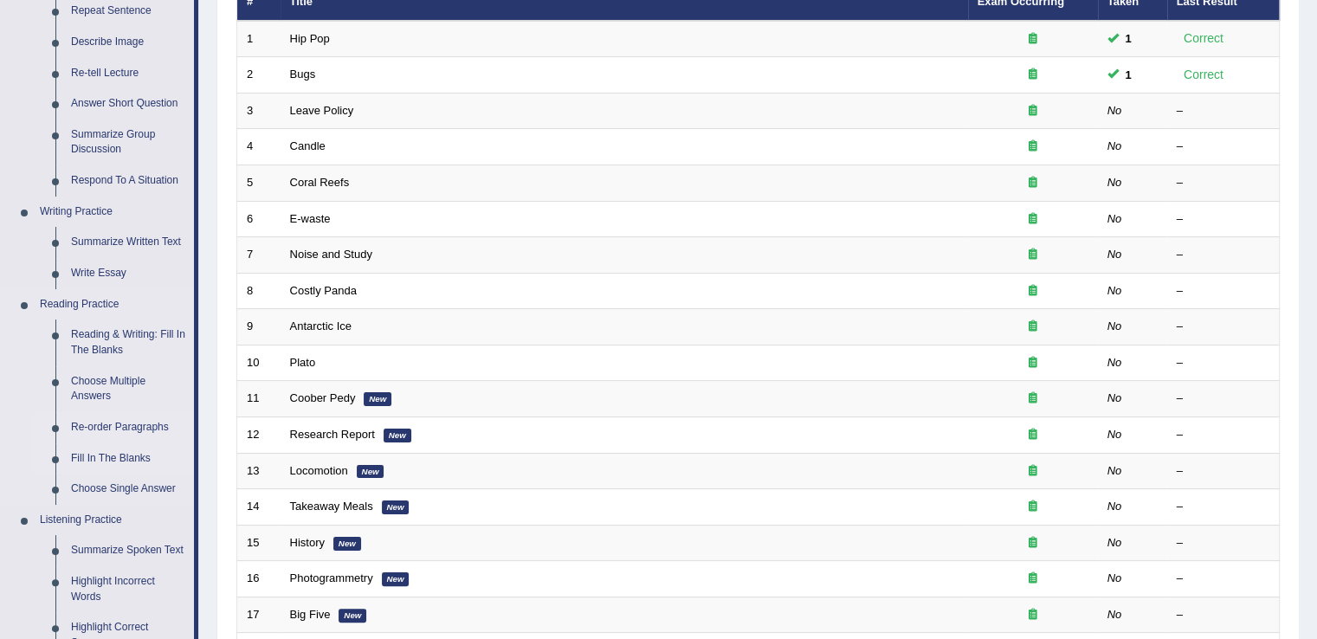
click at [133, 455] on link "Fill In The Blanks" at bounding box center [128, 458] width 131 height 31
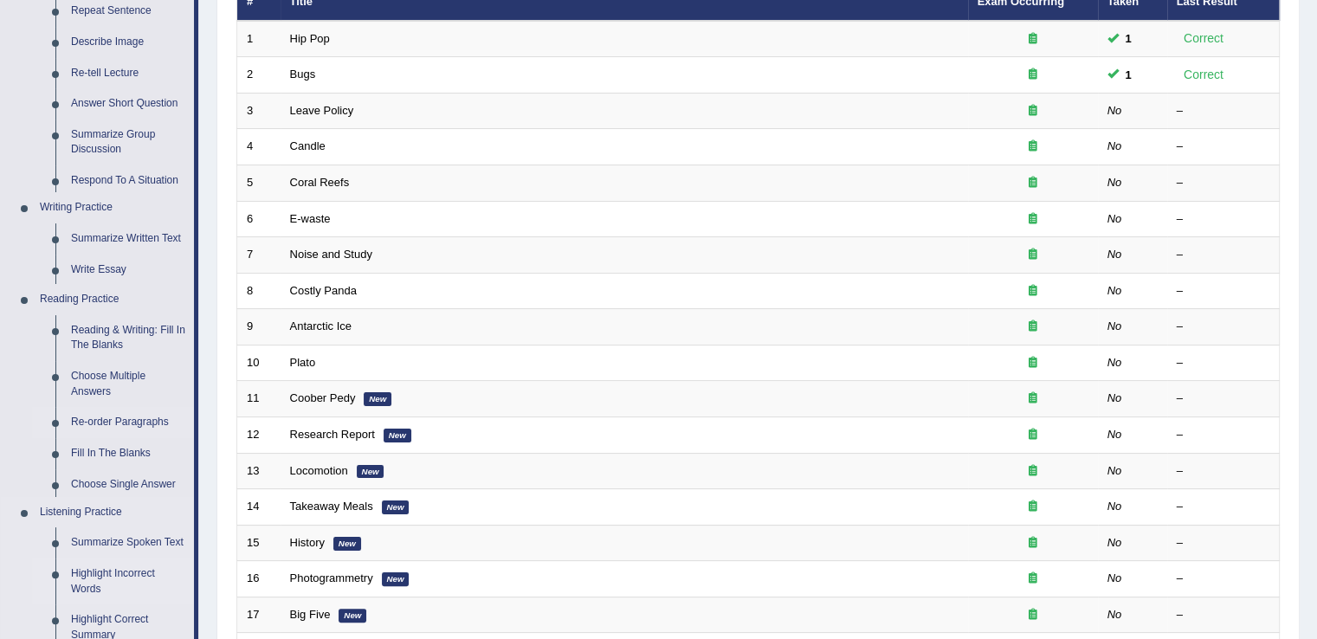
click at [133, 455] on ul "Home Practice Questions Speaking Practice Read Aloud Repeat Sentence Describe I…" at bounding box center [99, 488] width 197 height 1304
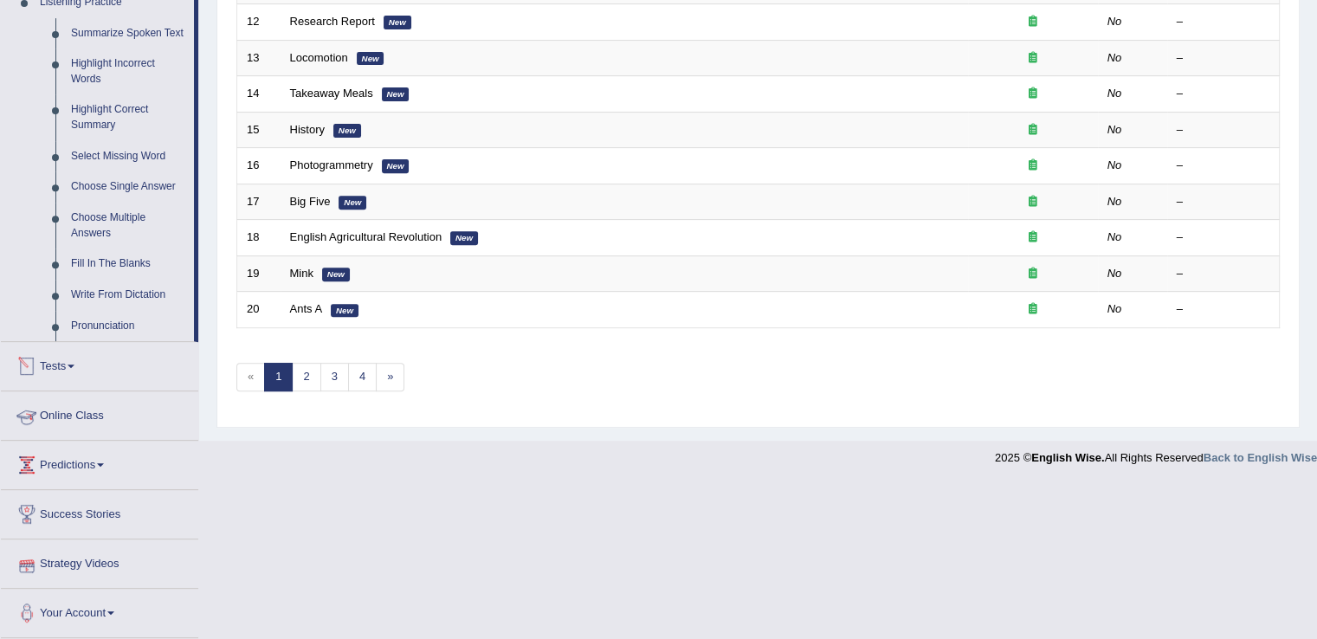
scroll to position [638, 0]
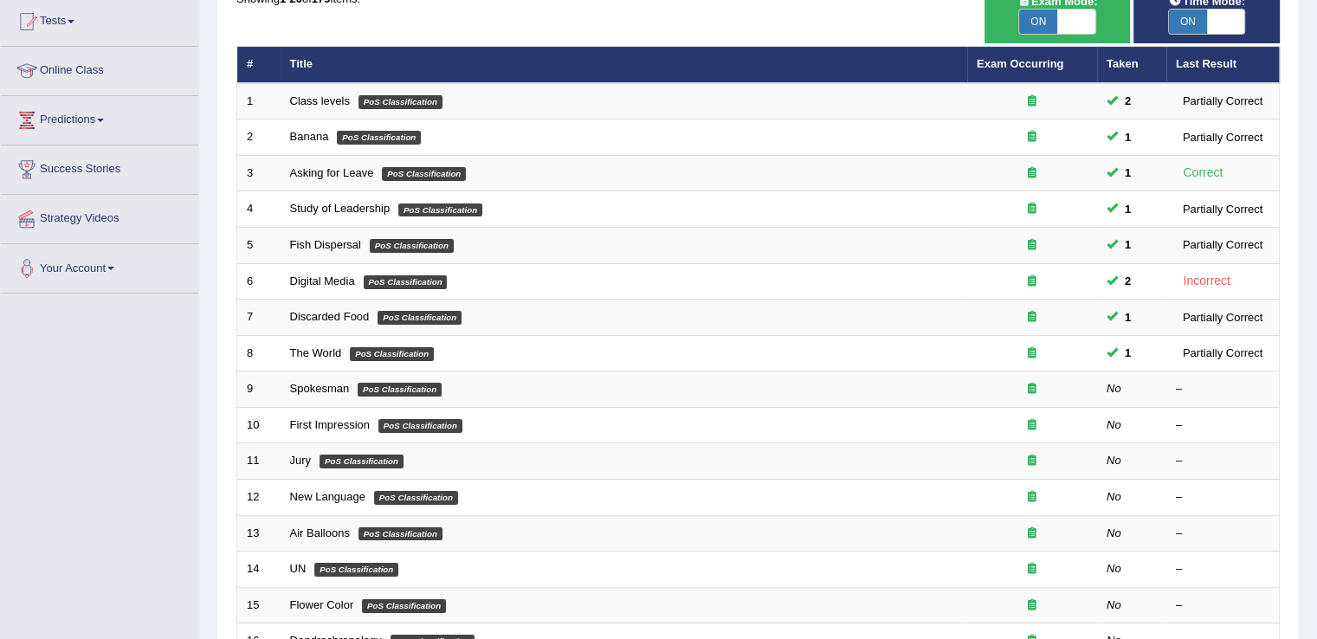
scroll to position [192, 0]
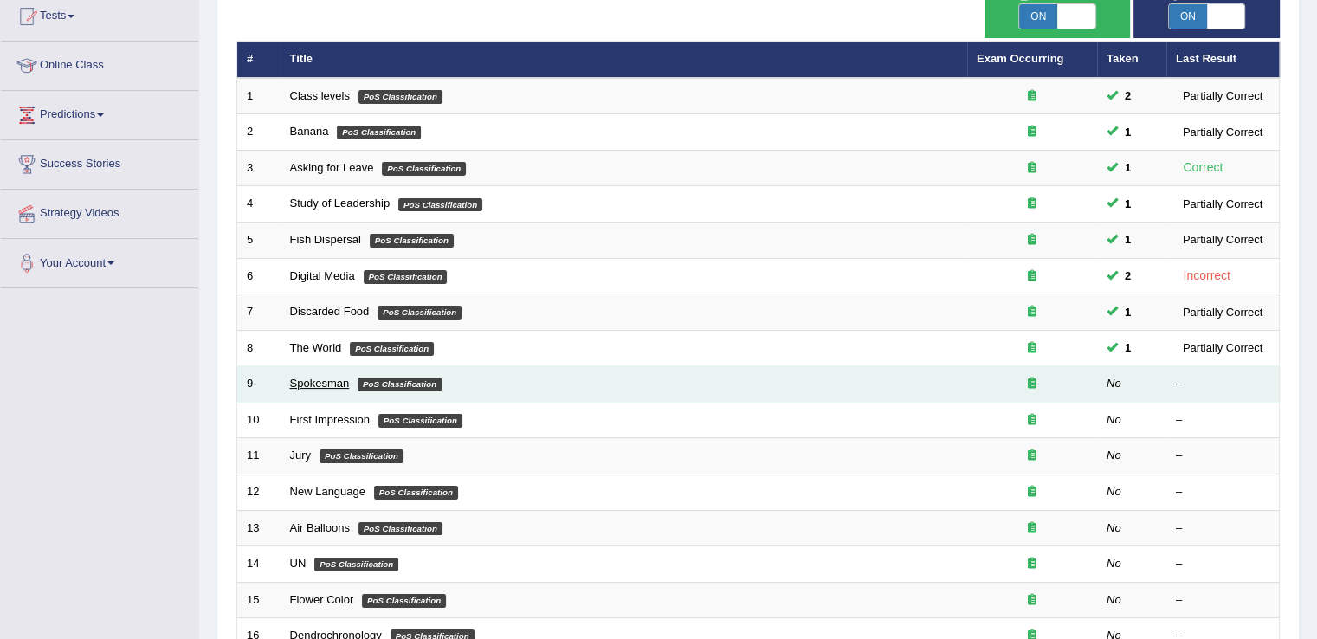
click at [320, 385] on link "Spokesman" at bounding box center [320, 383] width 60 height 13
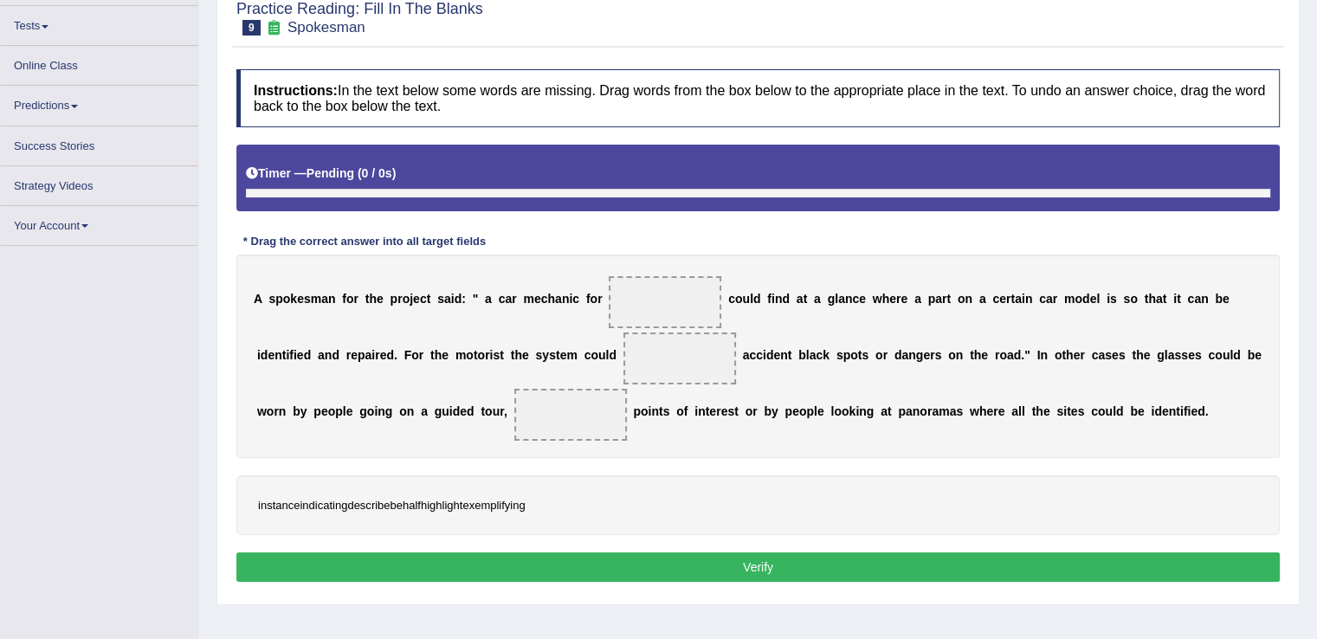
scroll to position [202, 0]
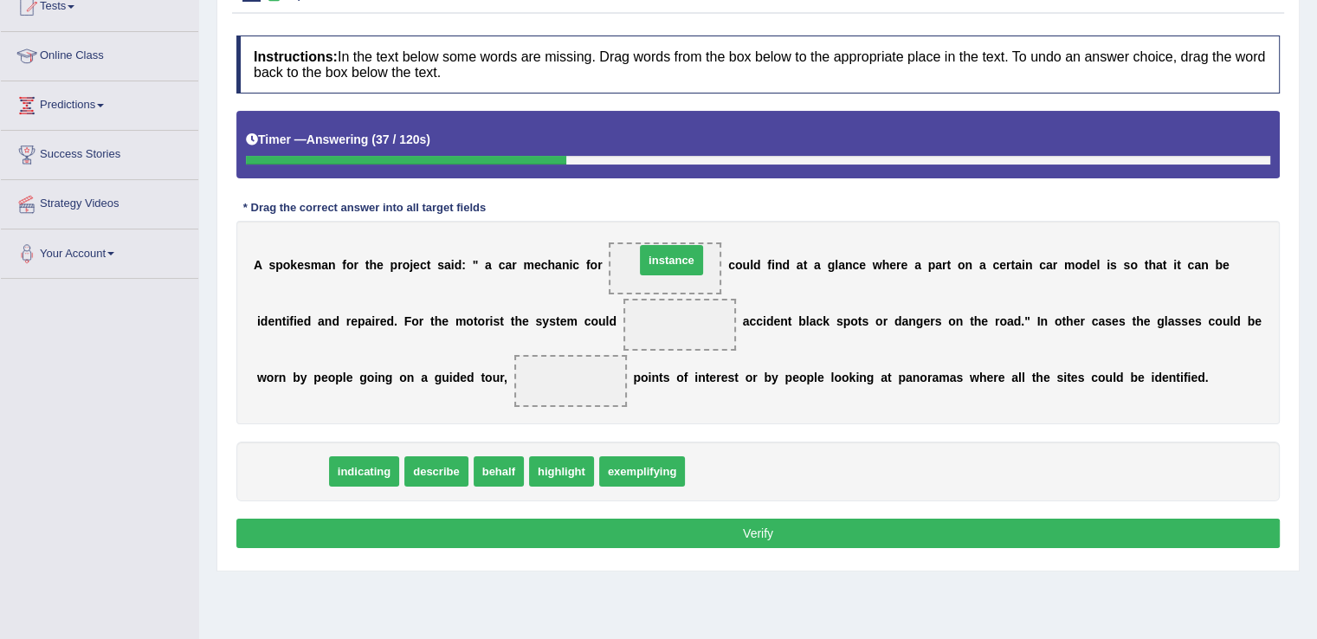
drag, startPoint x: 307, startPoint y: 468, endPoint x: 687, endPoint y: 260, distance: 432.9
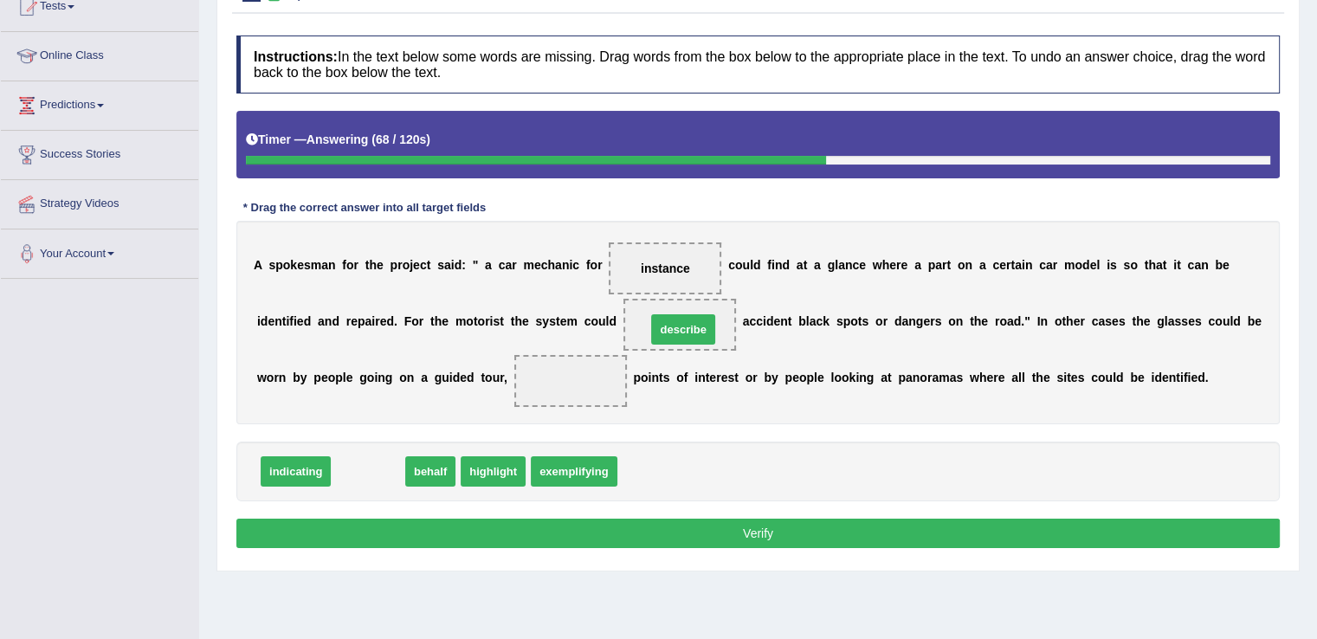
drag, startPoint x: 378, startPoint y: 468, endPoint x: 693, endPoint y: 326, distance: 345.7
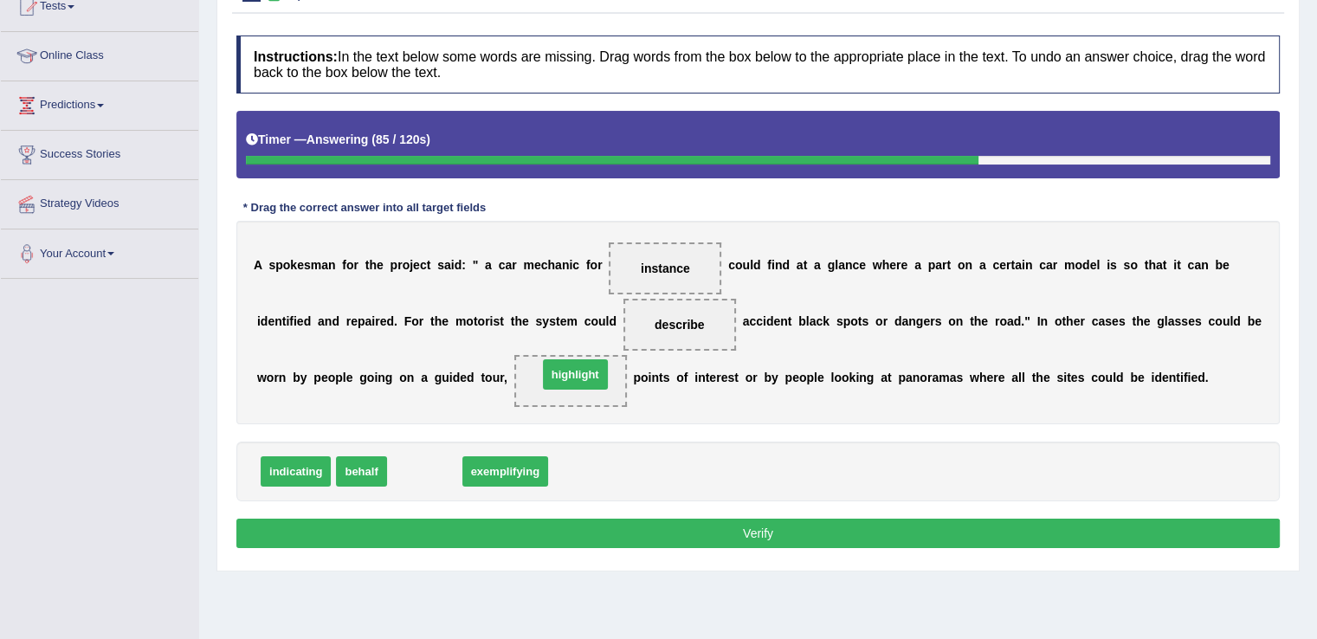
drag, startPoint x: 416, startPoint y: 471, endPoint x: 566, endPoint y: 374, distance: 179.2
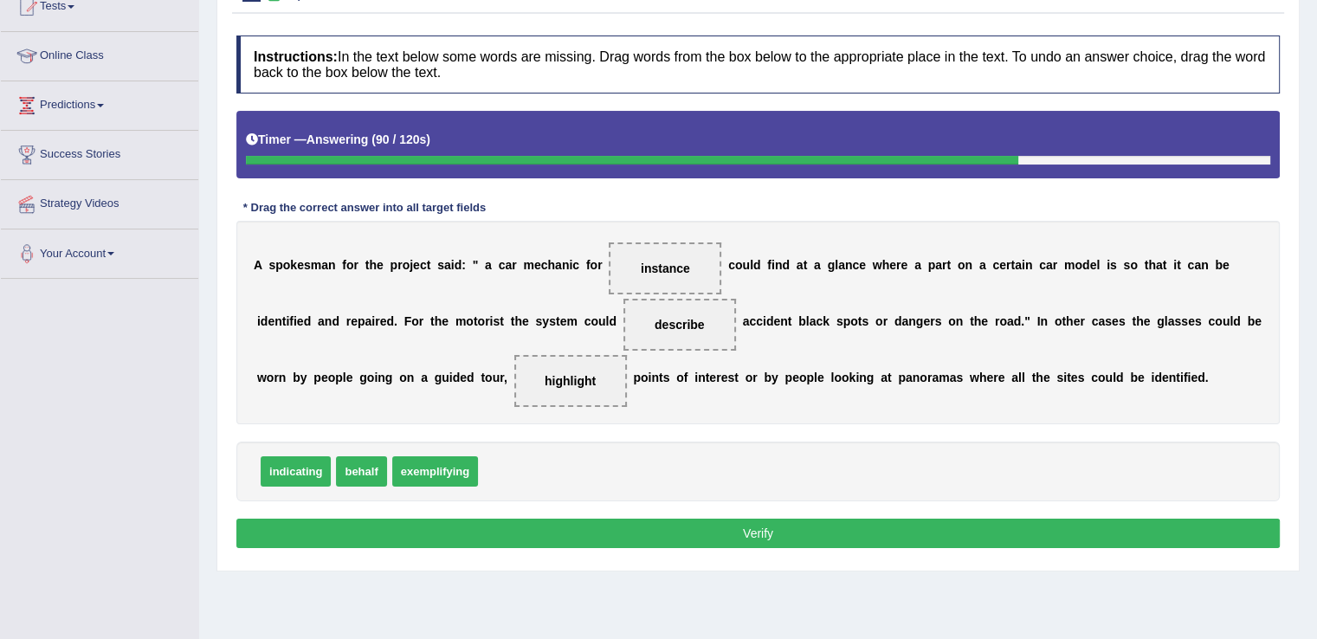
click at [620, 526] on button "Verify" at bounding box center [757, 533] width 1043 height 29
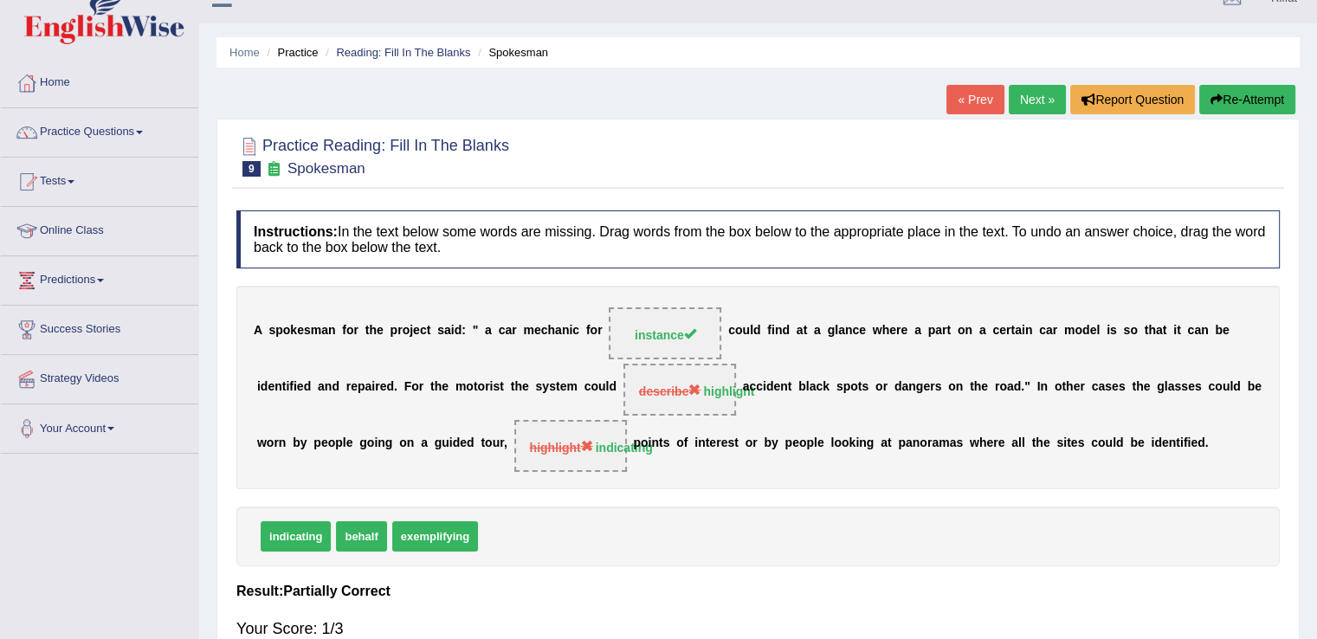
scroll to position [0, 0]
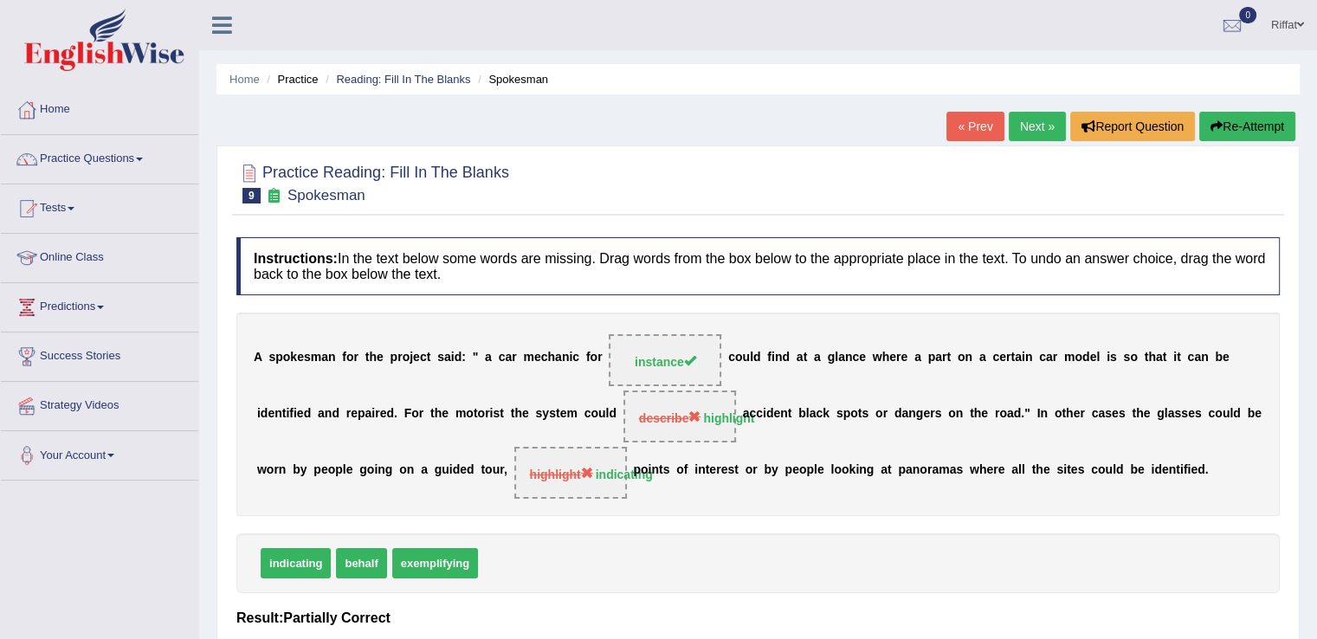
click at [1024, 132] on link "Next »" at bounding box center [1037, 126] width 57 height 29
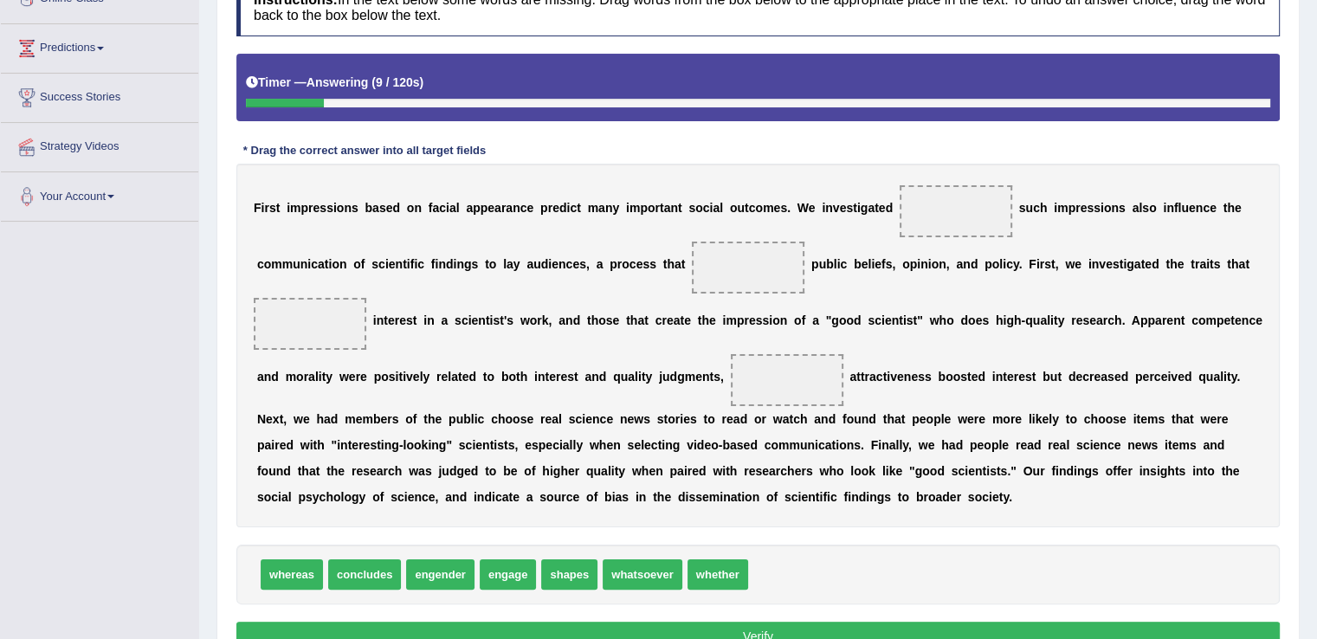
scroll to position [262, 0]
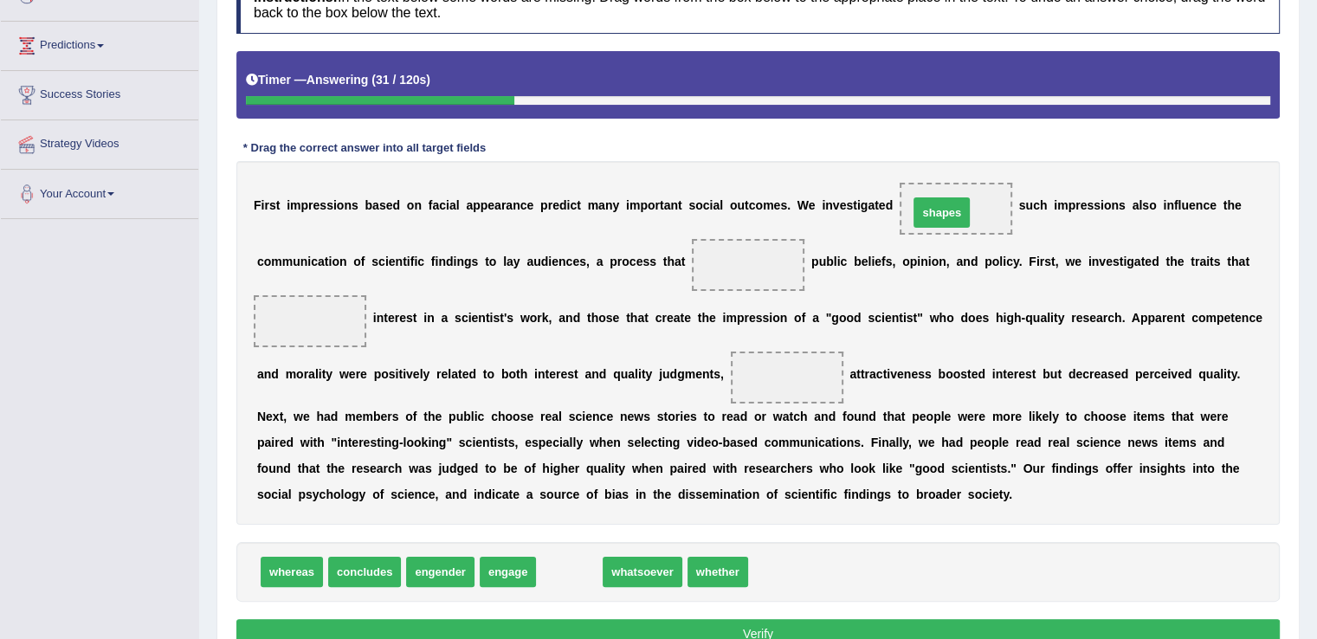
drag, startPoint x: 562, startPoint y: 569, endPoint x: 939, endPoint y: 210, distance: 520.6
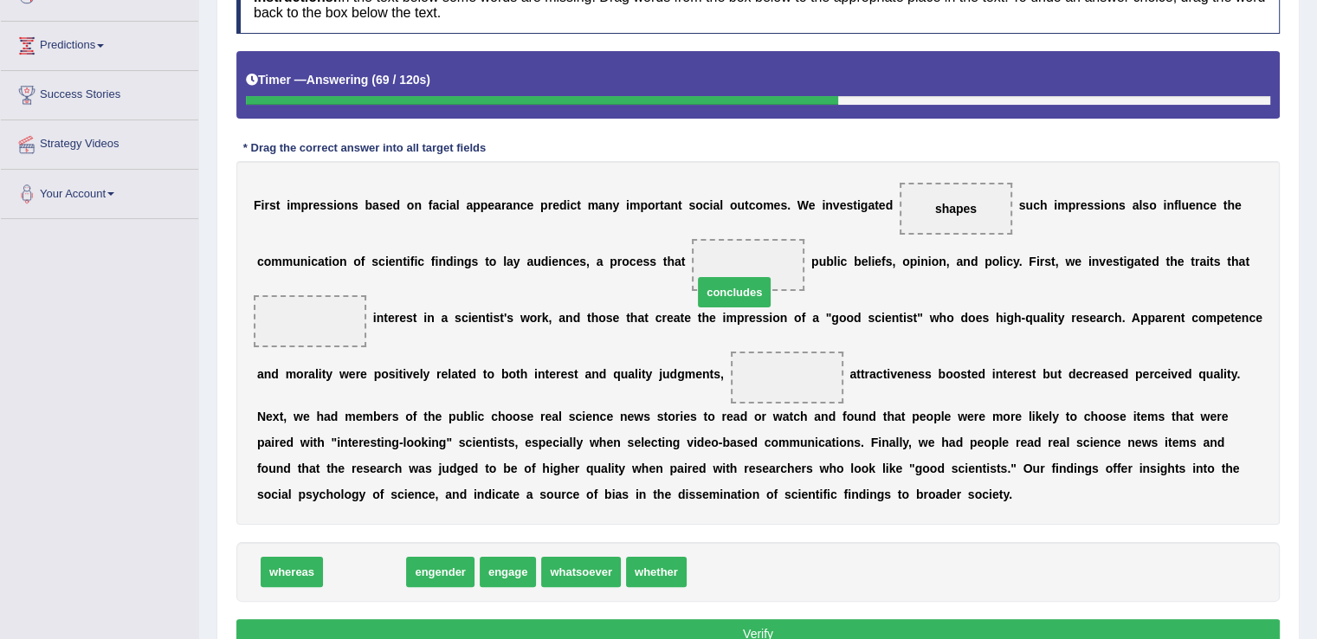
drag, startPoint x: 365, startPoint y: 569, endPoint x: 734, endPoint y: 288, distance: 464.1
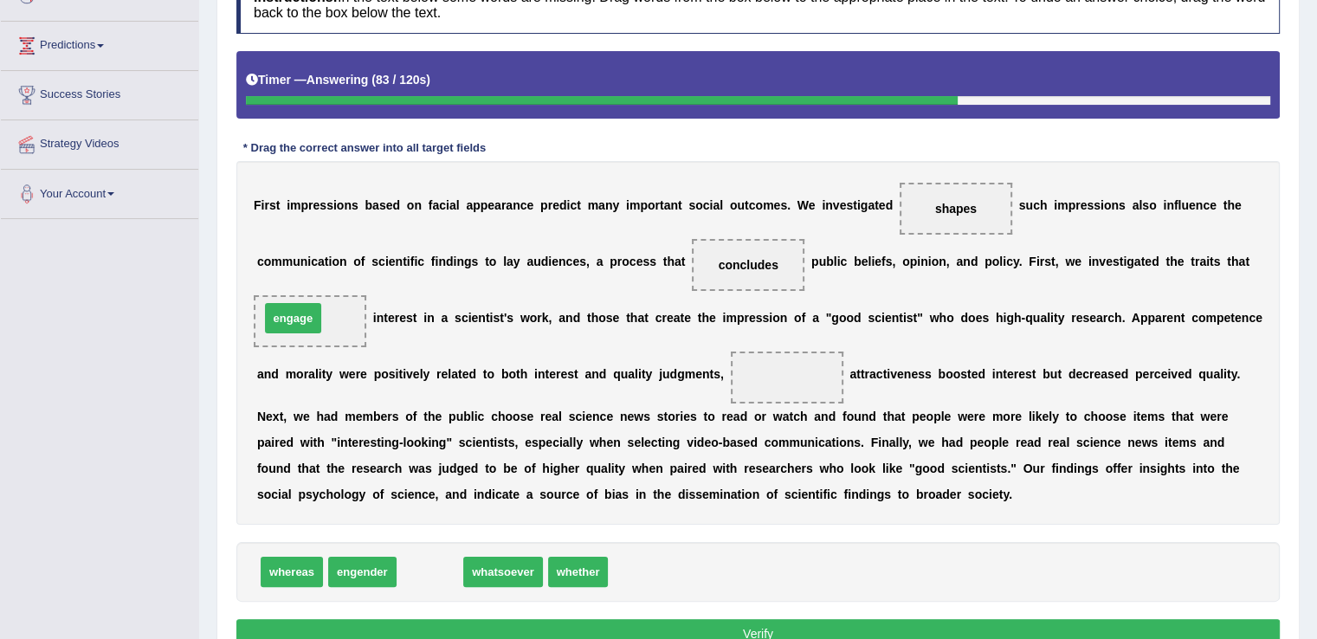
drag, startPoint x: 431, startPoint y: 572, endPoint x: 294, endPoint y: 318, distance: 288.3
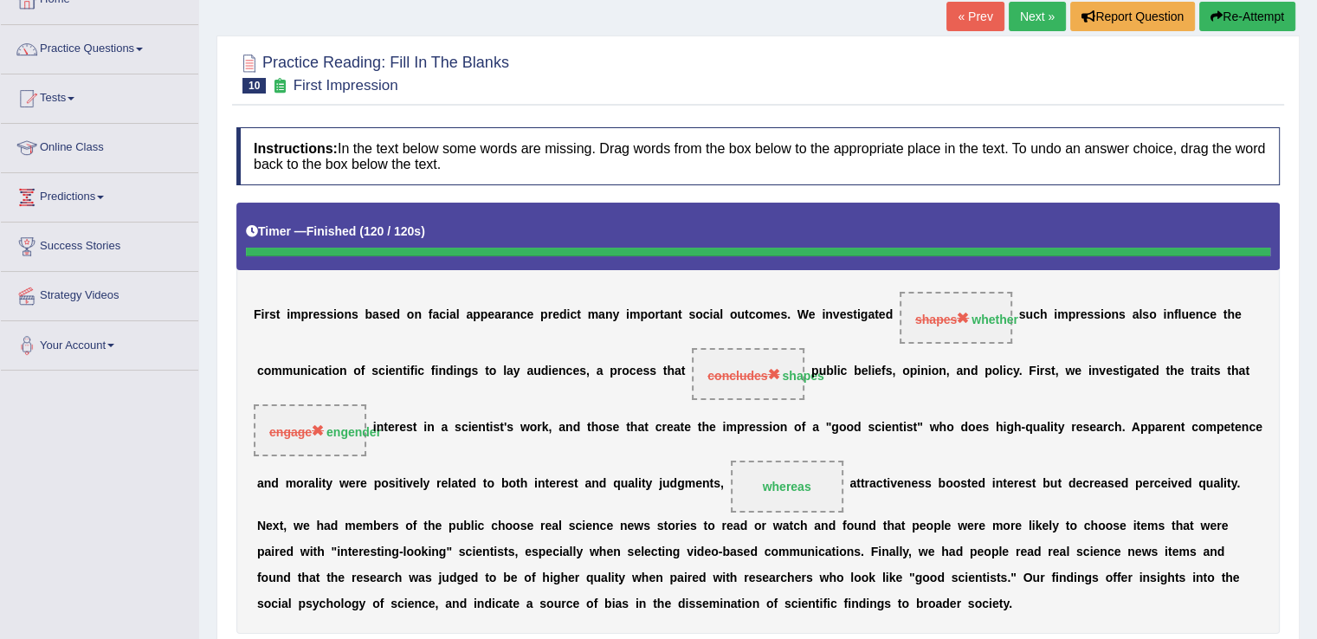
scroll to position [107, 0]
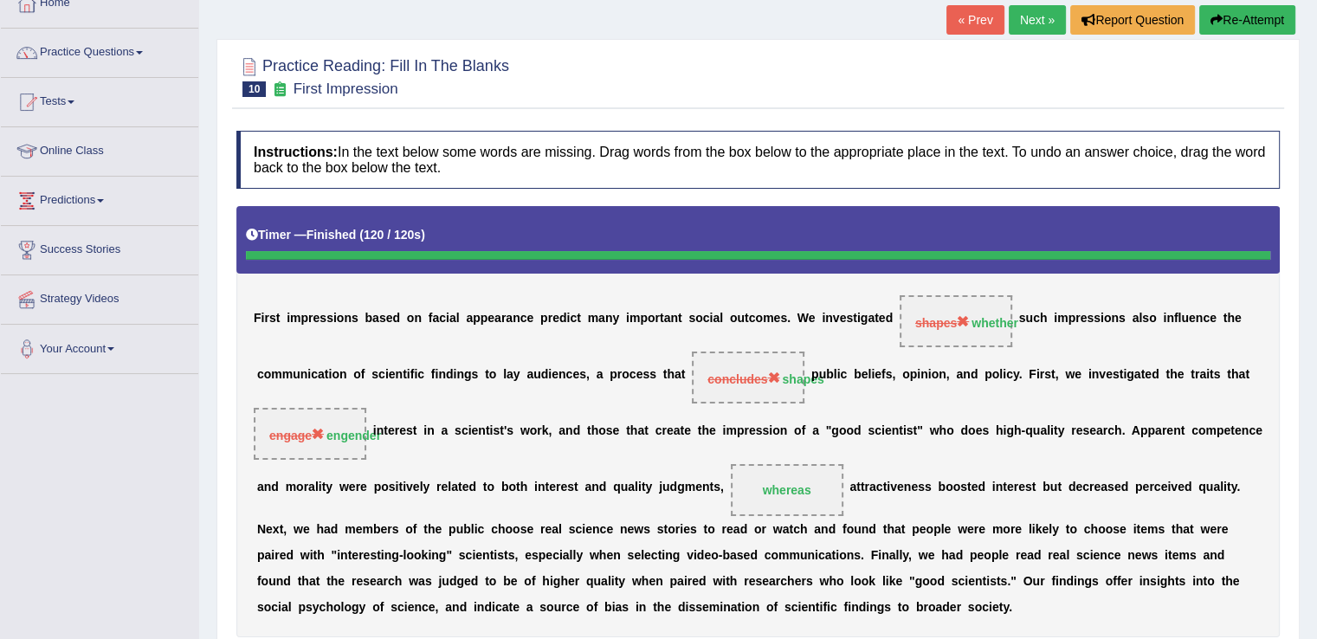
click at [1031, 21] on link "Next »" at bounding box center [1037, 19] width 57 height 29
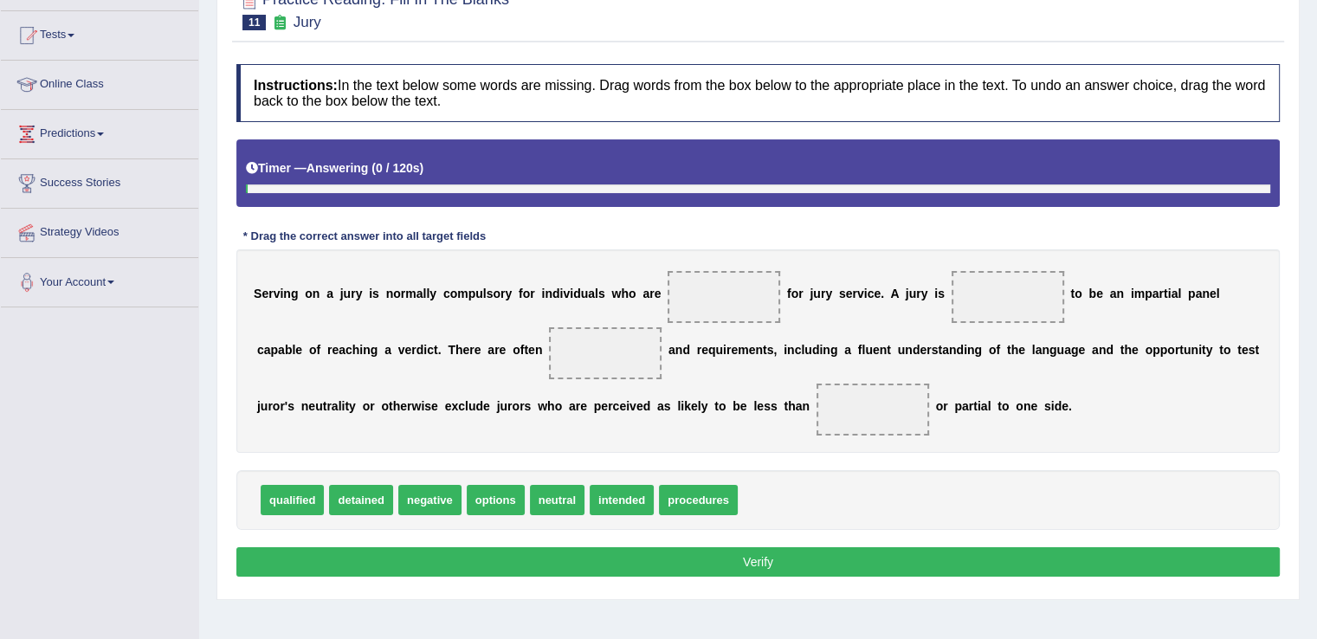
scroll to position [180, 0]
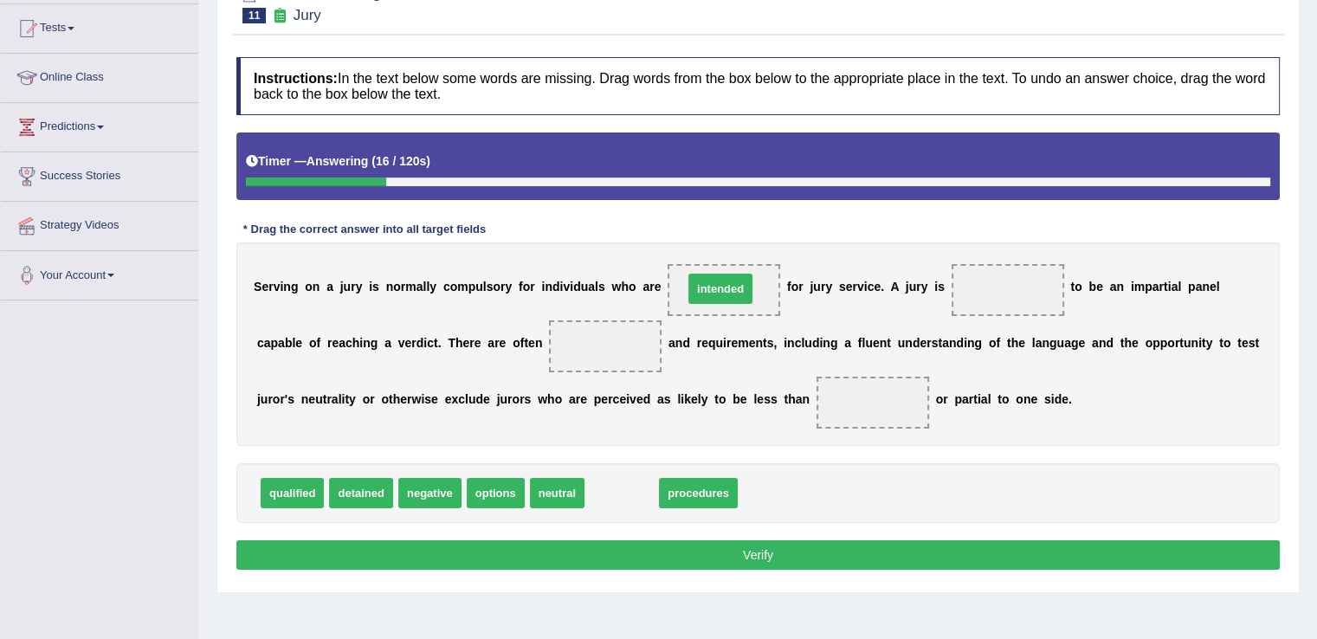
drag, startPoint x: 626, startPoint y: 493, endPoint x: 725, endPoint y: 288, distance: 227.0
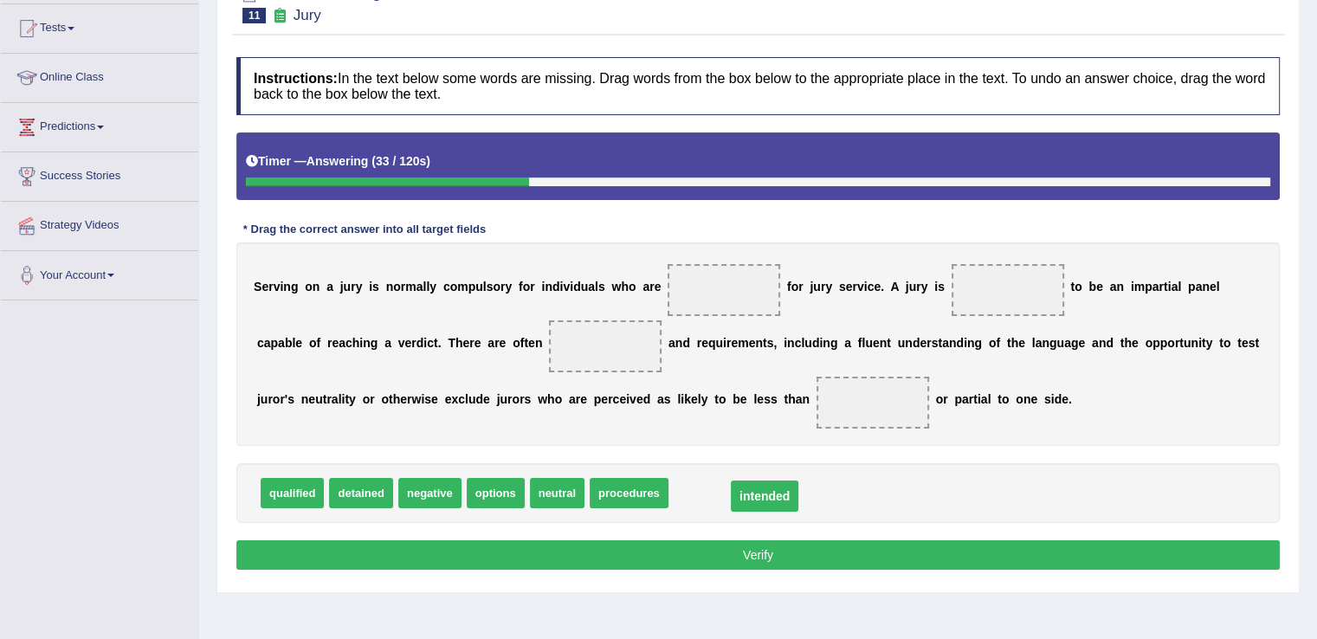
drag, startPoint x: 720, startPoint y: 287, endPoint x: 760, endPoint y: 494, distance: 210.1
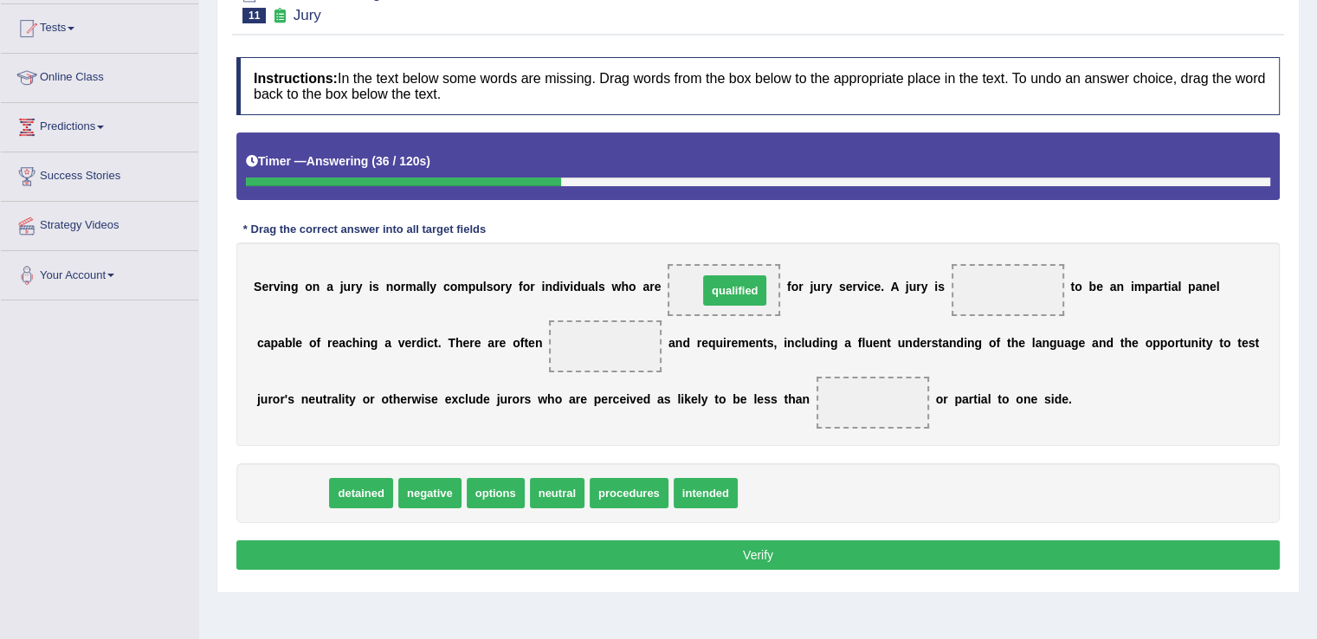
drag, startPoint x: 294, startPoint y: 494, endPoint x: 737, endPoint y: 292, distance: 486.7
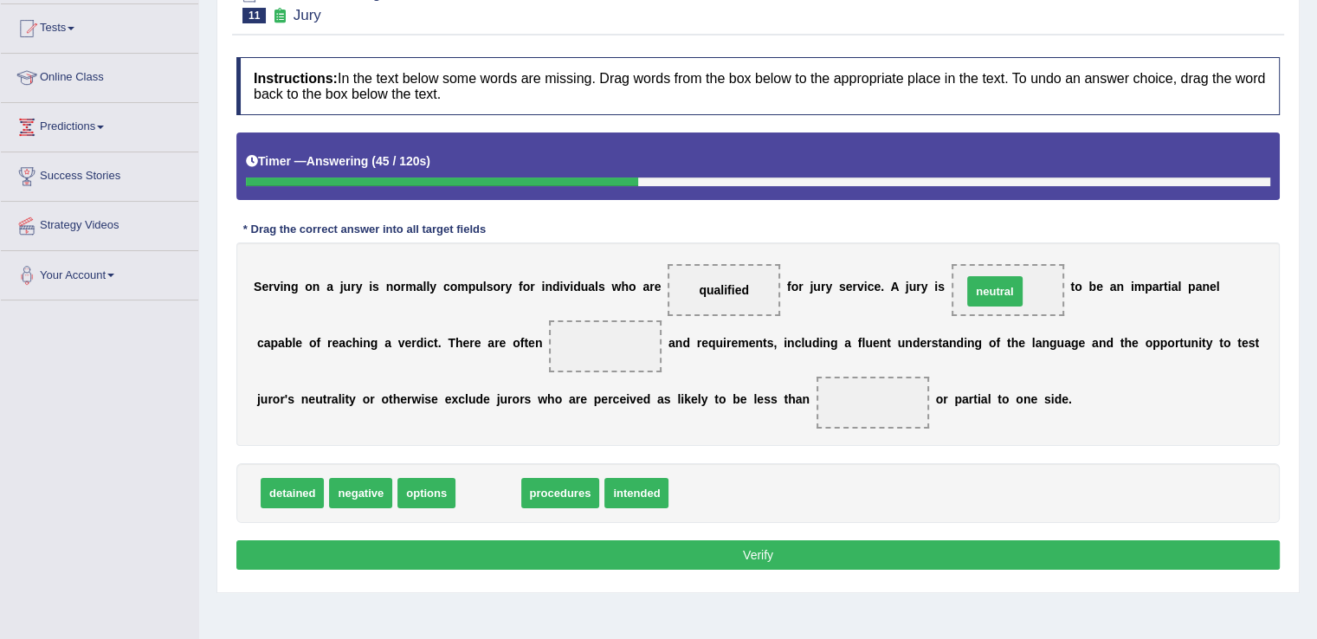
drag, startPoint x: 491, startPoint y: 494, endPoint x: 999, endPoint y: 295, distance: 545.9
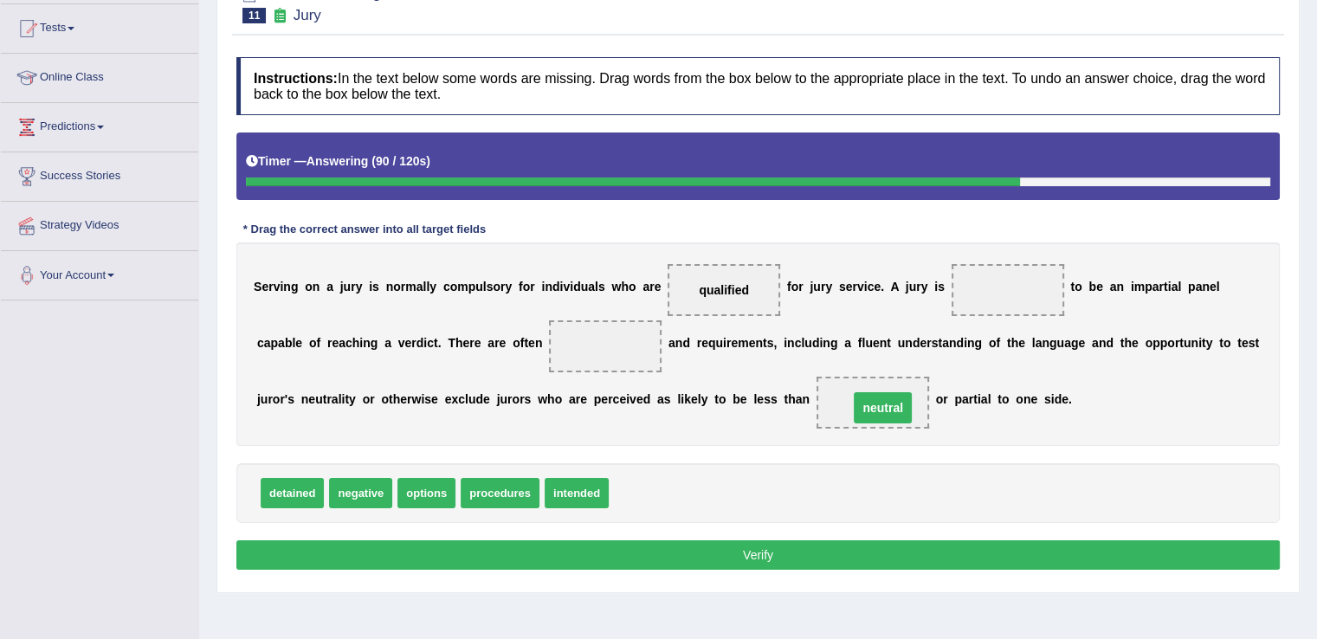
drag, startPoint x: 1000, startPoint y: 291, endPoint x: 875, endPoint y: 404, distance: 168.6
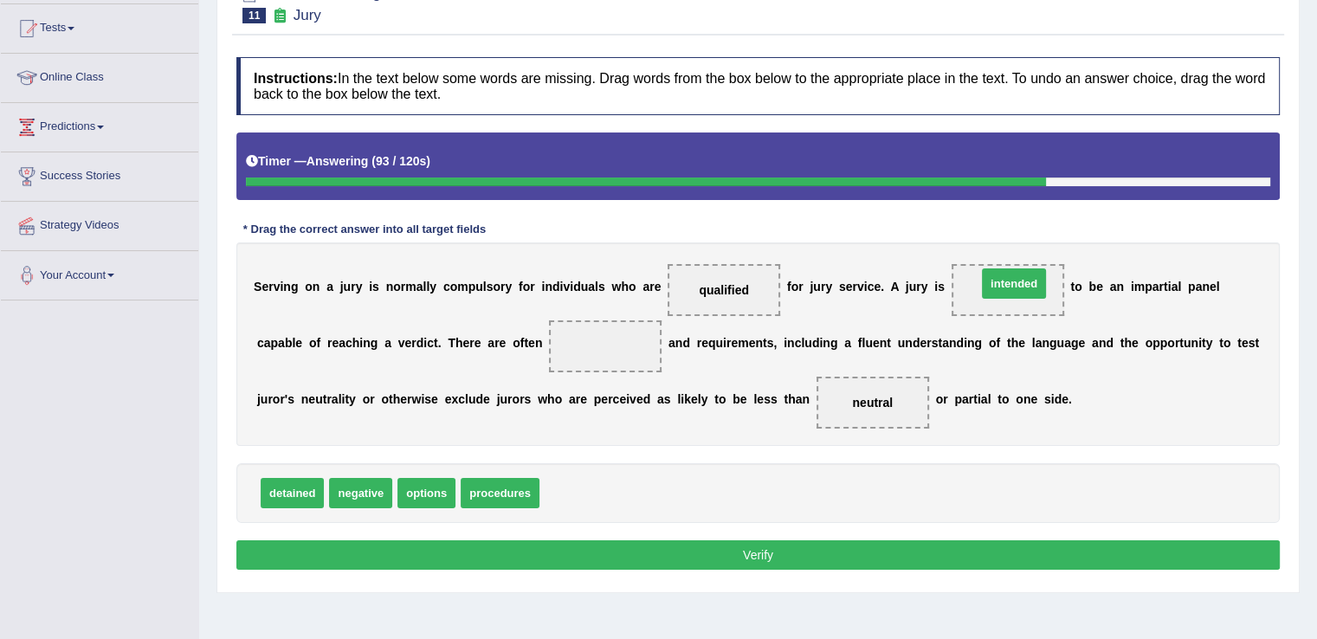
drag, startPoint x: 591, startPoint y: 490, endPoint x: 1029, endPoint y: 287, distance: 482.3
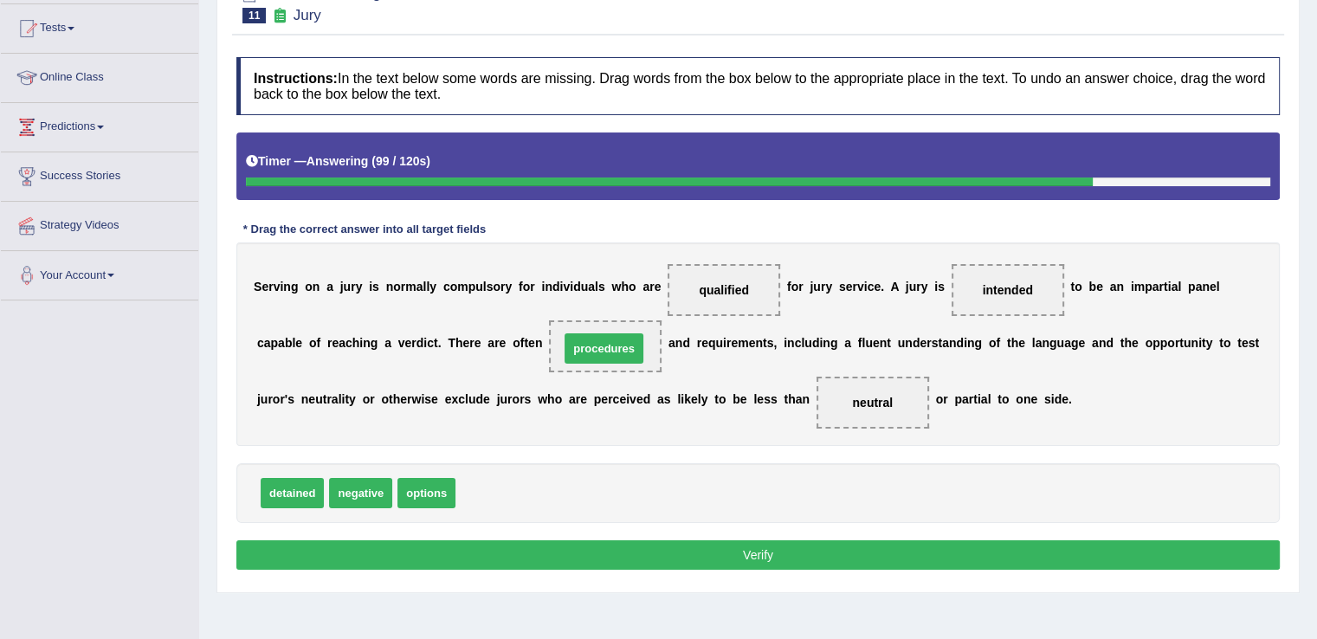
drag, startPoint x: 506, startPoint y: 491, endPoint x: 610, endPoint y: 346, distance: 178.1
click at [633, 545] on button "Verify" at bounding box center [757, 554] width 1043 height 29
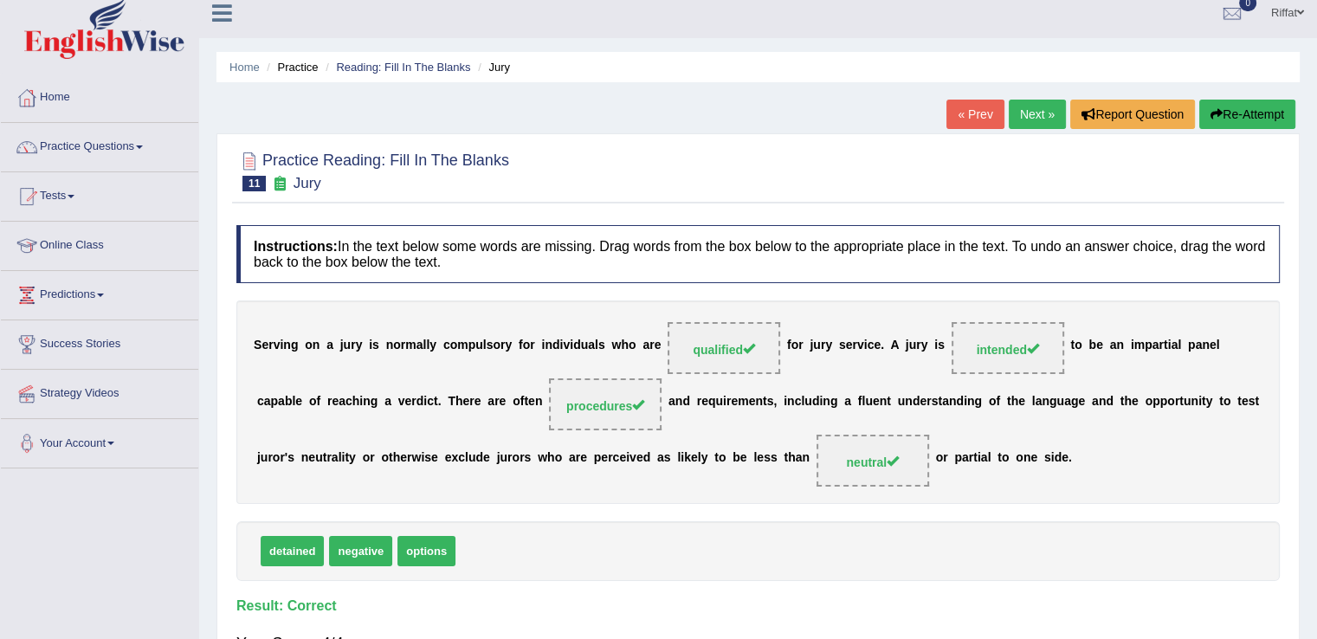
scroll to position [0, 0]
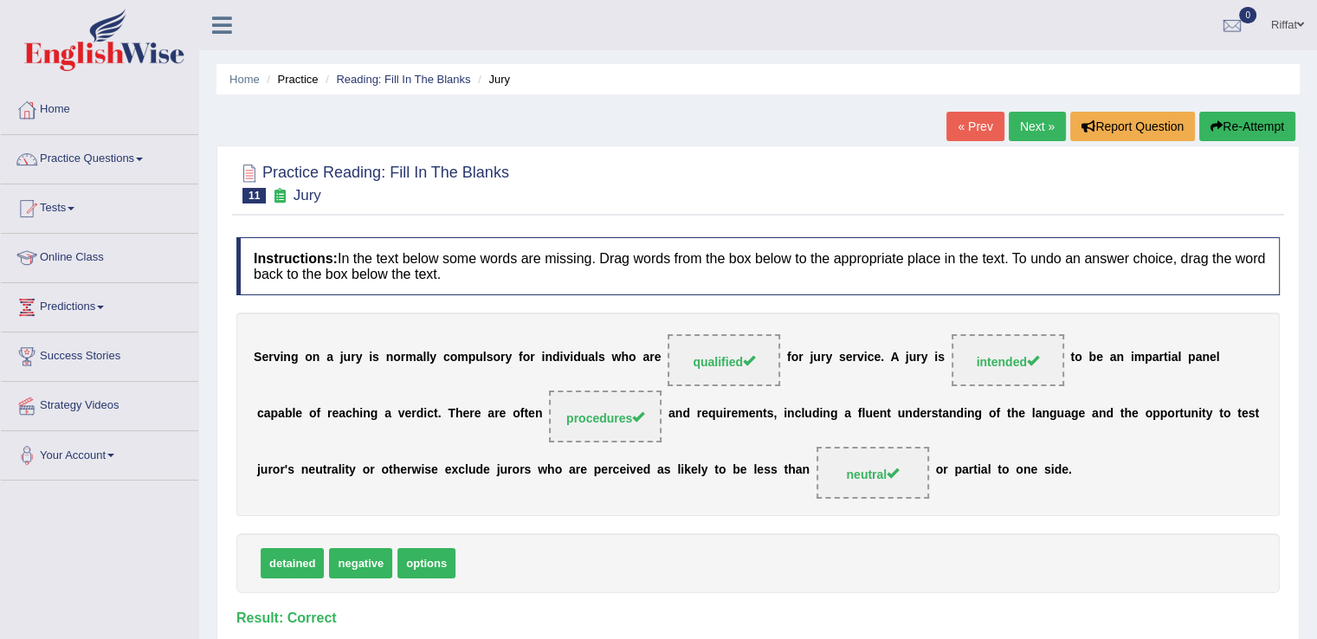
click at [1031, 121] on link "Next »" at bounding box center [1037, 126] width 57 height 29
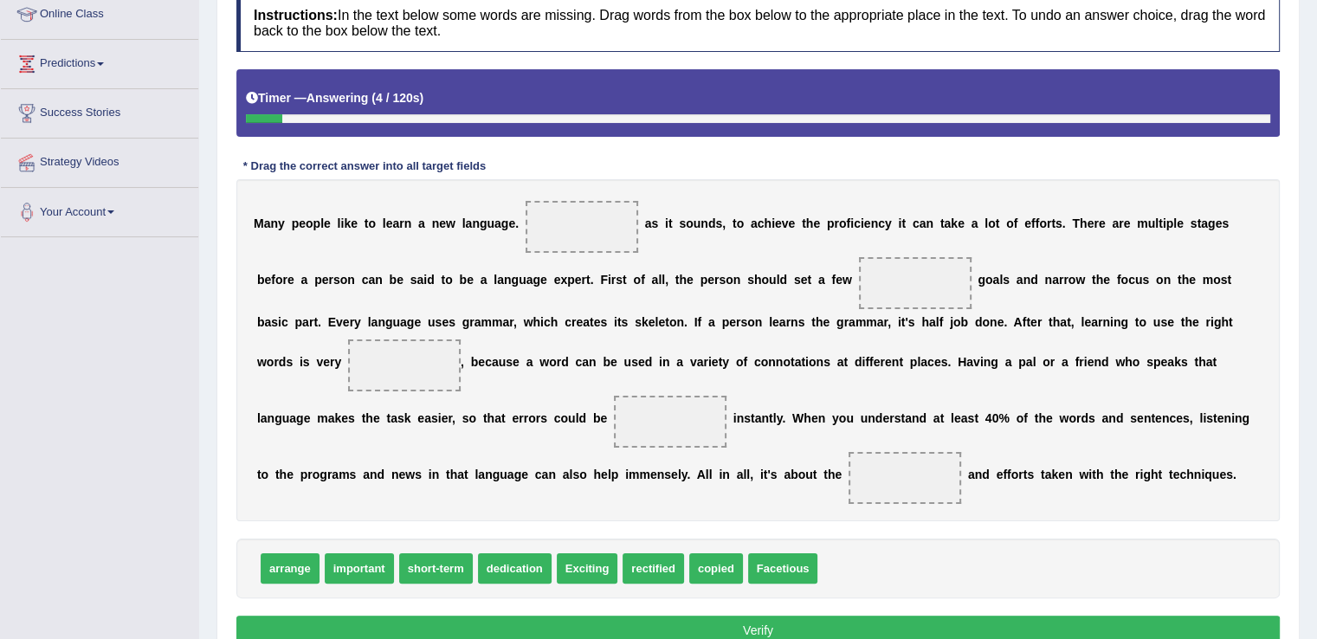
scroll to position [247, 0]
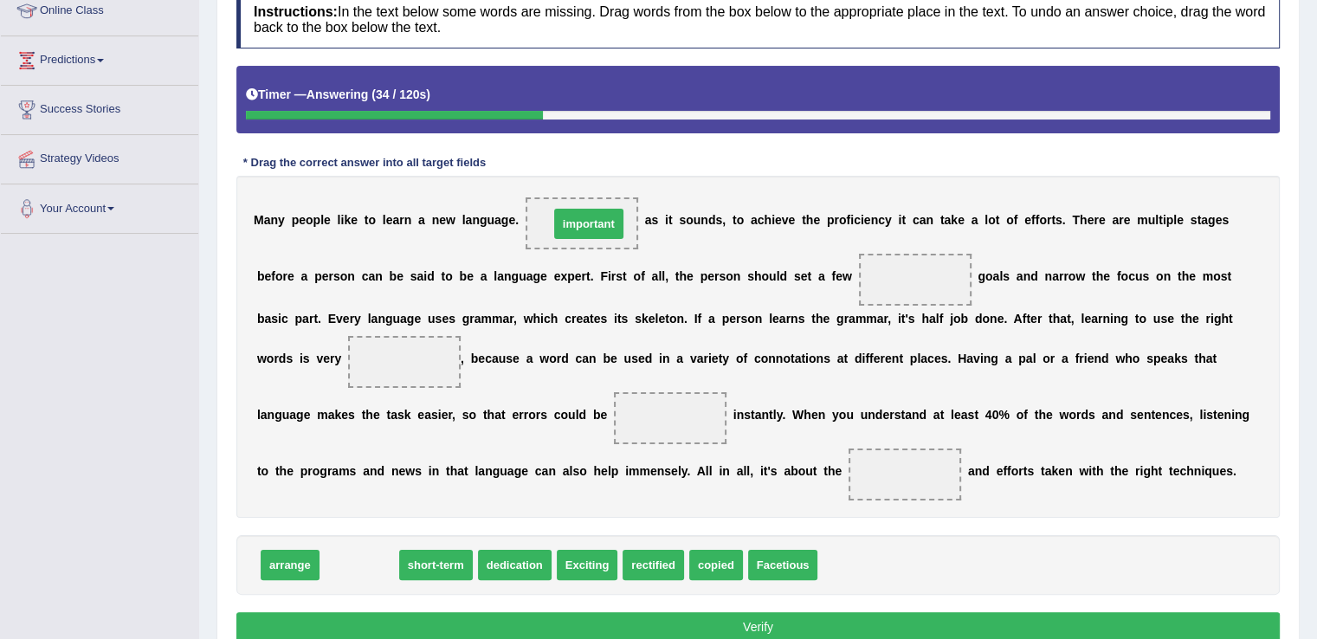
drag, startPoint x: 374, startPoint y: 569, endPoint x: 604, endPoint y: 228, distance: 411.2
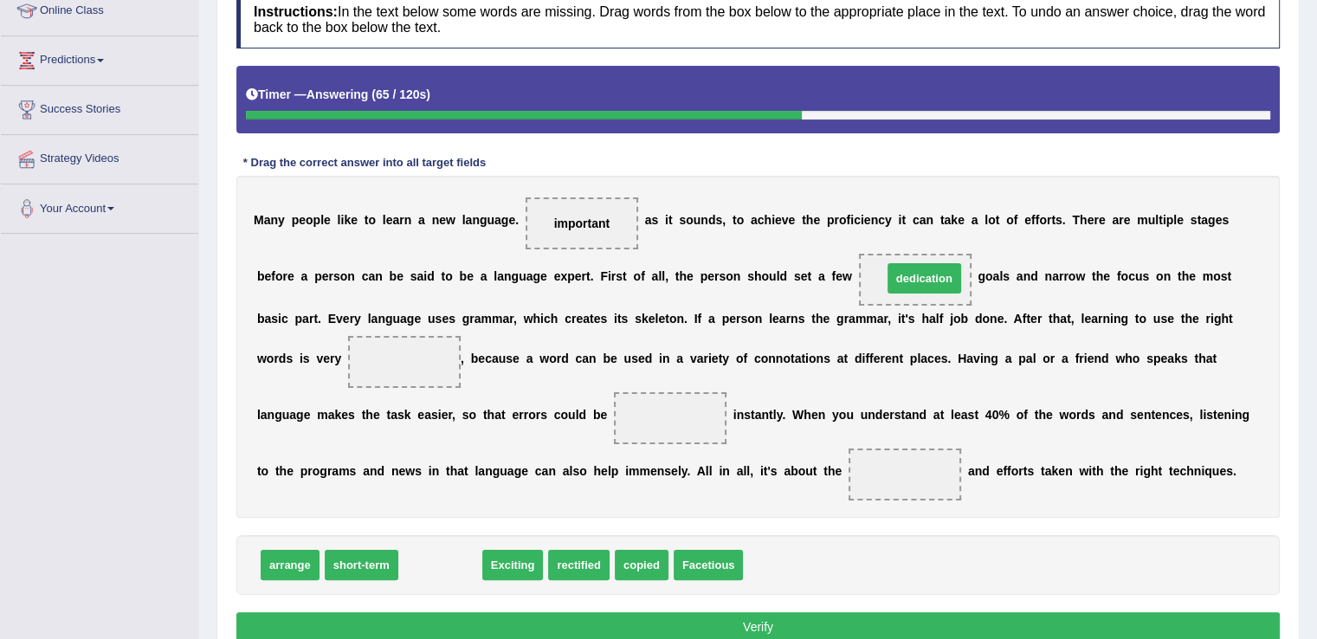
drag, startPoint x: 454, startPoint y: 564, endPoint x: 938, endPoint y: 278, distance: 562.1
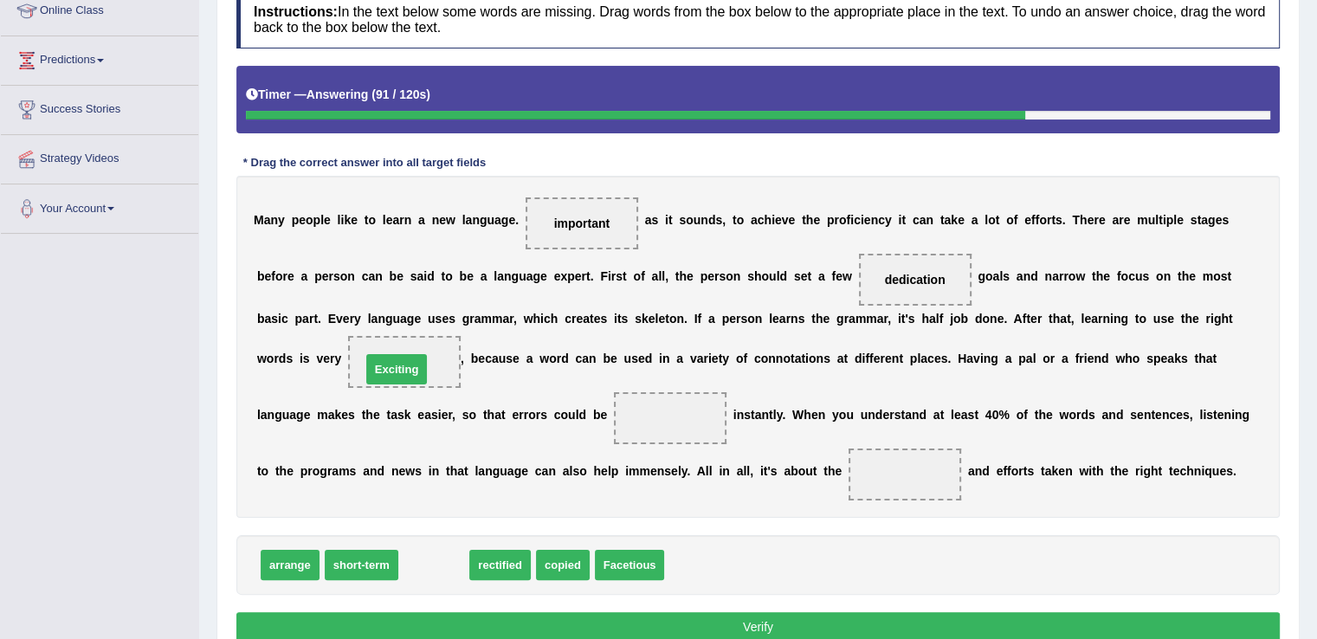
drag, startPoint x: 434, startPoint y: 565, endPoint x: 401, endPoint y: 365, distance: 202.7
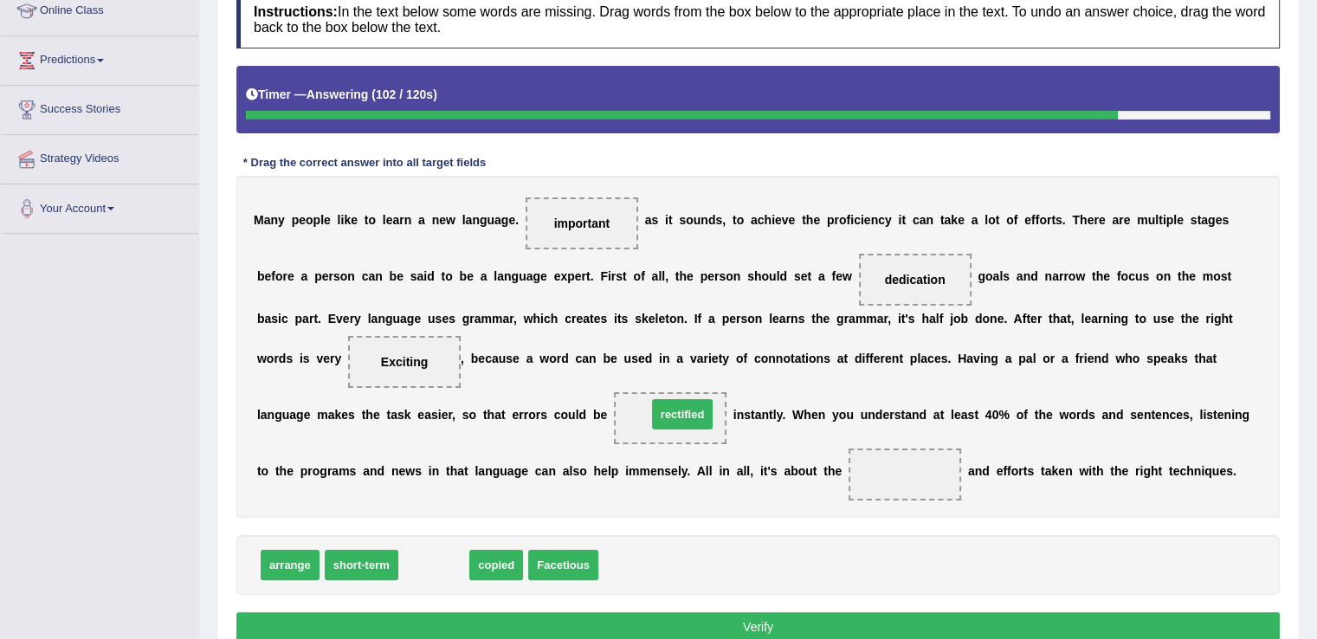
drag, startPoint x: 428, startPoint y: 561, endPoint x: 676, endPoint y: 410, distance: 290.6
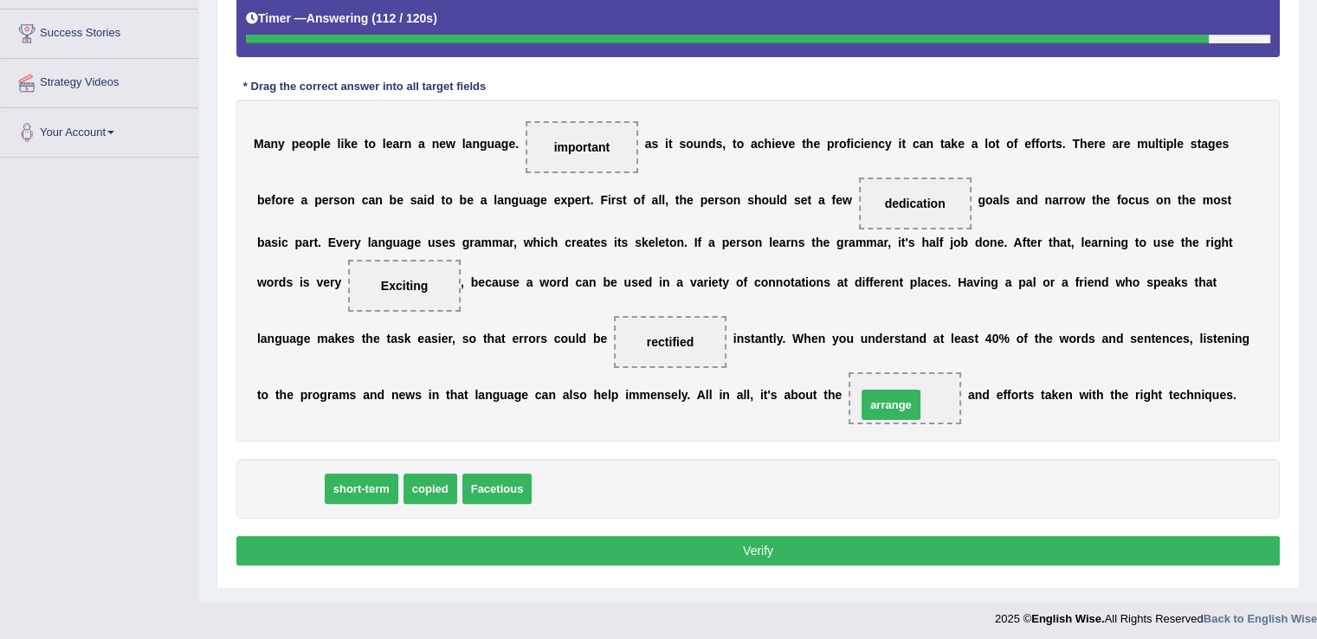
drag, startPoint x: 294, startPoint y: 489, endPoint x: 895, endPoint y: 405, distance: 606.8
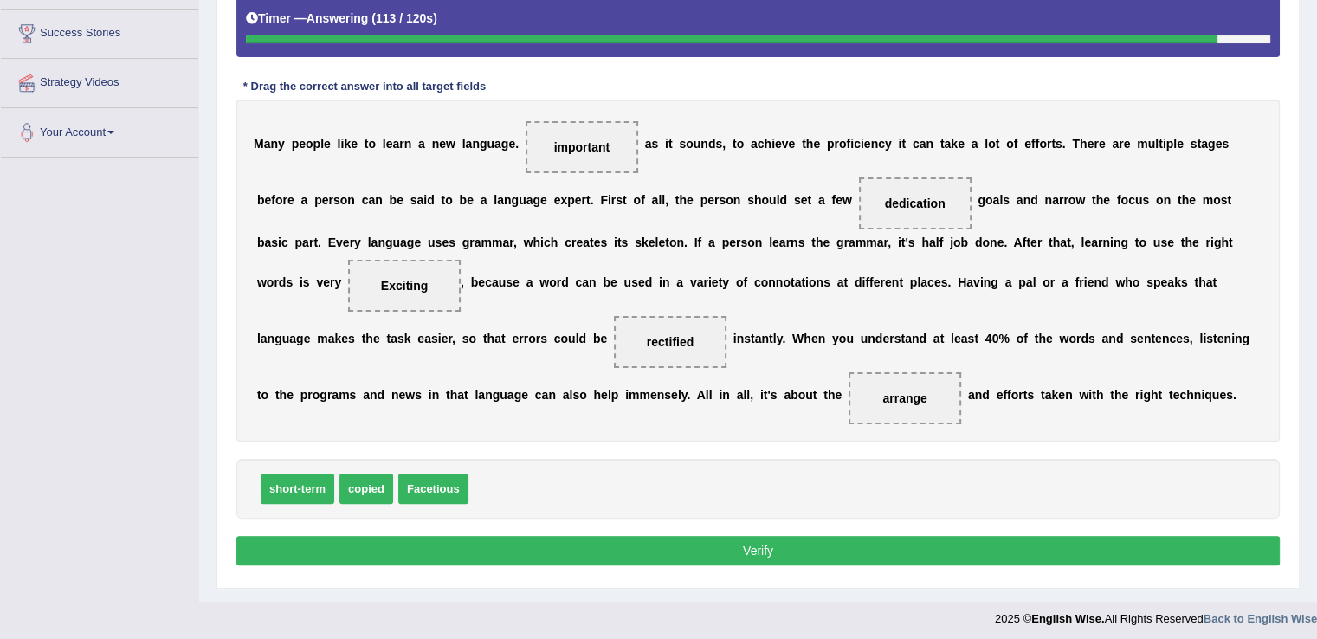
click at [895, 405] on span "arrange" at bounding box center [905, 398] width 113 height 52
drag, startPoint x: 895, startPoint y: 393, endPoint x: 545, endPoint y: 552, distance: 385.2
click at [545, 552] on span "arrange" at bounding box center [553, 557] width 61 height 31
drag, startPoint x: 427, startPoint y: 483, endPoint x: 896, endPoint y: 396, distance: 477.4
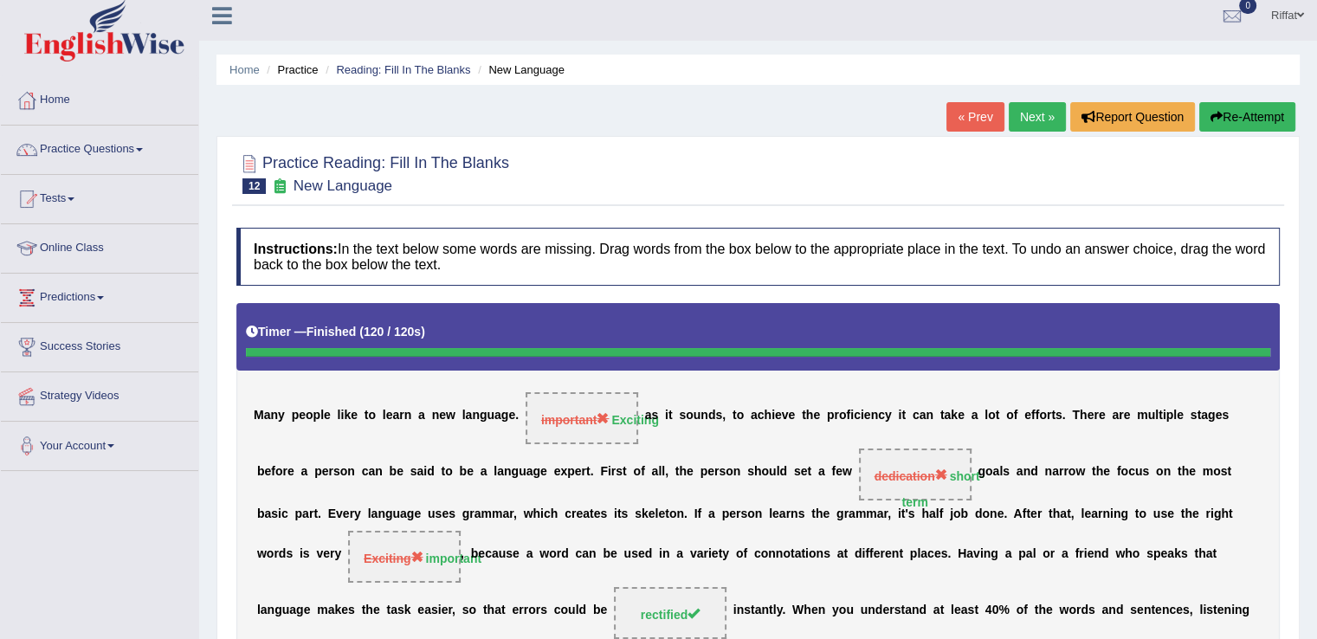
scroll to position [1, 0]
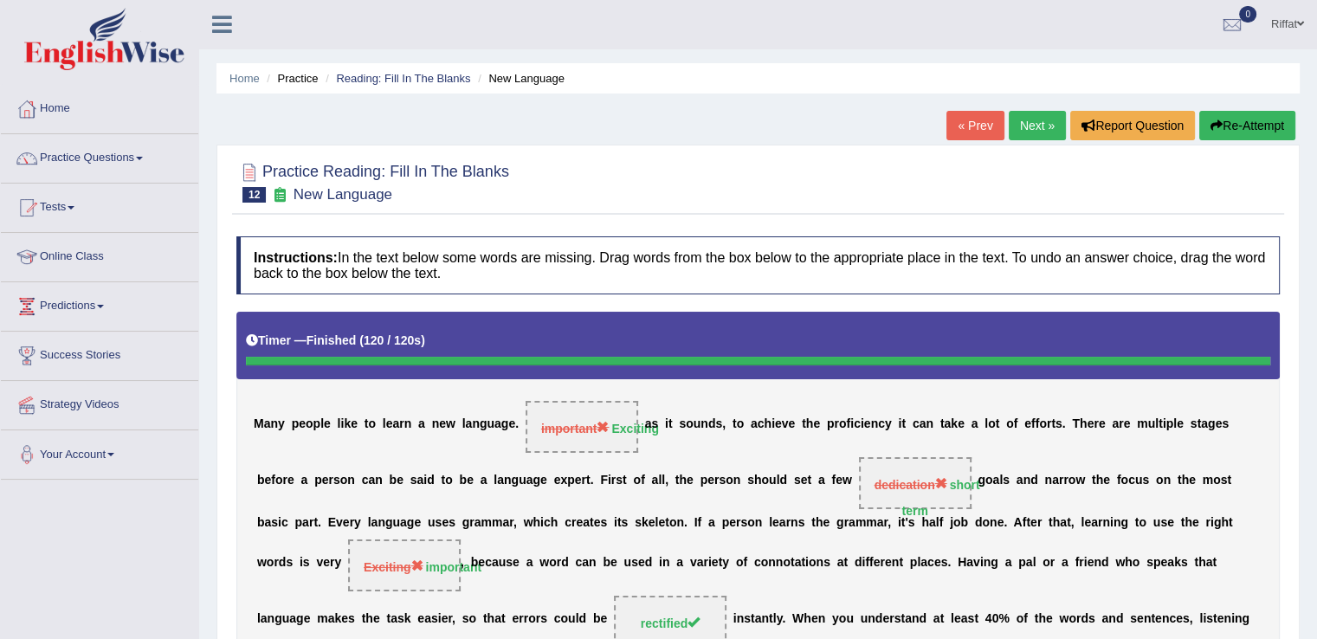
click at [1027, 122] on link "Next »" at bounding box center [1037, 125] width 57 height 29
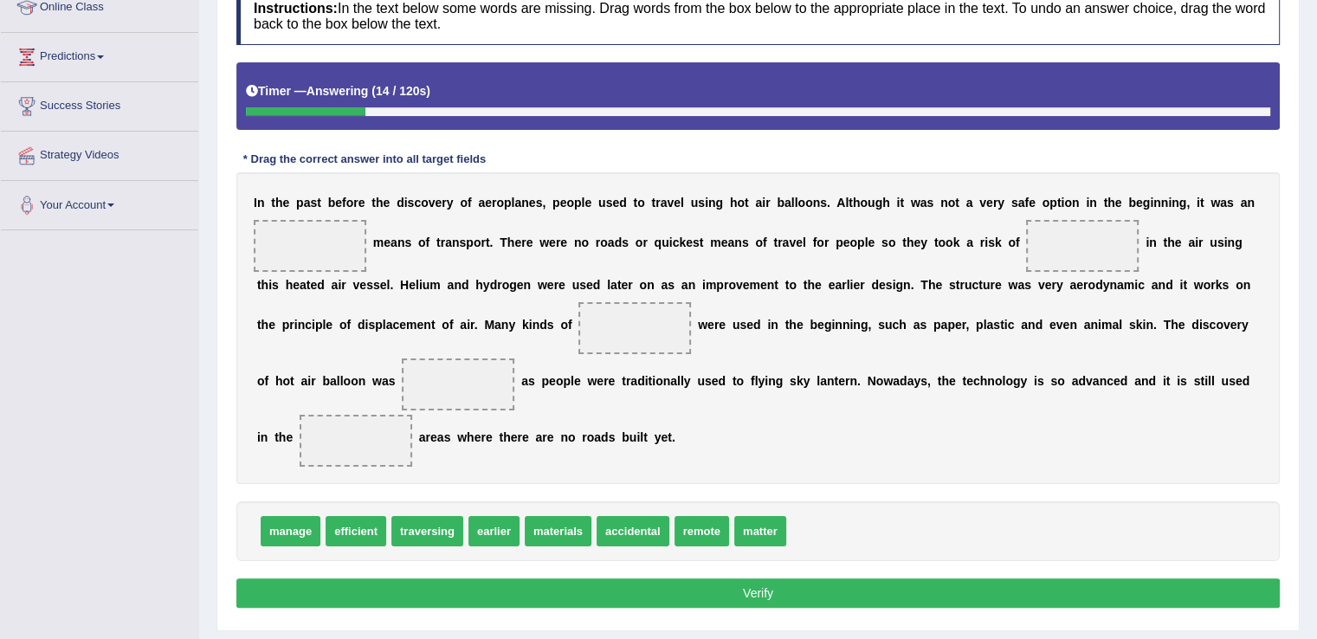
scroll to position [252, 0]
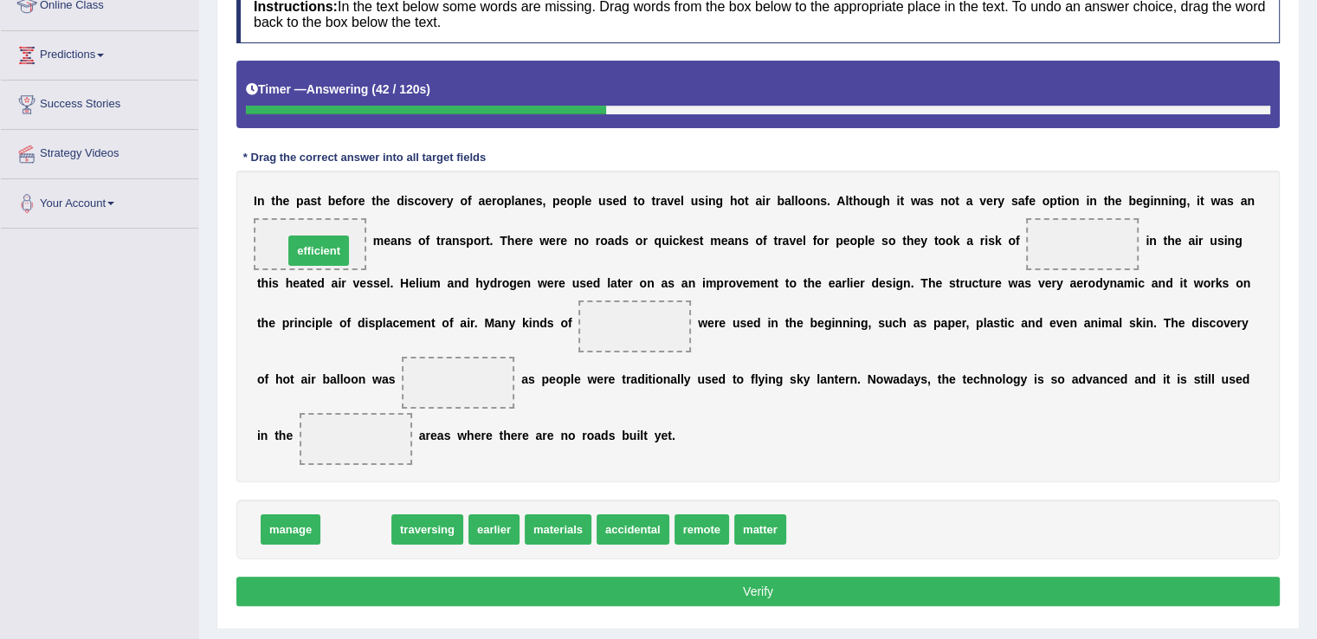
drag, startPoint x: 353, startPoint y: 526, endPoint x: 316, endPoint y: 248, distance: 281.3
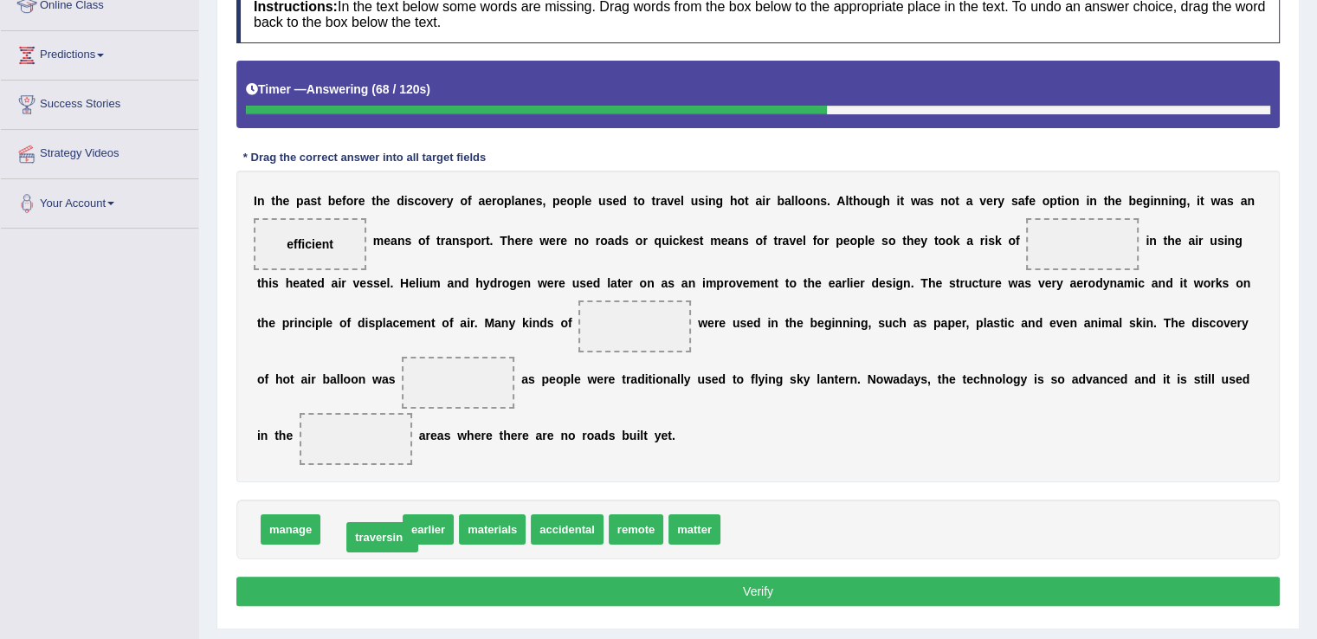
drag, startPoint x: 376, startPoint y: 526, endPoint x: 397, endPoint y: 535, distance: 22.9
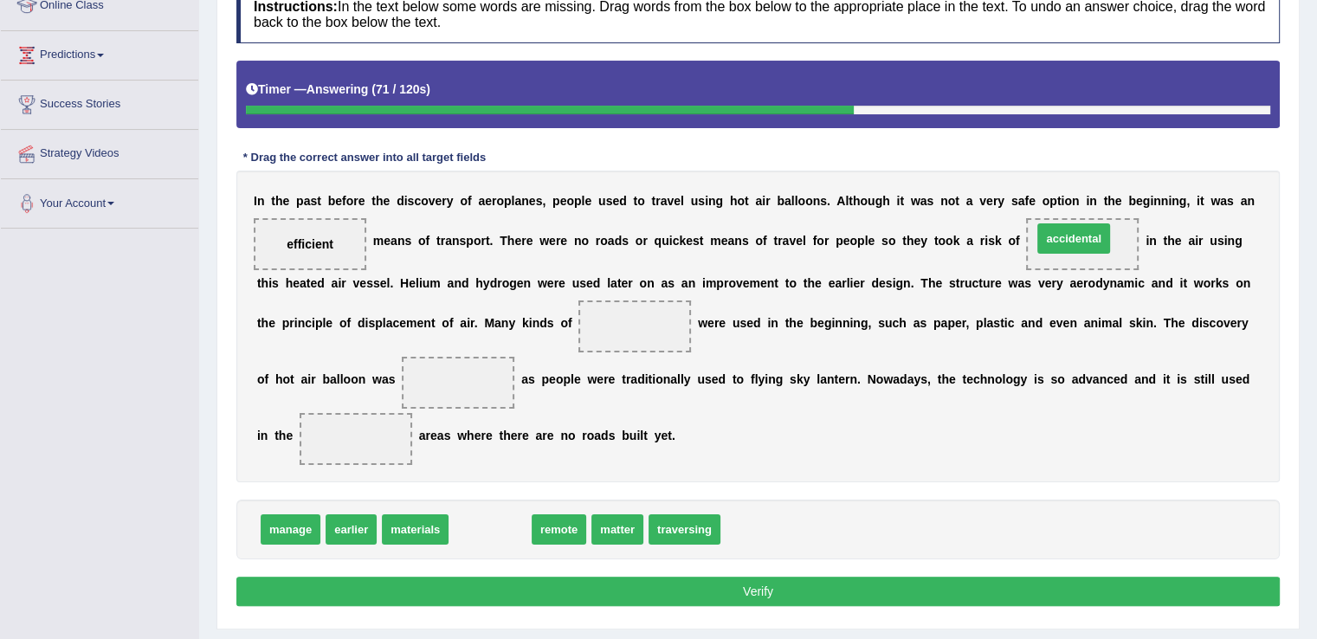
drag, startPoint x: 513, startPoint y: 527, endPoint x: 1096, endPoint y: 237, distance: 651.8
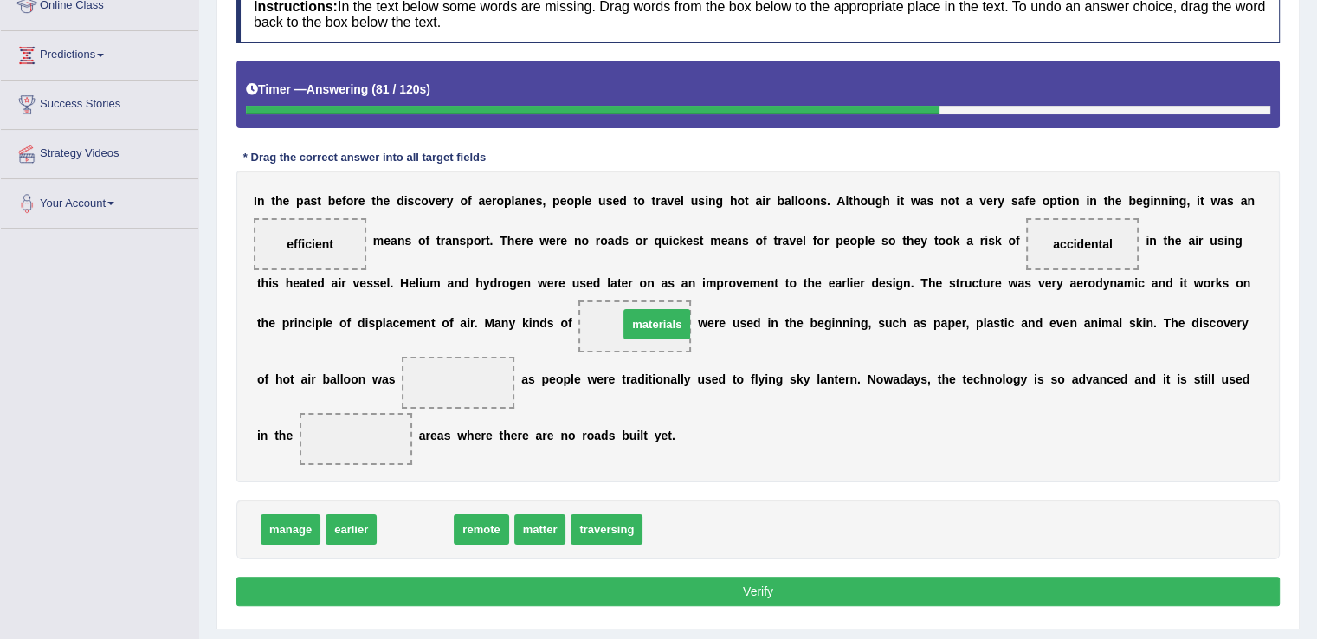
drag, startPoint x: 420, startPoint y: 528, endPoint x: 662, endPoint y: 323, distance: 317.0
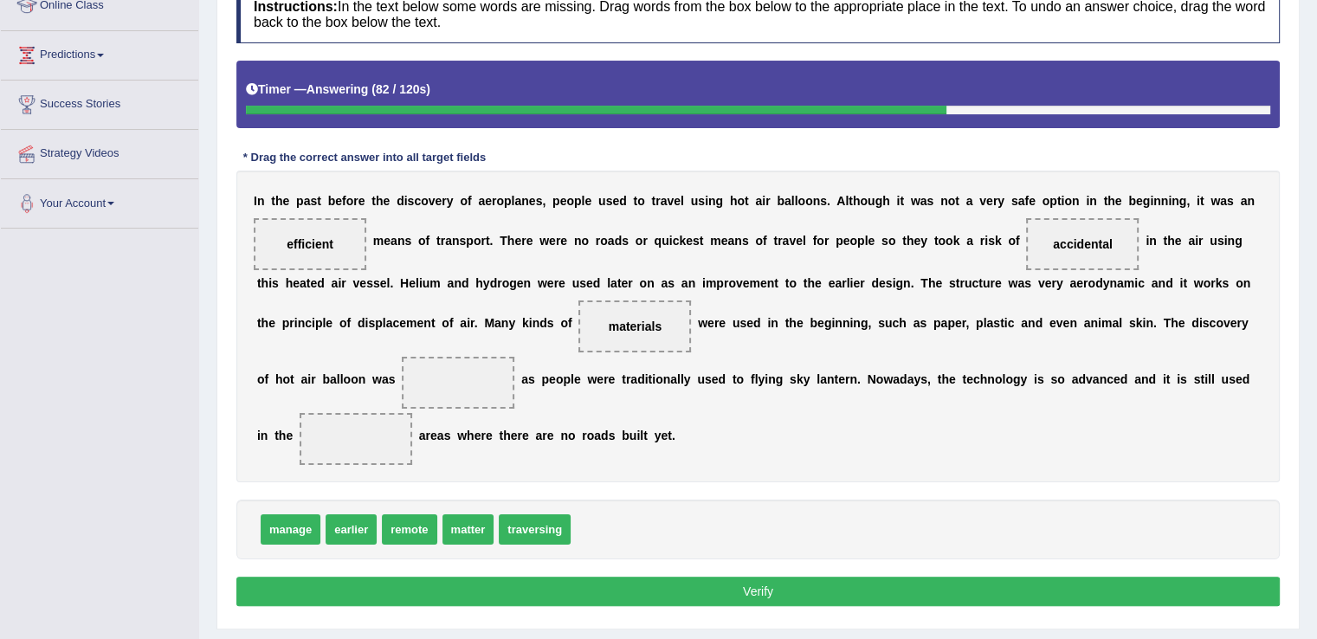
scroll to position [297, 0]
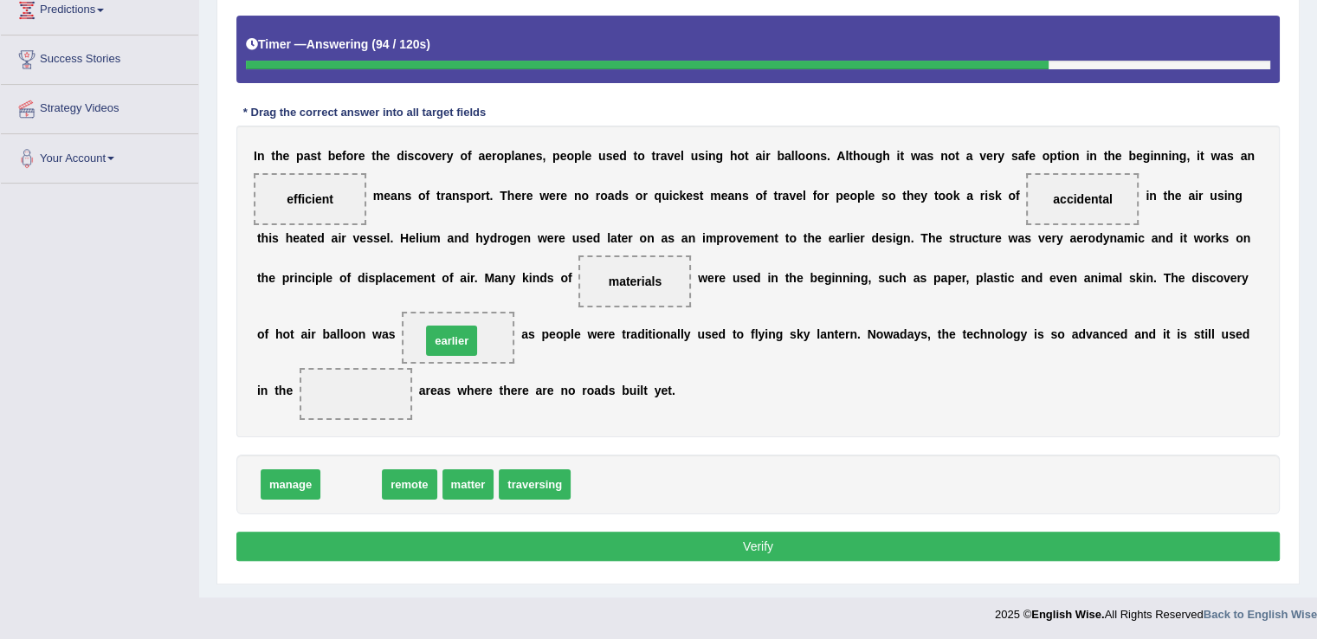
drag, startPoint x: 350, startPoint y: 483, endPoint x: 450, endPoint y: 339, distance: 175.4
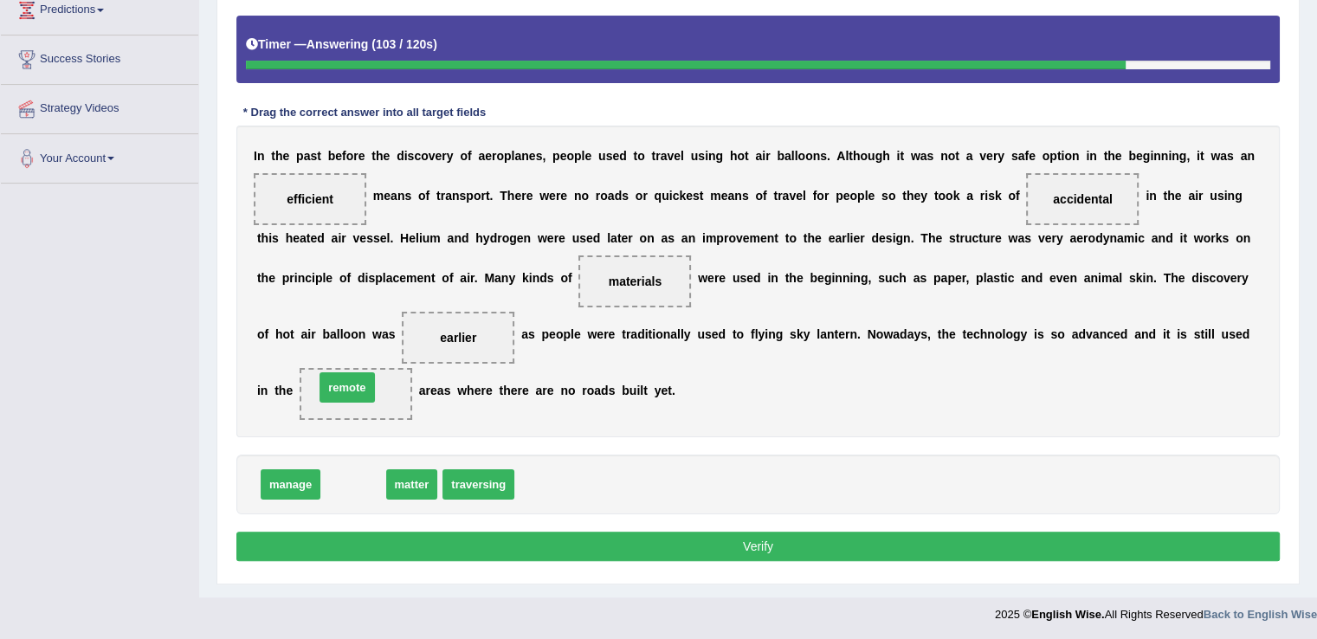
drag, startPoint x: 351, startPoint y: 483, endPoint x: 345, endPoint y: 385, distance: 98.0
click at [446, 538] on button "Verify" at bounding box center [757, 546] width 1043 height 29
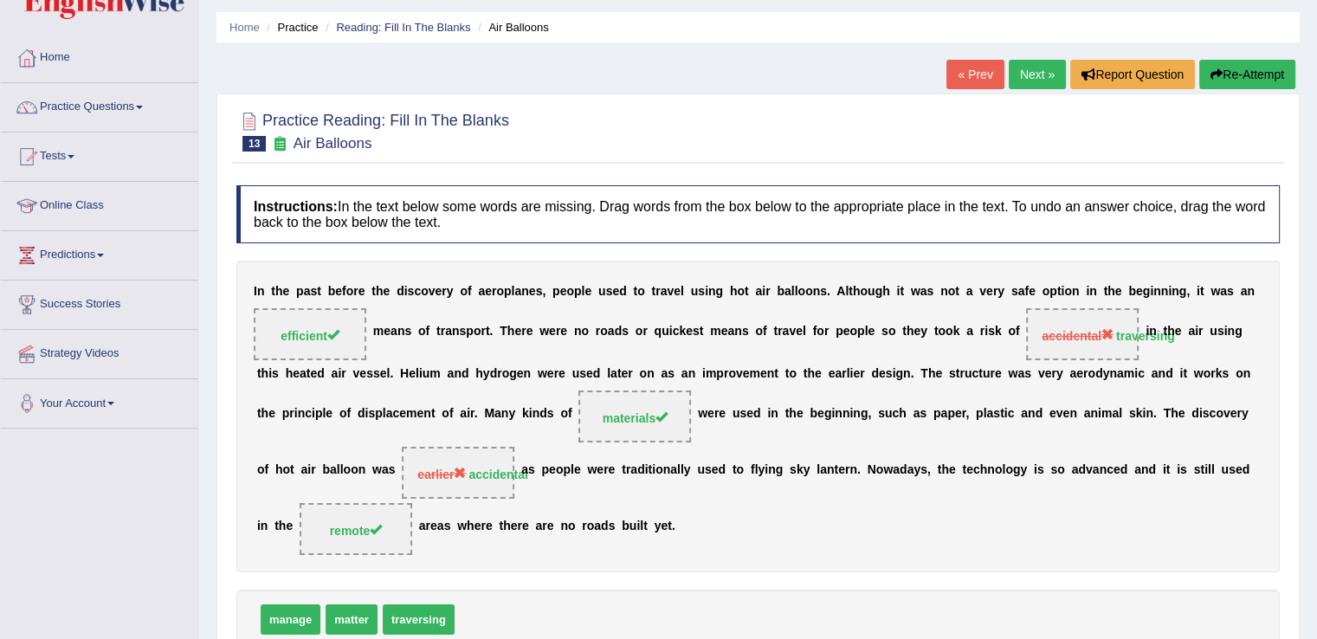
scroll to position [52, 0]
click at [1024, 73] on link "Next »" at bounding box center [1037, 74] width 57 height 29
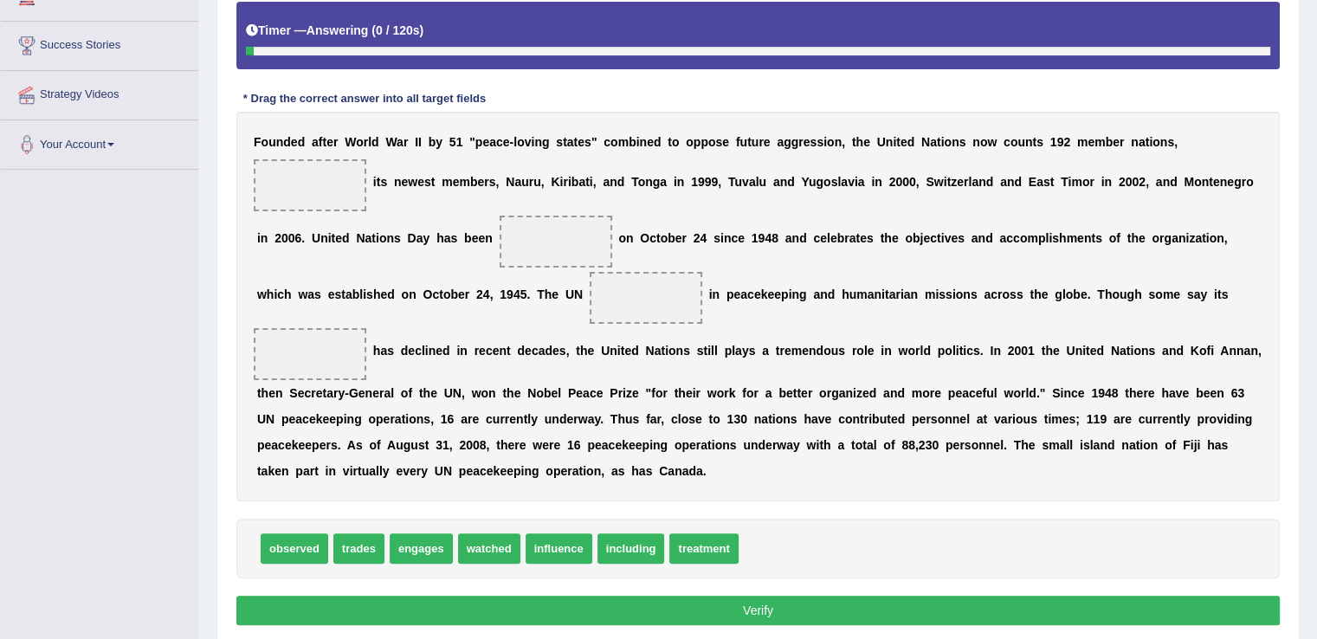
scroll to position [312, 0]
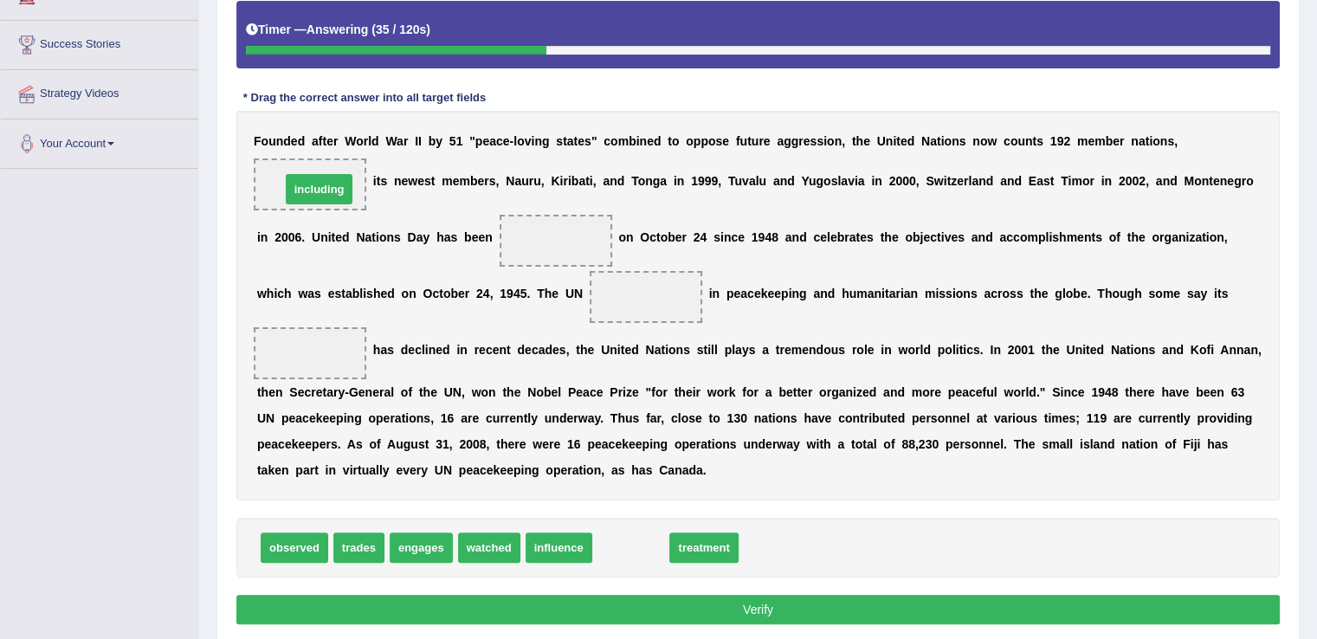
drag, startPoint x: 633, startPoint y: 544, endPoint x: 321, endPoint y: 185, distance: 475.1
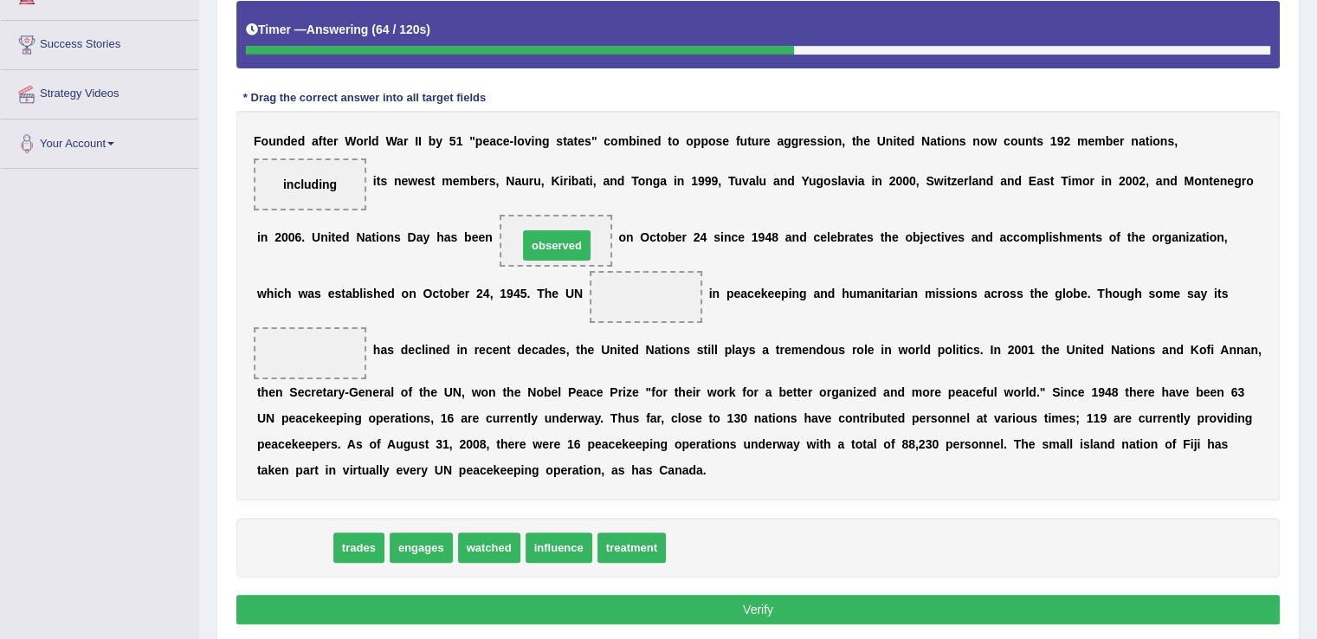
drag, startPoint x: 292, startPoint y: 543, endPoint x: 554, endPoint y: 241, distance: 400.2
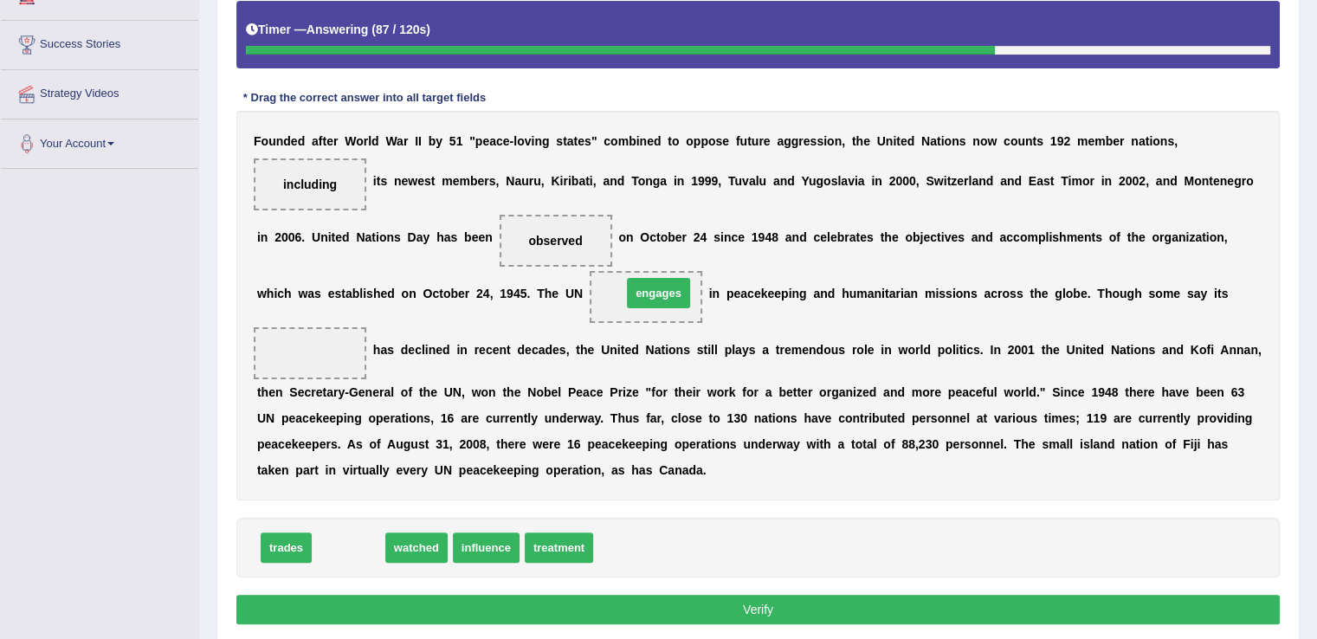
drag, startPoint x: 353, startPoint y: 545, endPoint x: 663, endPoint y: 290, distance: 401.1
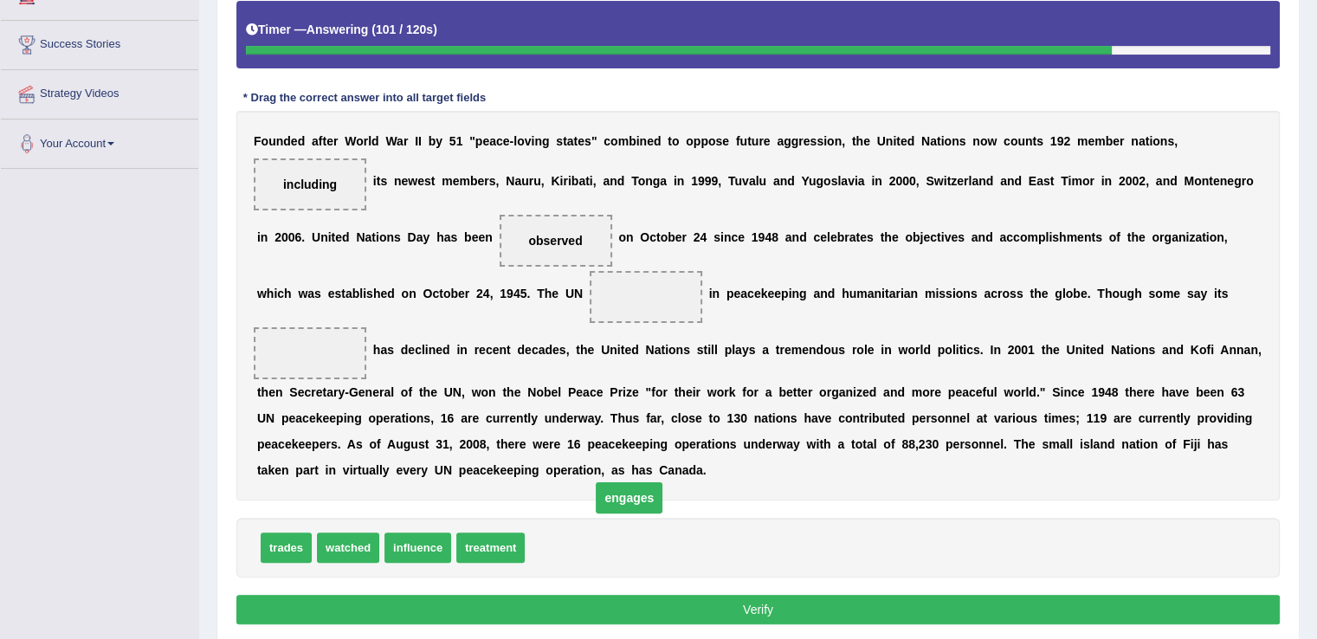
drag, startPoint x: 655, startPoint y: 295, endPoint x: 638, endPoint y: 496, distance: 201.6
click at [638, 496] on span "engages" at bounding box center [629, 497] width 67 height 31
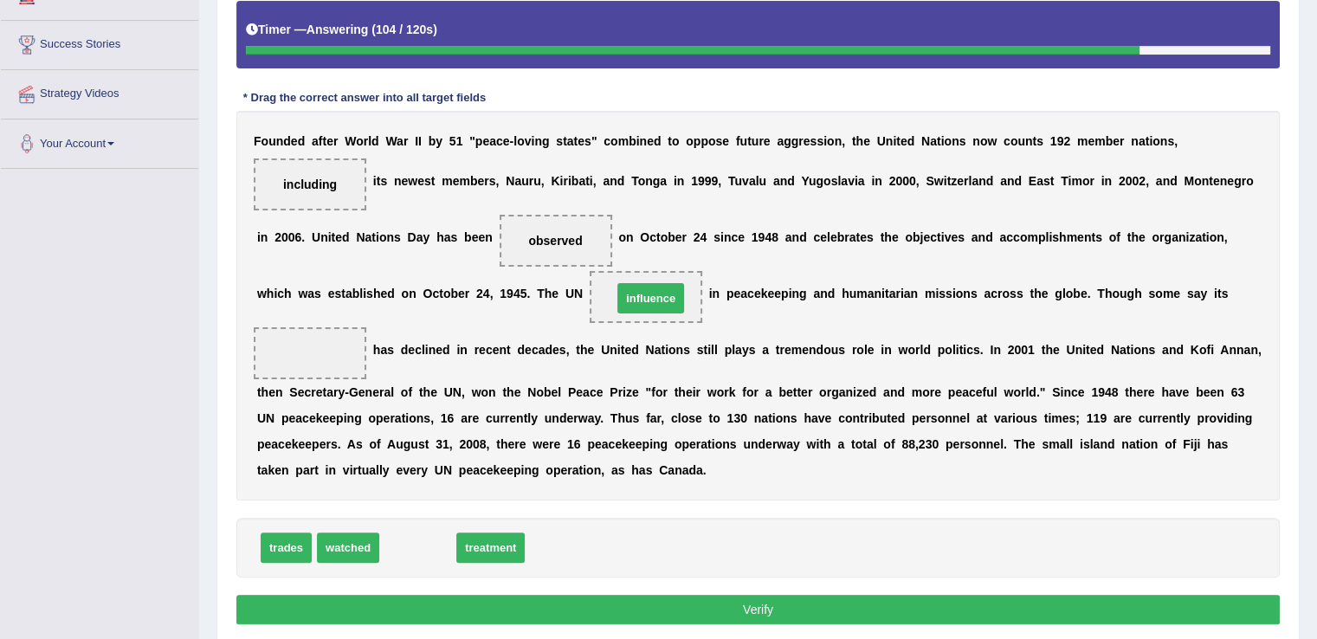
drag, startPoint x: 423, startPoint y: 539, endPoint x: 656, endPoint y: 290, distance: 341.3
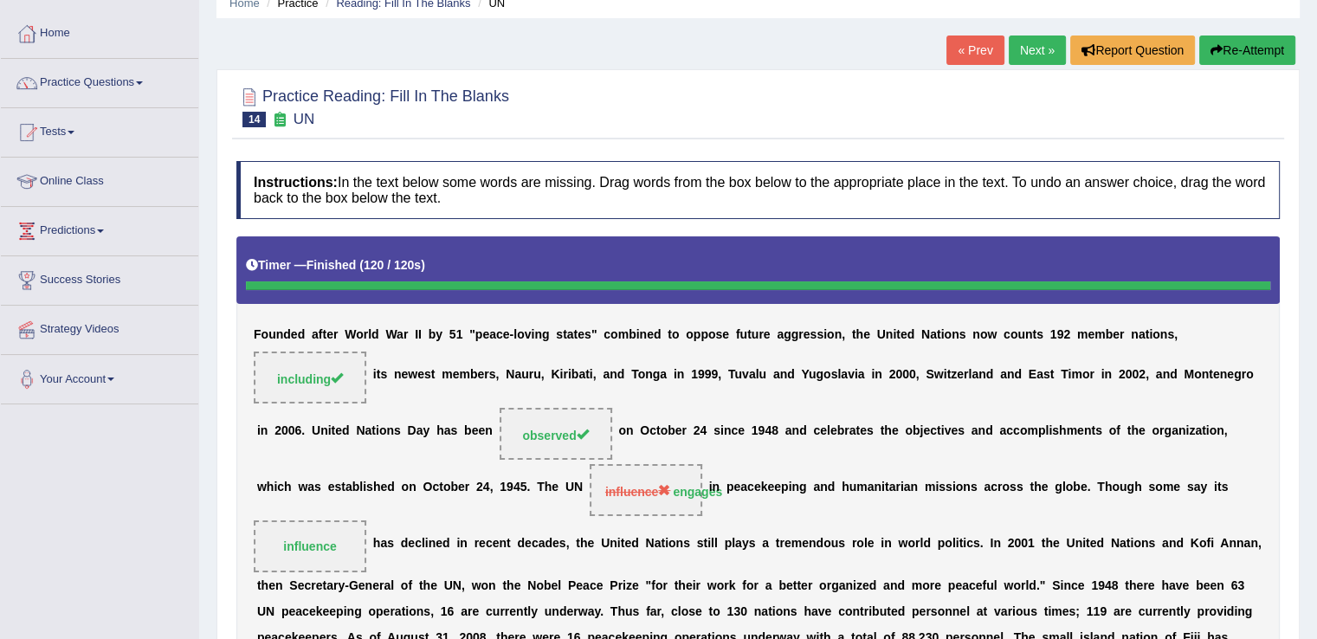
scroll to position [64, 0]
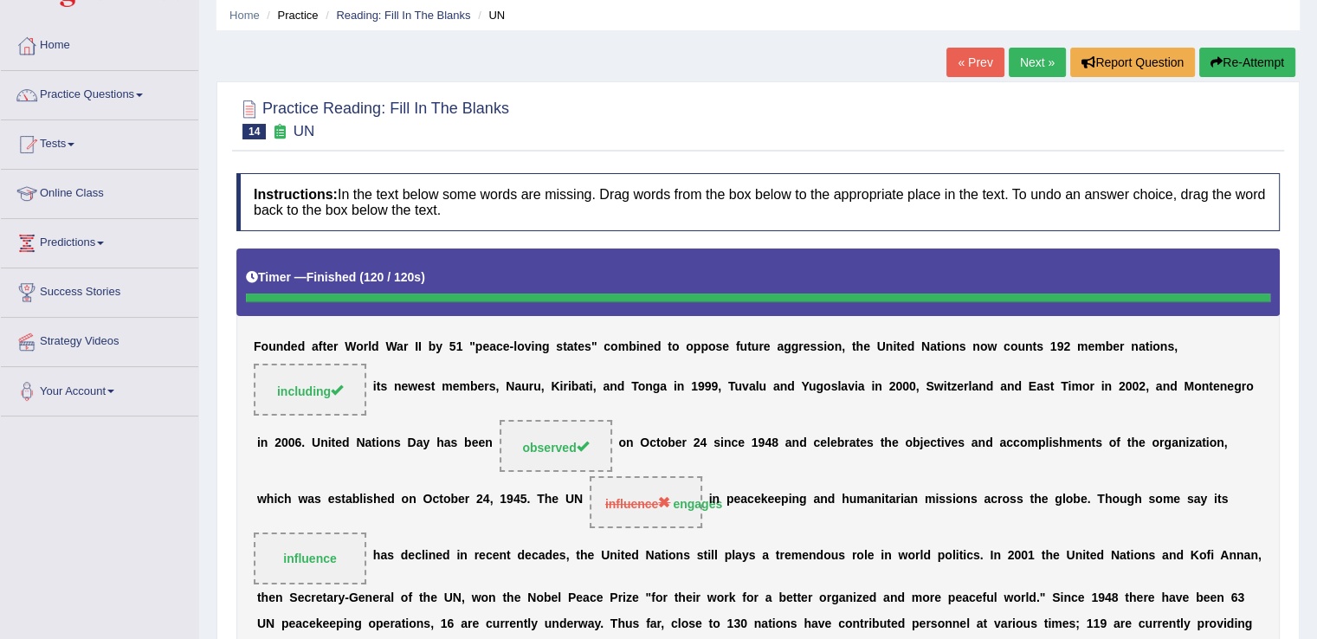
click at [1024, 68] on link "Next »" at bounding box center [1037, 62] width 57 height 29
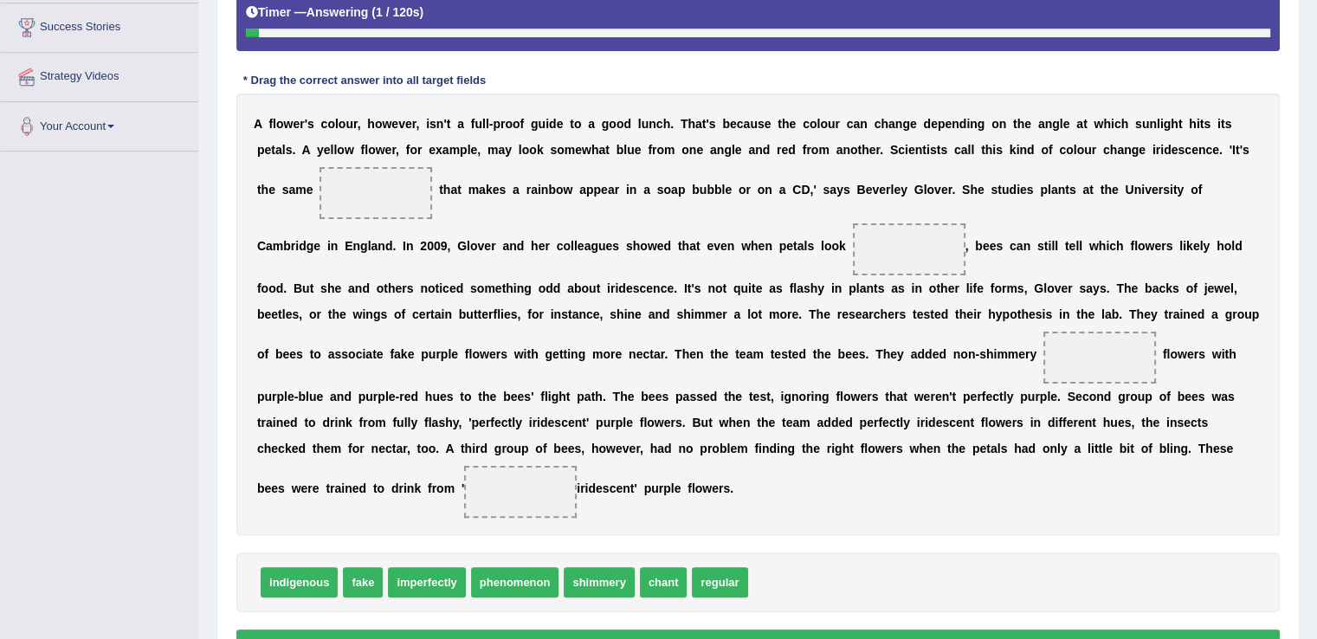
scroll to position [326, 0]
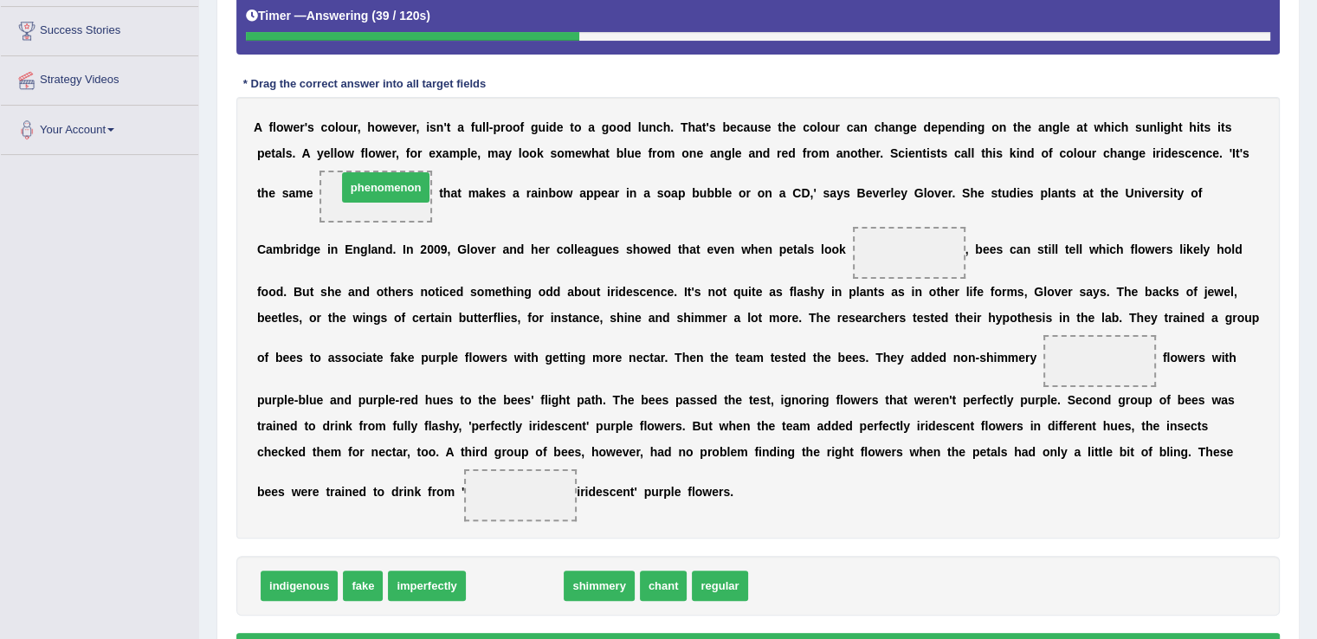
drag, startPoint x: 513, startPoint y: 588, endPoint x: 384, endPoint y: 190, distance: 418.7
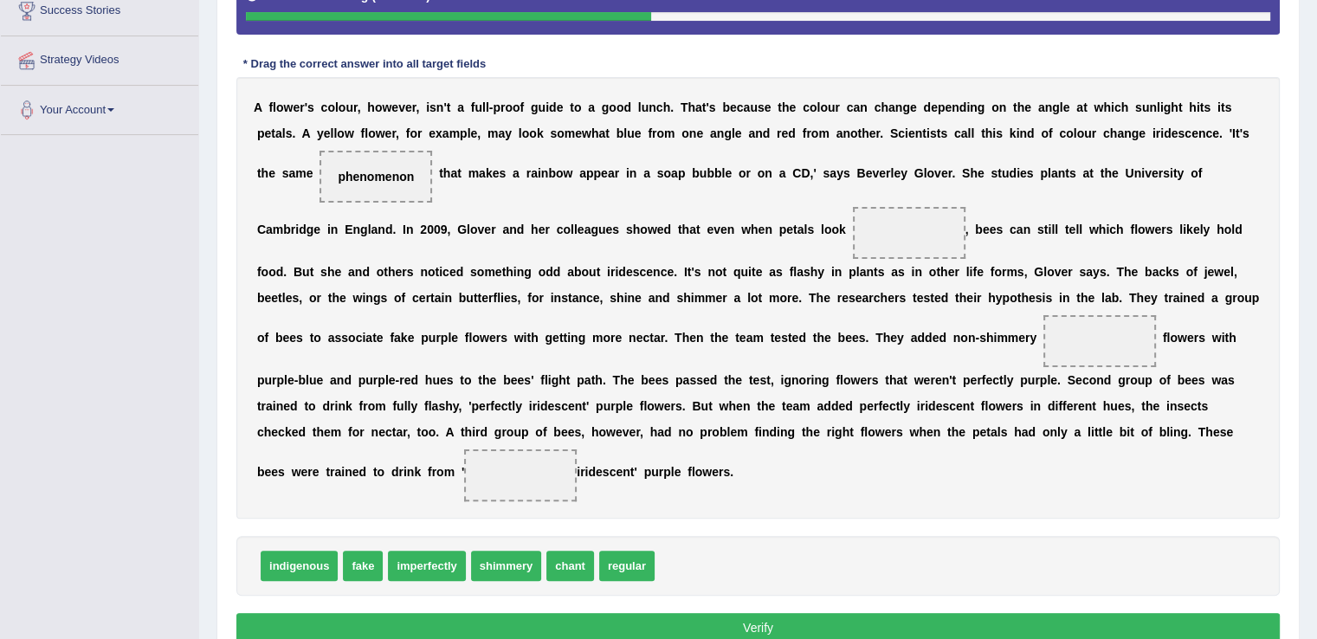
scroll to position [346, 0]
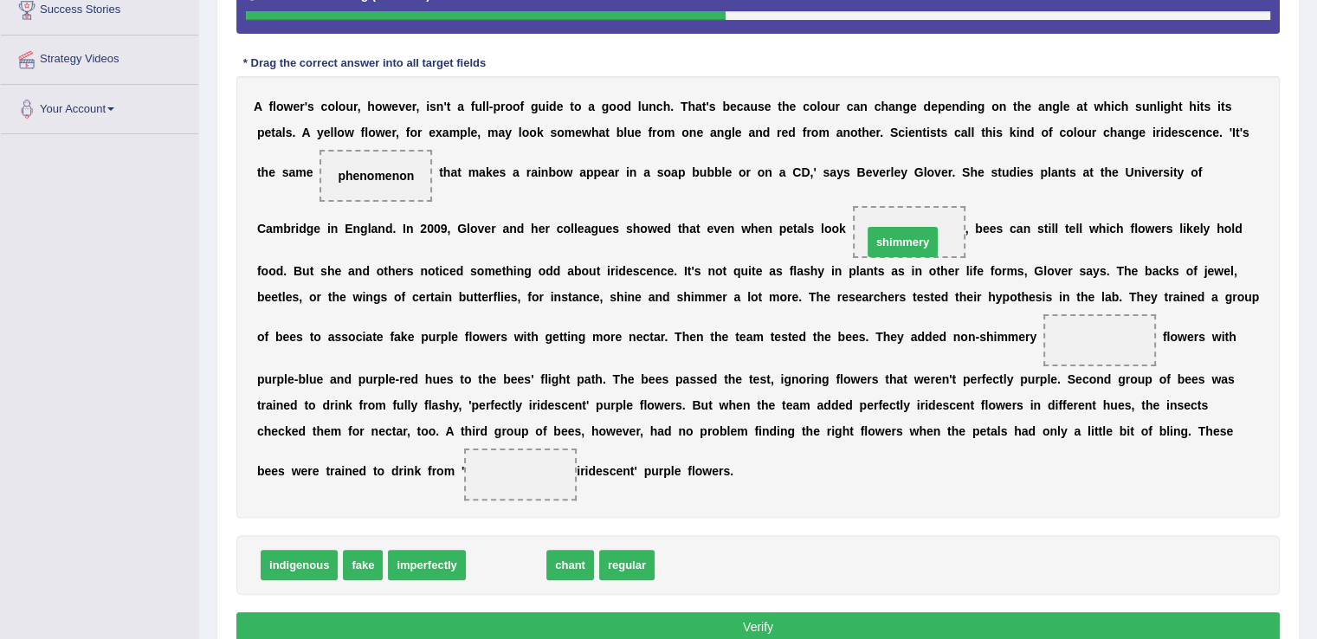
drag, startPoint x: 508, startPoint y: 565, endPoint x: 905, endPoint y: 242, distance: 511.5
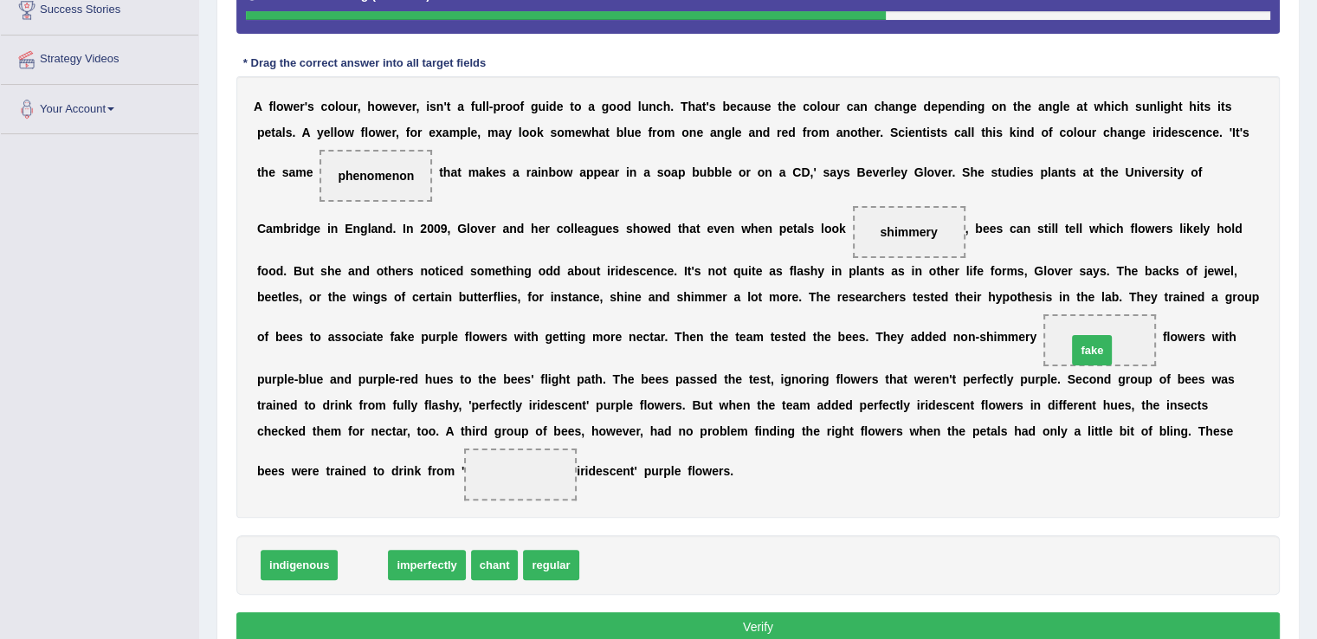
drag, startPoint x: 365, startPoint y: 565, endPoint x: 1095, endPoint y: 350, distance: 760.1
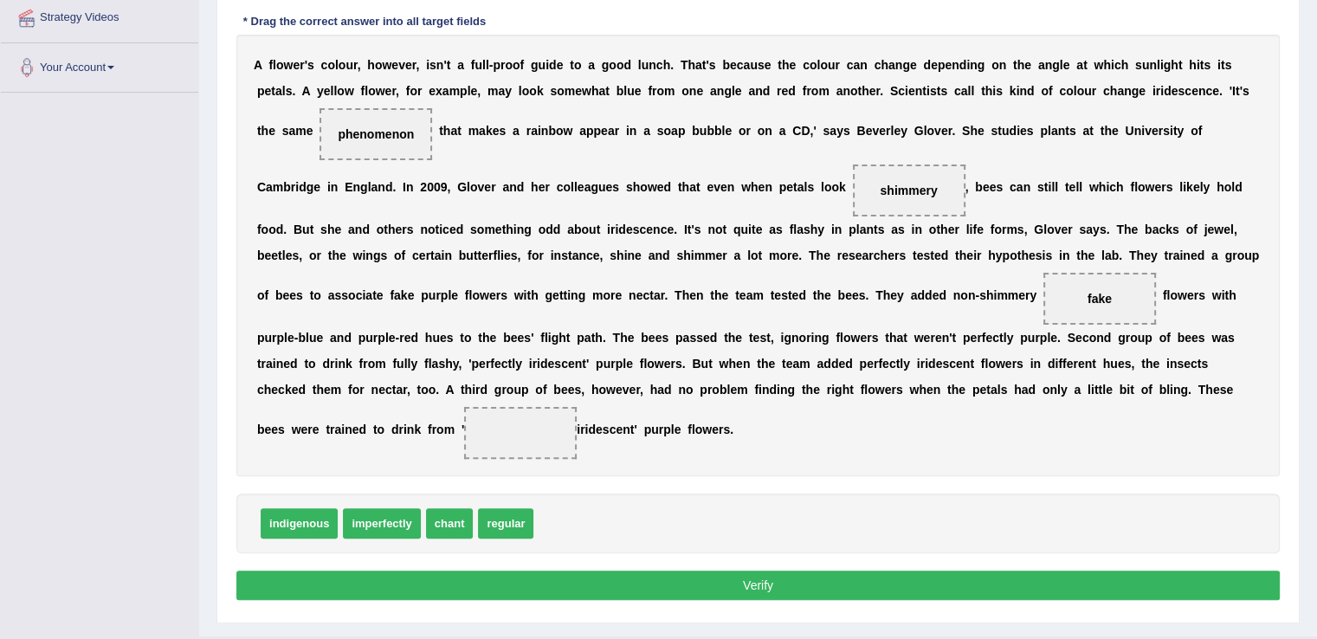
scroll to position [389, 0]
click at [765, 506] on div "indigenous imperfectly chant regular" at bounding box center [757, 523] width 1043 height 60
drag, startPoint x: 507, startPoint y: 523, endPoint x: 518, endPoint y: 427, distance: 96.7
click at [553, 576] on button "Verify" at bounding box center [757, 584] width 1043 height 29
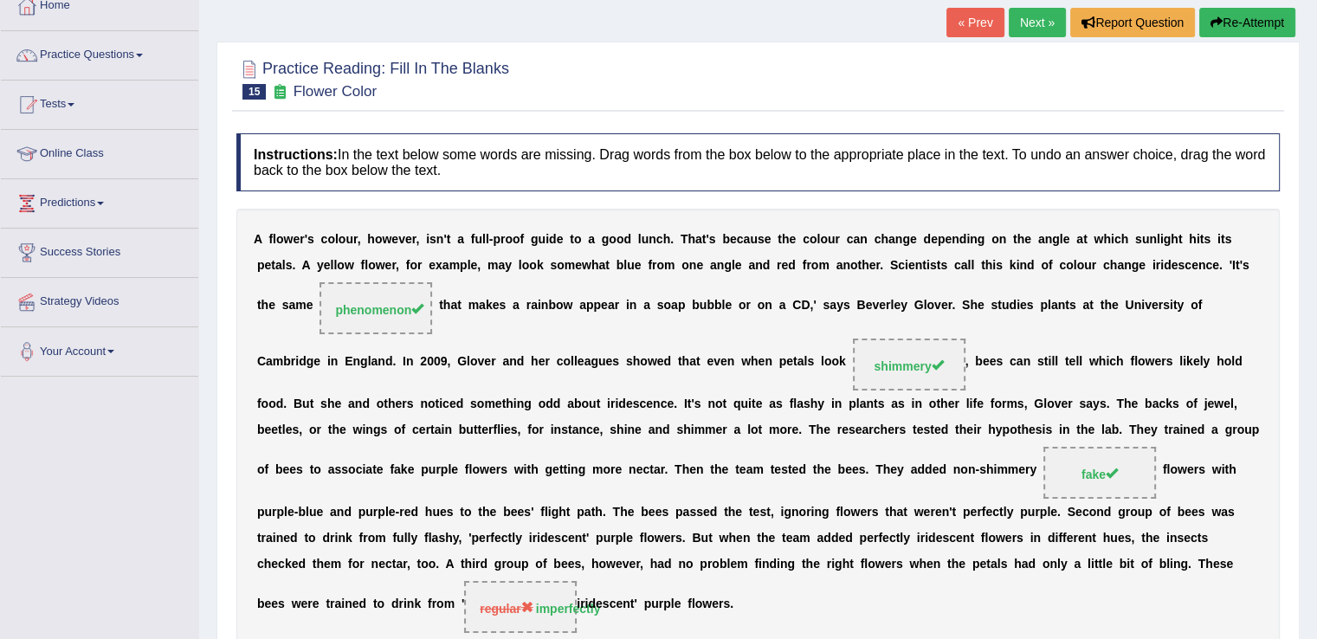
scroll to position [103, 0]
click at [1040, 24] on link "Next »" at bounding box center [1037, 23] width 57 height 29
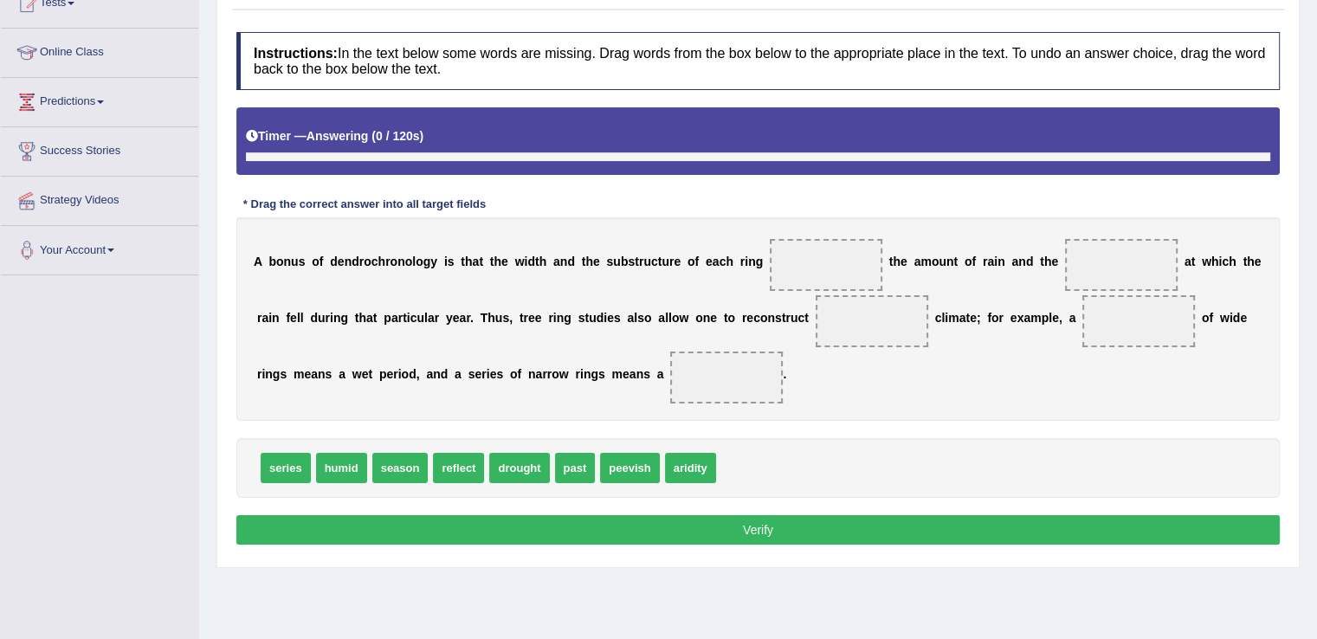
scroll to position [206, 0]
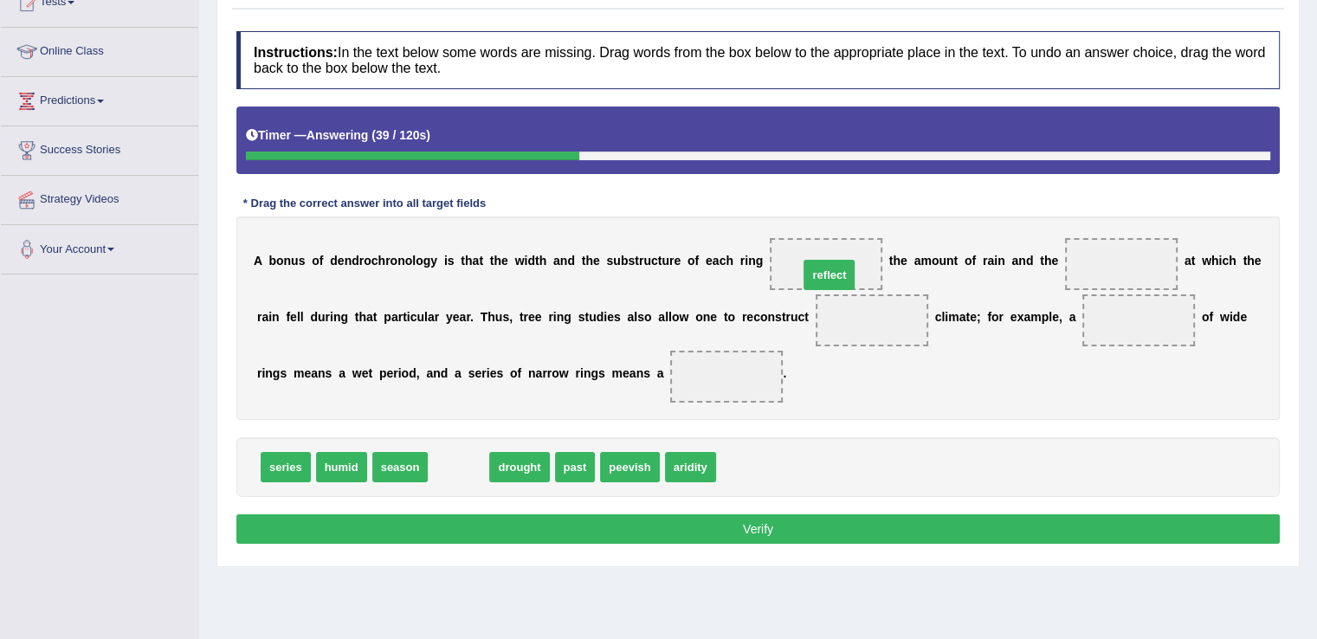
drag, startPoint x: 459, startPoint y: 466, endPoint x: 830, endPoint y: 275, distance: 417.1
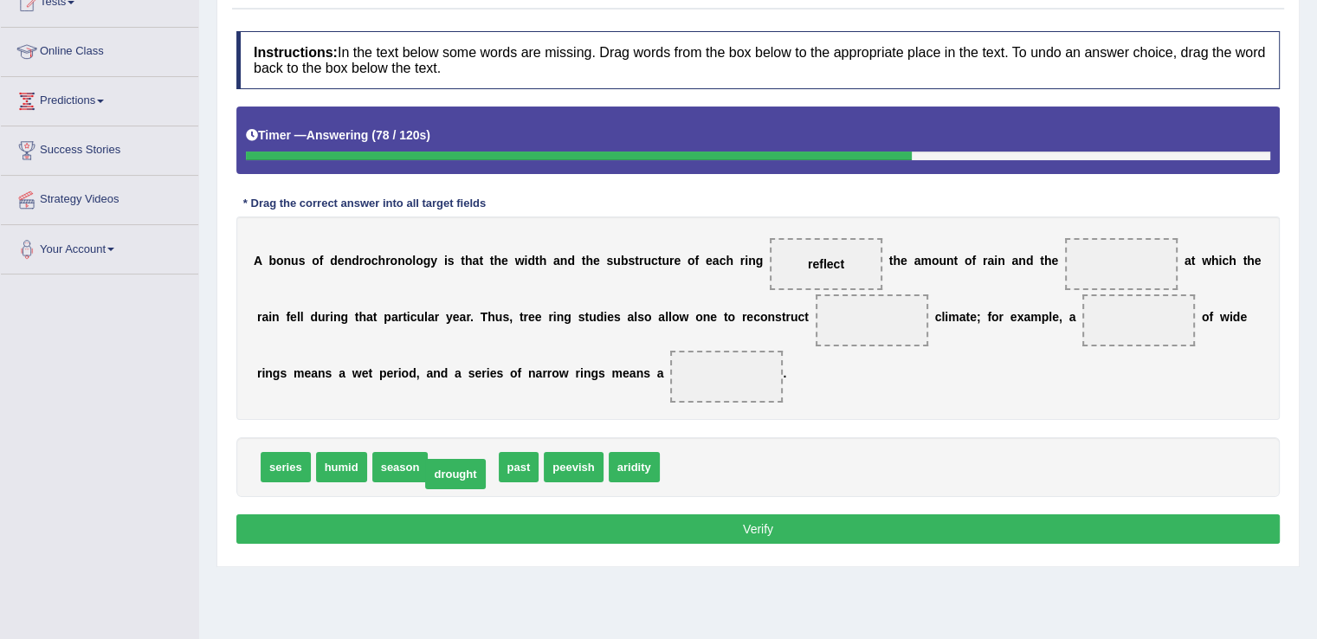
drag, startPoint x: 470, startPoint y: 465, endPoint x: 462, endPoint y: 472, distance: 10.4
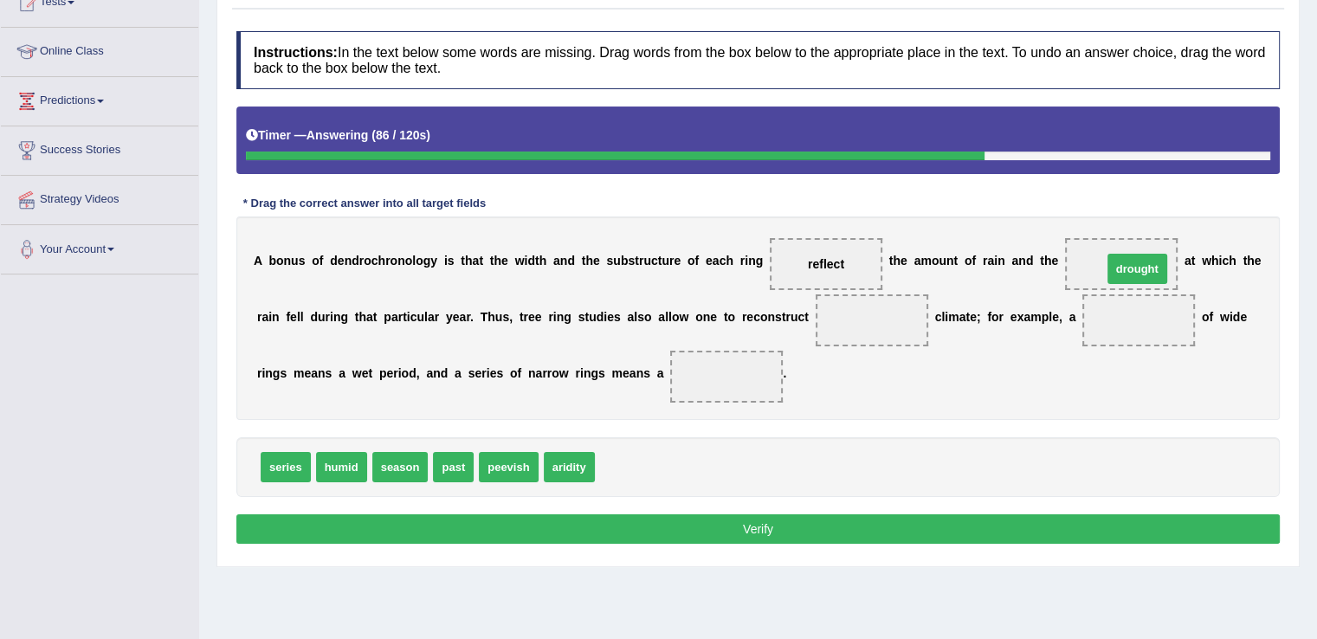
drag, startPoint x: 631, startPoint y: 465, endPoint x: 1138, endPoint y: 268, distance: 543.7
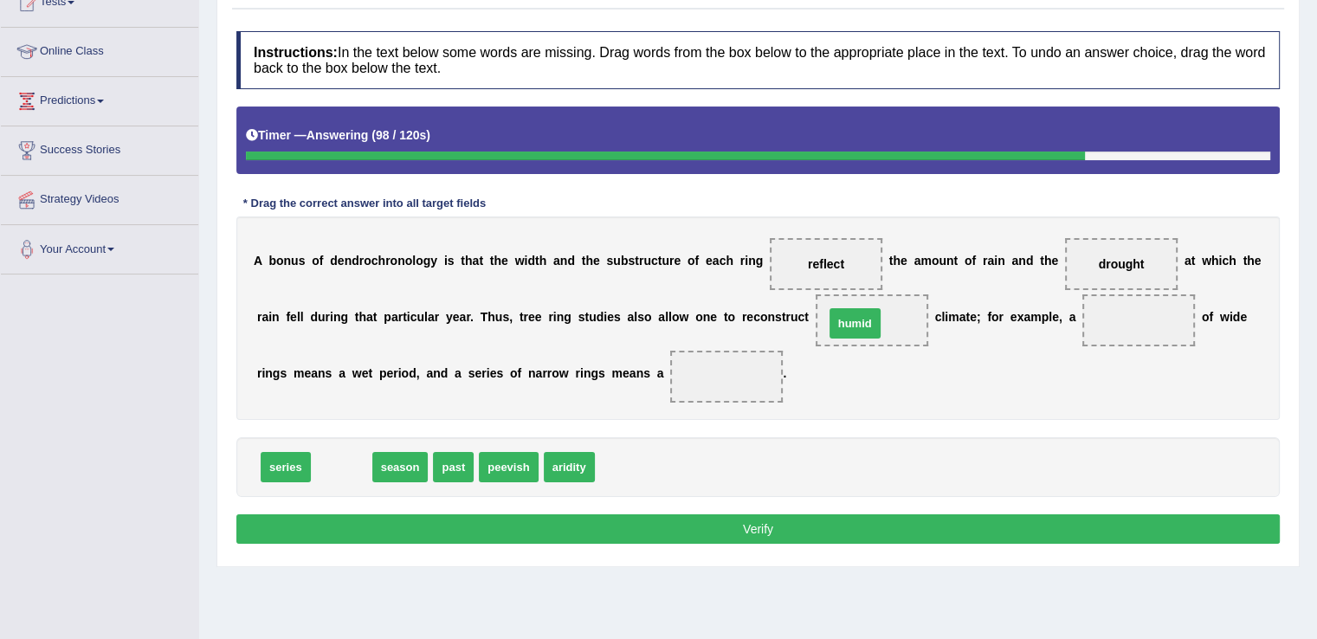
drag, startPoint x: 339, startPoint y: 471, endPoint x: 853, endPoint y: 326, distance: 534.3
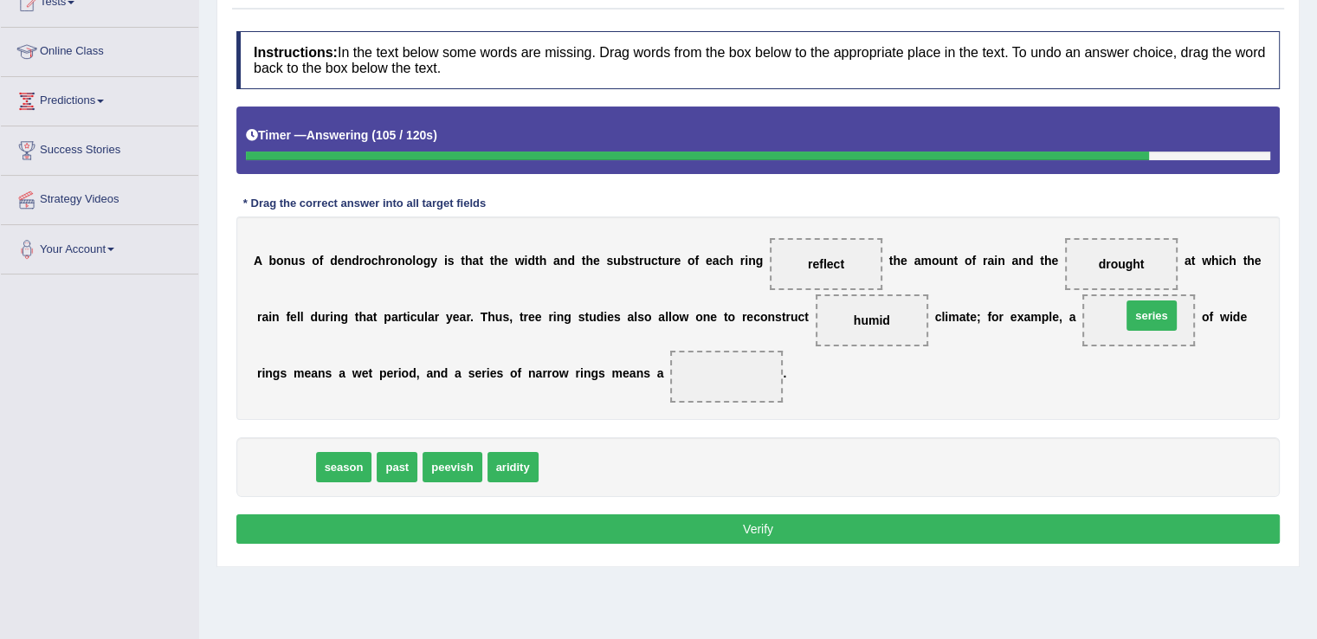
drag, startPoint x: 289, startPoint y: 468, endPoint x: 1155, endPoint y: 318, distance: 878.9
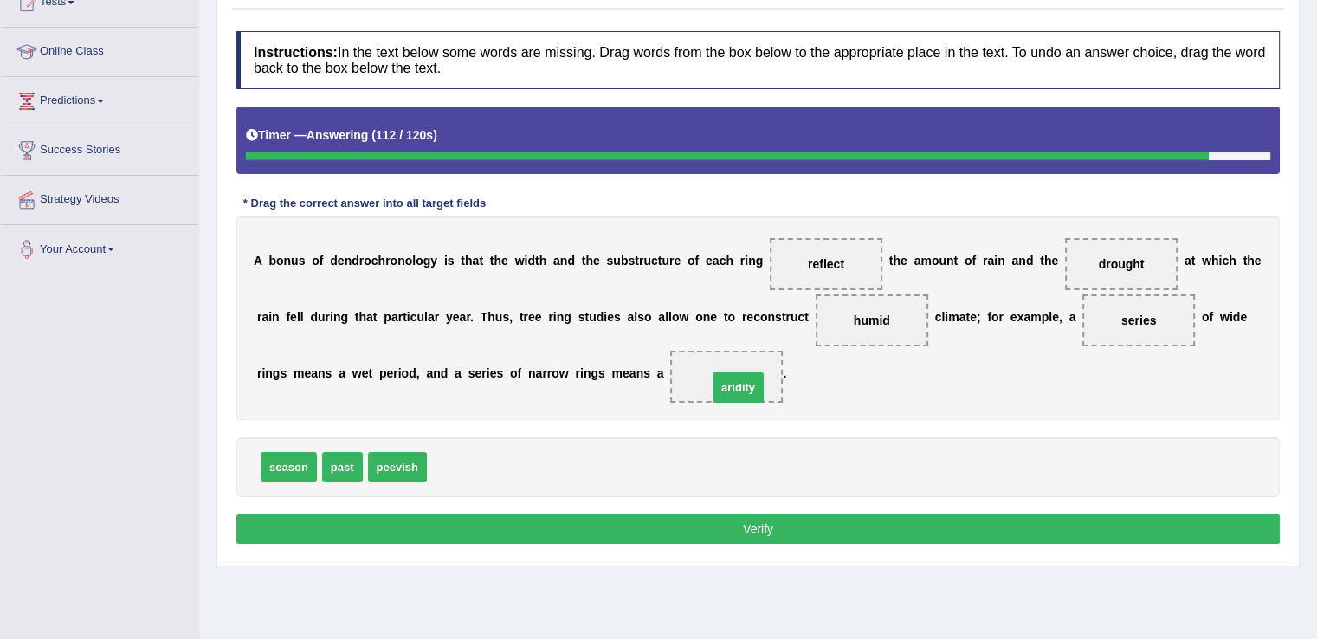
drag, startPoint x: 452, startPoint y: 465, endPoint x: 733, endPoint y: 384, distance: 291.9
click at [713, 520] on button "Verify" at bounding box center [757, 528] width 1043 height 29
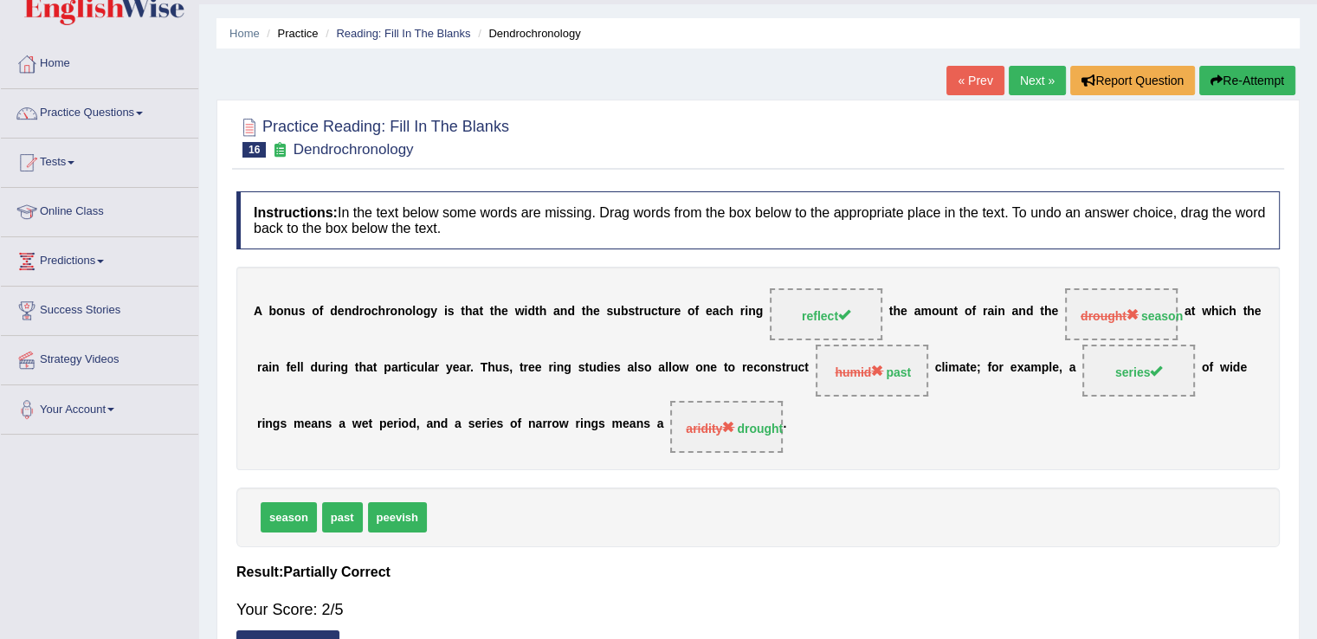
scroll to position [0, 0]
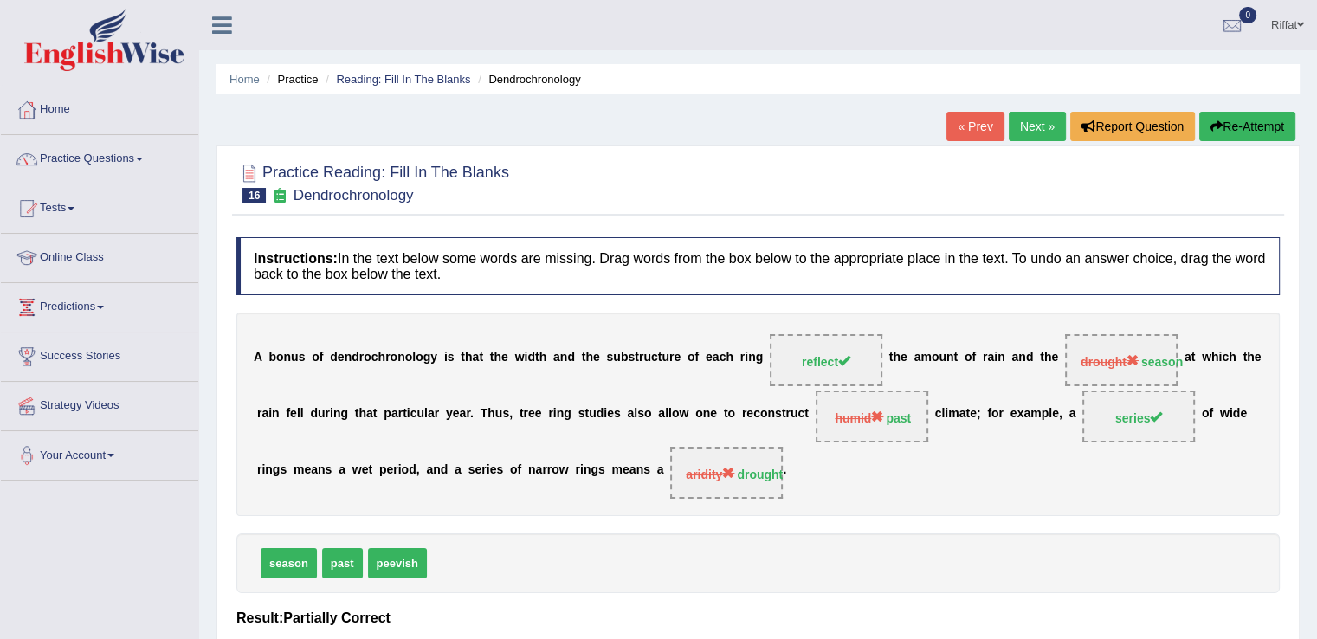
click at [1030, 125] on link "Next »" at bounding box center [1037, 126] width 57 height 29
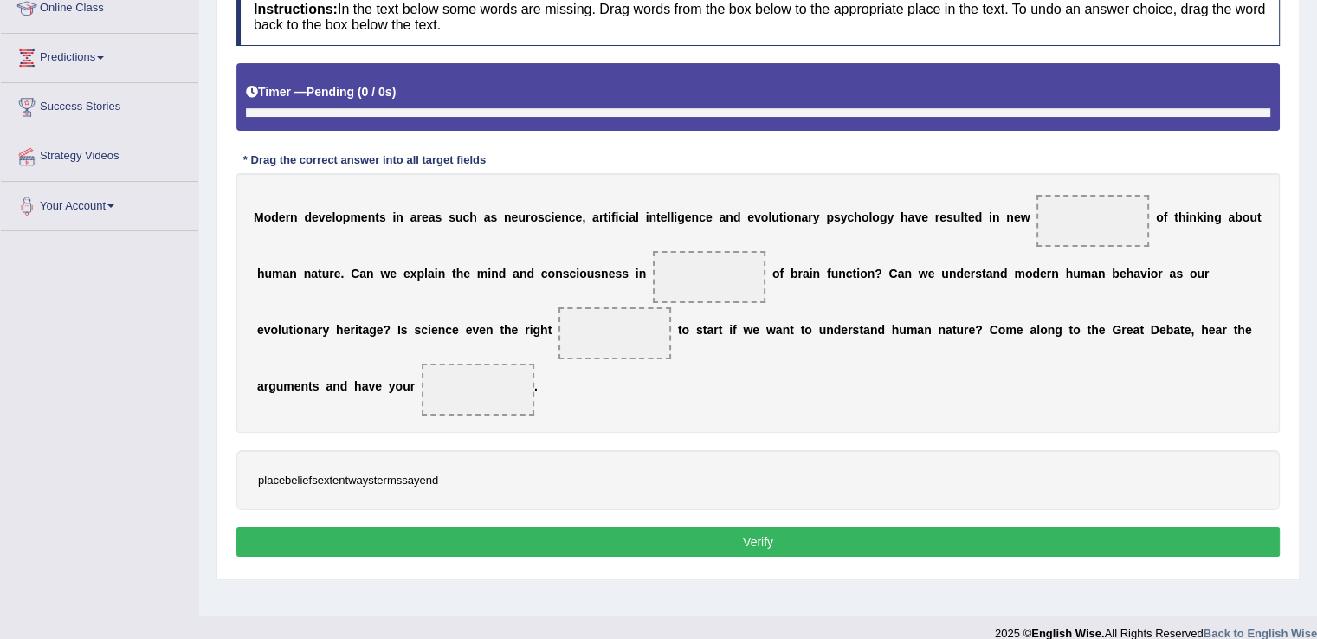
scroll to position [270, 0]
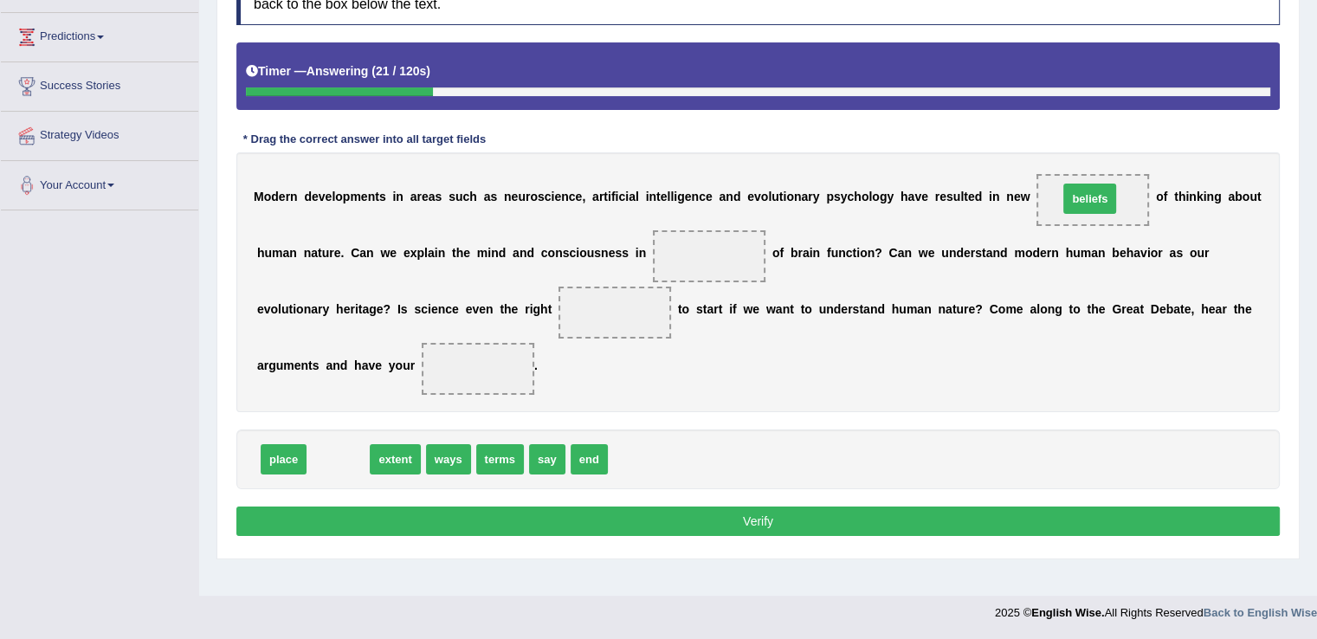
drag, startPoint x: 345, startPoint y: 459, endPoint x: 1096, endPoint y: 198, distance: 795.5
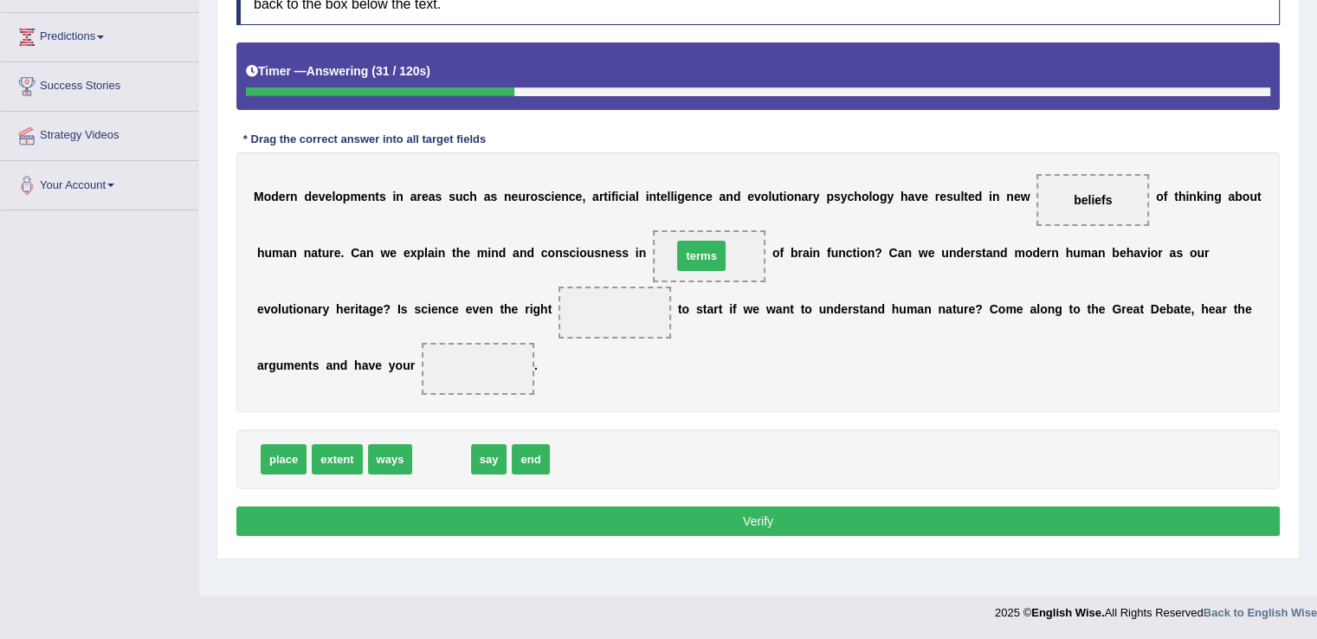
drag, startPoint x: 448, startPoint y: 459, endPoint x: 707, endPoint y: 251, distance: 332.7
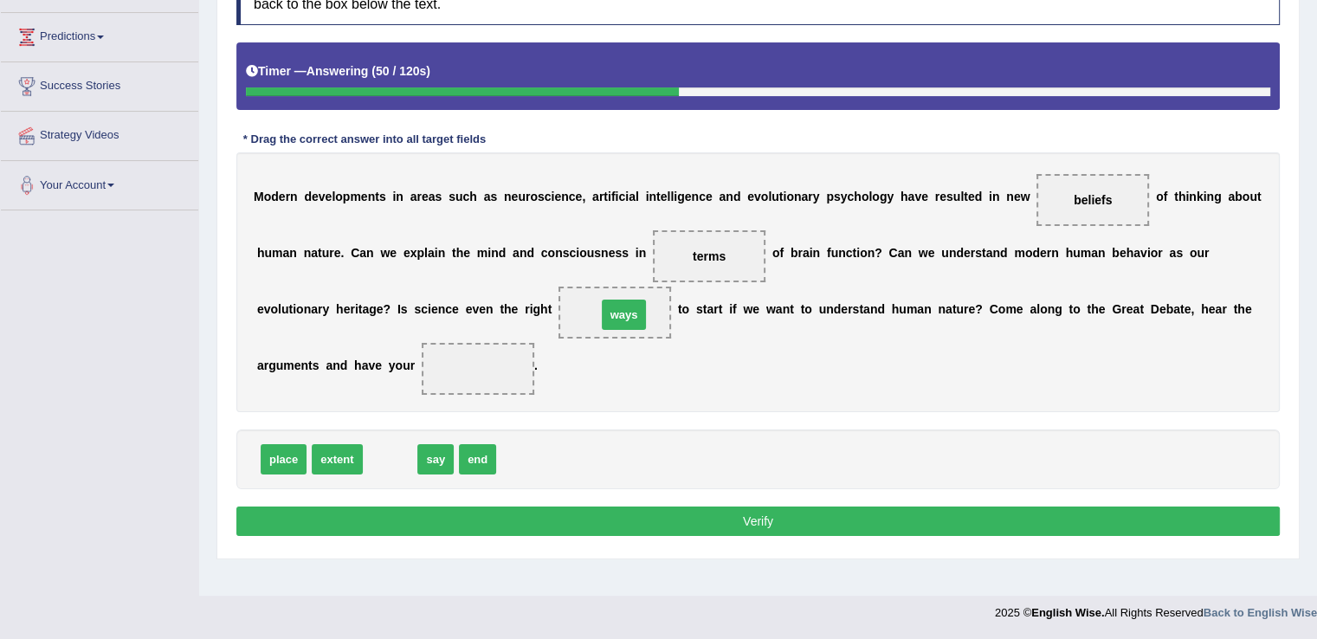
drag, startPoint x: 396, startPoint y: 458, endPoint x: 630, endPoint y: 313, distance: 275.4
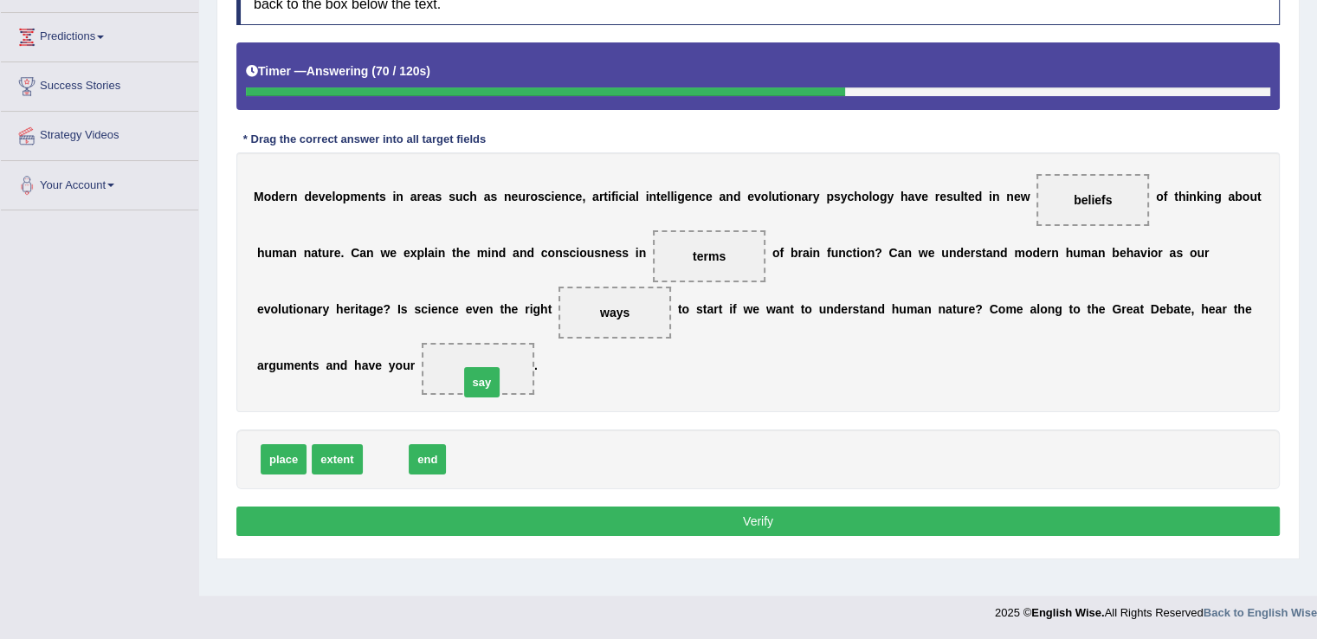
drag, startPoint x: 383, startPoint y: 457, endPoint x: 479, endPoint y: 380, distance: 123.2
click at [506, 511] on button "Verify" at bounding box center [757, 521] width 1043 height 29
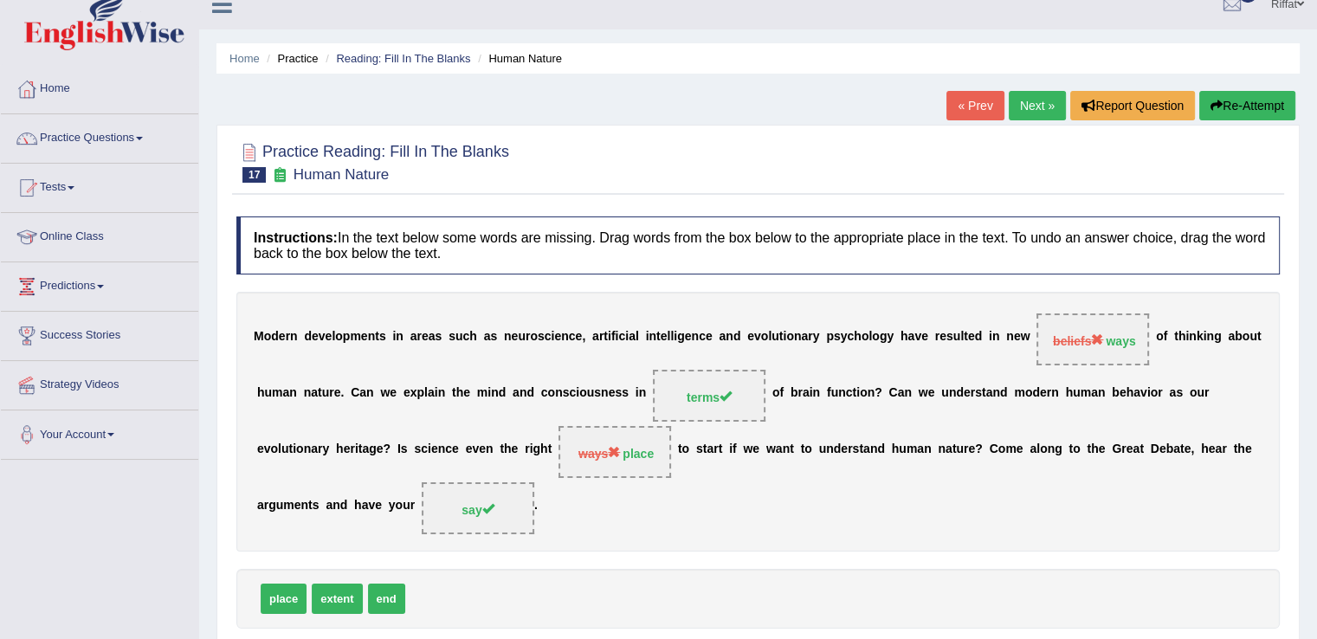
scroll to position [14, 0]
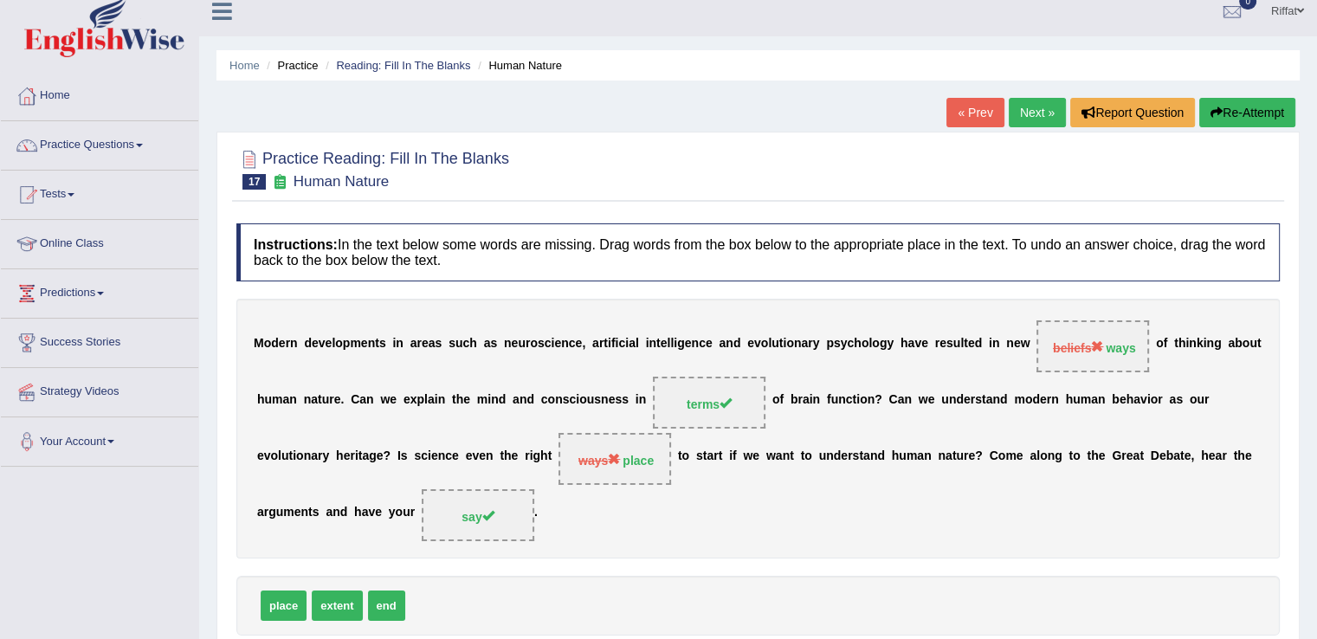
click at [1037, 114] on link "Next »" at bounding box center [1037, 112] width 57 height 29
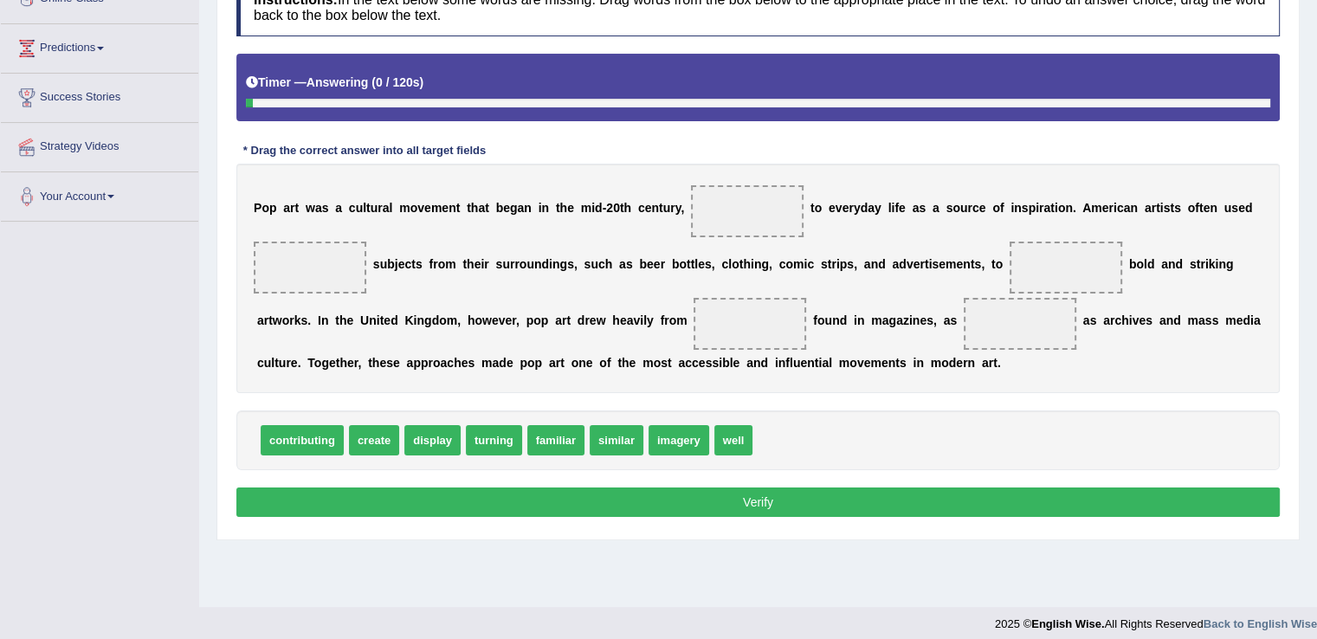
scroll to position [267, 0]
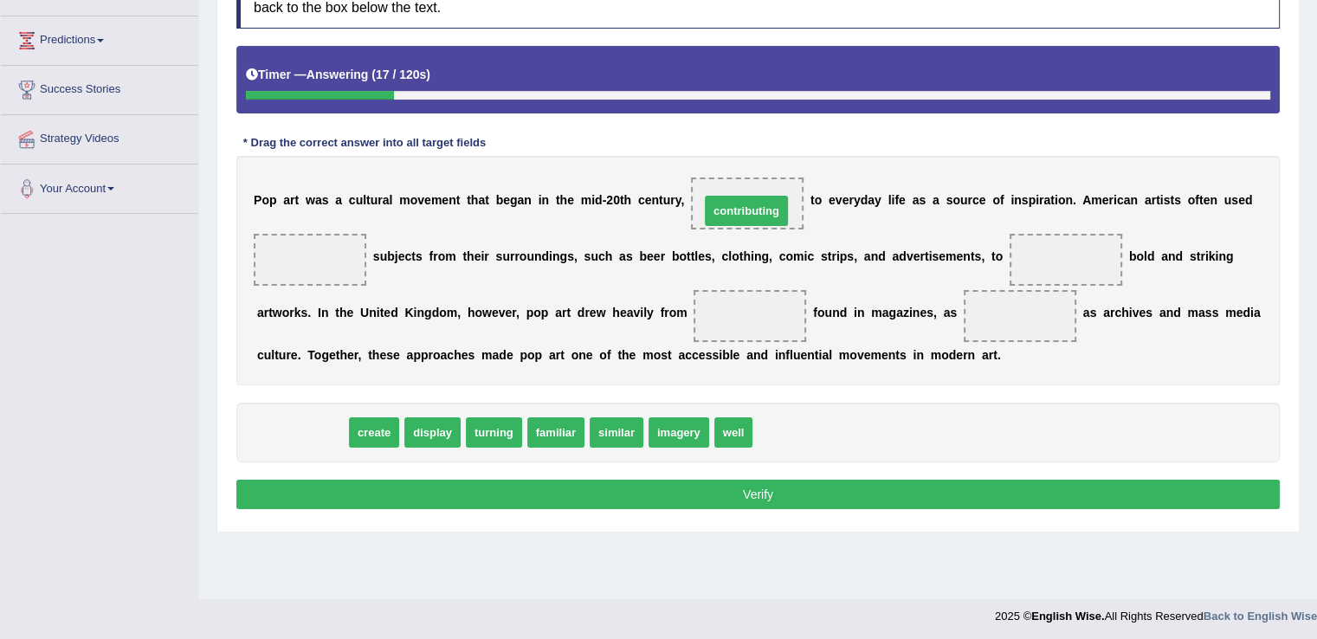
drag, startPoint x: 314, startPoint y: 431, endPoint x: 759, endPoint y: 210, distance: 496.5
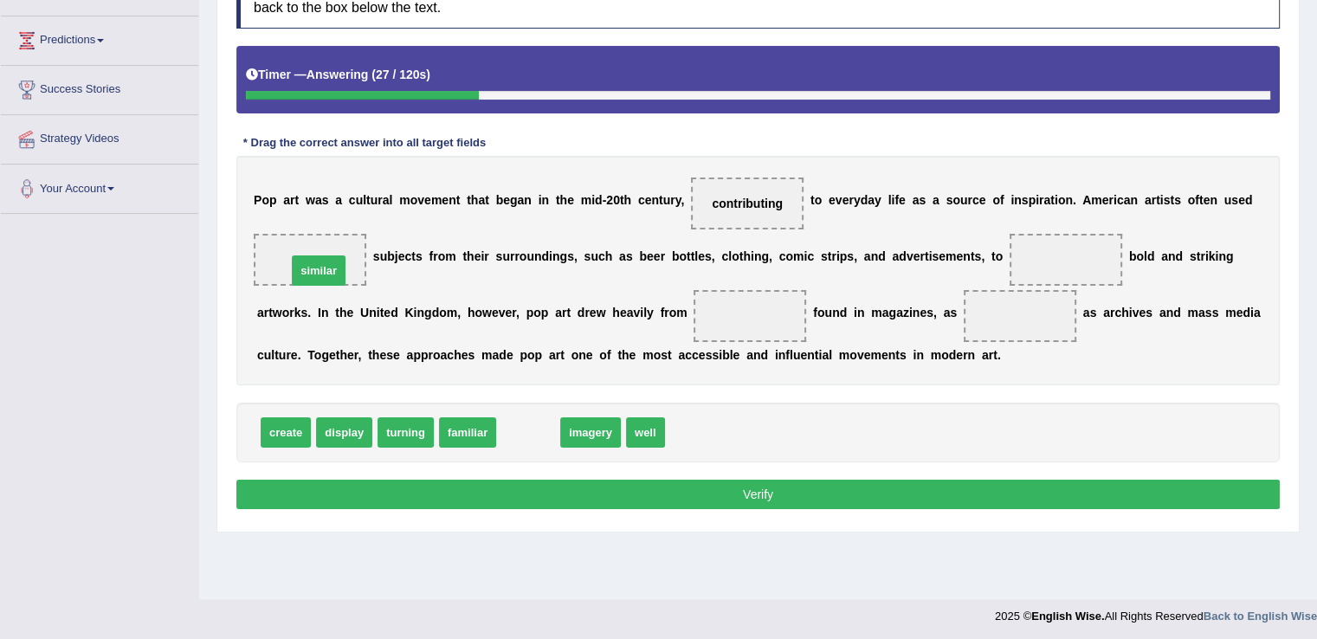
drag, startPoint x: 527, startPoint y: 432, endPoint x: 318, endPoint y: 270, distance: 264.8
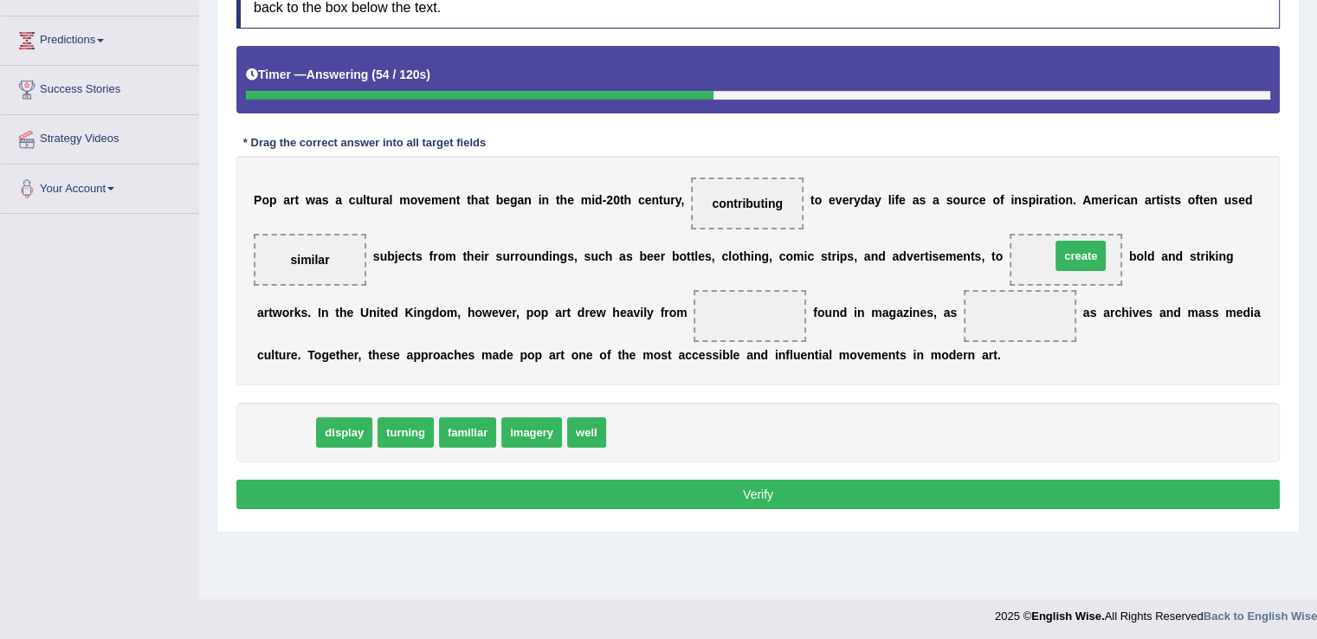
drag, startPoint x: 287, startPoint y: 431, endPoint x: 1082, endPoint y: 255, distance: 814.3
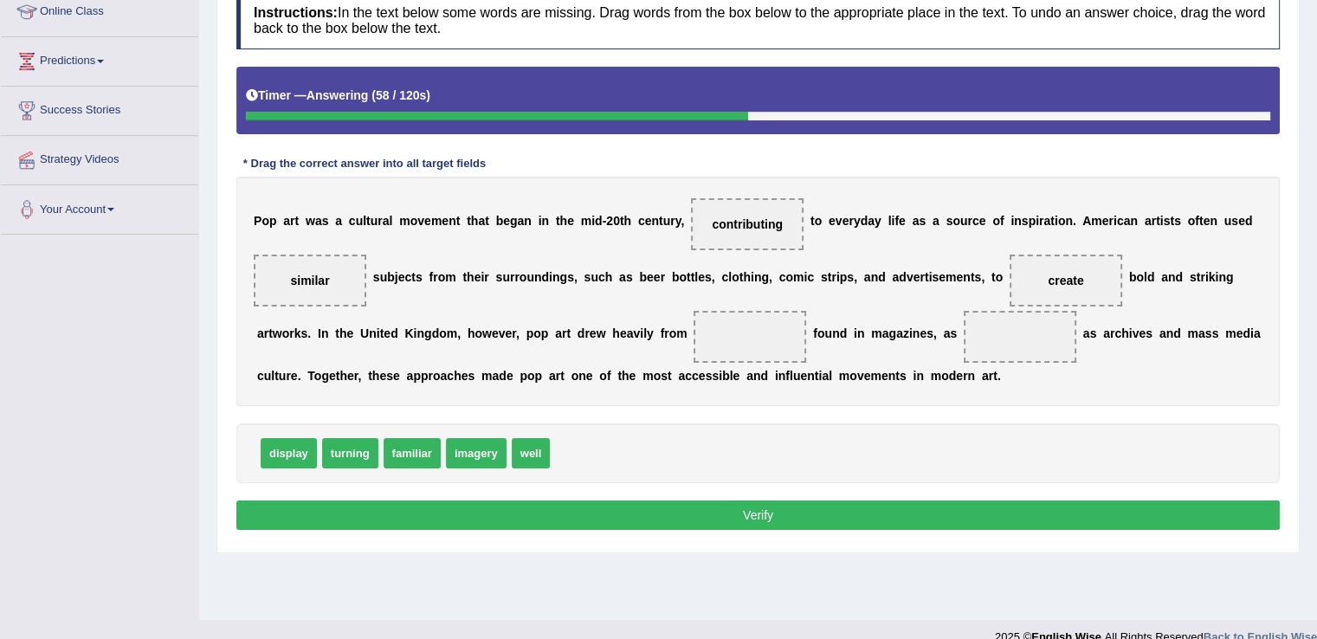
scroll to position [256, 0]
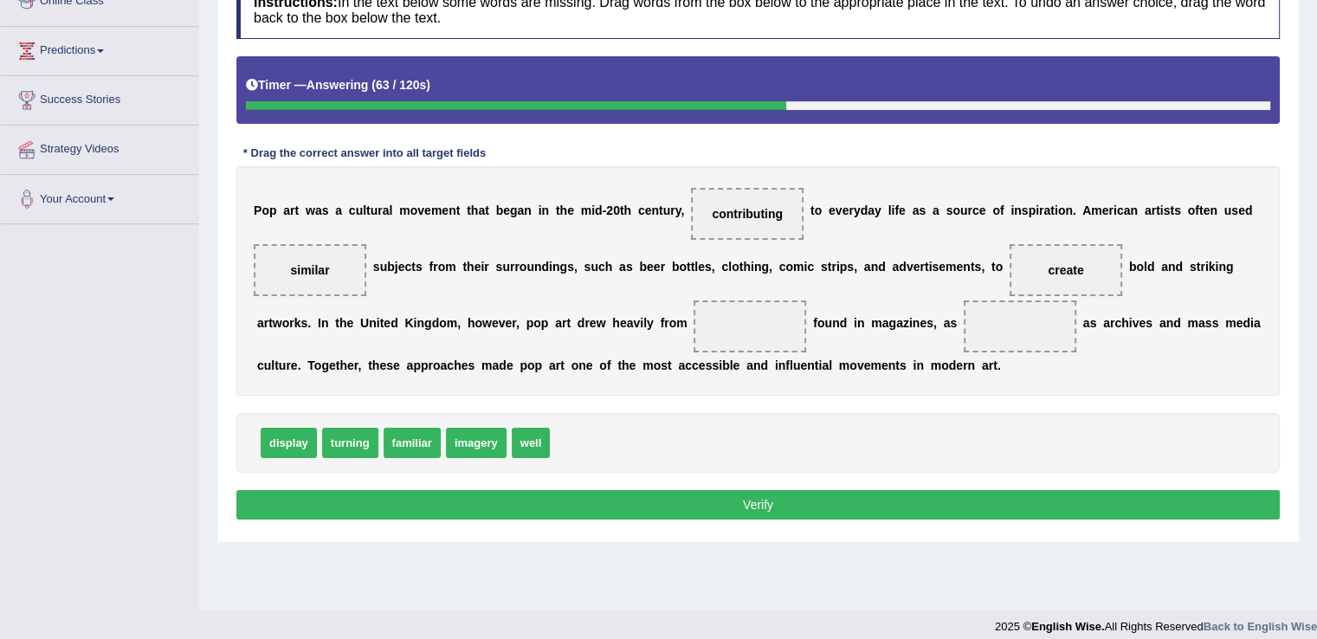
click at [772, 454] on div "display turning familiar imagery well" at bounding box center [757, 443] width 1043 height 60
drag, startPoint x: 485, startPoint y: 437, endPoint x: 769, endPoint y: 318, distance: 308.1
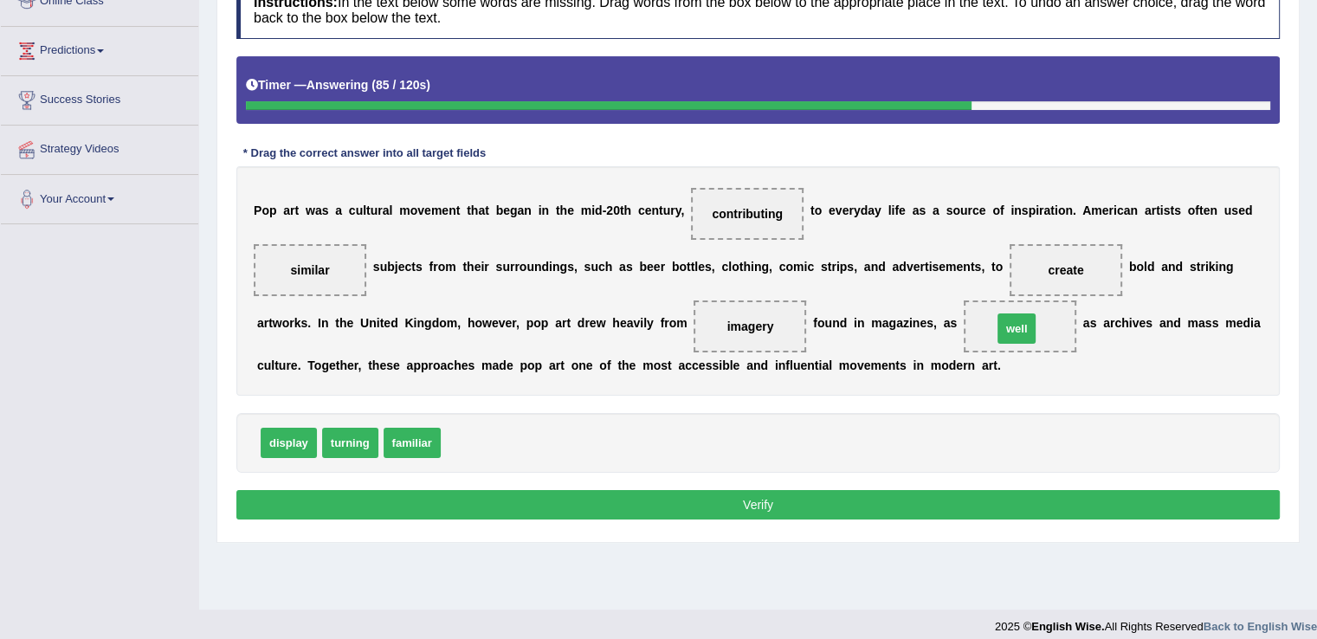
drag, startPoint x: 464, startPoint y: 440, endPoint x: 1016, endPoint y: 326, distance: 563.3
click at [891, 496] on button "Verify" at bounding box center [757, 504] width 1043 height 29
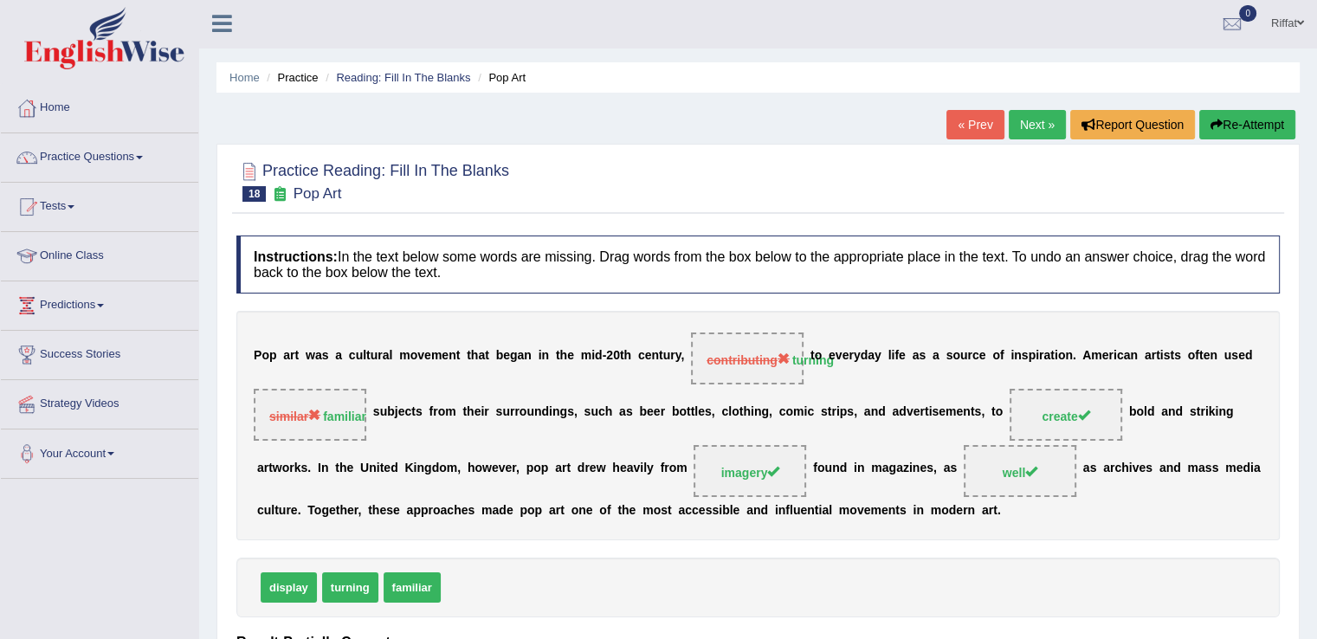
scroll to position [0, 0]
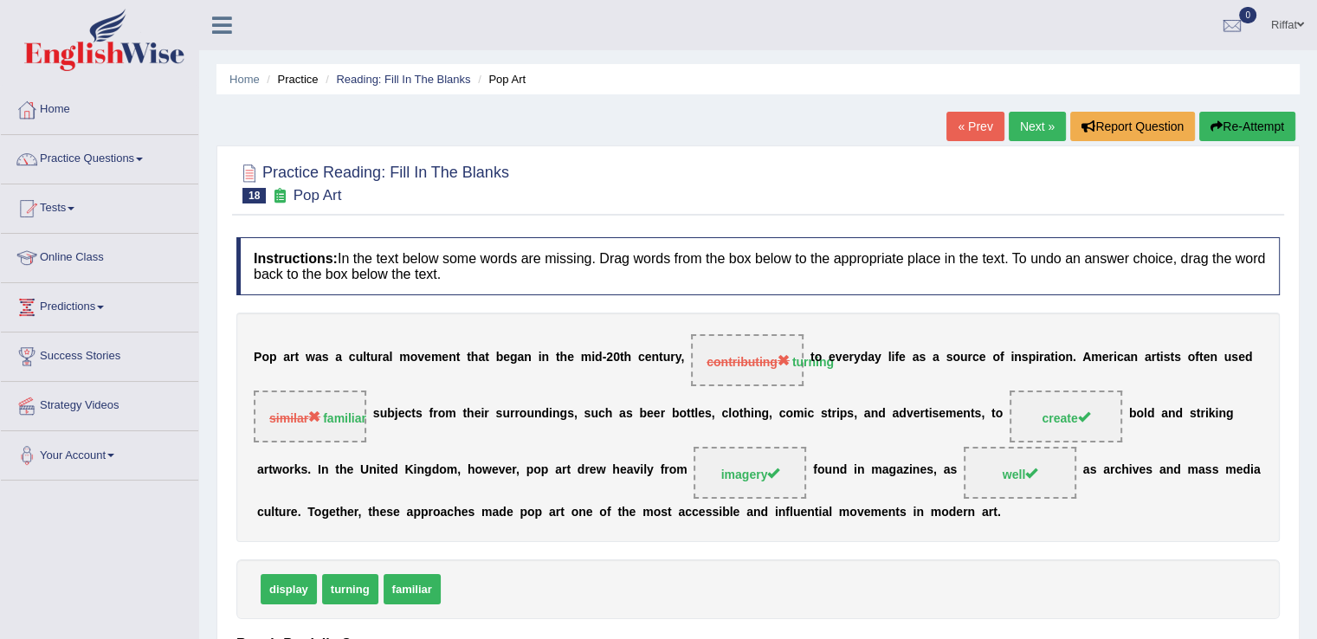
click at [1024, 130] on link "Next »" at bounding box center [1037, 126] width 57 height 29
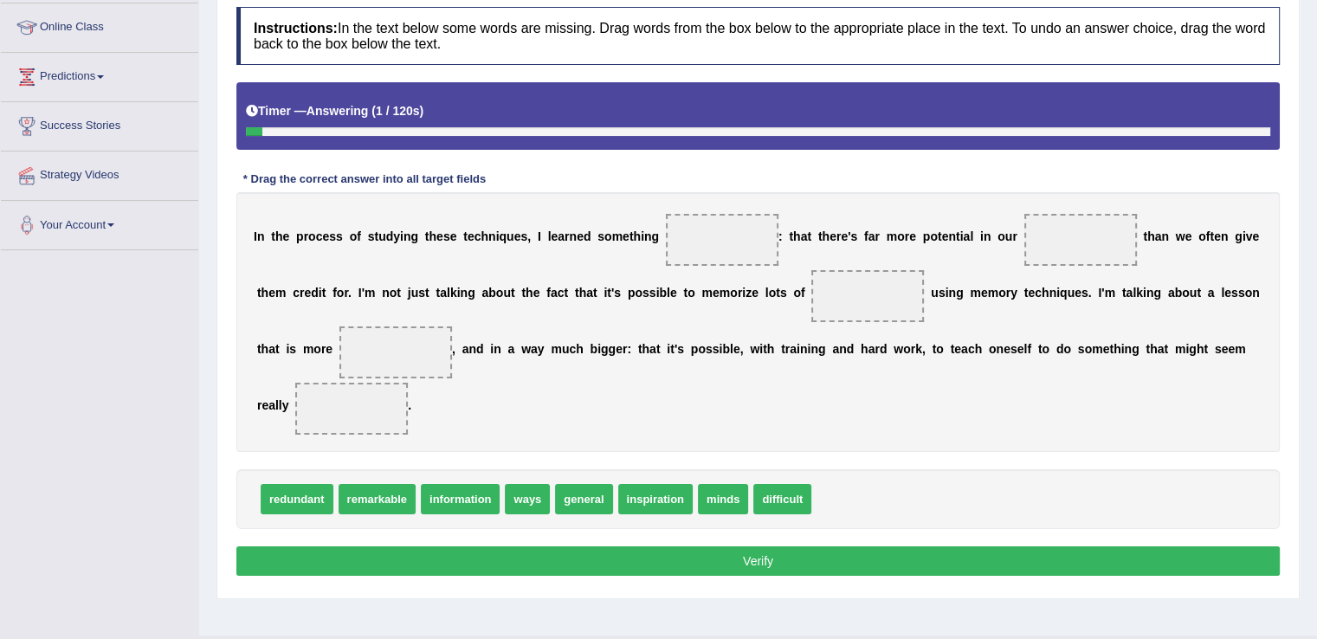
scroll to position [232, 0]
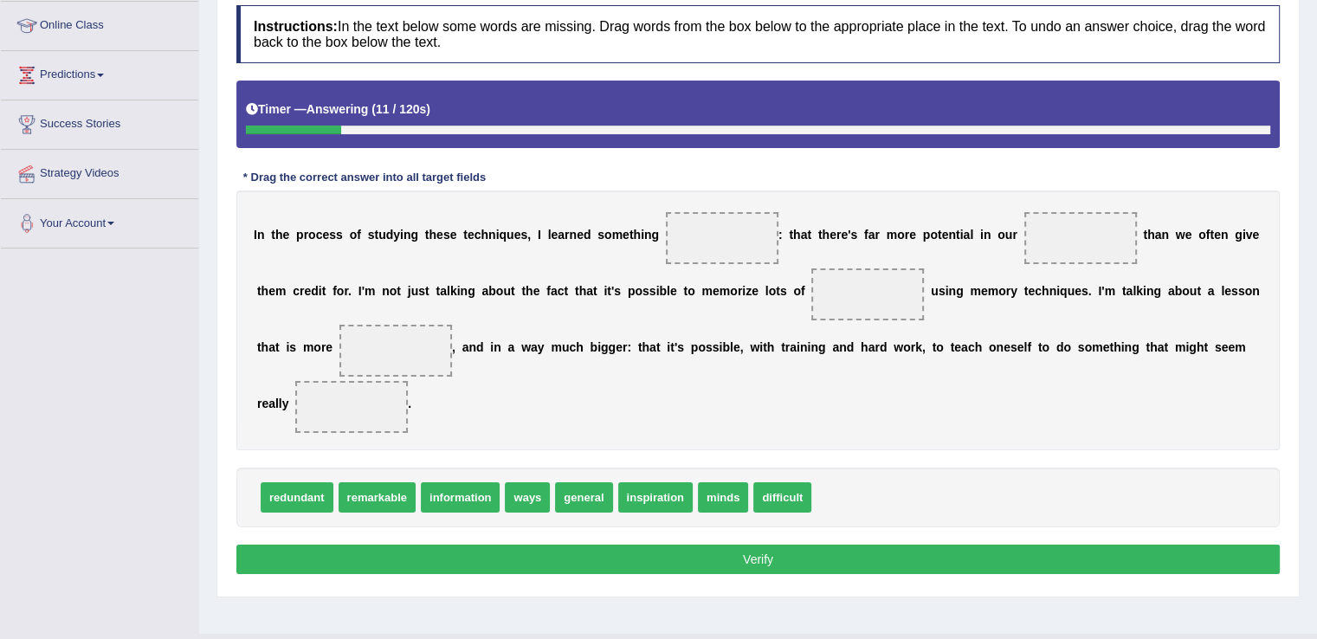
click at [806, 441] on div "I n t h e p r o c e s s o f s t u d y i n g t h e s e t e c h n i q u e s , I l…" at bounding box center [757, 321] width 1043 height 260
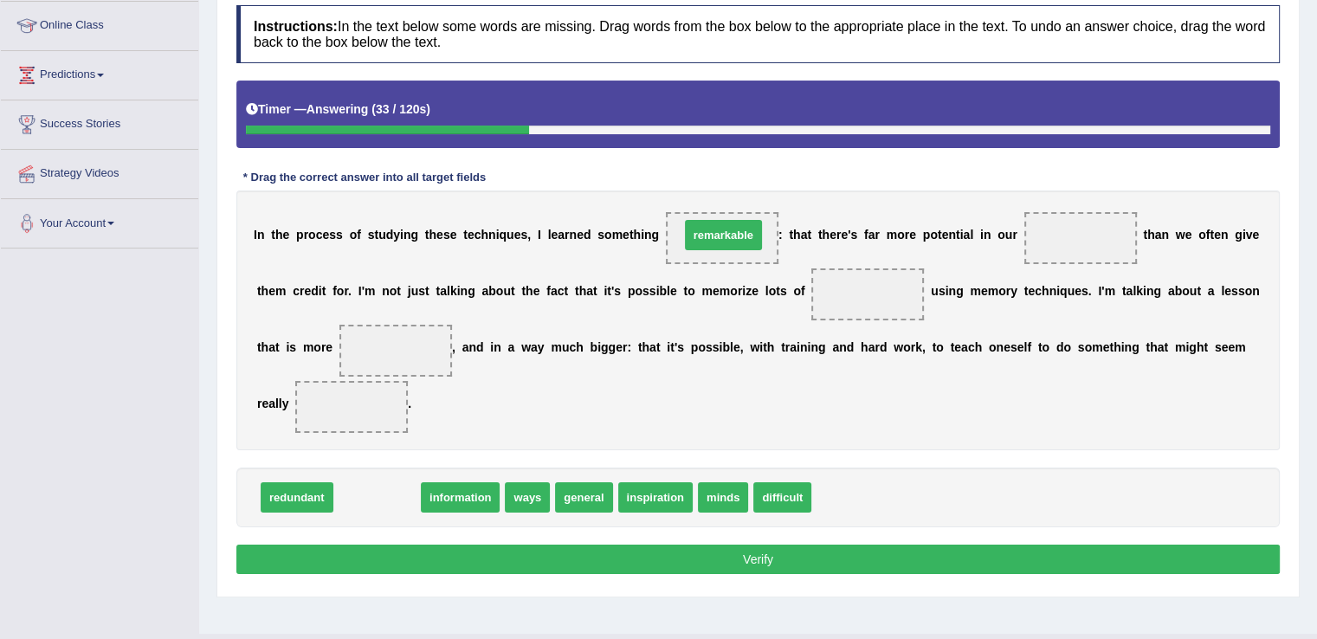
drag, startPoint x: 392, startPoint y: 499, endPoint x: 739, endPoint y: 236, distance: 434.5
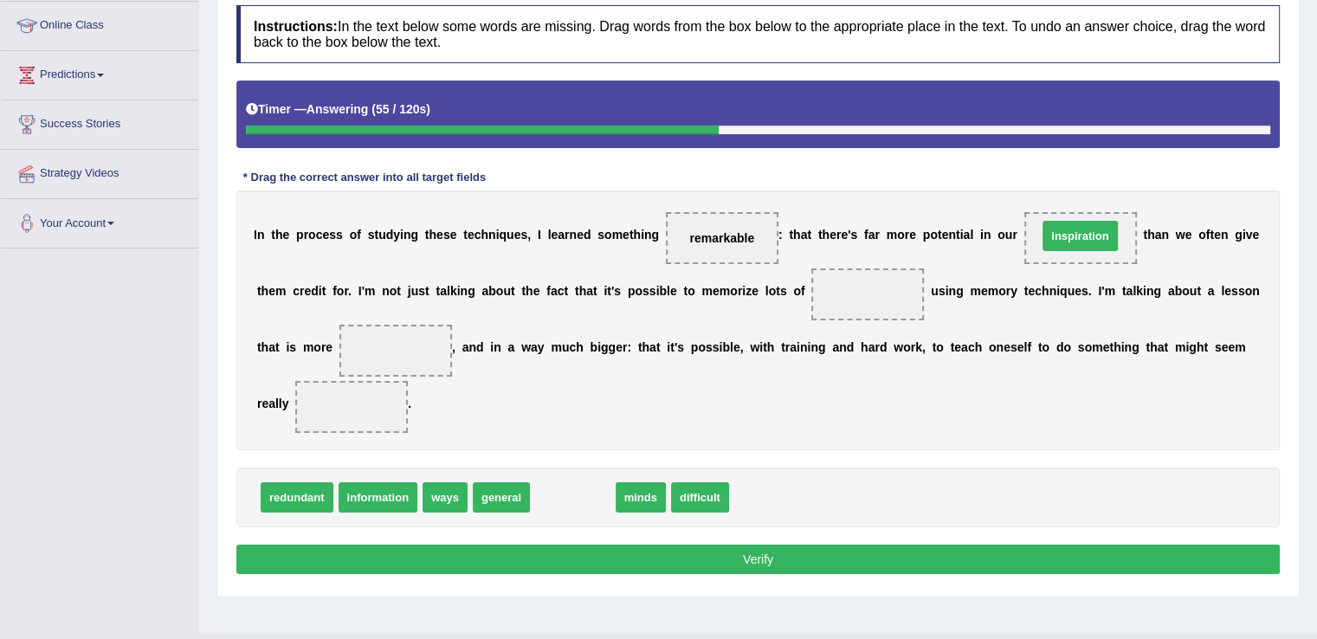
drag, startPoint x: 581, startPoint y: 493, endPoint x: 1088, endPoint y: 231, distance: 570.9
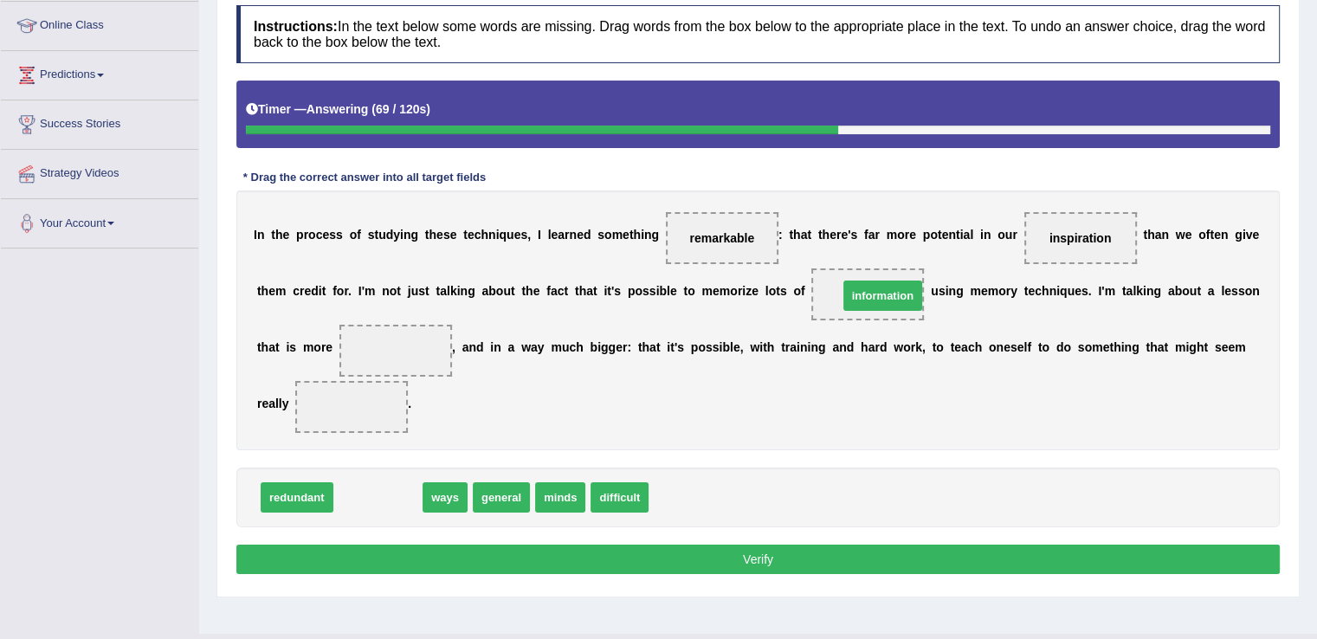
drag, startPoint x: 381, startPoint y: 497, endPoint x: 886, endPoint y: 295, distance: 543.7
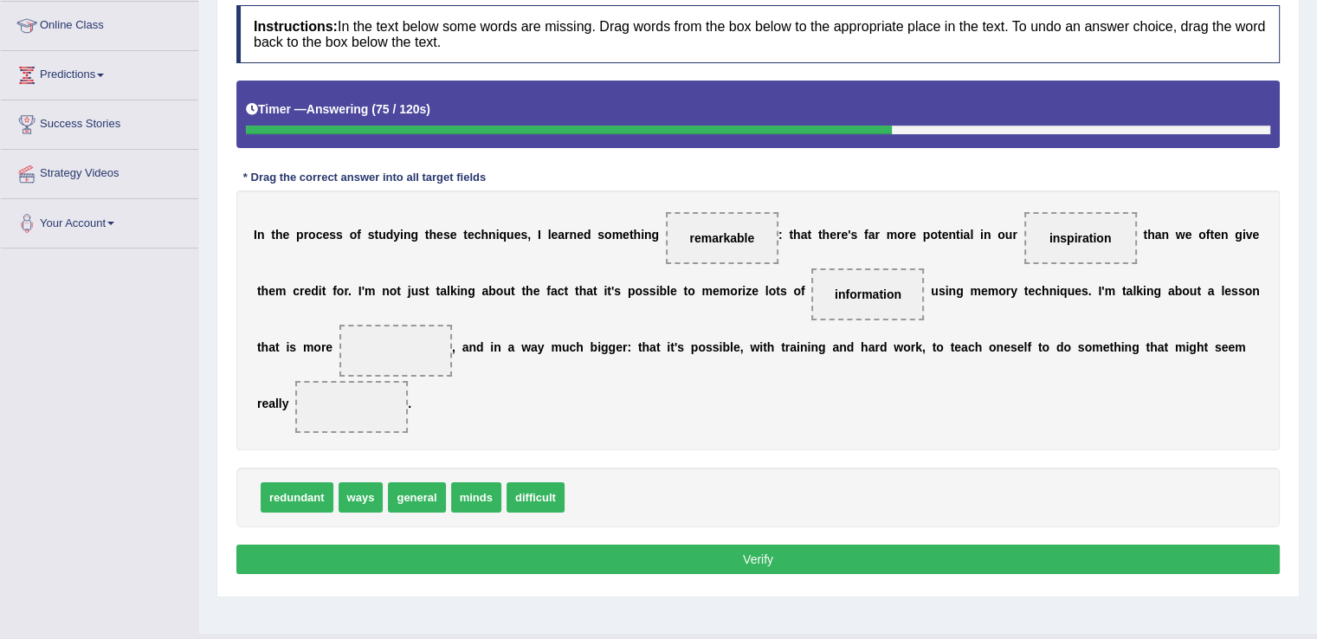
click at [868, 444] on div "I n t h e p r o c e s s o f s t u d y i n g t h e s e t e c h n i q u e s , I l…" at bounding box center [757, 321] width 1043 height 260
drag, startPoint x: 530, startPoint y: 495, endPoint x: 391, endPoint y: 354, distance: 198.4
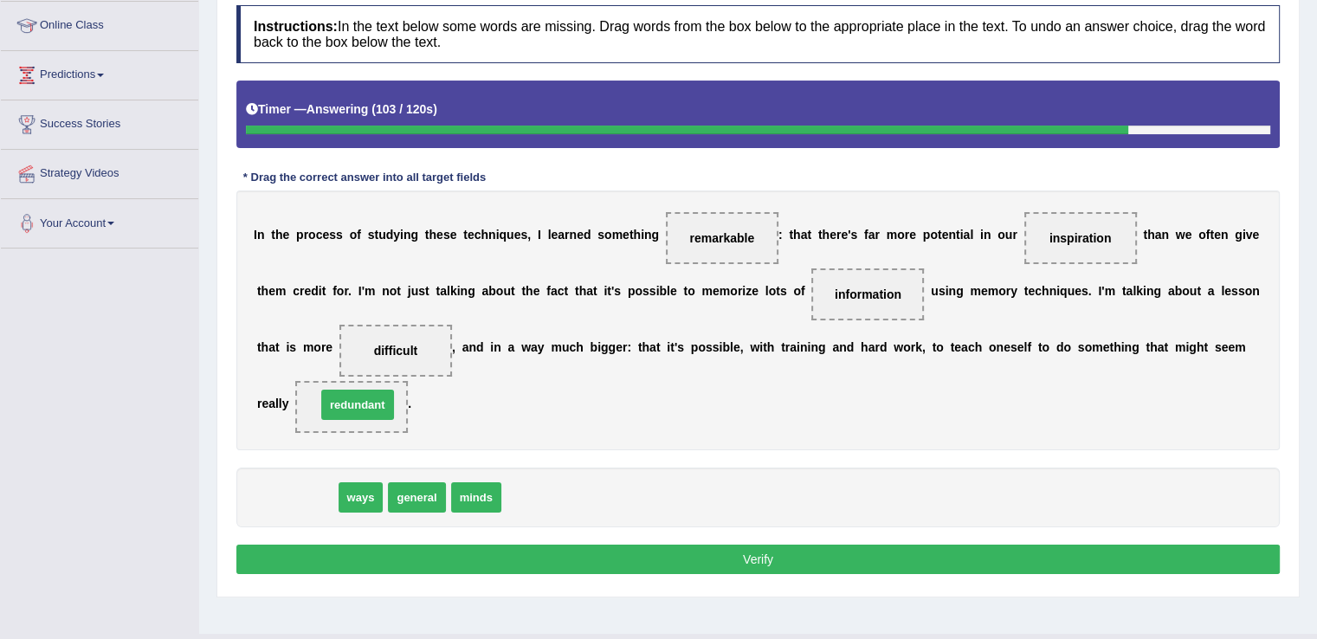
drag, startPoint x: 296, startPoint y: 503, endPoint x: 357, endPoint y: 410, distance: 110.7
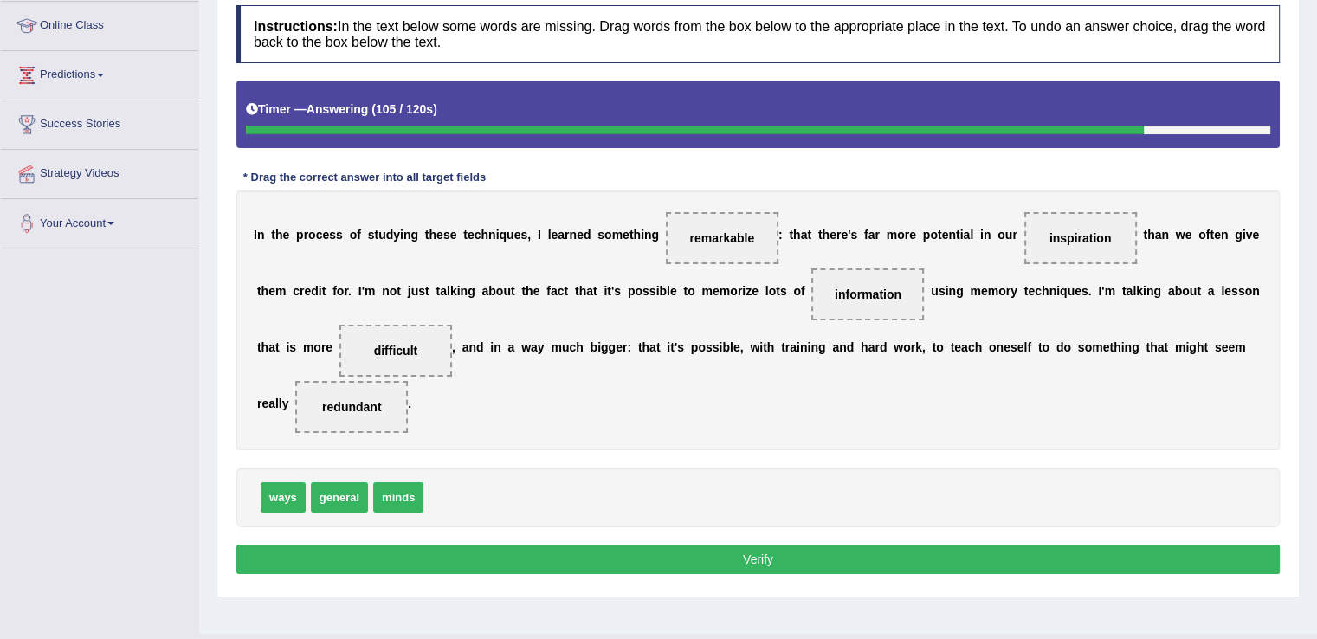
click at [459, 559] on button "Verify" at bounding box center [757, 559] width 1043 height 29
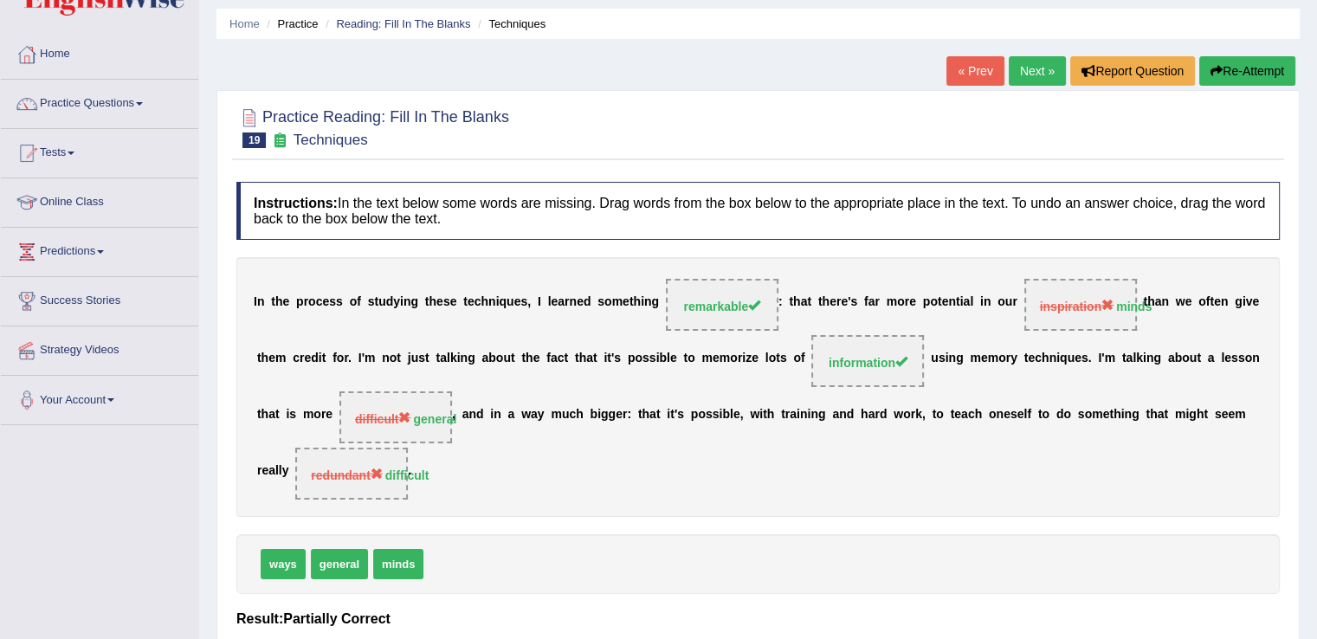
scroll to position [0, 0]
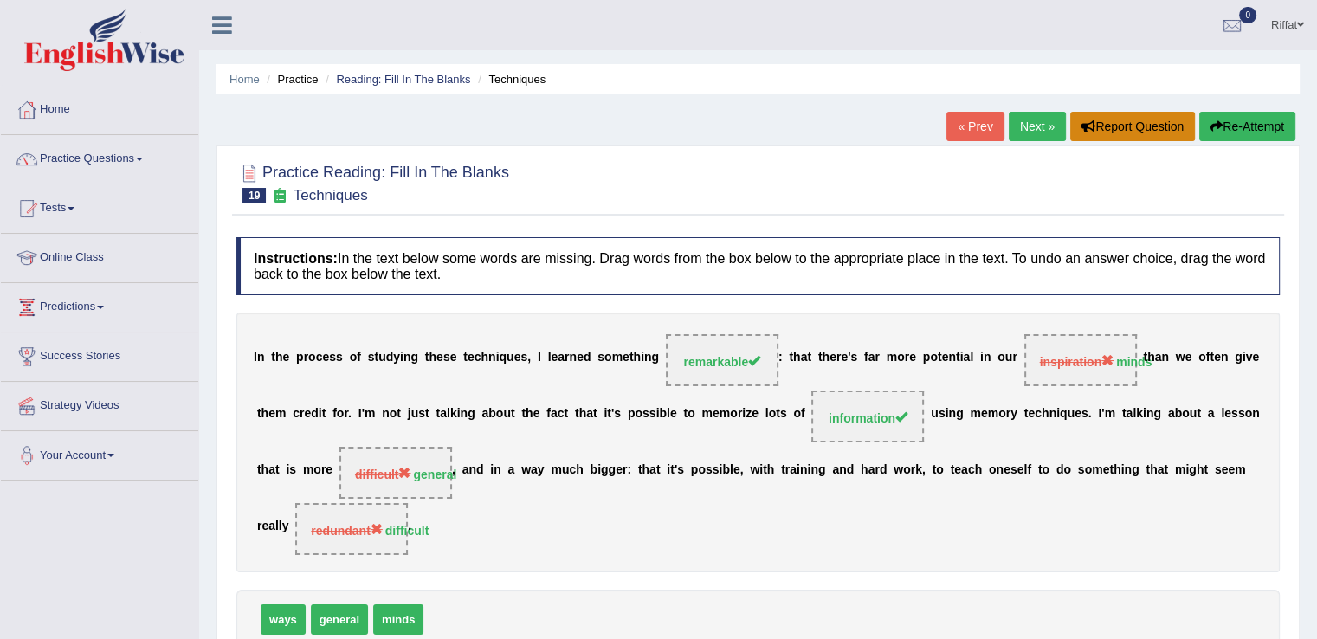
click at [1126, 128] on button "Report Question" at bounding box center [1132, 126] width 125 height 29
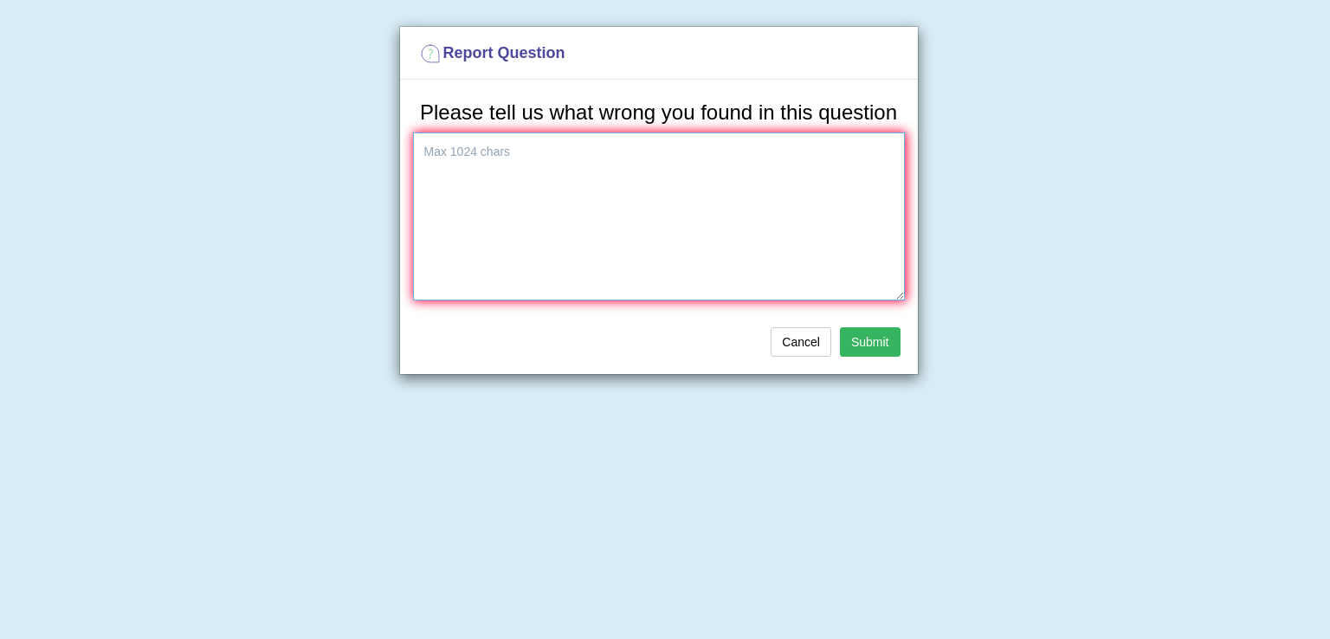
click at [689, 193] on textarea at bounding box center [659, 216] width 492 height 168
type textarea "Im struggling with reading section h, please help me out"
click at [870, 339] on button "Submit" at bounding box center [870, 341] width 61 height 29
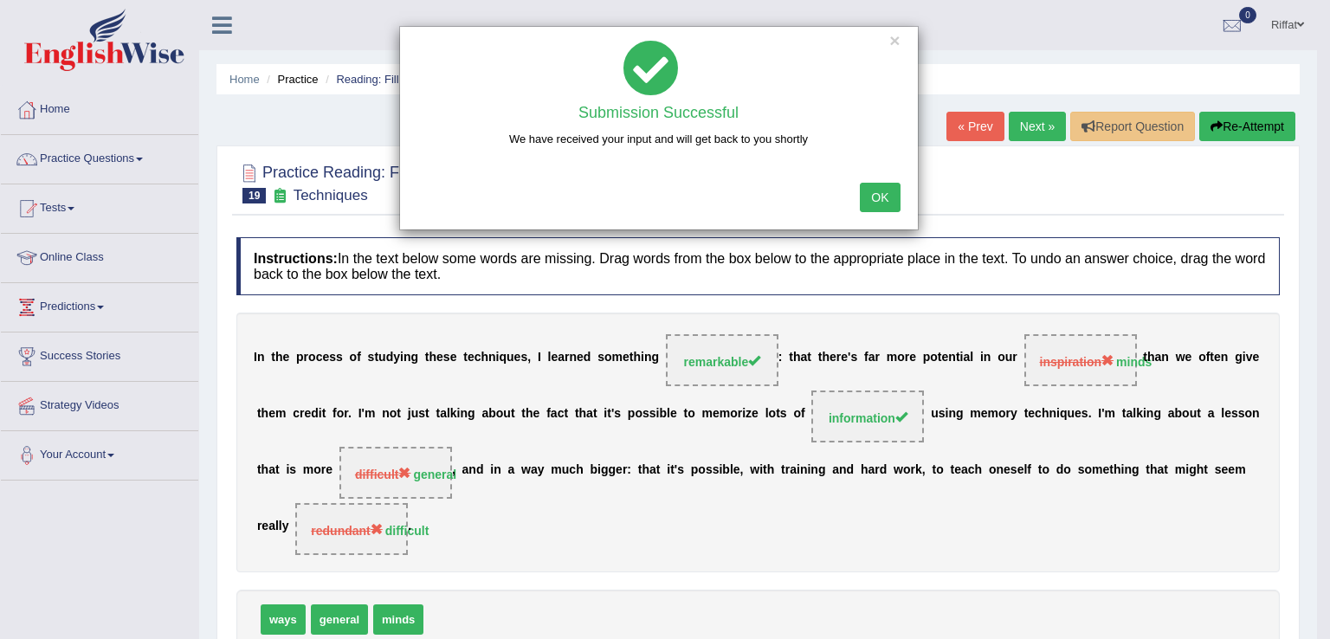
click at [882, 192] on button "OK" at bounding box center [880, 197] width 40 height 29
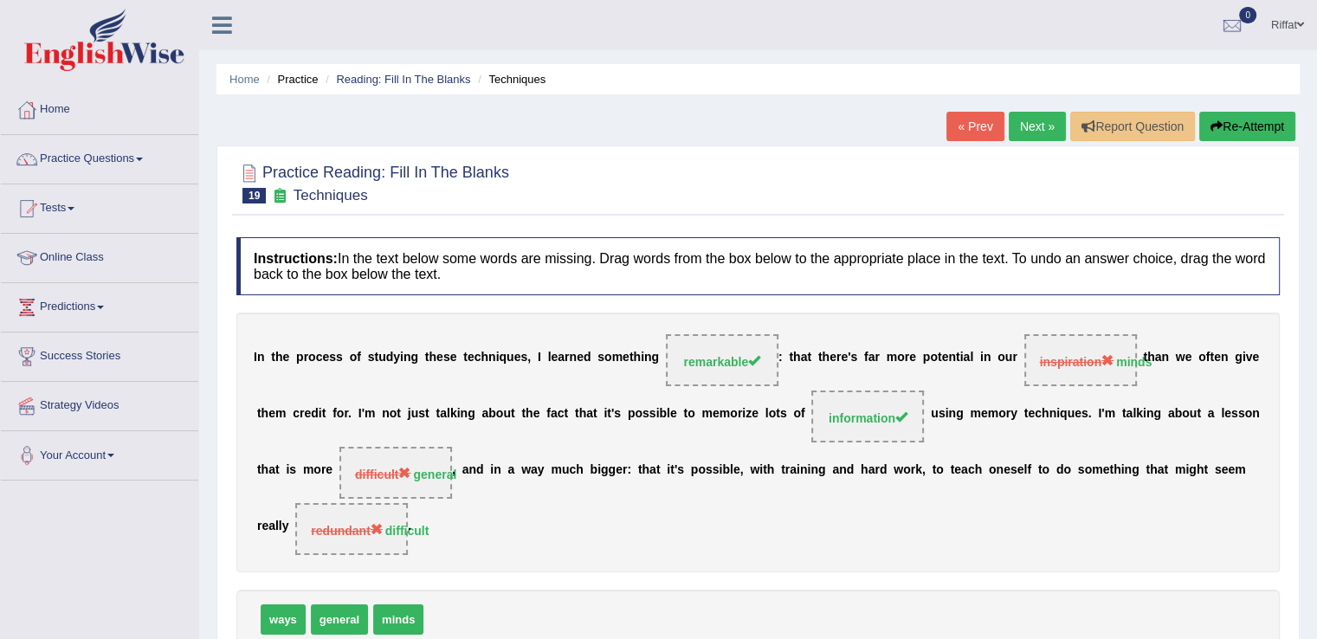
click at [1024, 119] on link "Next »" at bounding box center [1037, 126] width 57 height 29
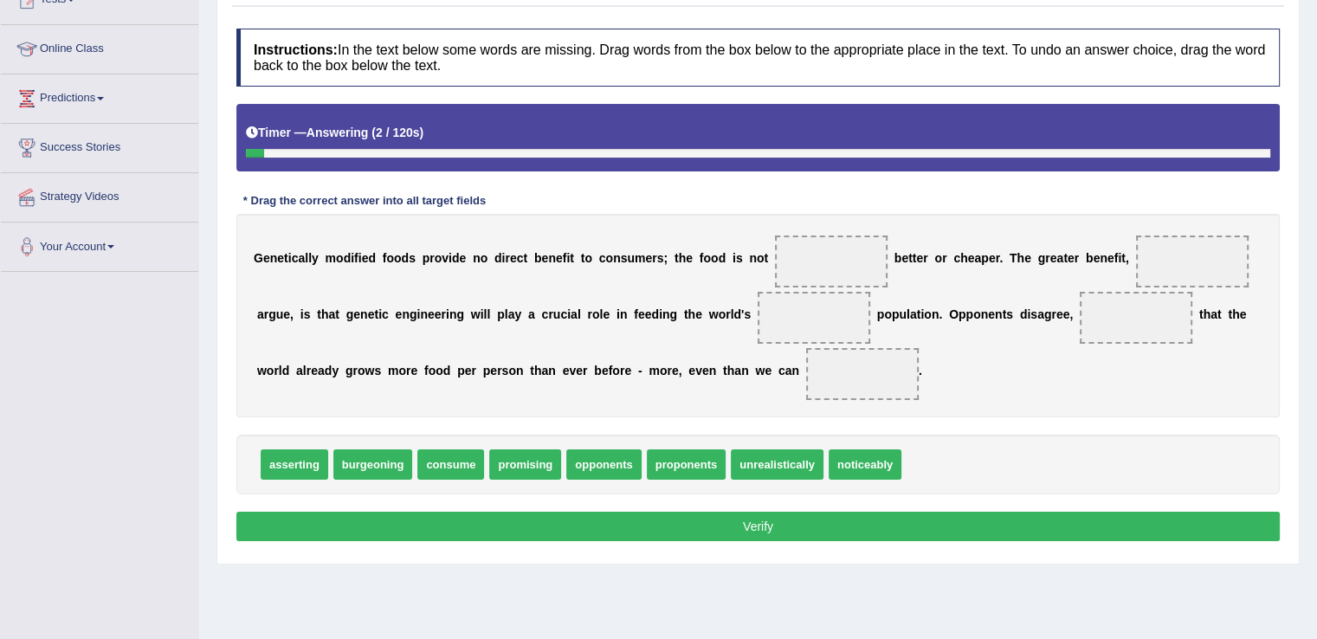
scroll to position [210, 0]
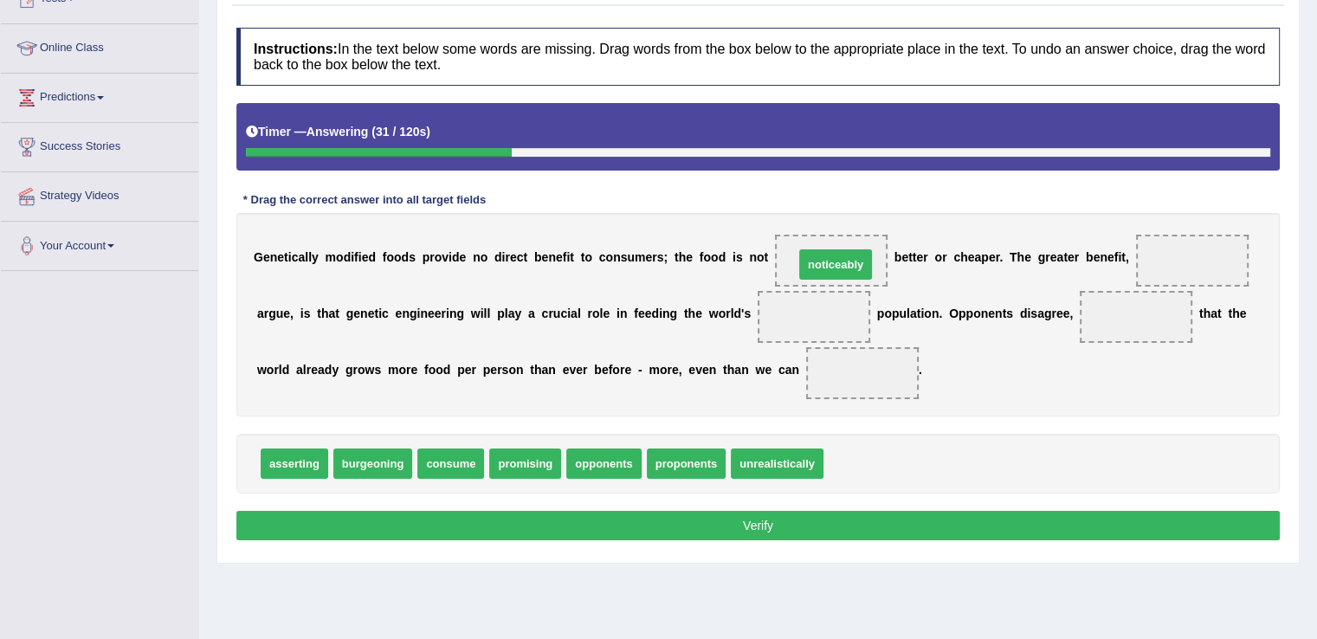
drag, startPoint x: 857, startPoint y: 462, endPoint x: 826, endPoint y: 256, distance: 207.6
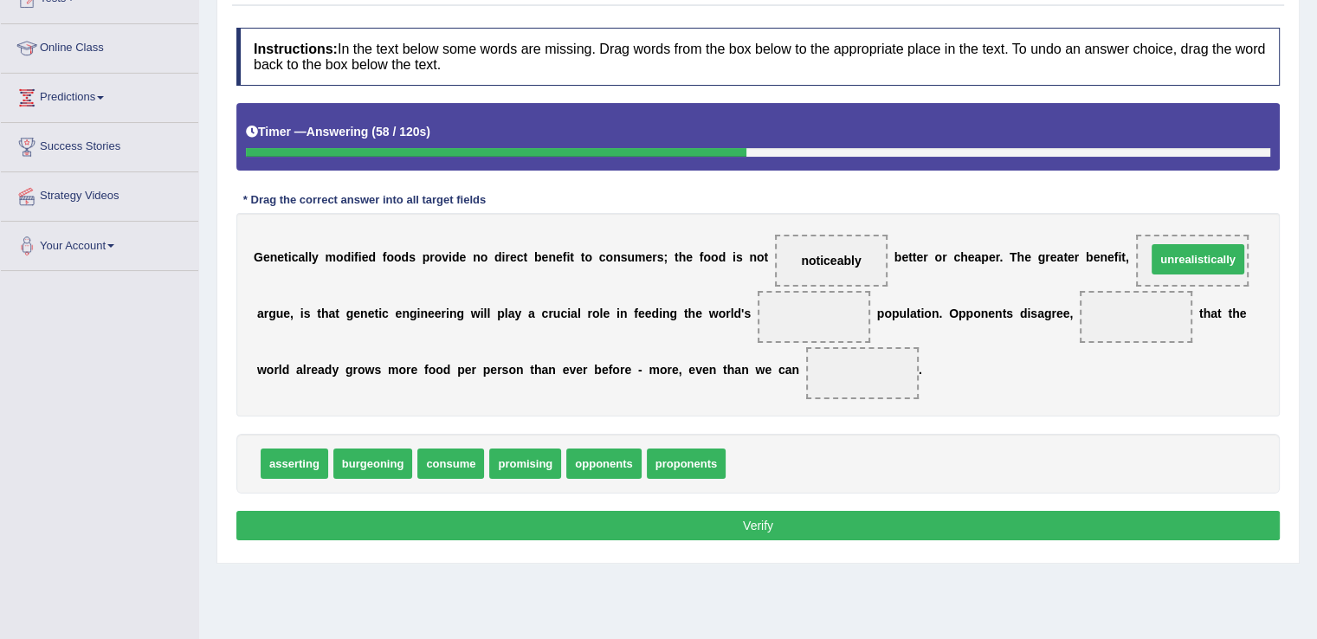
drag, startPoint x: 786, startPoint y: 465, endPoint x: 1204, endPoint y: 261, distance: 464.7
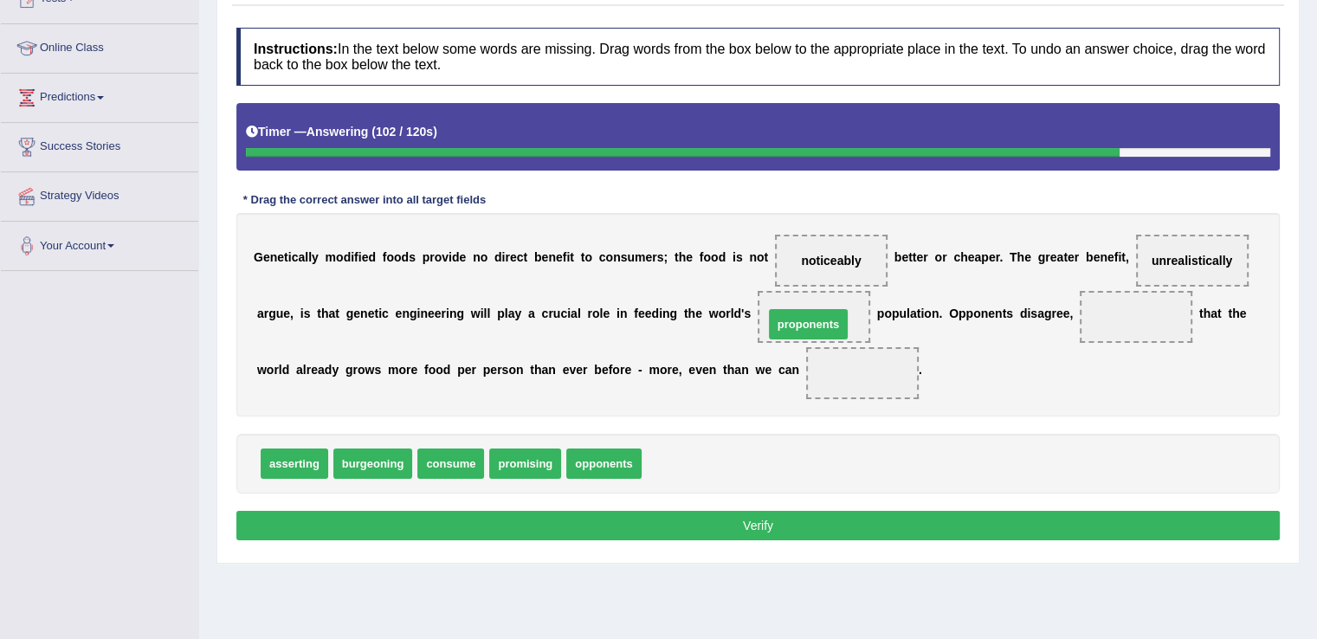
drag, startPoint x: 667, startPoint y: 463, endPoint x: 789, endPoint y: 323, distance: 186.0
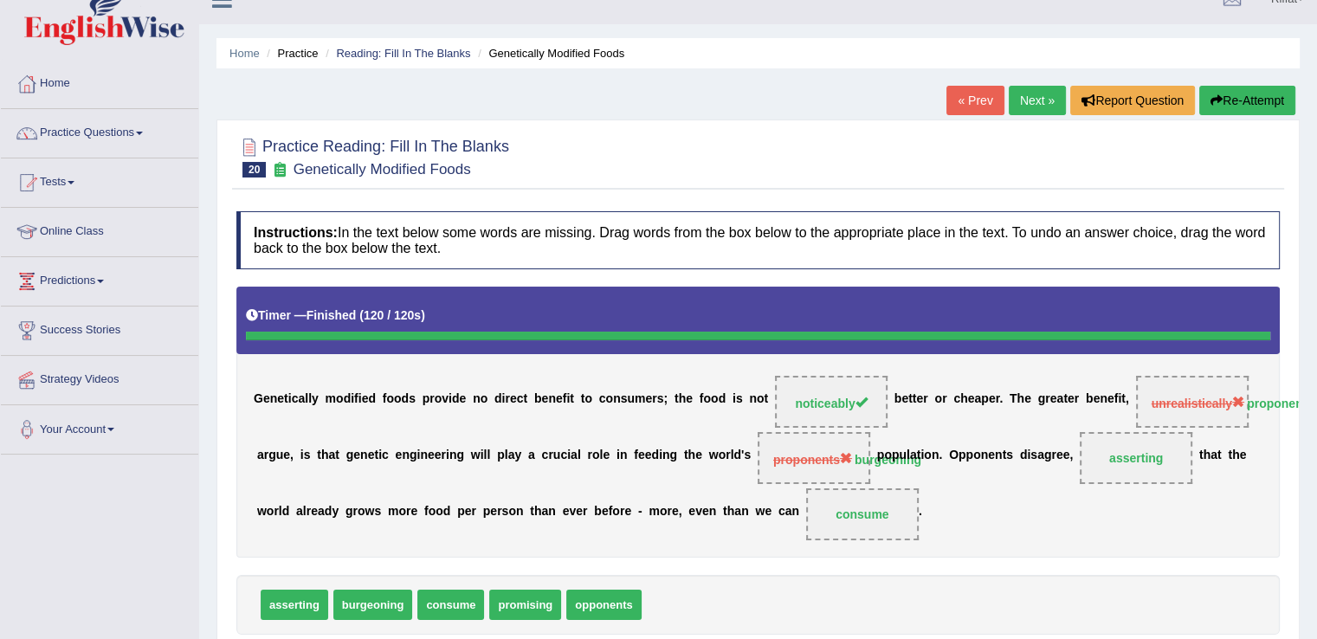
scroll to position [23, 0]
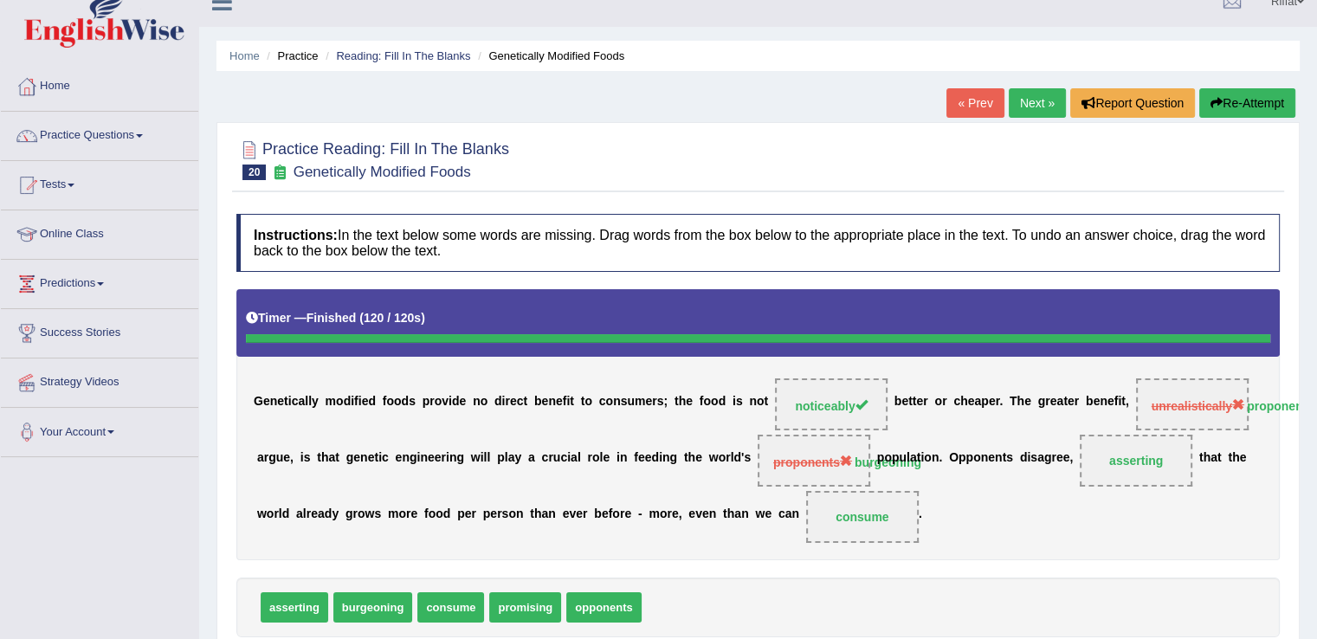
click at [1028, 107] on link "Next »" at bounding box center [1037, 102] width 57 height 29
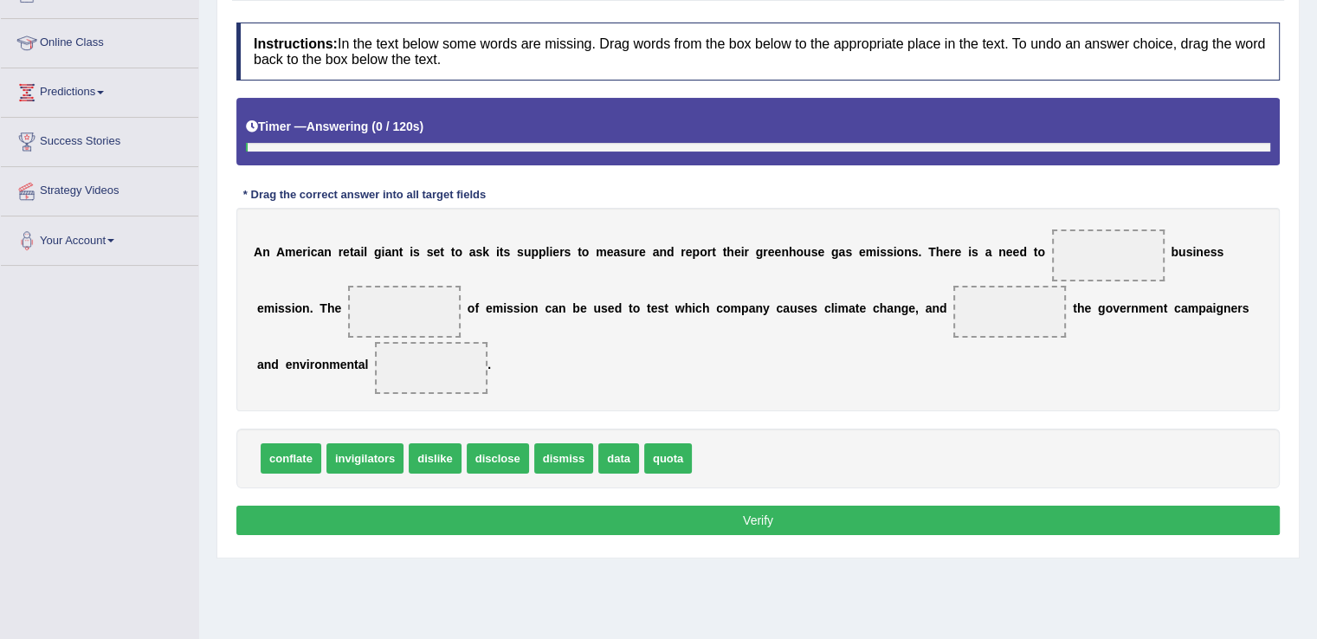
scroll to position [216, 0]
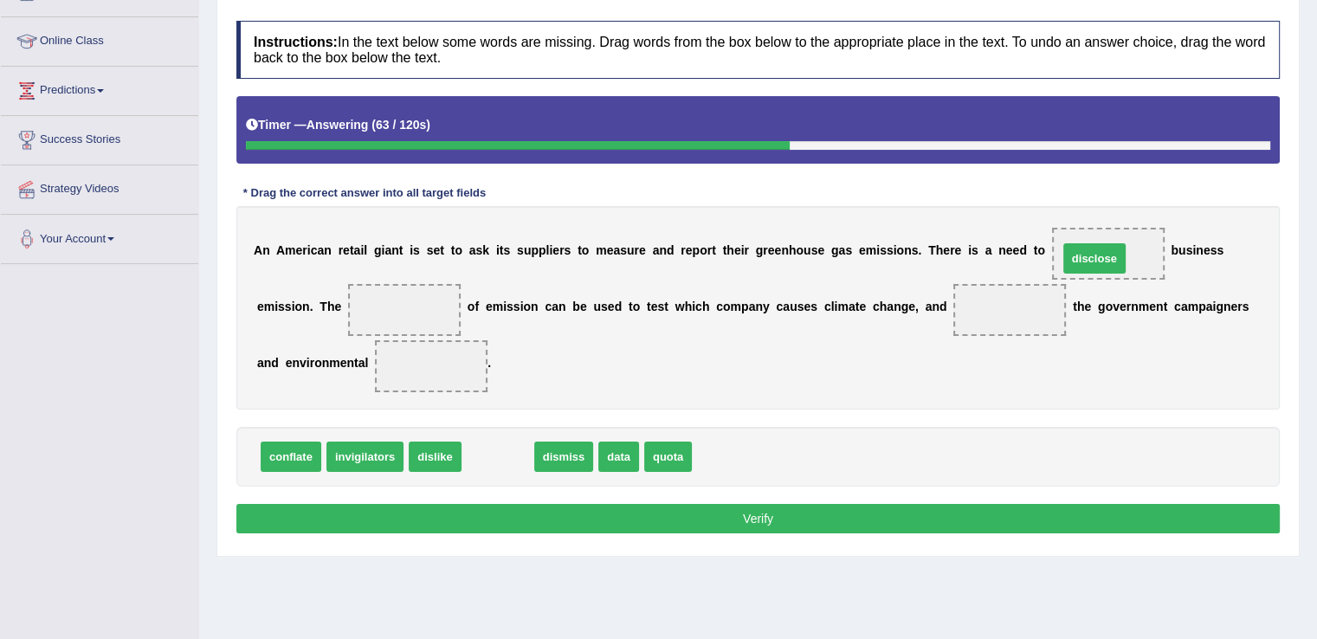
drag, startPoint x: 507, startPoint y: 455, endPoint x: 1103, endPoint y: 257, distance: 628.4
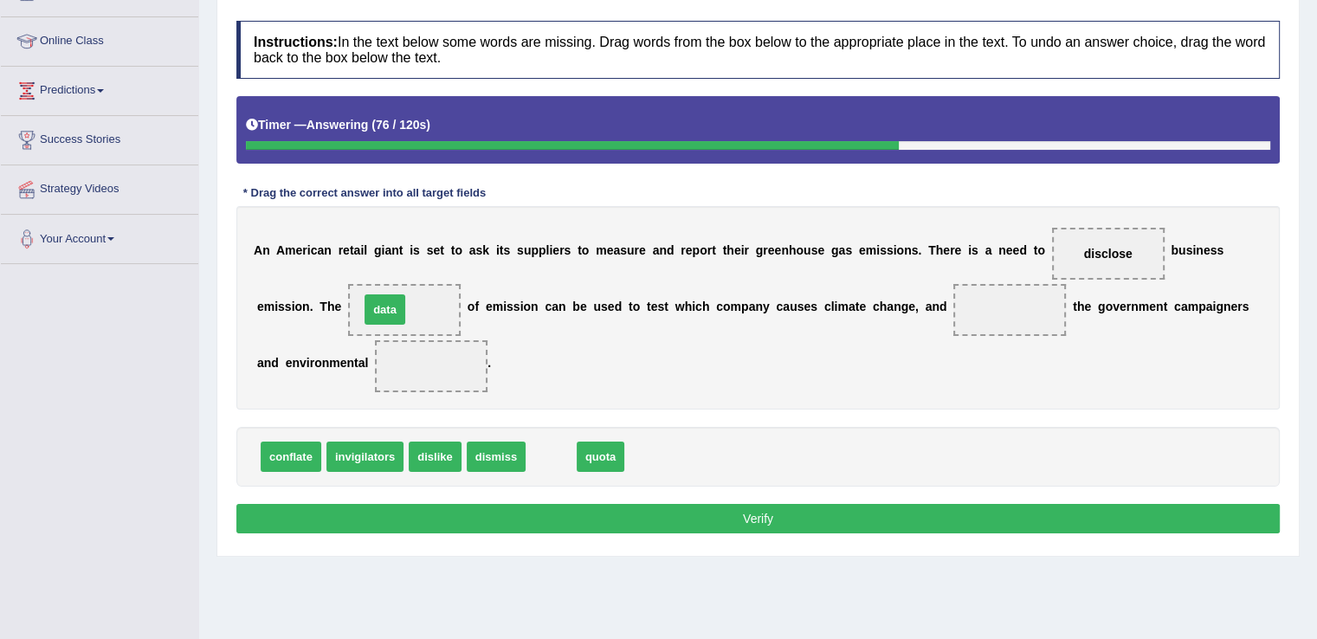
drag, startPoint x: 554, startPoint y: 453, endPoint x: 388, endPoint y: 306, distance: 222.1
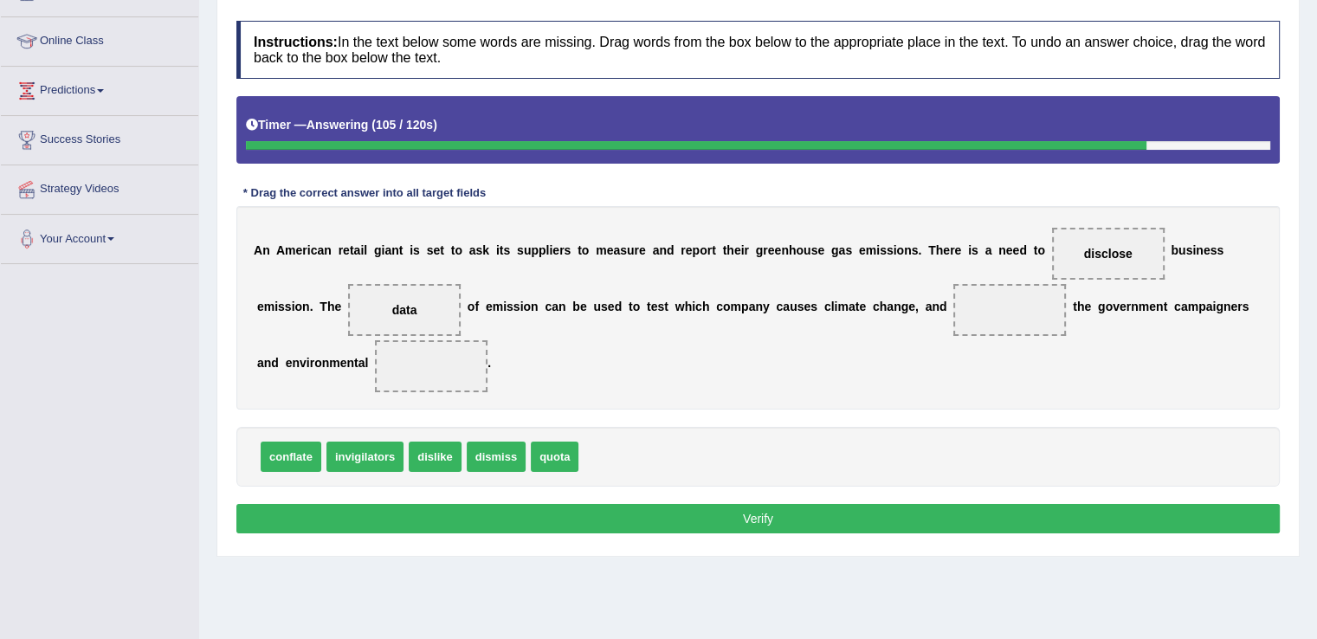
click at [700, 416] on div "Instructions: In the text below some words are missing. Drag words from the box…" at bounding box center [758, 279] width 1052 height 535
drag, startPoint x: 370, startPoint y: 455, endPoint x: 449, endPoint y: 357, distance: 125.6
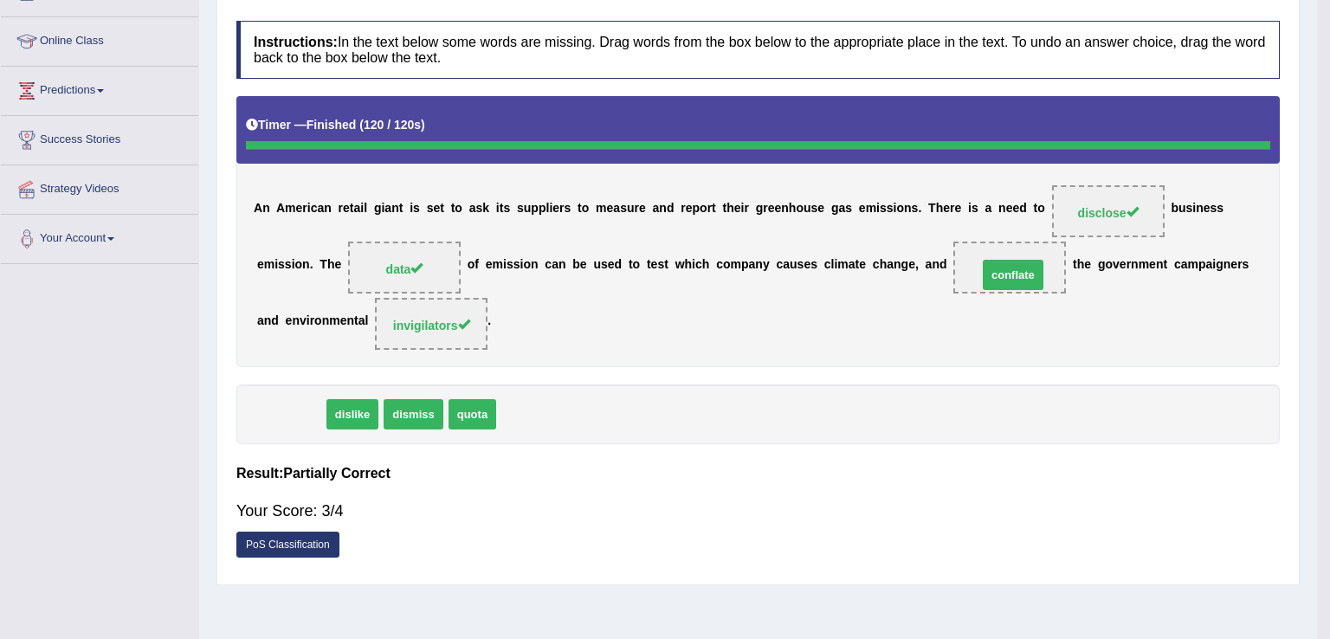
drag, startPoint x: 285, startPoint y: 448, endPoint x: 1004, endPoint y: 308, distance: 733.0
click at [1004, 308] on body "Toggle navigation Home Practice Questions Speaking Practice Read Aloud Repeat S…" at bounding box center [665, 103] width 1330 height 639
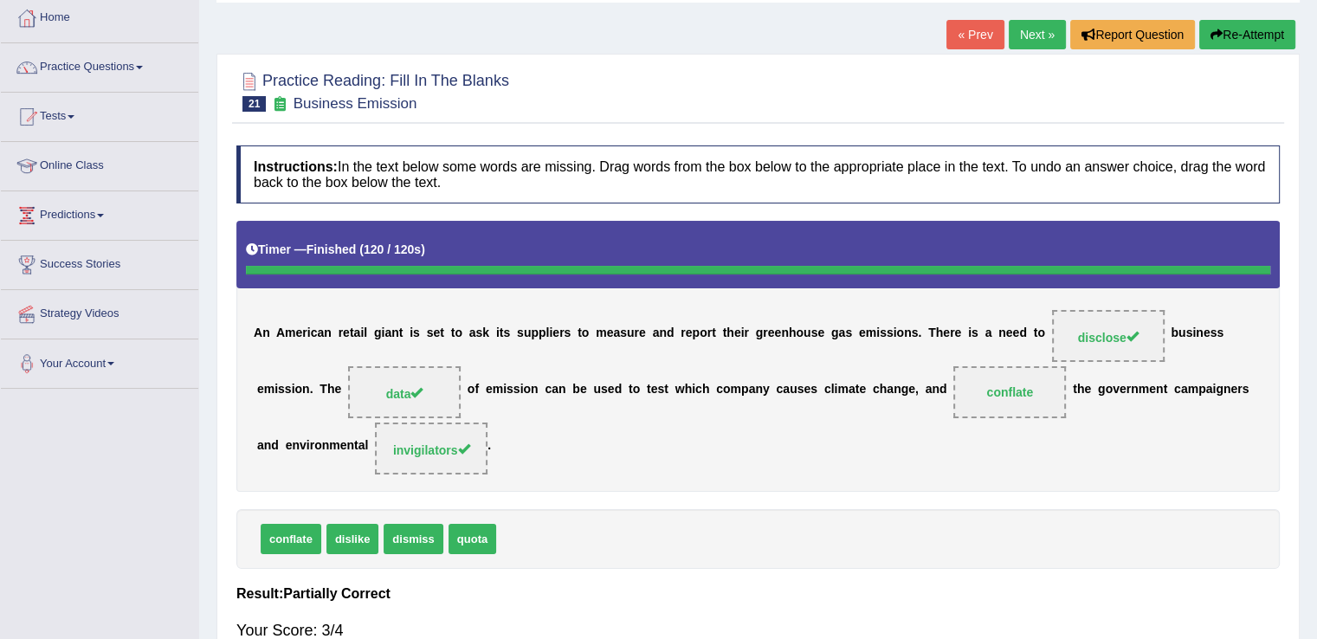
scroll to position [90, 0]
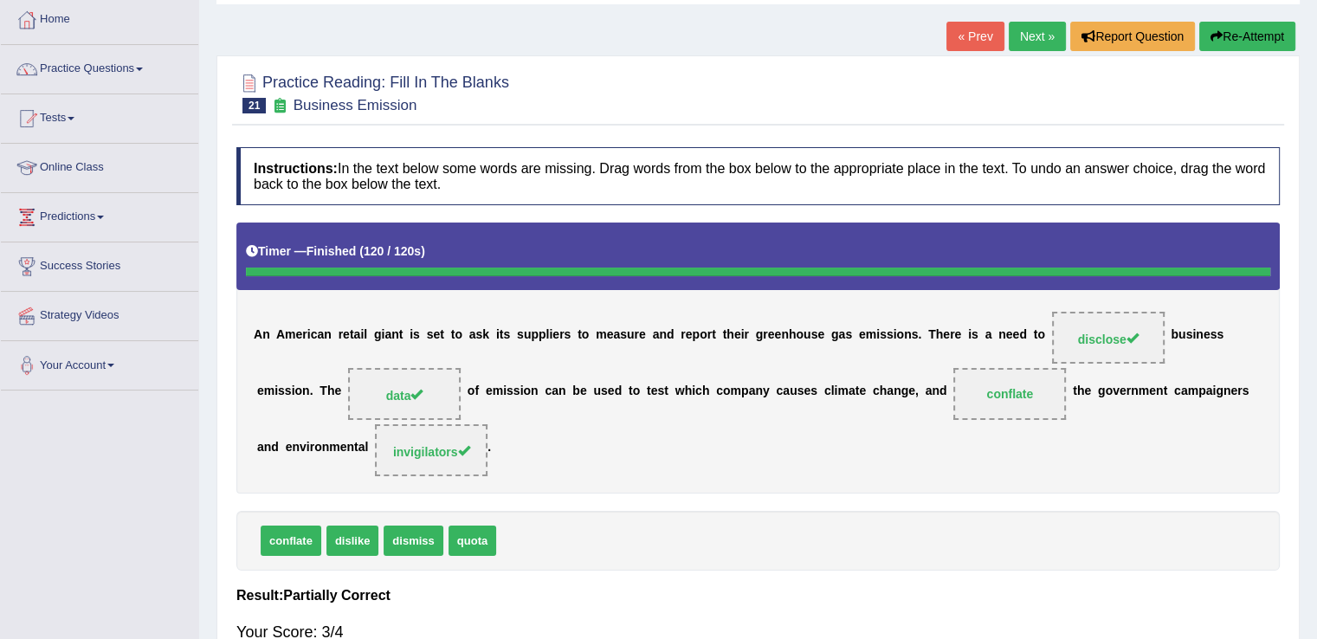
click at [1027, 31] on link "Next »" at bounding box center [1037, 36] width 57 height 29
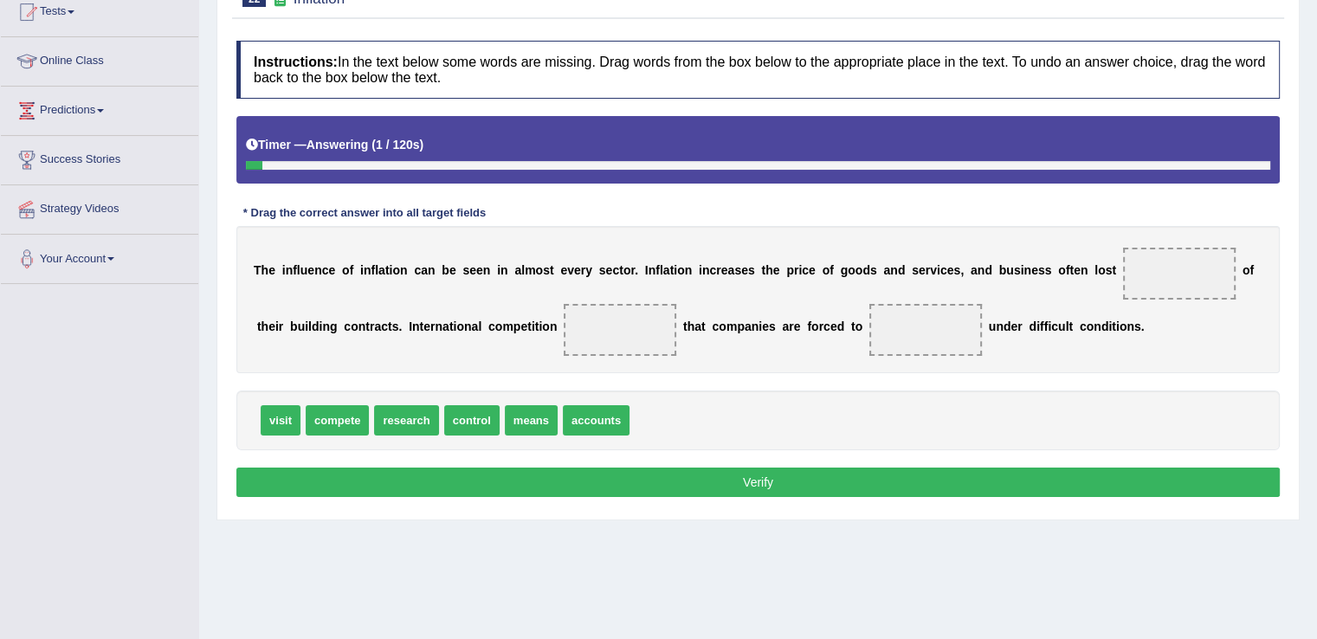
scroll to position [196, 0]
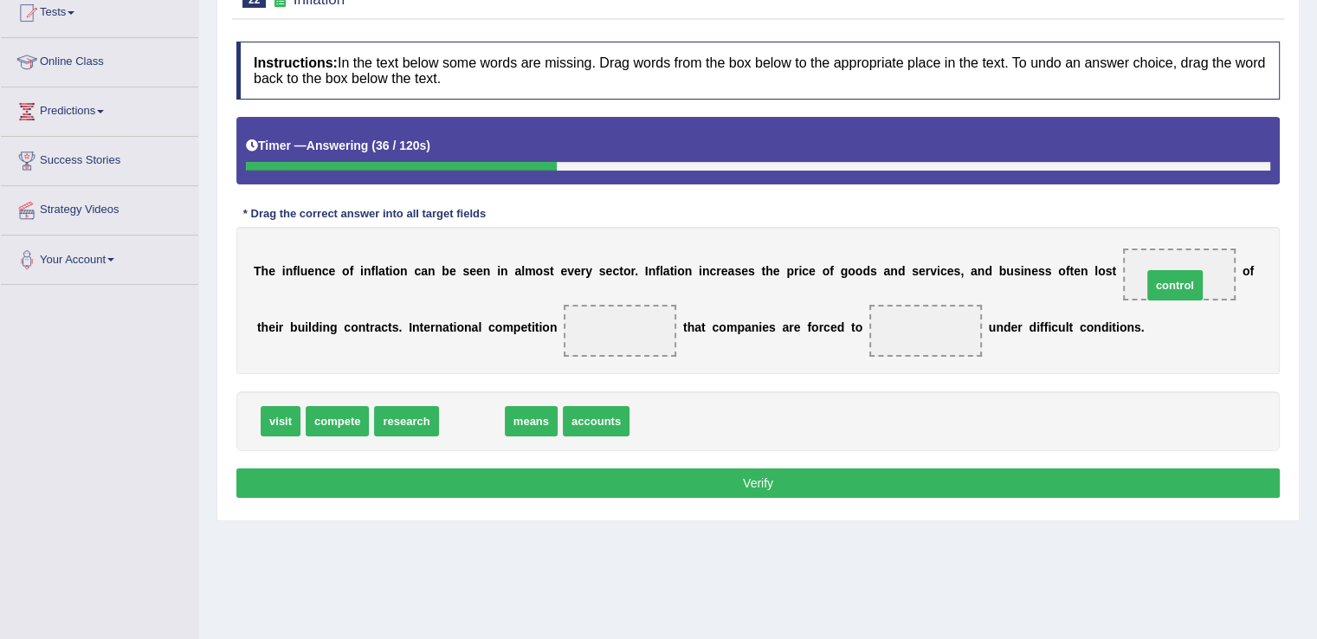
drag, startPoint x: 478, startPoint y: 418, endPoint x: 1181, endPoint y: 281, distance: 716.3
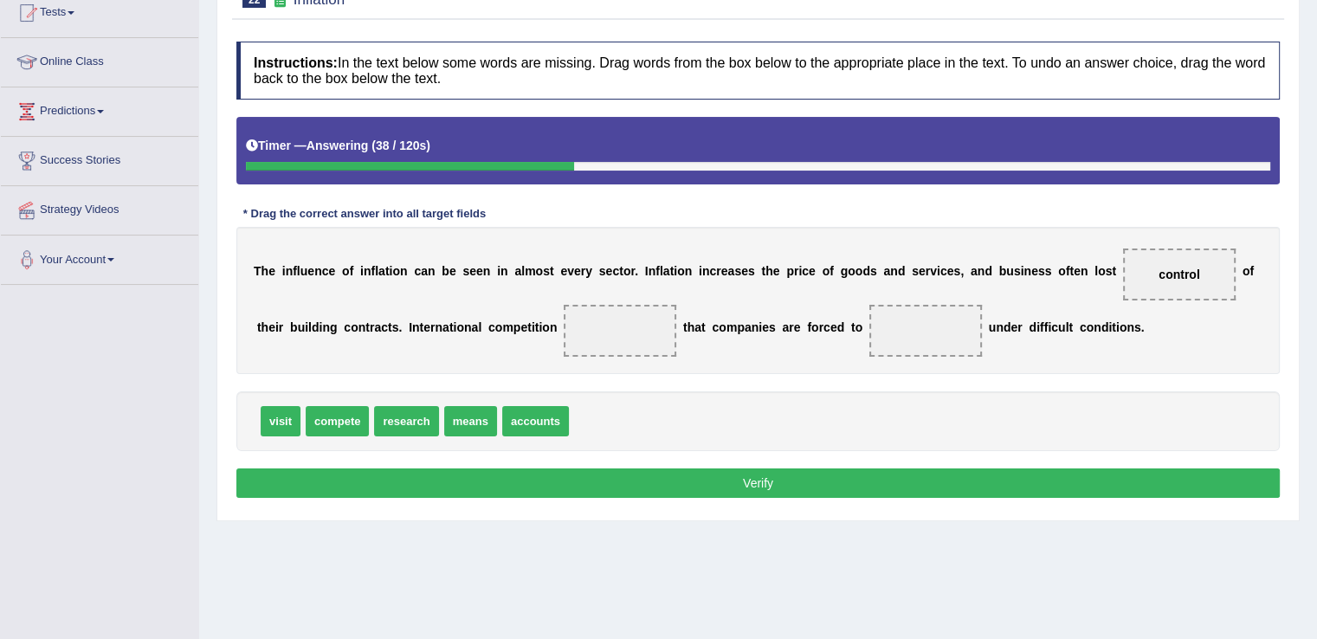
click at [1177, 319] on div "T h e i n f l u e n c e o f i n f l a t i o n c a n b e s e e n i n a l m o s t…" at bounding box center [757, 300] width 1043 height 147
drag, startPoint x: 341, startPoint y: 423, endPoint x: 930, endPoint y: 337, distance: 595.0
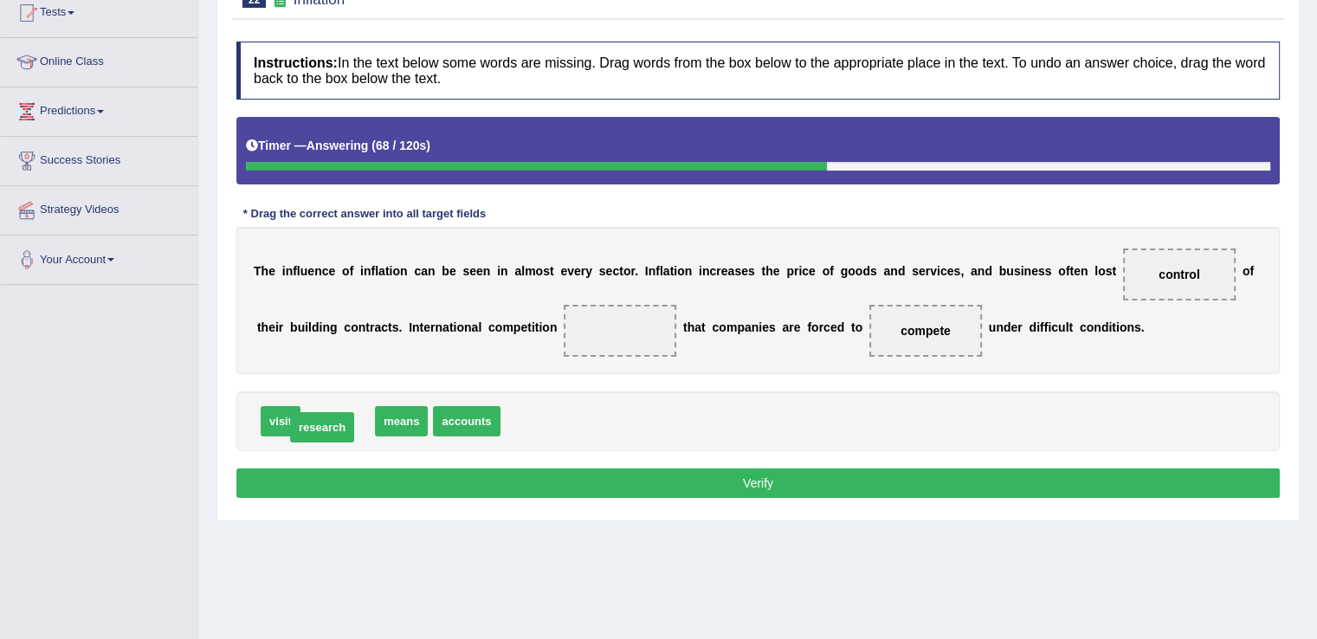
drag, startPoint x: 345, startPoint y: 418, endPoint x: 334, endPoint y: 422, distance: 11.0
drag, startPoint x: 340, startPoint y: 417, endPoint x: 650, endPoint y: 320, distance: 324.8
click at [671, 472] on button "Verify" at bounding box center [757, 482] width 1043 height 29
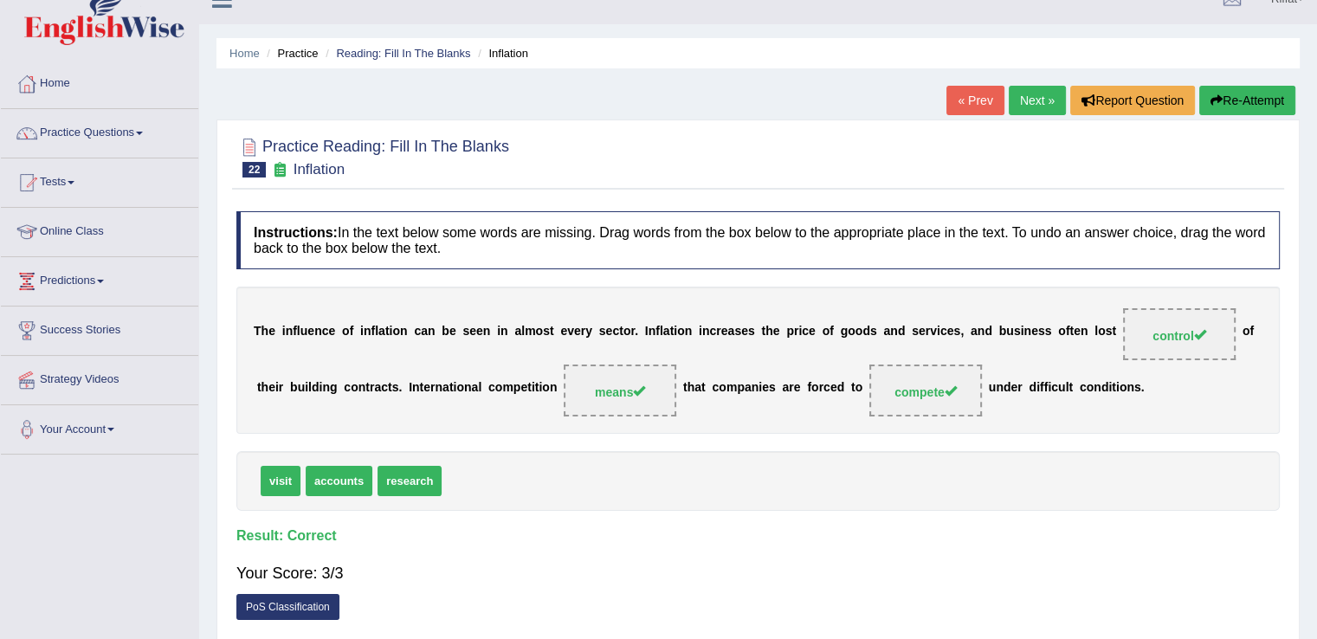
scroll to position [16, 0]
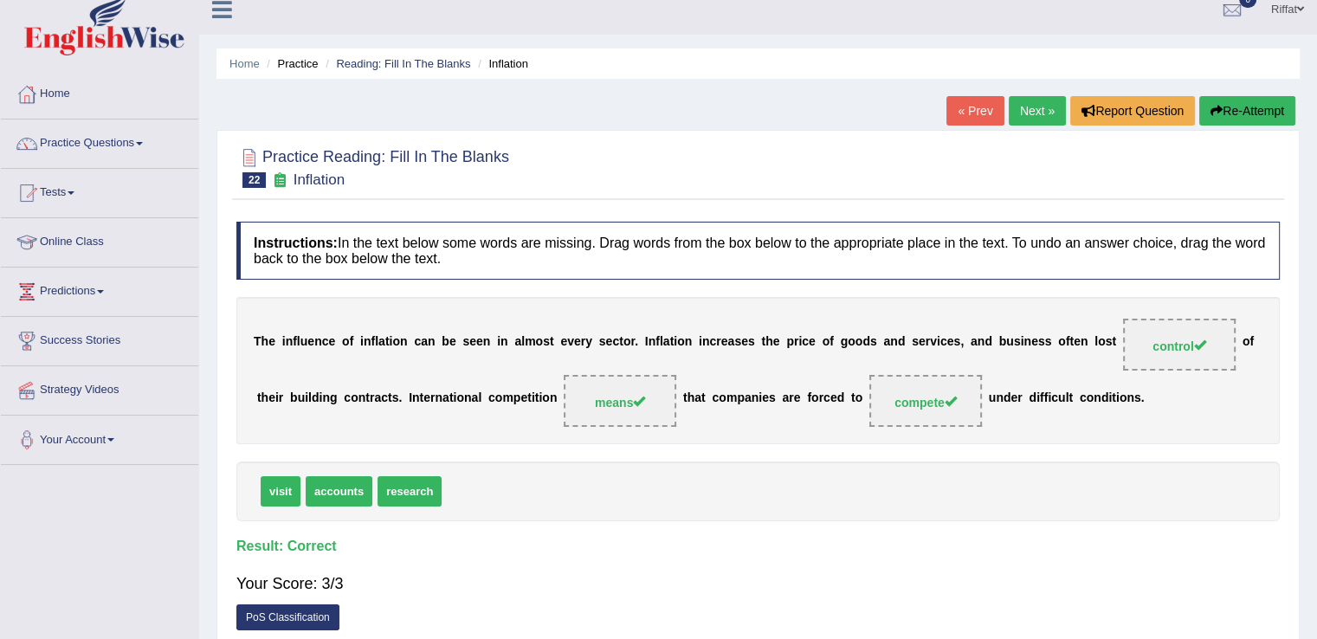
click at [1031, 113] on link "Next »" at bounding box center [1037, 110] width 57 height 29
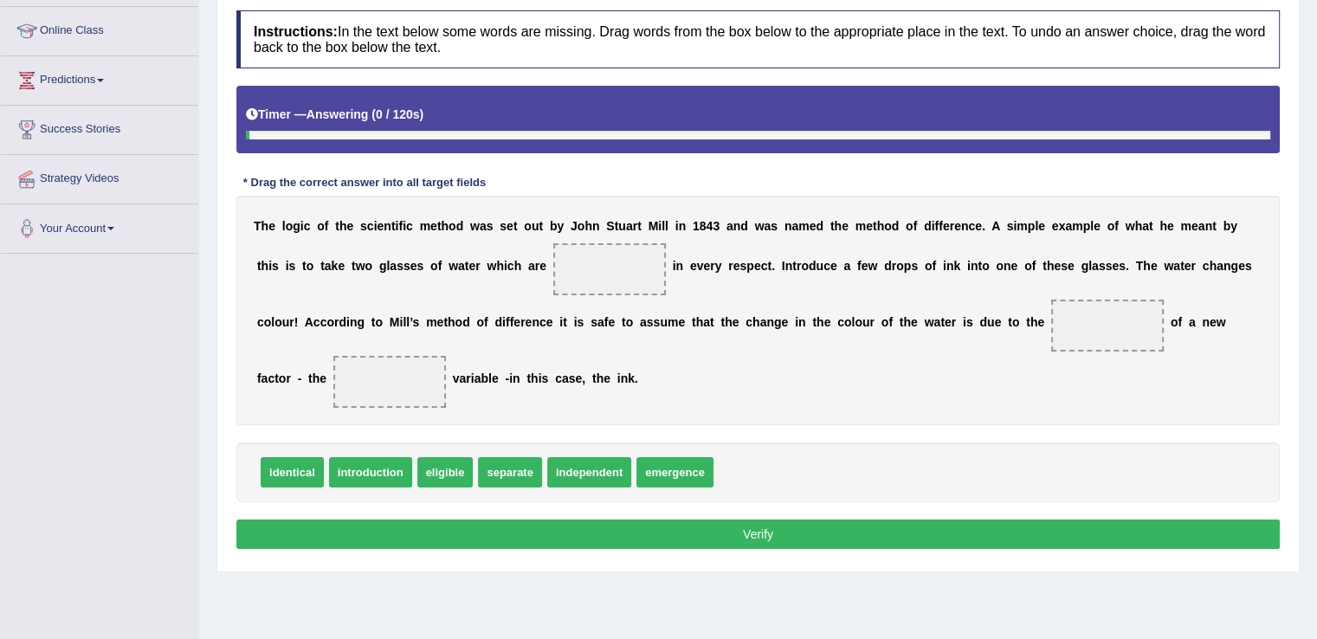
scroll to position [228, 0]
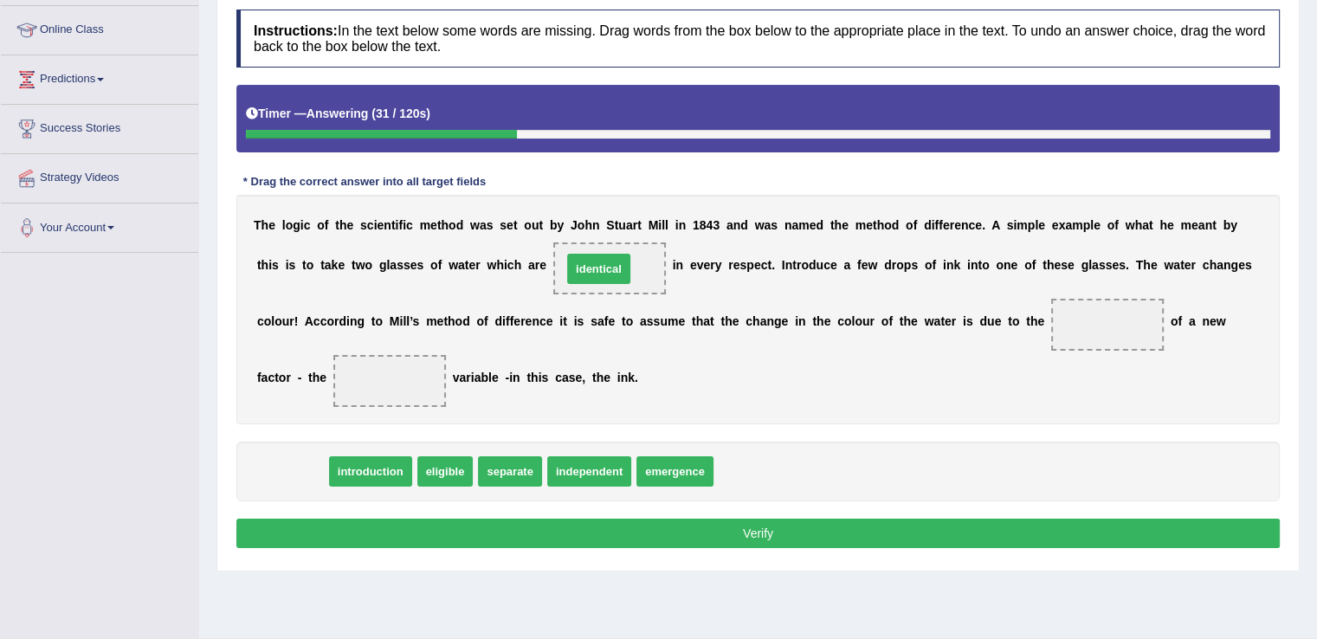
drag, startPoint x: 297, startPoint y: 472, endPoint x: 604, endPoint y: 269, distance: 367.5
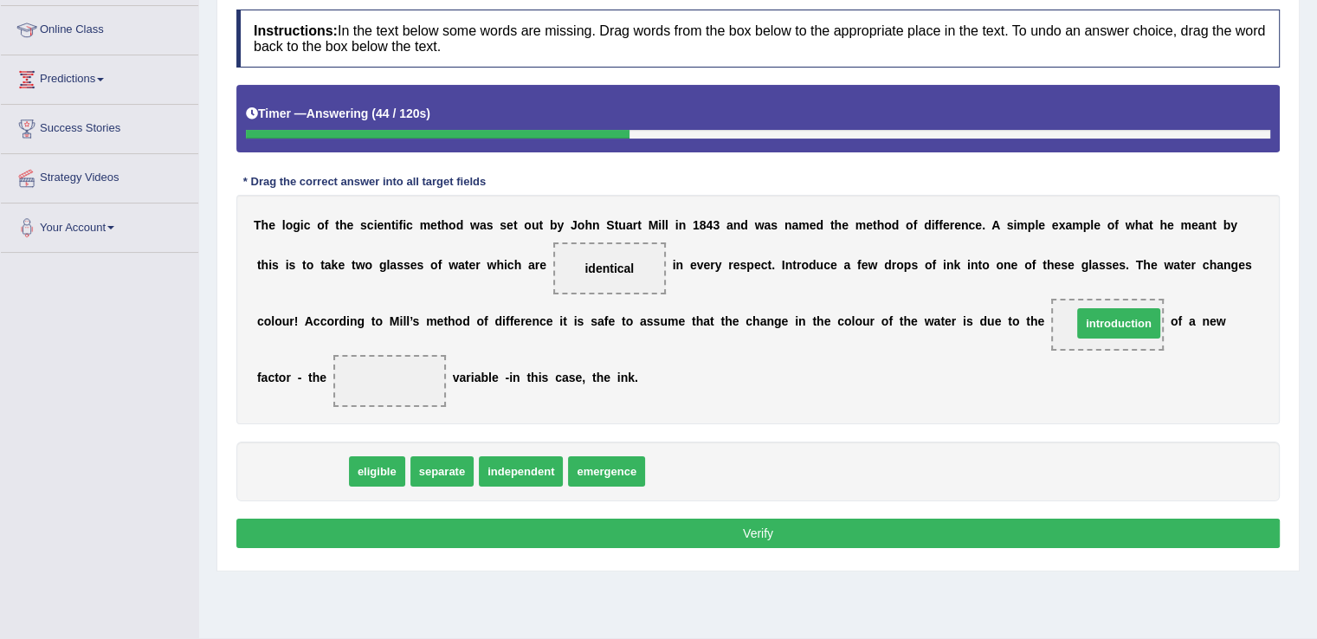
drag, startPoint x: 329, startPoint y: 472, endPoint x: 1146, endPoint y: 325, distance: 829.7
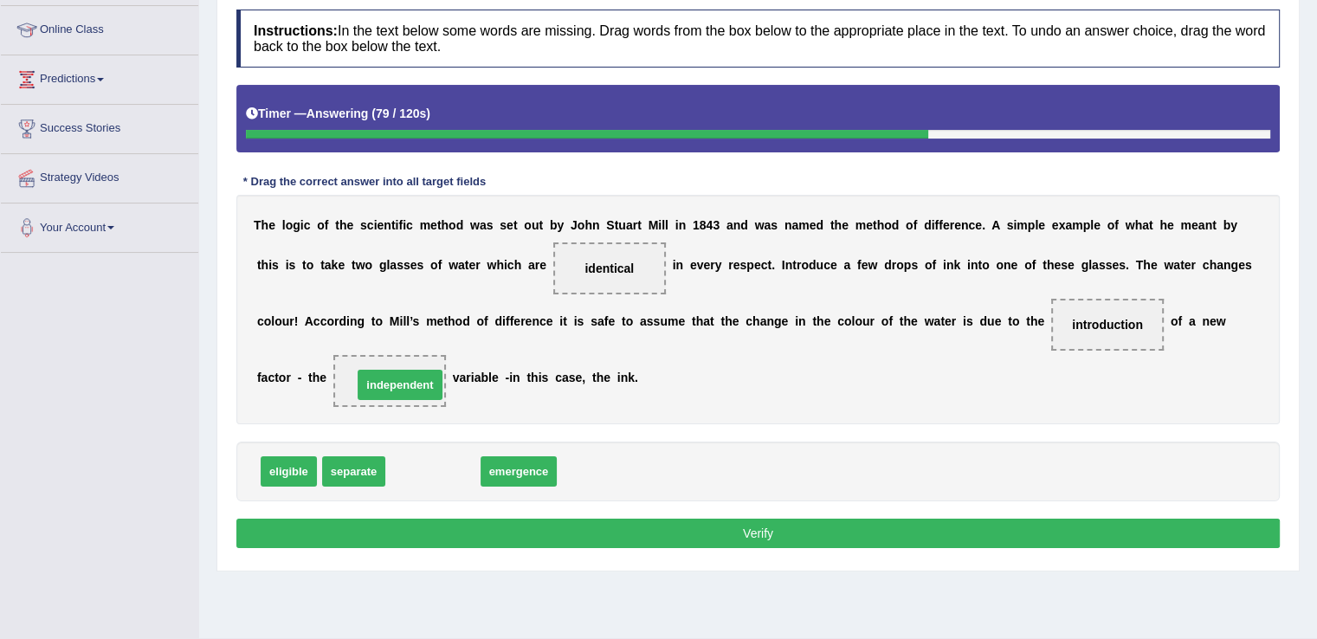
drag, startPoint x: 443, startPoint y: 474, endPoint x: 410, endPoint y: 387, distance: 92.6
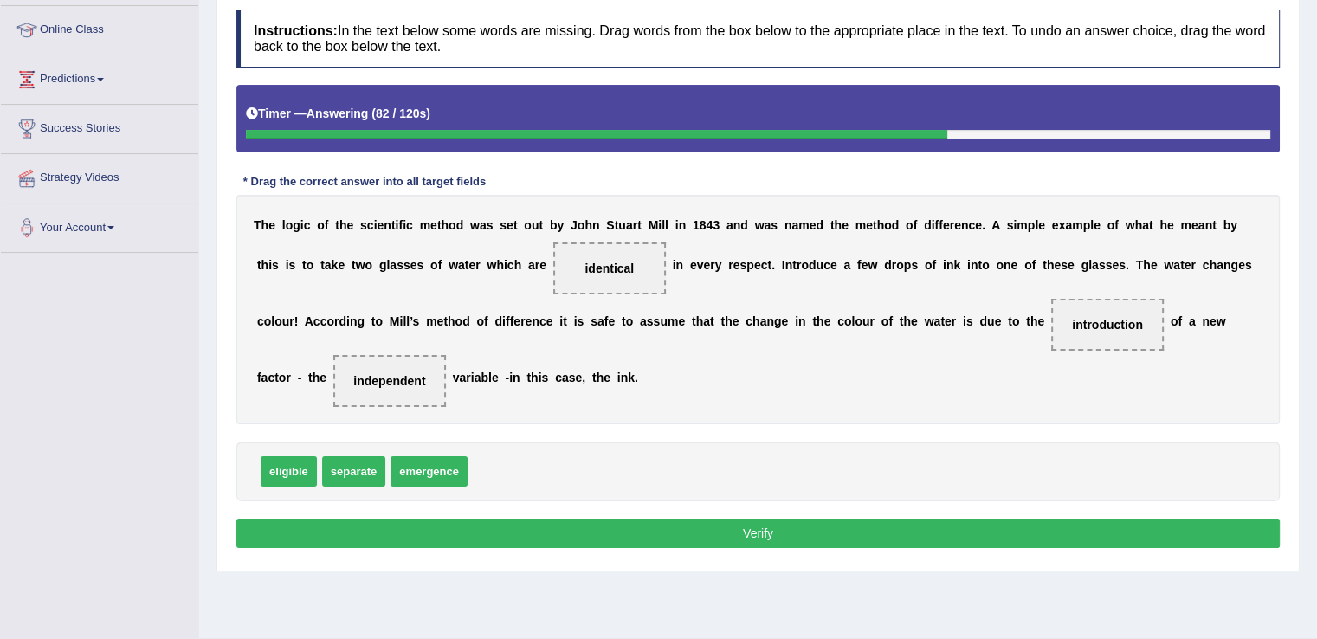
click at [502, 527] on button "Verify" at bounding box center [757, 533] width 1043 height 29
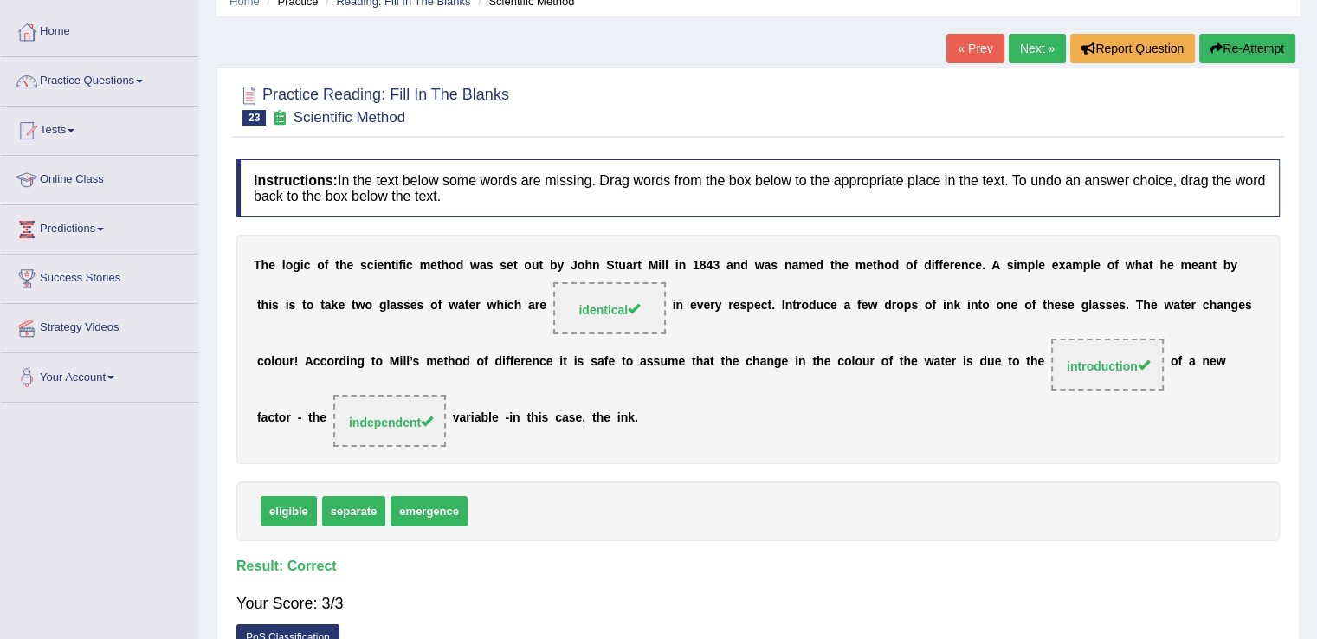
scroll to position [0, 0]
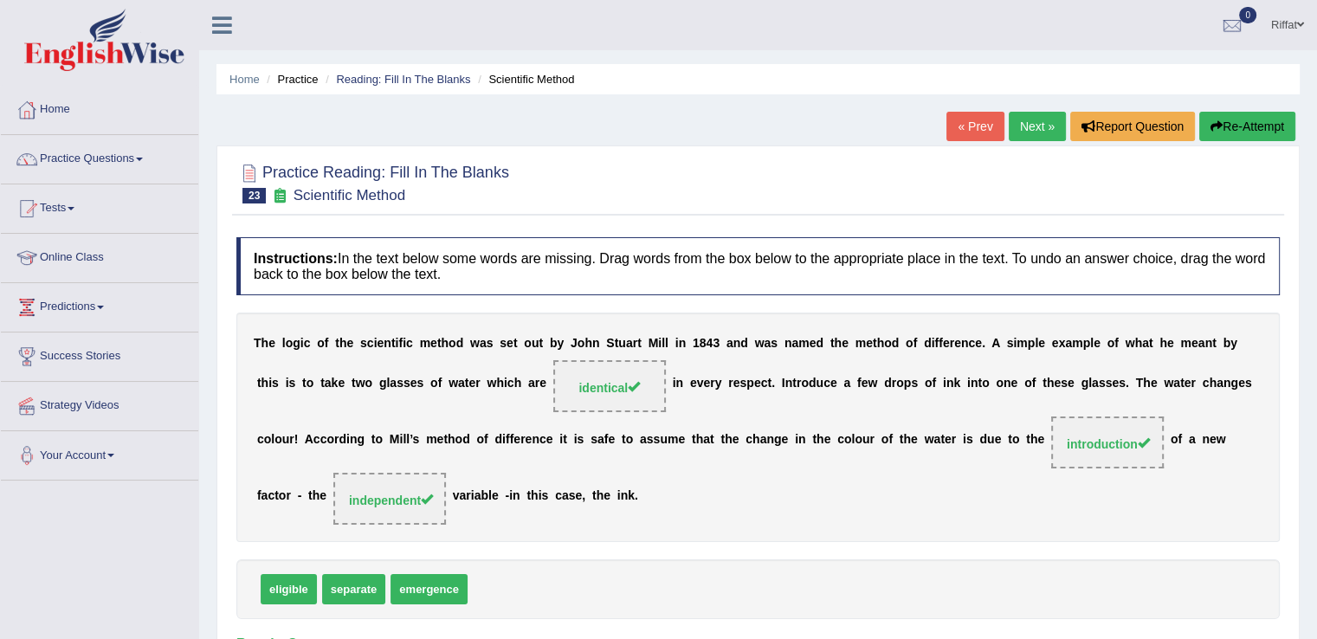
click at [1037, 126] on link "Next »" at bounding box center [1037, 126] width 57 height 29
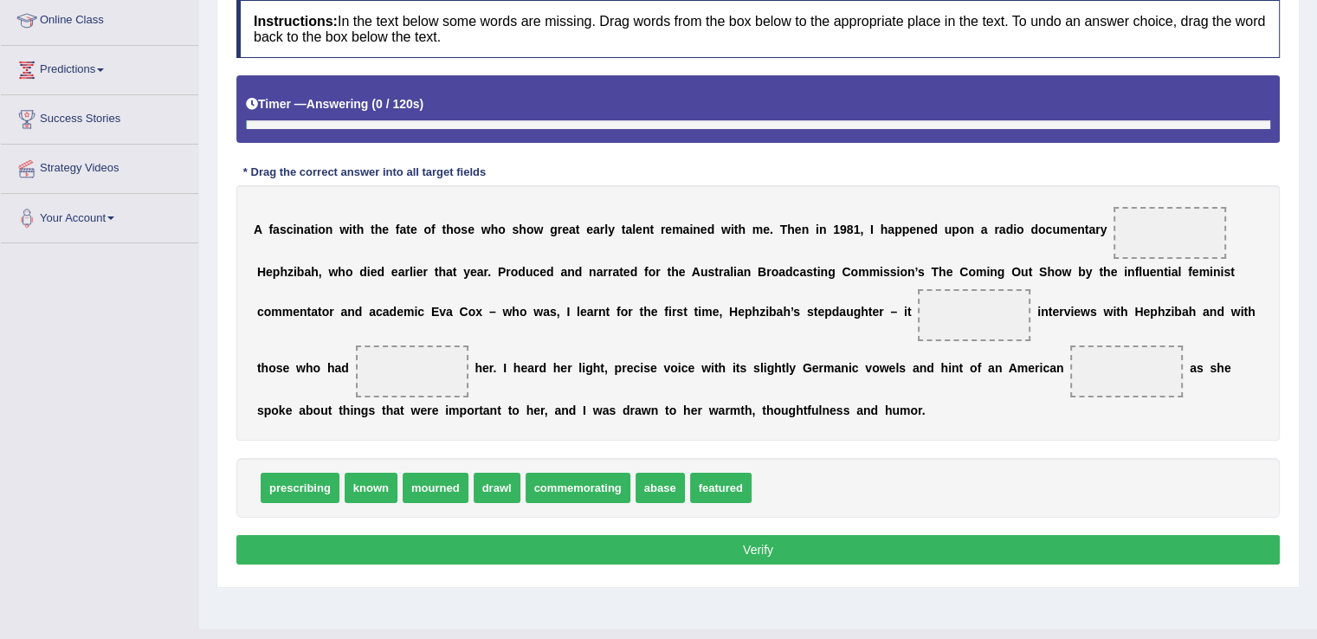
scroll to position [238, 0]
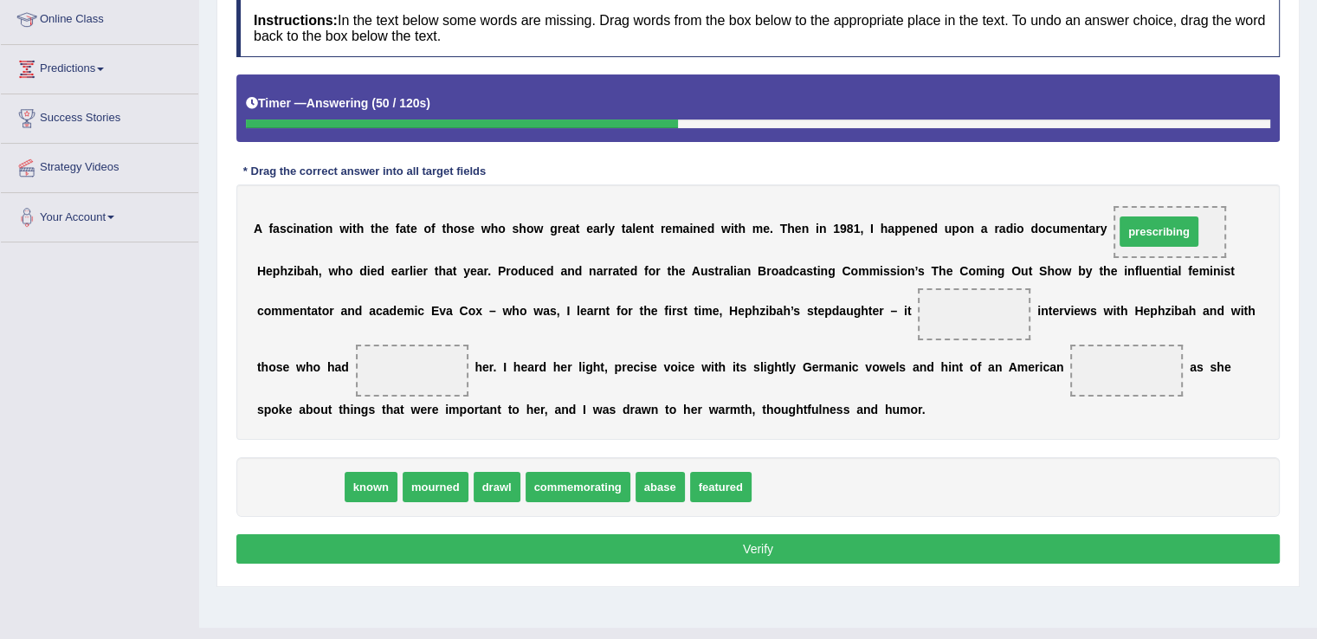
drag, startPoint x: 305, startPoint y: 486, endPoint x: 1164, endPoint y: 231, distance: 895.9
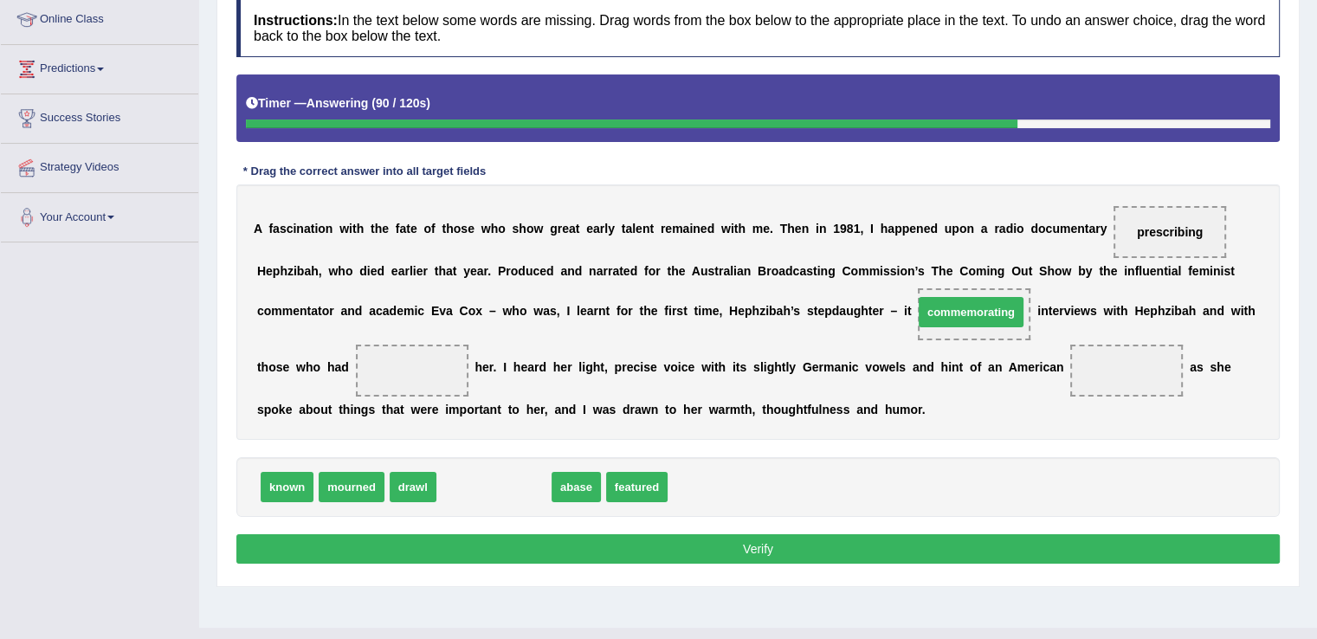
drag, startPoint x: 513, startPoint y: 490, endPoint x: 990, endPoint y: 315, distance: 508.2
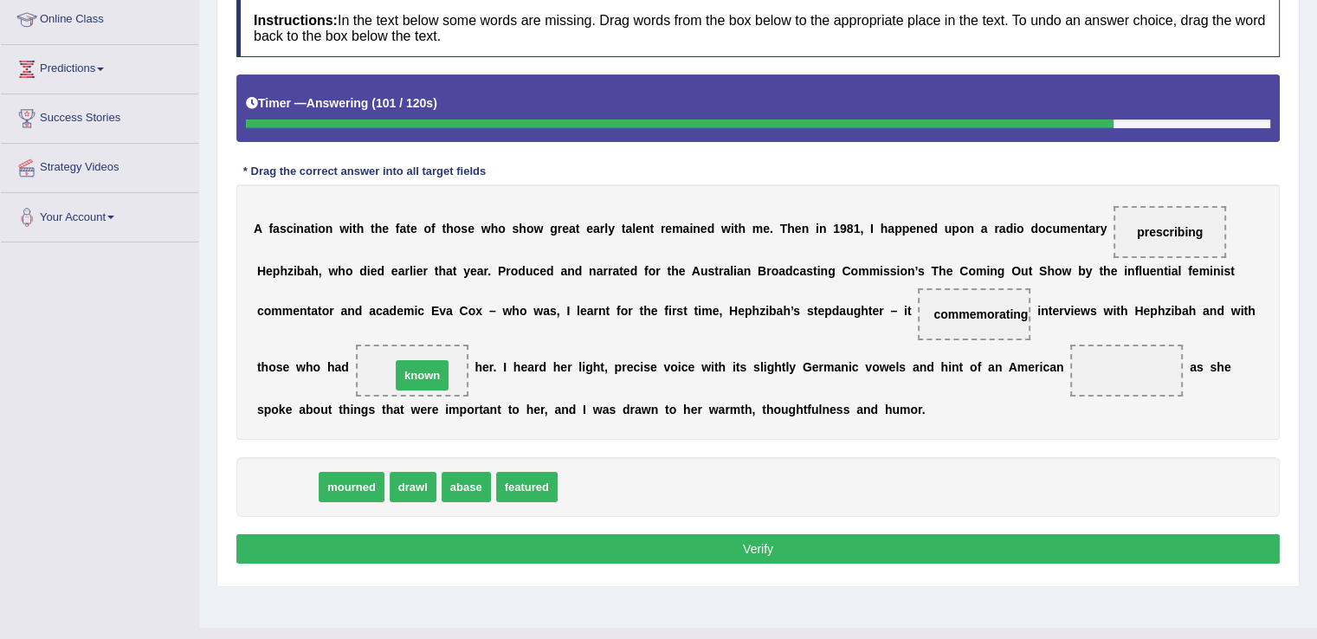
drag, startPoint x: 292, startPoint y: 484, endPoint x: 427, endPoint y: 372, distance: 175.3
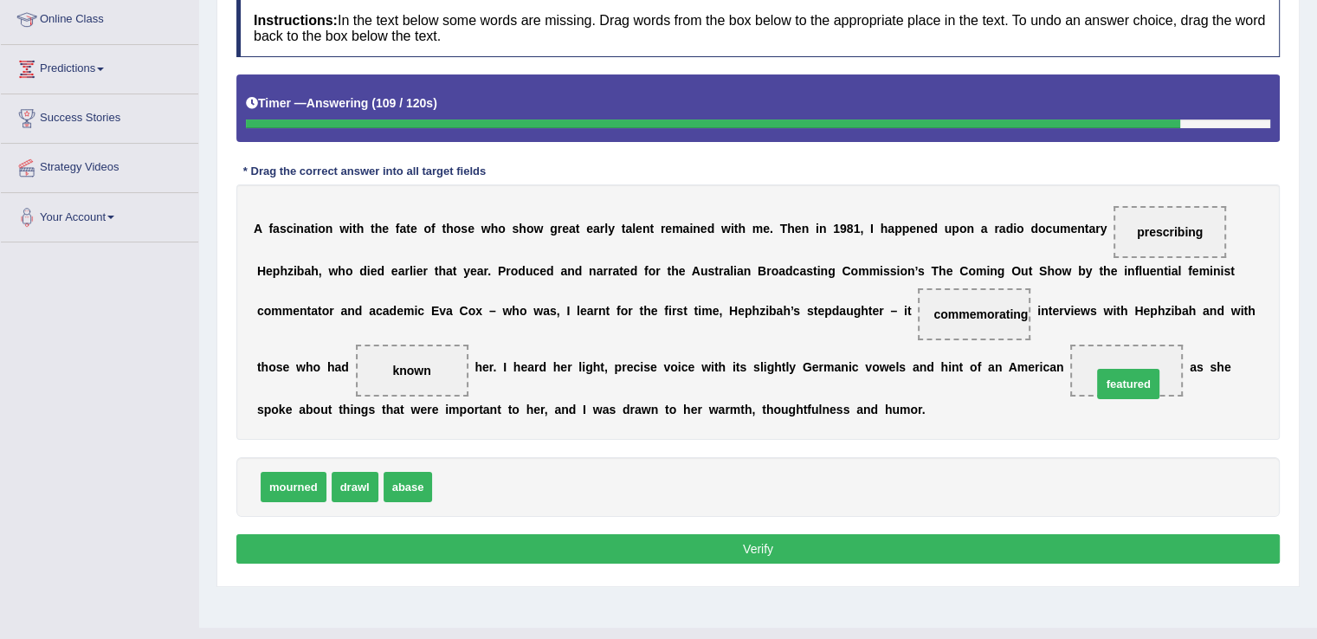
drag, startPoint x: 470, startPoint y: 485, endPoint x: 1127, endPoint y: 378, distance: 665.0
click at [959, 551] on button "Verify" at bounding box center [757, 548] width 1043 height 29
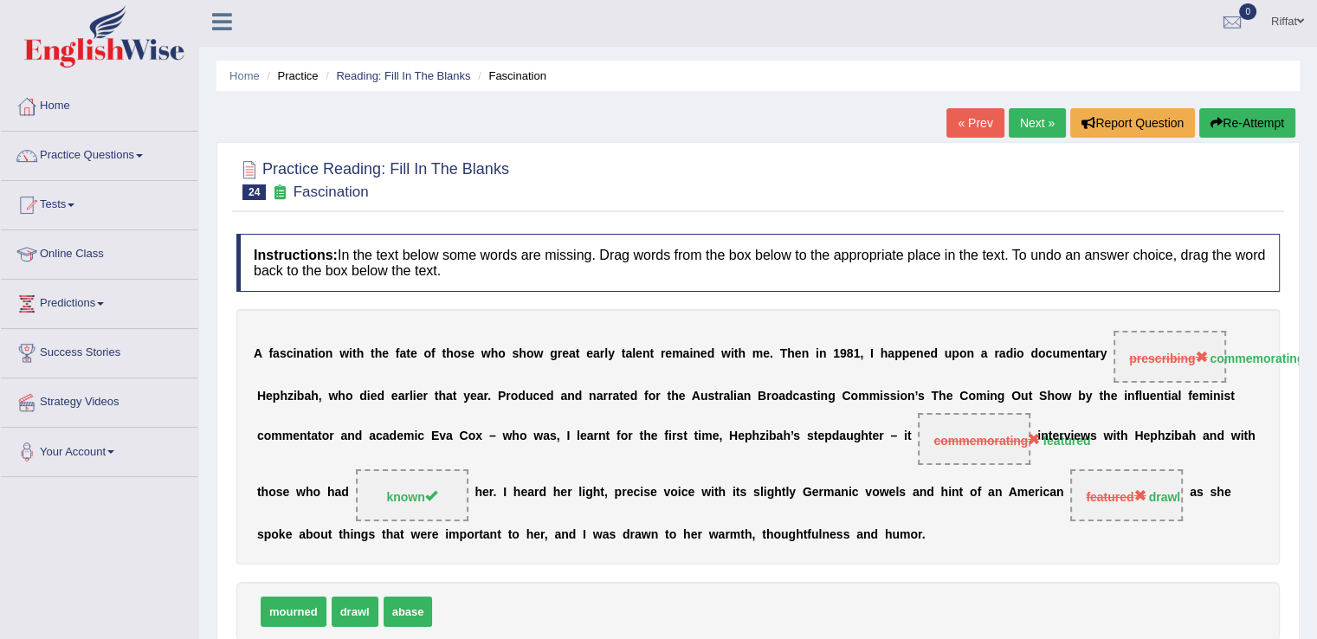
scroll to position [3, 0]
click at [130, 253] on link "Online Class" at bounding box center [99, 252] width 197 height 43
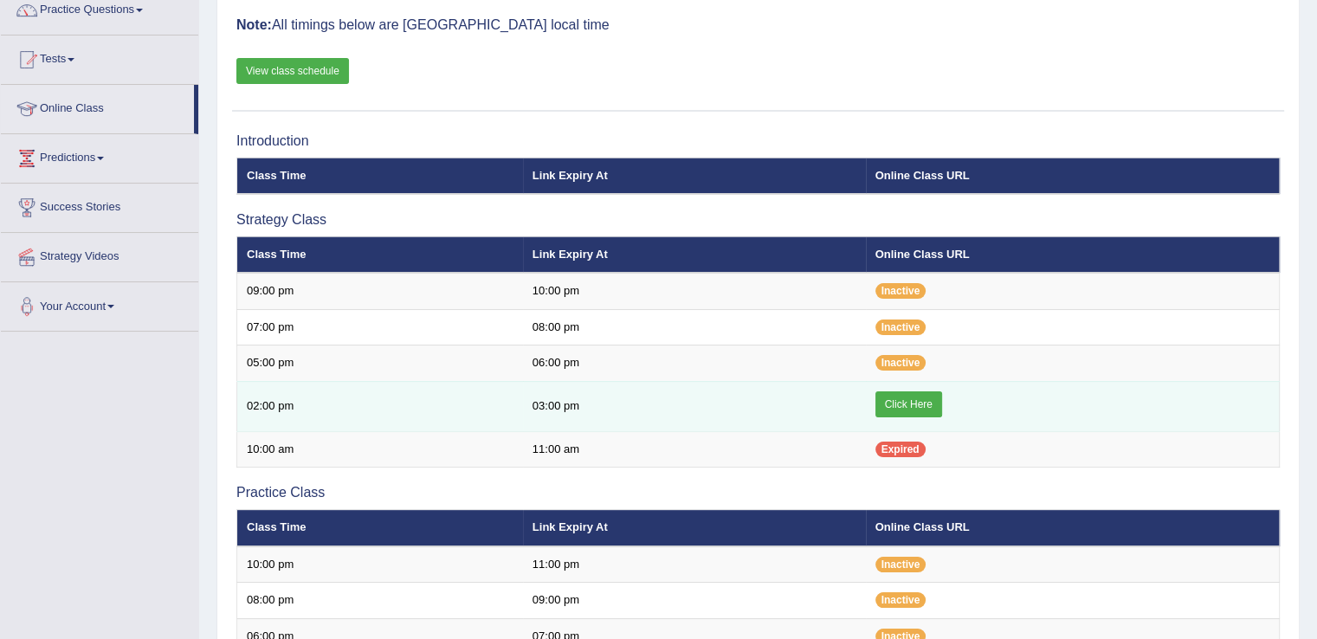
scroll to position [152, 0]
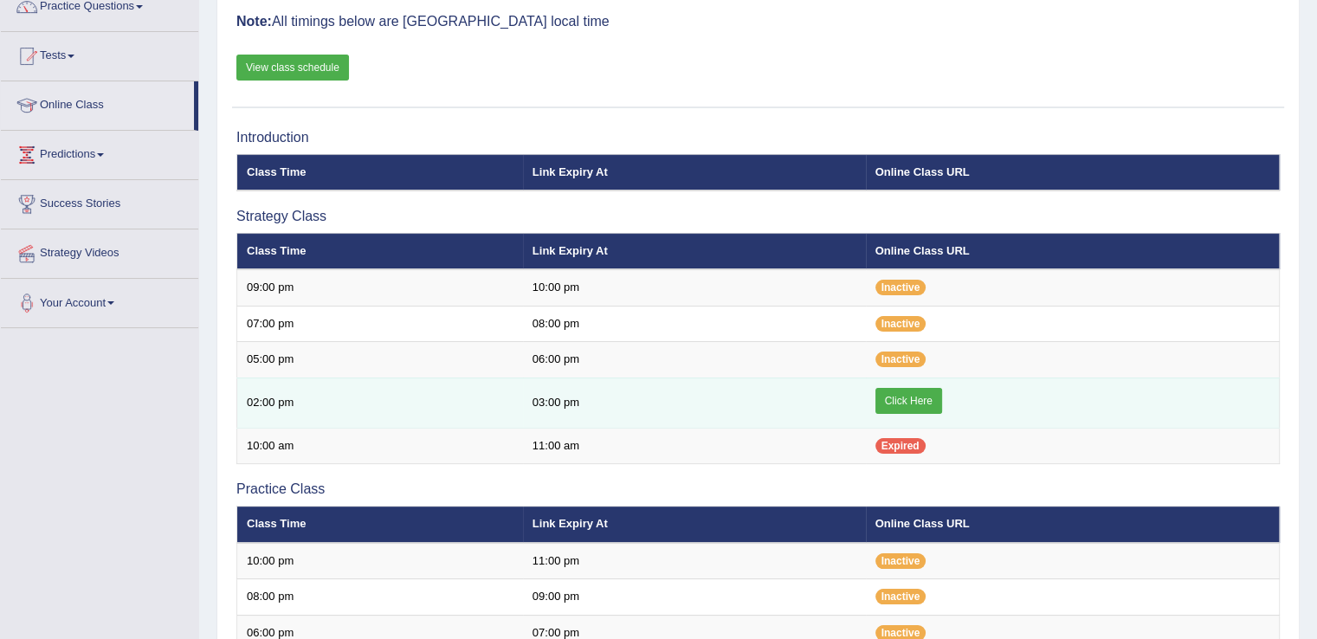
click at [906, 396] on link "Click Here" at bounding box center [908, 401] width 67 height 26
click at [904, 398] on link "Click Here" at bounding box center [908, 401] width 67 height 26
